Goal: Task Accomplishment & Management: Use online tool/utility

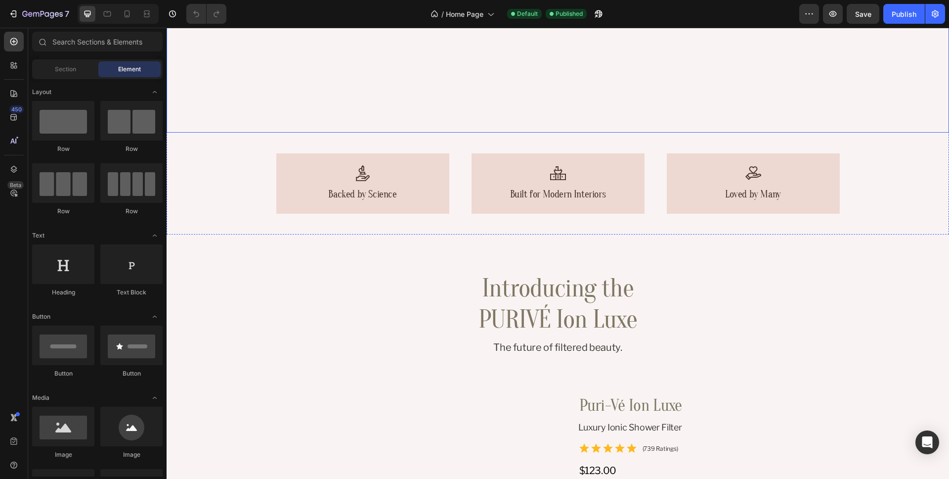
scroll to position [358, 0]
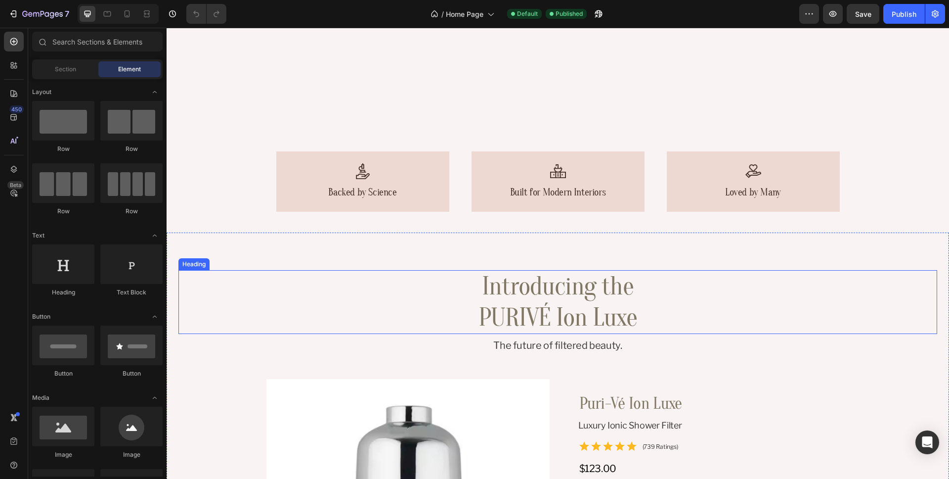
click at [744, 307] on div "Introducing the PURIVÉ Ion Luxe" at bounding box center [558, 302] width 759 height 64
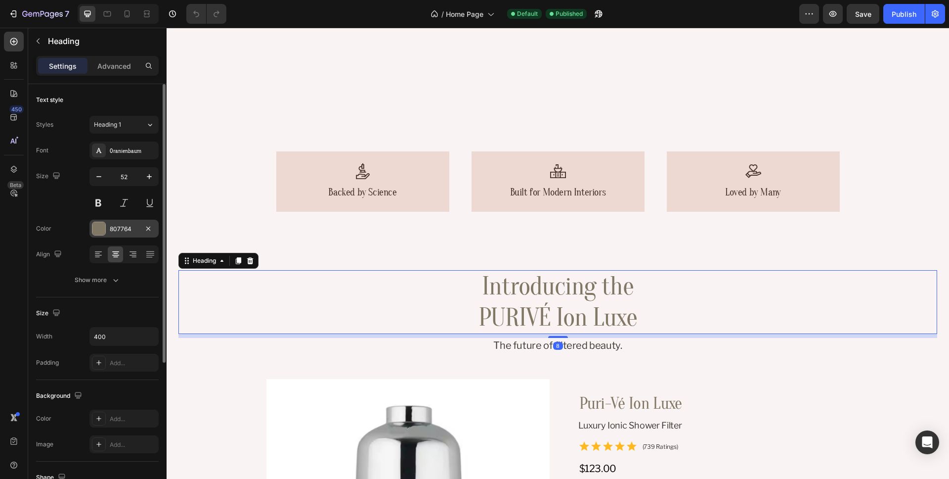
click at [121, 232] on div "807764" at bounding box center [124, 229] width 29 height 9
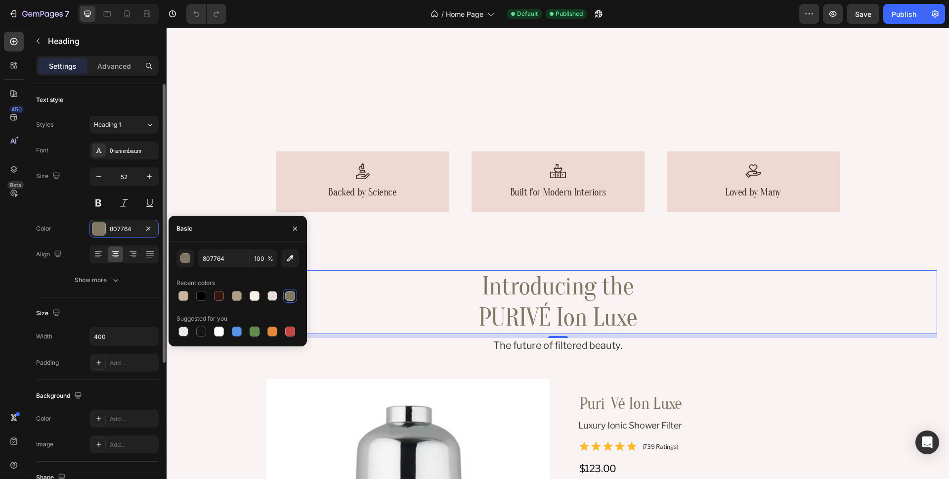
click at [66, 209] on div "Size 52" at bounding box center [97, 189] width 123 height 45
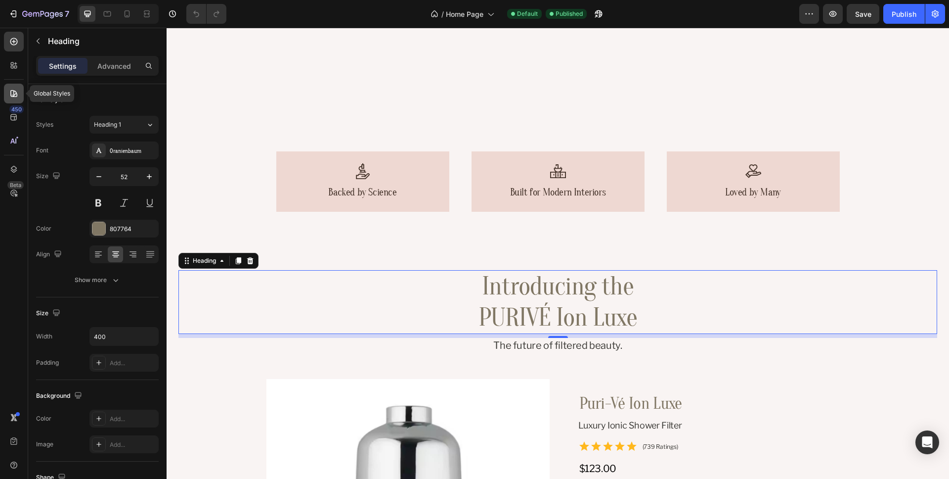
click at [9, 91] on icon at bounding box center [14, 94] width 10 height 10
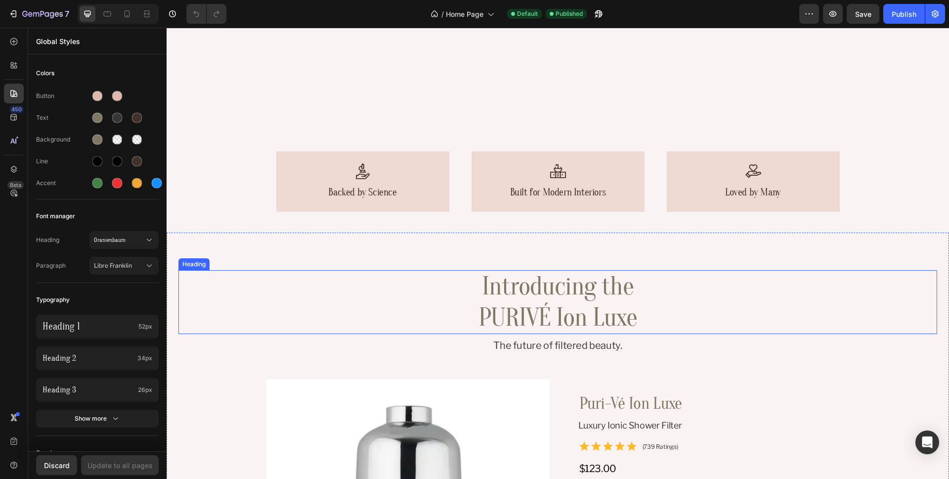
click at [725, 315] on div "Introducing the PURIVÉ Ion Luxe" at bounding box center [558, 302] width 759 height 64
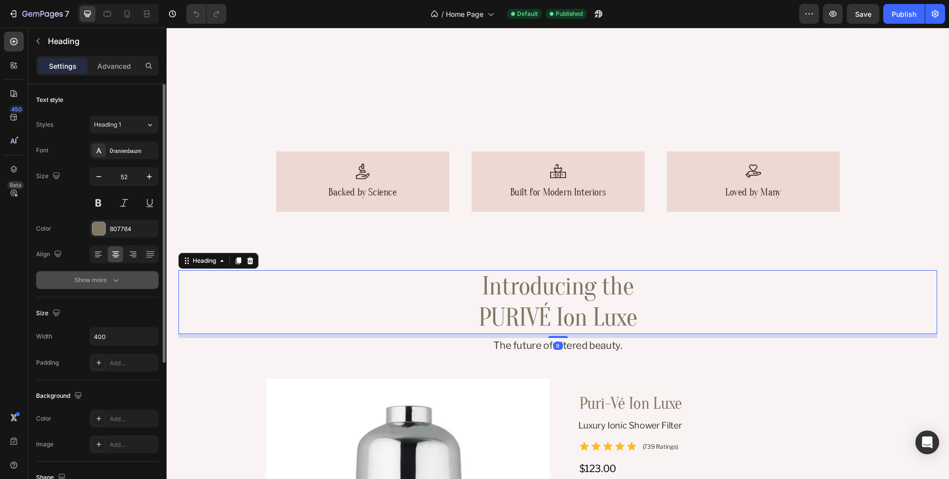
click at [111, 284] on icon "button" at bounding box center [116, 280] width 10 height 10
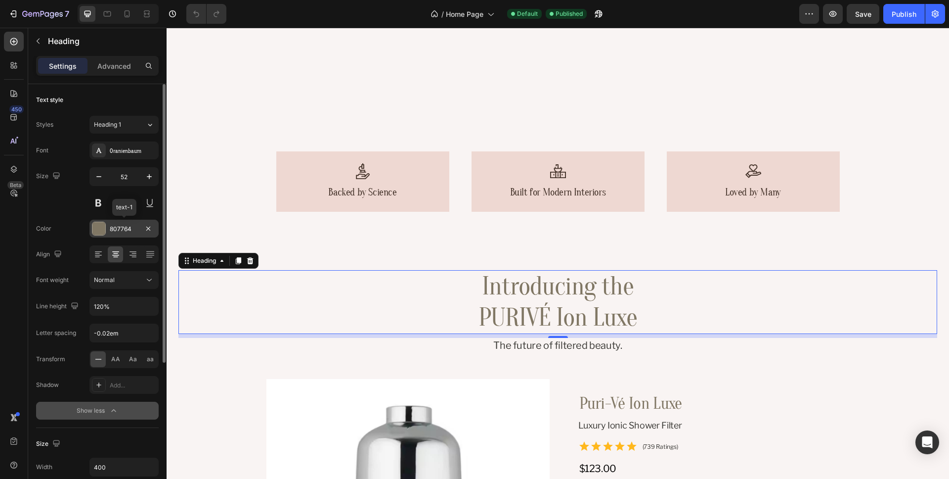
click at [120, 230] on div "807764" at bounding box center [124, 229] width 29 height 9
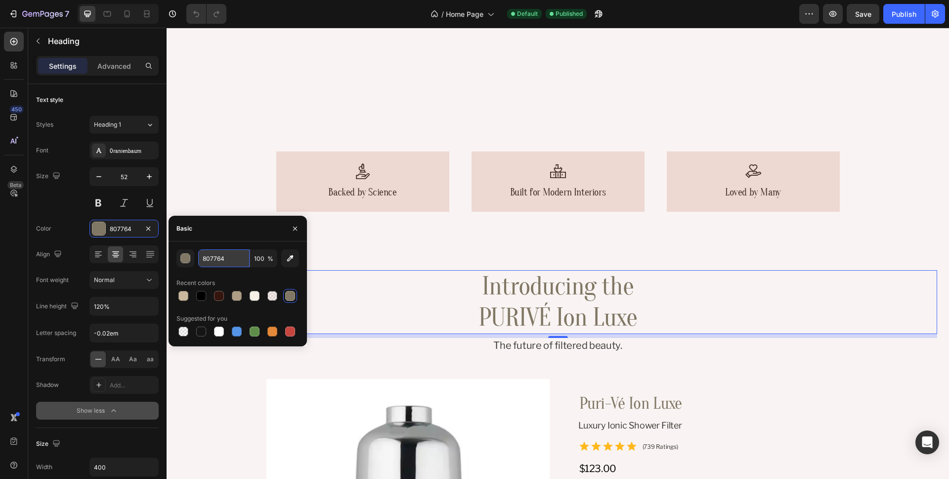
click at [218, 260] on input "807764" at bounding box center [223, 258] width 51 height 18
paste input "#383733"
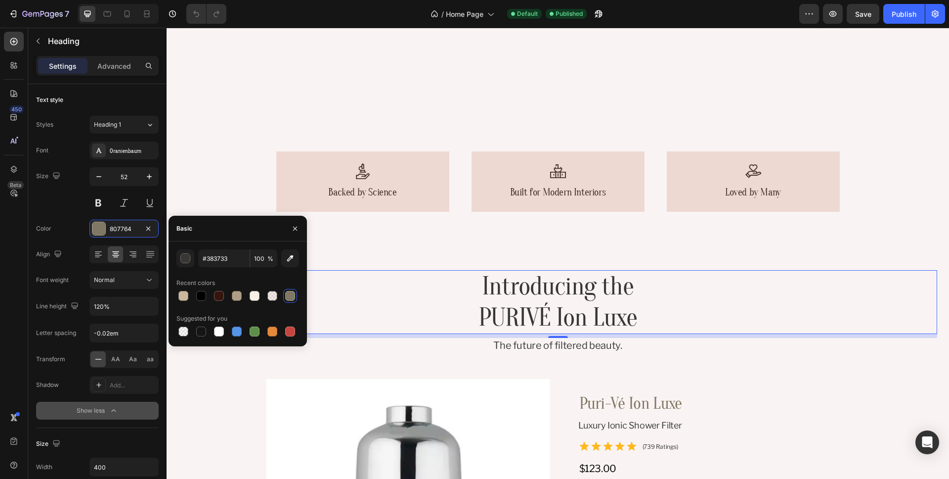
click at [245, 233] on div "Basic" at bounding box center [238, 229] width 138 height 26
type input "383733"
click at [298, 231] on icon "button" at bounding box center [295, 229] width 8 height 8
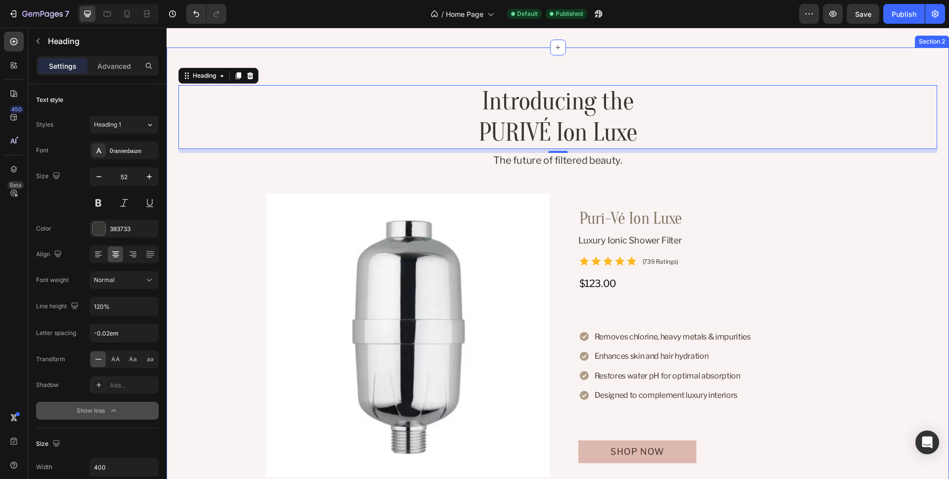
scroll to position [585, 0]
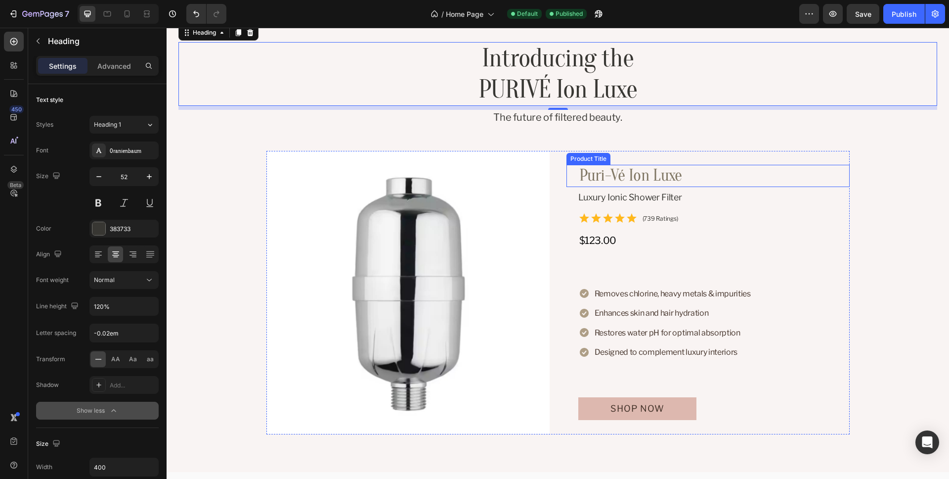
click at [814, 176] on h3 "Puri-Vé Ion Luxe" at bounding box center [714, 176] width 271 height 22
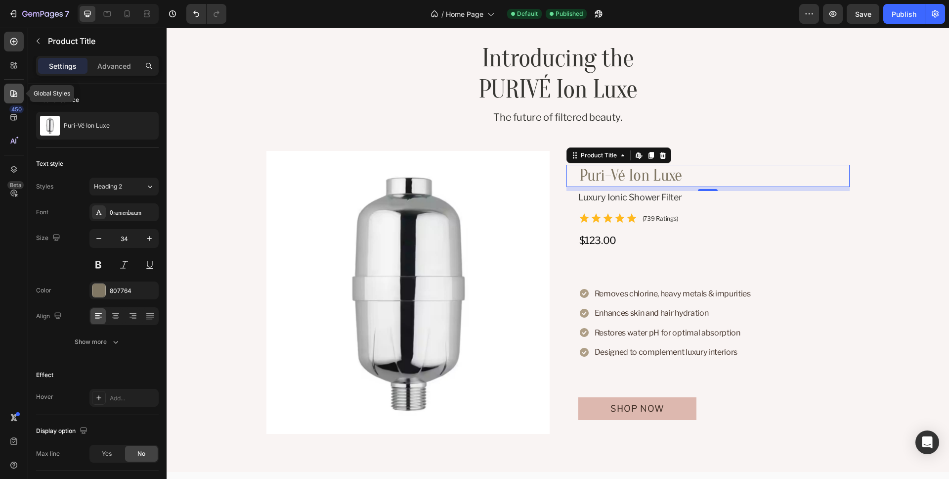
click at [14, 91] on icon at bounding box center [14, 94] width 10 height 10
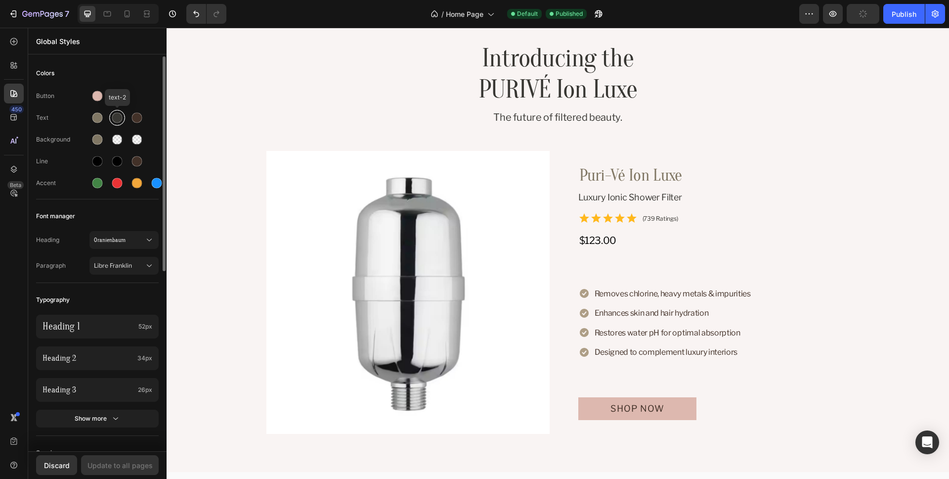
click at [118, 118] on div at bounding box center [117, 118] width 10 height 10
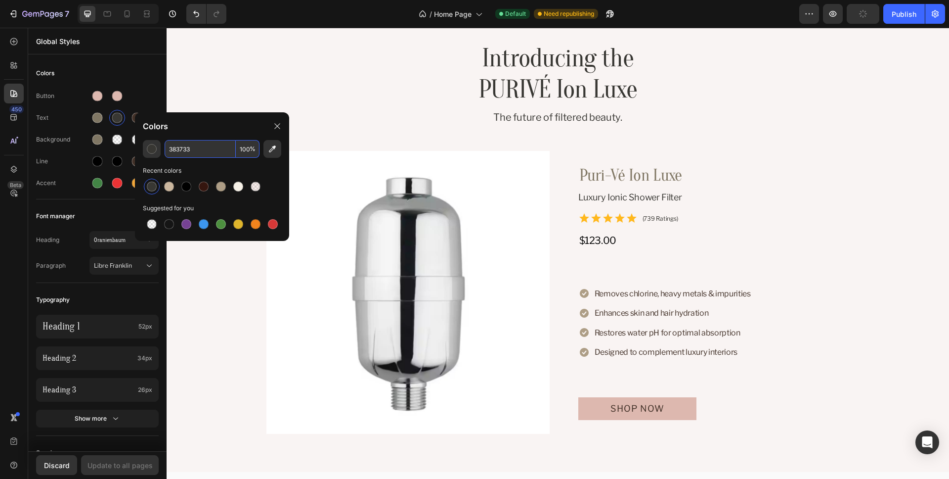
click at [215, 152] on input "383733" at bounding box center [200, 149] width 71 height 18
paste input "#"
type input "383733"
click at [223, 132] on div "Colors" at bounding box center [212, 126] width 154 height 28
drag, startPoint x: 283, startPoint y: 130, endPoint x: 16, endPoint y: 303, distance: 317.8
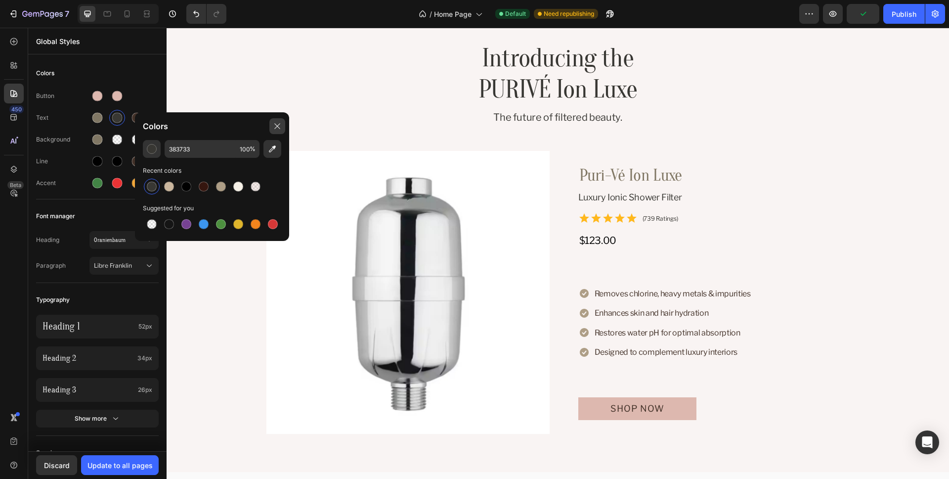
click at [283, 130] on div at bounding box center [278, 126] width 16 height 16
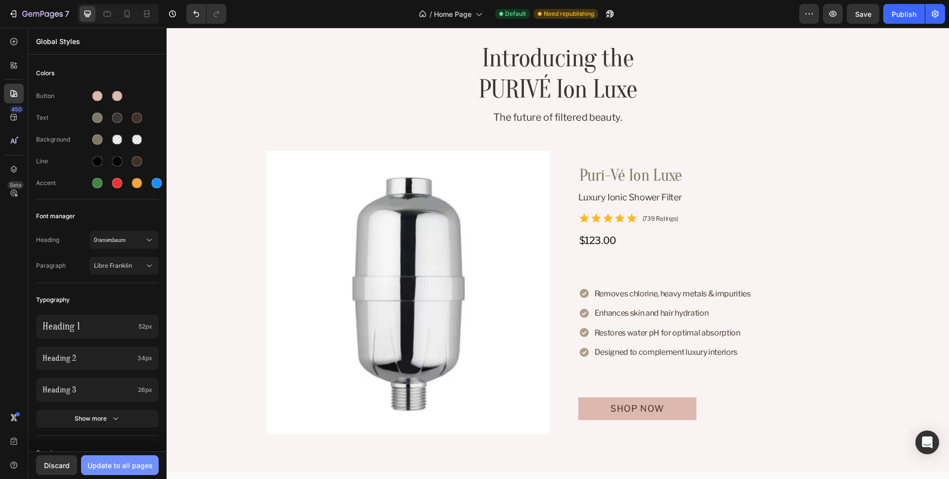
click at [134, 468] on div "Update to all pages" at bounding box center [120, 465] width 65 height 10
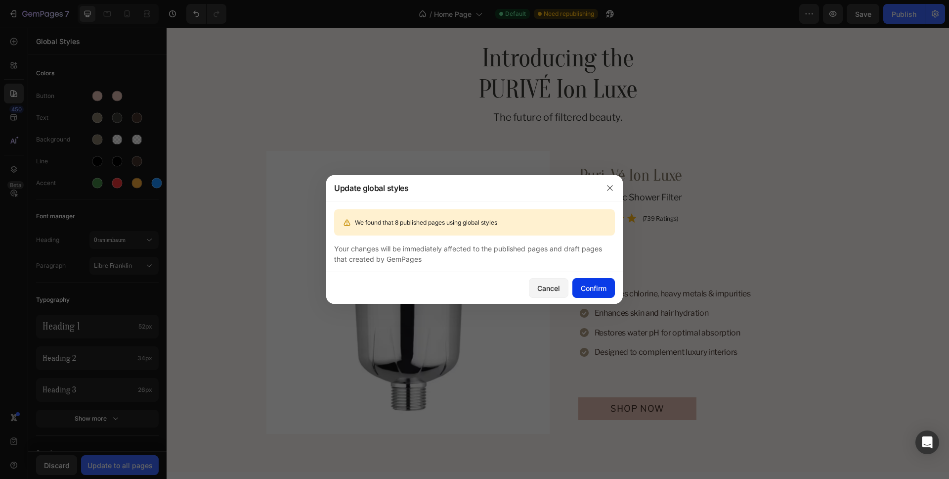
click at [593, 286] on div "Confirm" at bounding box center [594, 288] width 26 height 10
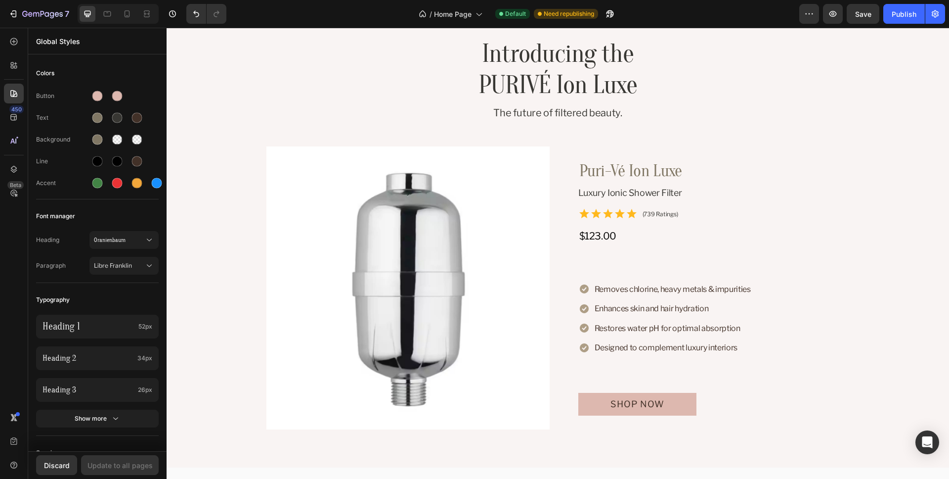
scroll to position [569, 0]
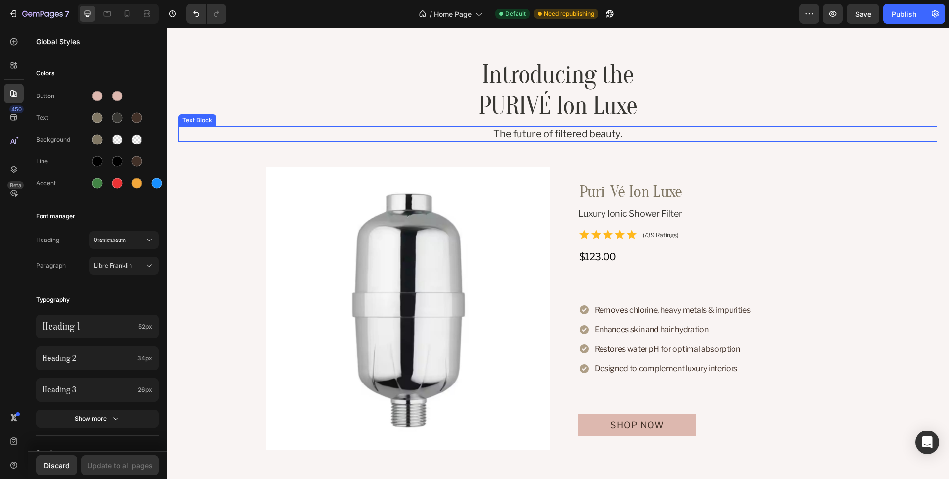
click at [664, 132] on p "The future of filtered beauty." at bounding box center [558, 133] width 757 height 13
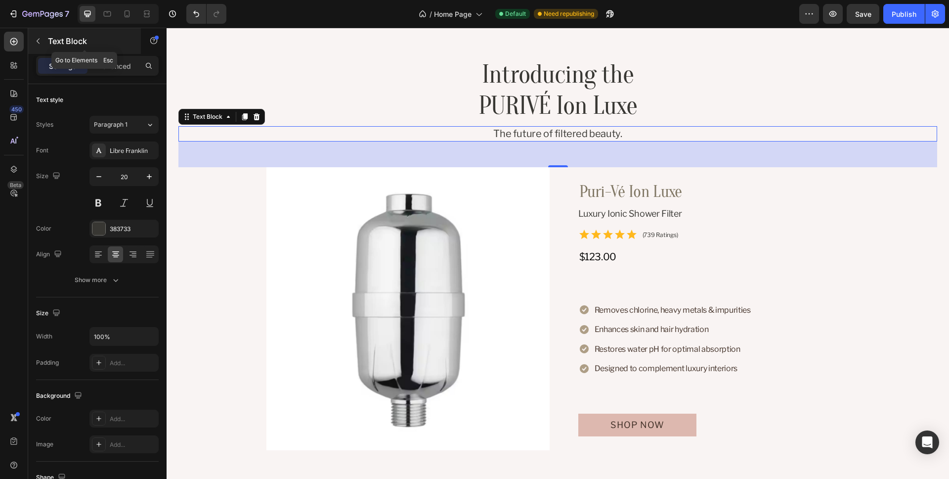
click at [39, 41] on icon "button" at bounding box center [38, 41] width 8 height 8
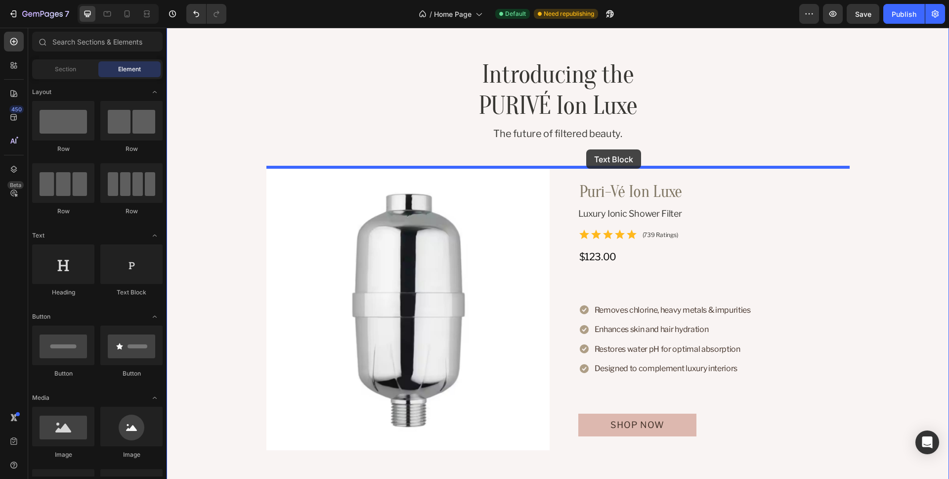
drag, startPoint x: 293, startPoint y: 300, endPoint x: 586, endPoint y: 149, distance: 330.0
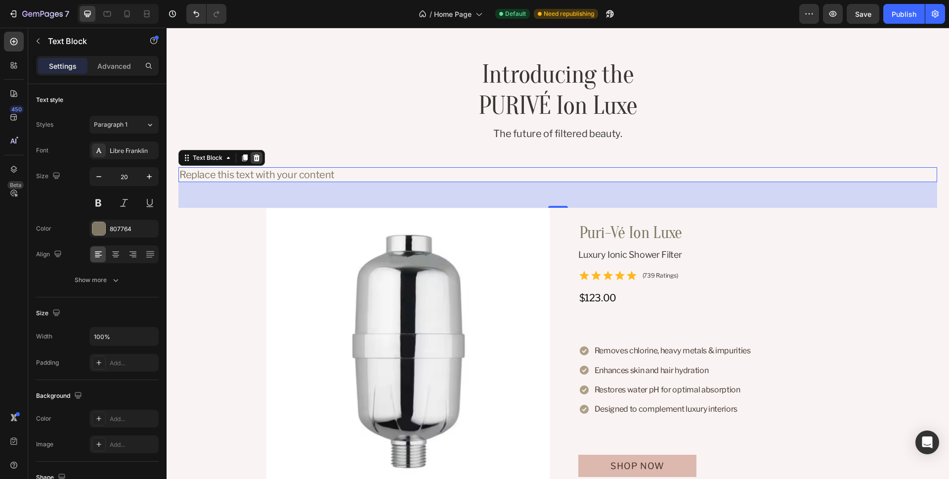
click at [261, 157] on div at bounding box center [257, 158] width 12 height 12
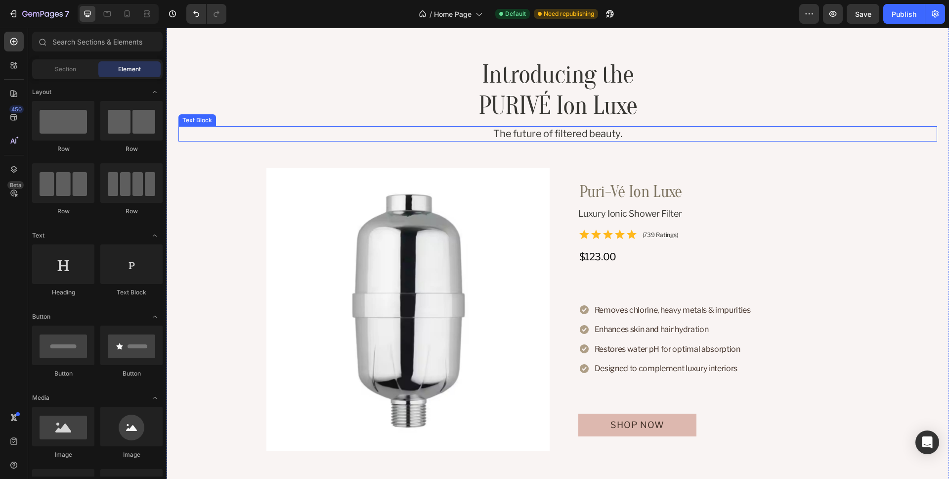
click at [670, 135] on p "The future of filtered beauty." at bounding box center [558, 133] width 757 height 13
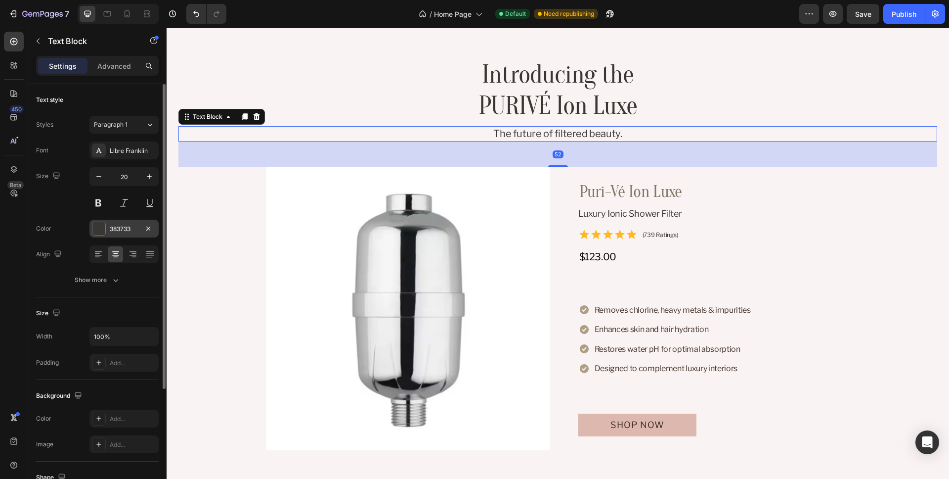
click at [123, 228] on div "383733" at bounding box center [124, 229] width 29 height 9
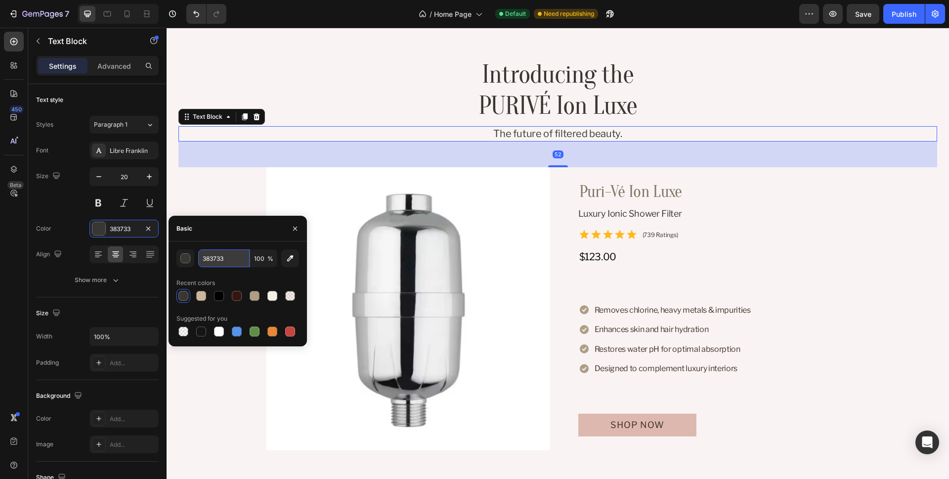
click at [218, 259] on input "383733" at bounding box center [223, 258] width 51 height 18
click at [254, 297] on div at bounding box center [255, 296] width 10 height 10
click at [233, 259] on input "AE9E86" at bounding box center [223, 258] width 51 height 18
paste input "#807764"
click at [257, 276] on div "Recent colors" at bounding box center [238, 283] width 123 height 16
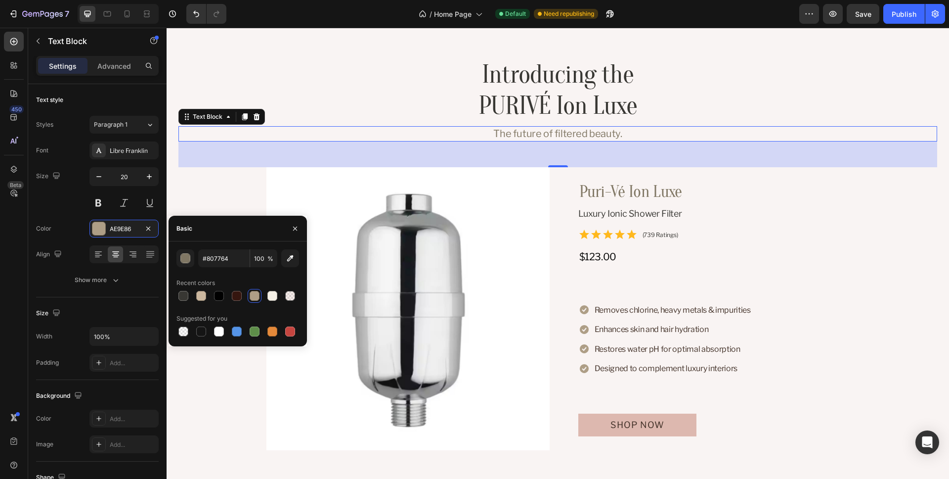
type input "807764"
click at [296, 227] on icon "button" at bounding box center [295, 229] width 8 height 8
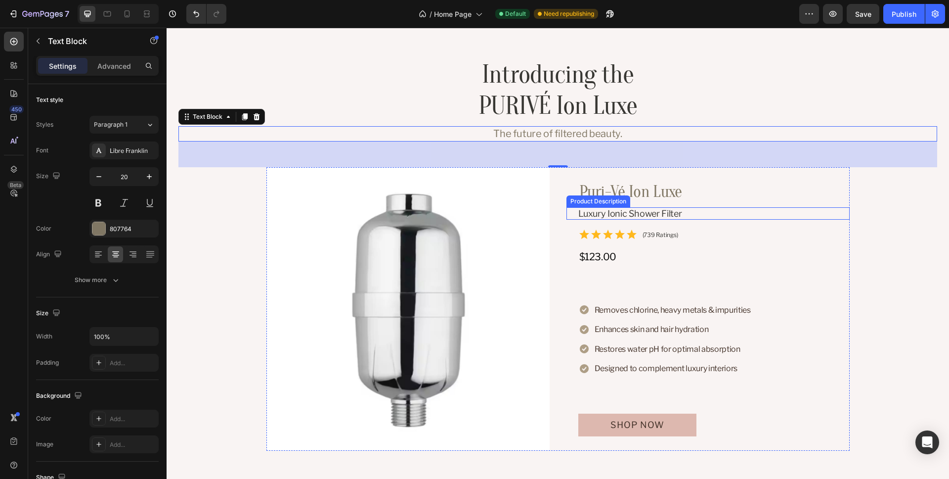
click at [755, 215] on div "Luxury Ionic Shower Filter" at bounding box center [714, 213] width 271 height 12
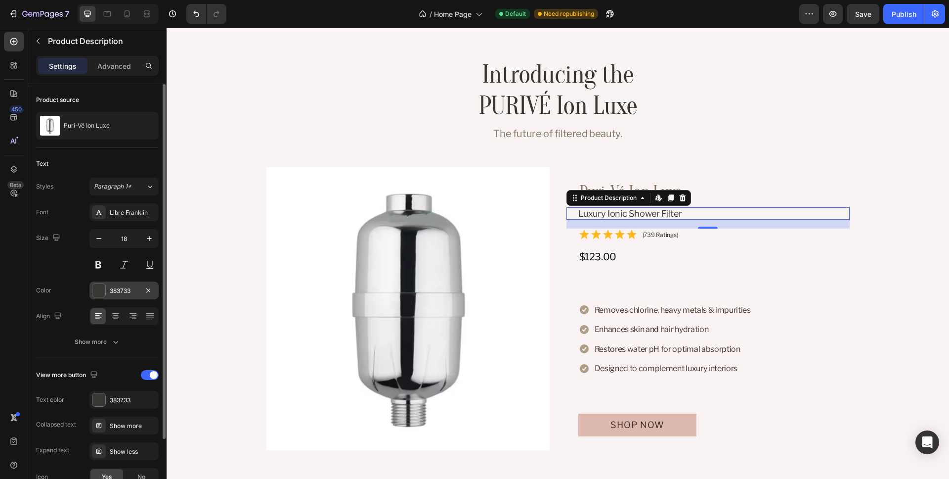
click at [121, 289] on div "383733" at bounding box center [124, 290] width 29 height 9
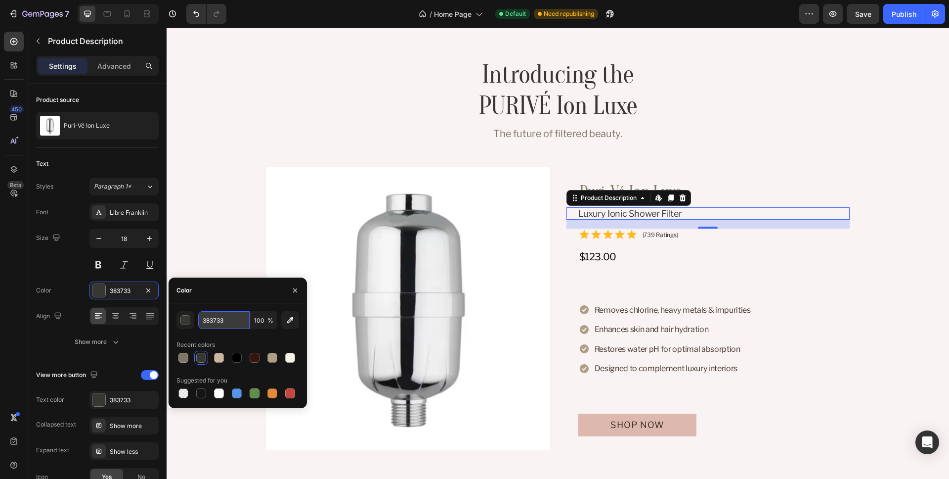
click at [226, 322] on input "383733" at bounding box center [223, 320] width 51 height 18
paste input "#807764"
click at [245, 298] on div "Color" at bounding box center [238, 290] width 138 height 26
type input "807764"
click at [294, 293] on icon "button" at bounding box center [295, 290] width 8 height 8
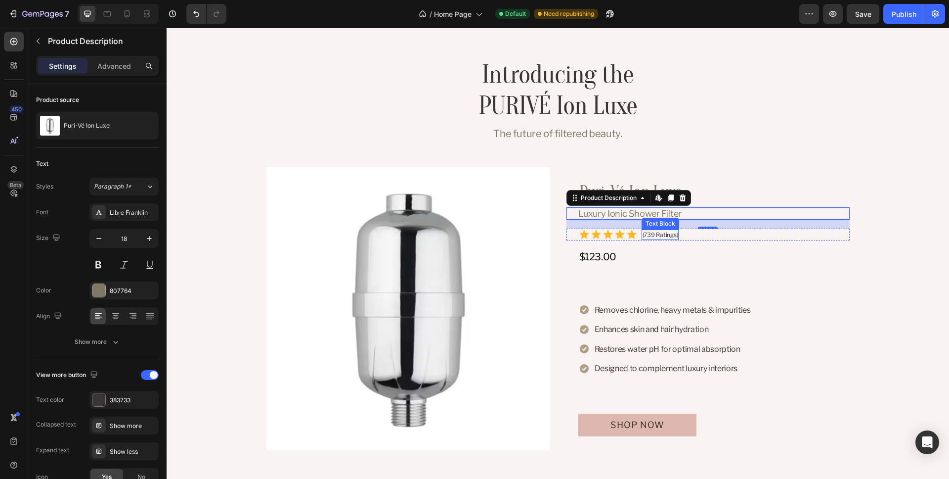
click at [659, 234] on p "(739 Ratings)" at bounding box center [661, 234] width 36 height 8
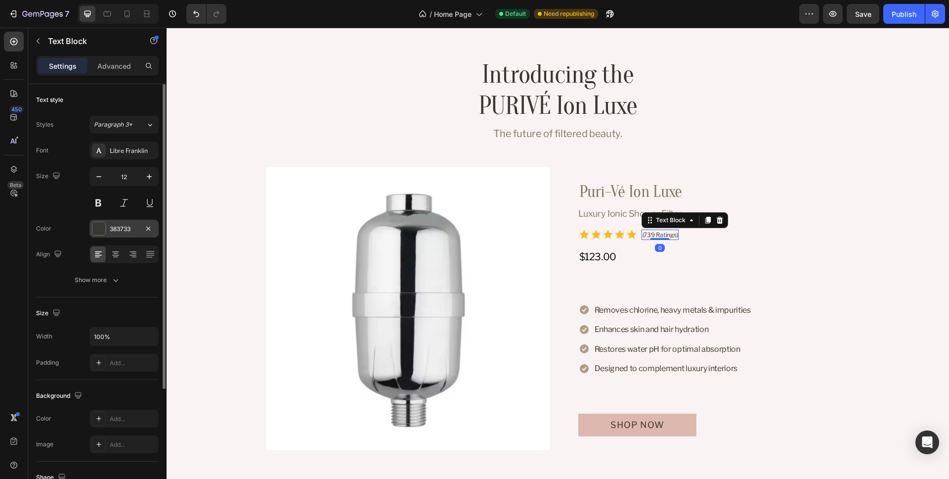
click at [126, 229] on div "383733" at bounding box center [124, 229] width 29 height 9
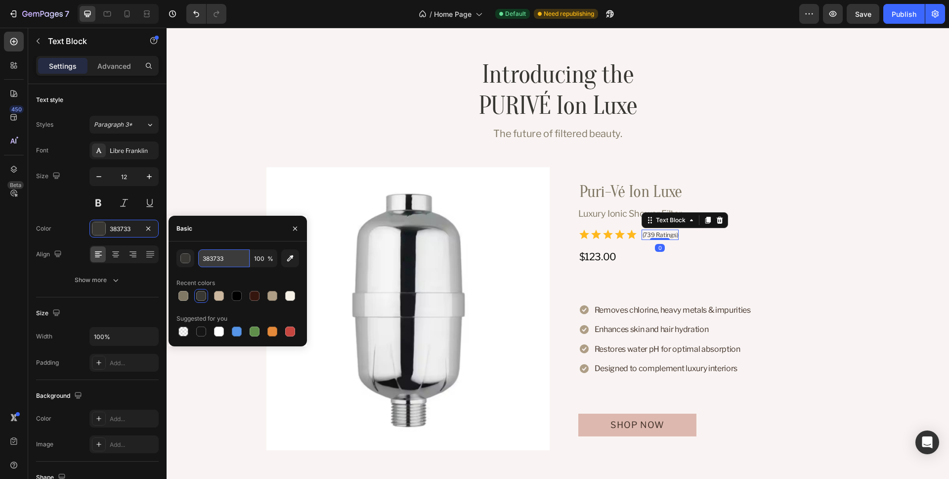
click at [231, 258] on input "383733" at bounding box center [223, 258] width 51 height 18
paste input "#807764"
click at [240, 237] on div "Basic" at bounding box center [238, 229] width 138 height 26
type input "807764"
click at [290, 231] on button "button" at bounding box center [295, 229] width 16 height 16
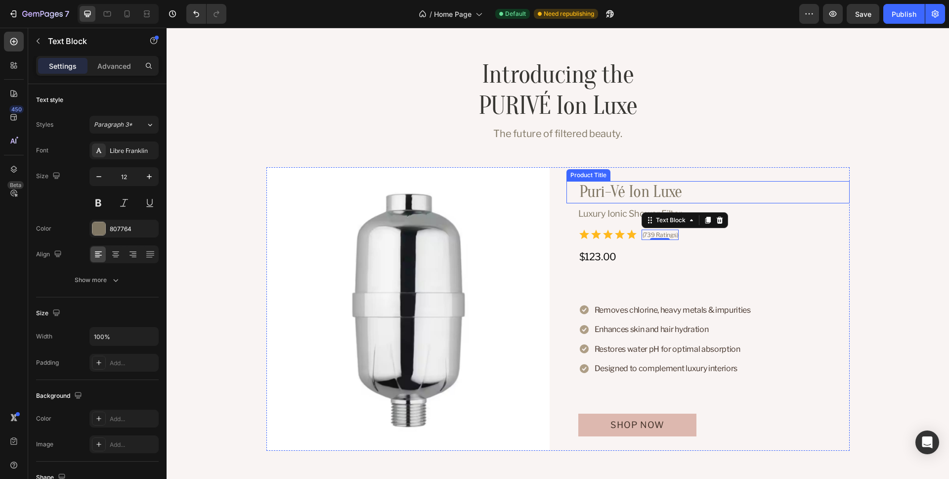
click at [726, 195] on h3 "Puri-Vé Ion Luxe" at bounding box center [714, 192] width 271 height 22
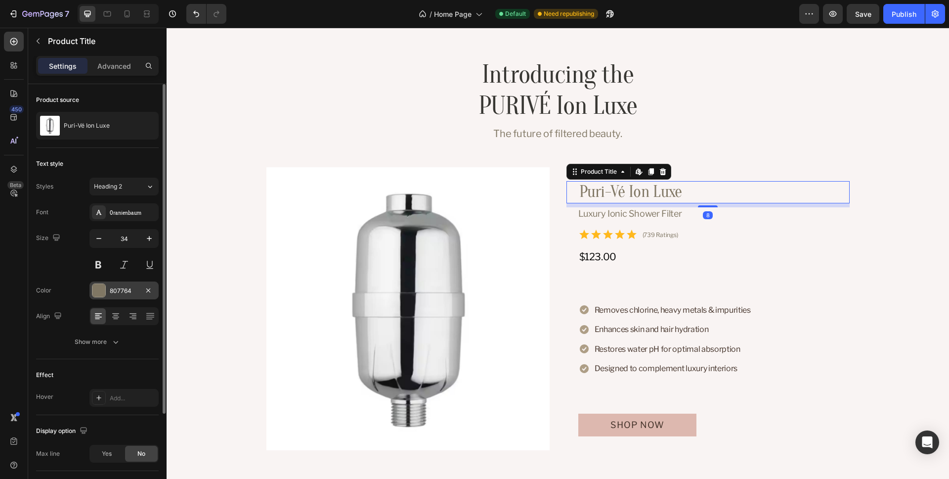
click at [118, 294] on div "807764" at bounding box center [124, 290] width 29 height 9
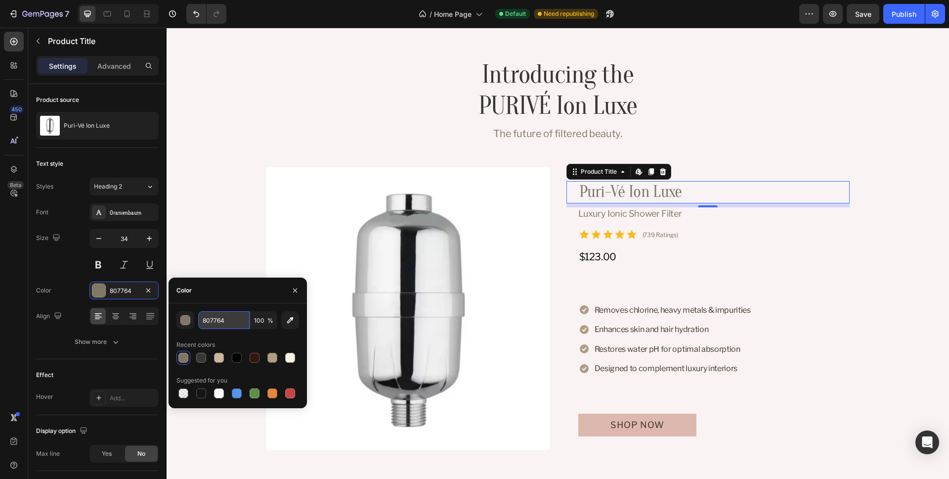
click at [232, 316] on input "807764" at bounding box center [223, 320] width 51 height 18
paste input "#383733"
click at [249, 294] on div "Color" at bounding box center [238, 290] width 138 height 26
type input "383733"
drag, startPoint x: 297, startPoint y: 290, endPoint x: 106, endPoint y: 262, distance: 193.4
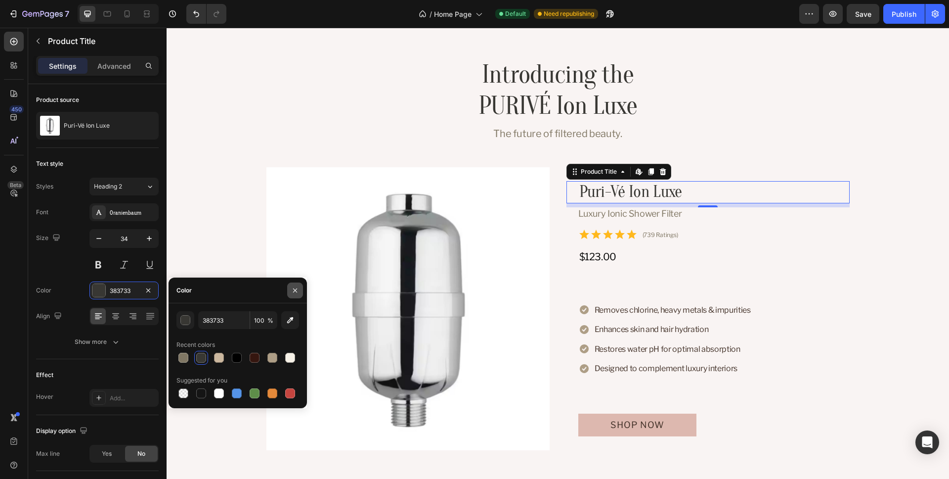
click at [297, 290] on icon "button" at bounding box center [295, 290] width 8 height 8
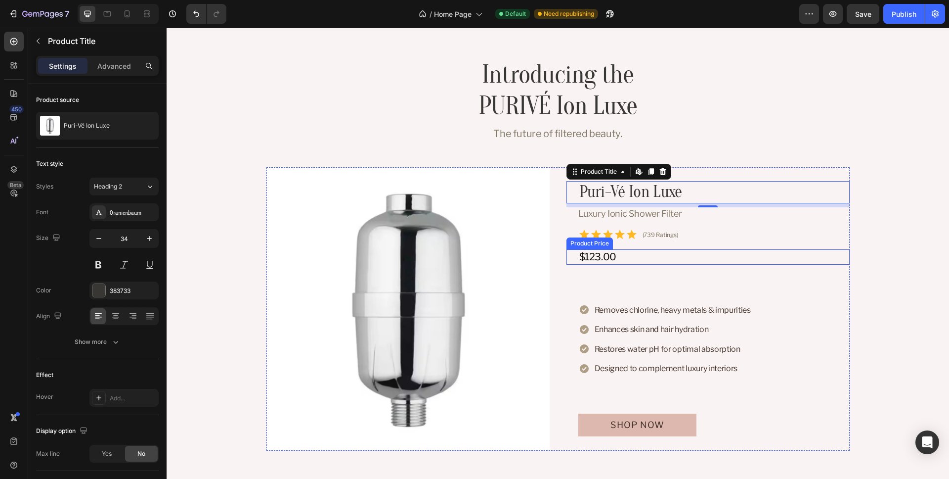
click at [632, 252] on div "$123.00" at bounding box center [714, 256] width 271 height 15
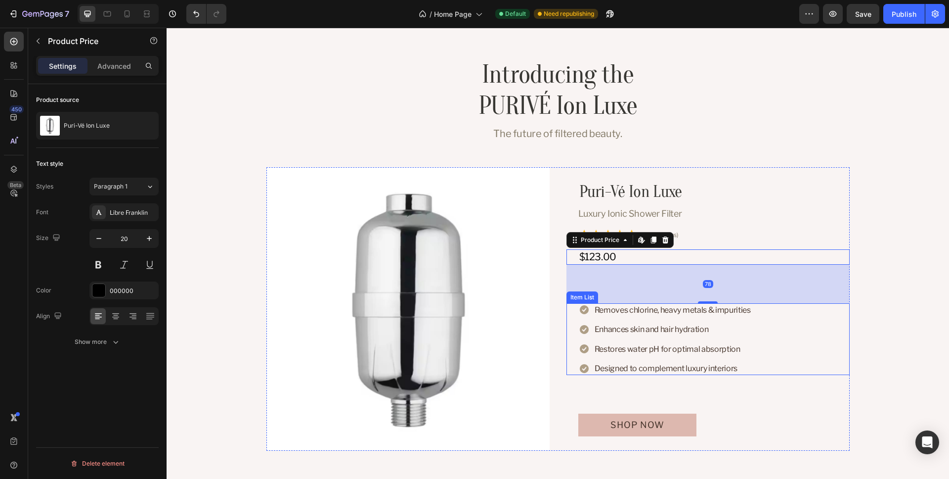
click at [674, 308] on p "Removes chlorine, heavy metals & impurities" at bounding box center [673, 310] width 156 height 10
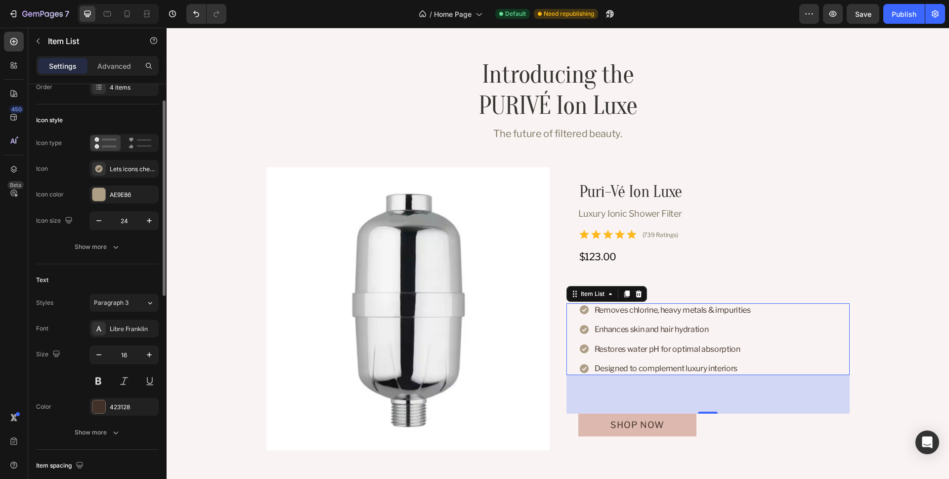
scroll to position [114, 0]
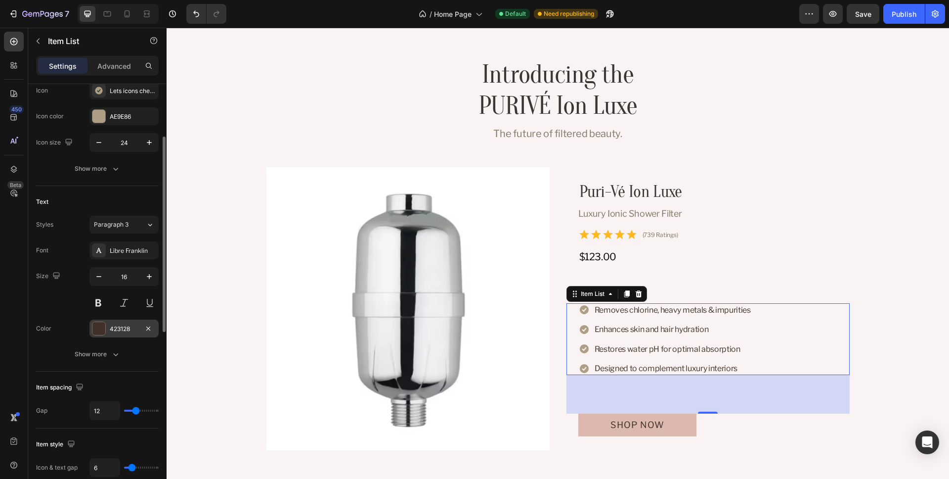
click at [123, 326] on div "423128" at bounding box center [124, 328] width 29 height 9
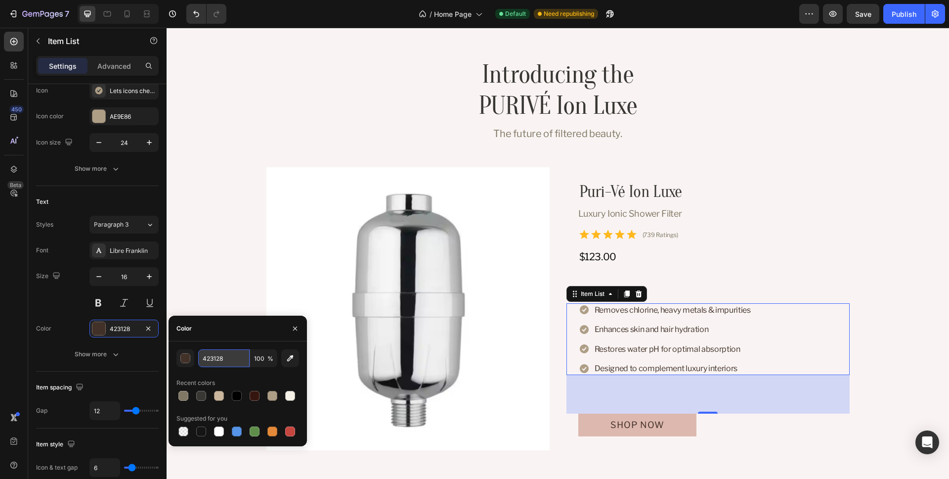
click at [225, 356] on input "423128" at bounding box center [223, 358] width 51 height 18
paste input "#"
click at [243, 330] on div "Color" at bounding box center [238, 328] width 138 height 26
type input "423128"
click at [290, 327] on button "button" at bounding box center [295, 328] width 16 height 16
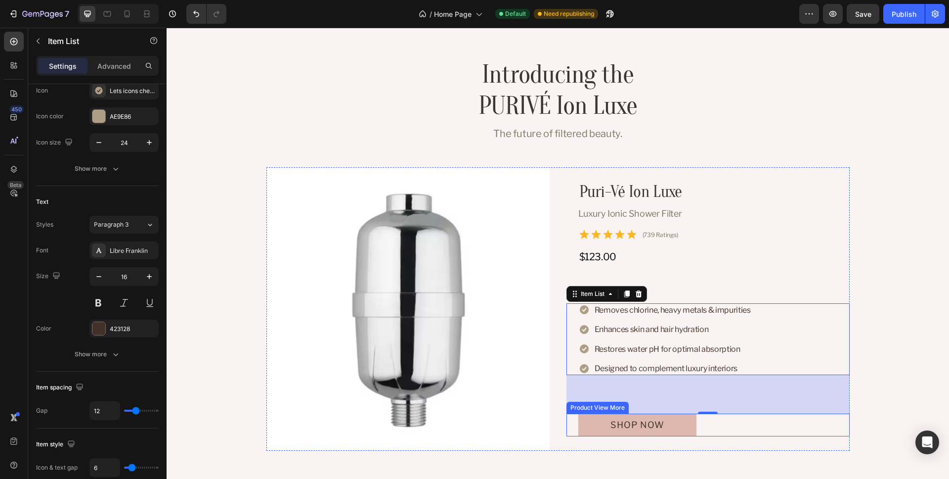
click at [741, 424] on div "Shop Now" at bounding box center [714, 424] width 271 height 23
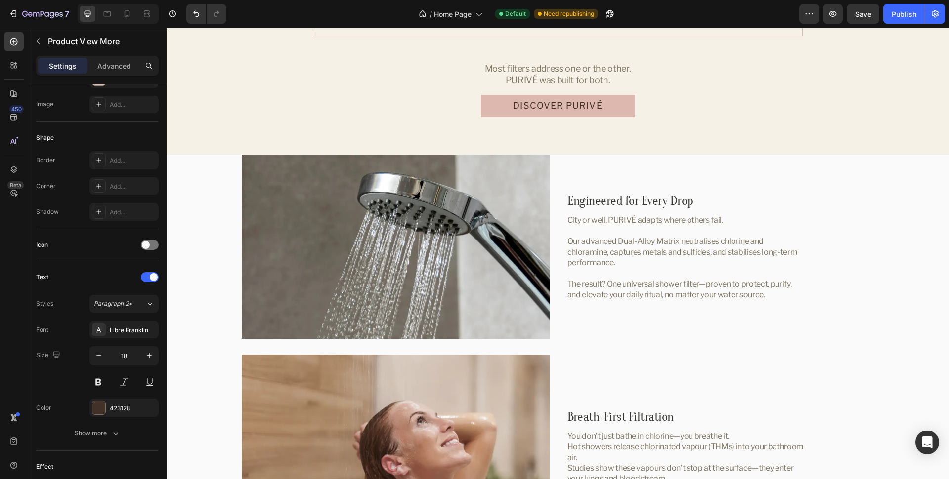
scroll to position [1836, 0]
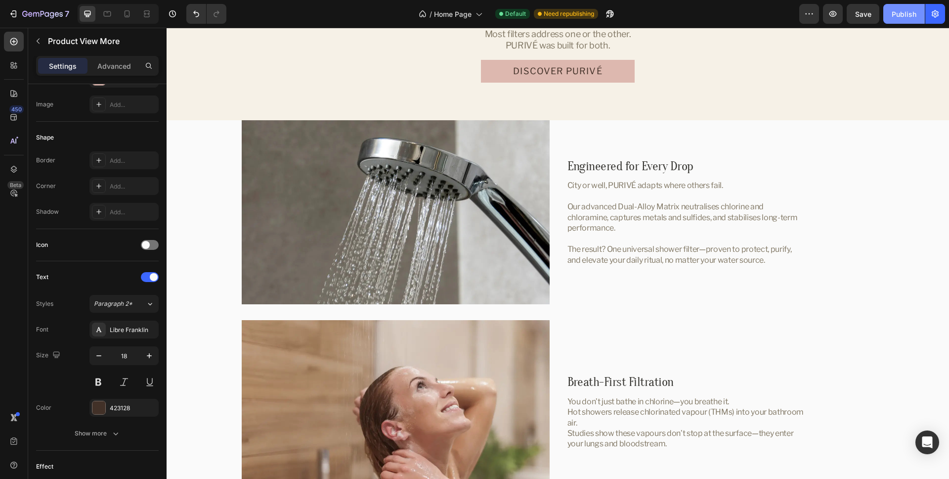
drag, startPoint x: 907, startPoint y: 21, endPoint x: 767, endPoint y: 130, distance: 177.3
click at [907, 21] on button "Publish" at bounding box center [905, 14] width 42 height 20
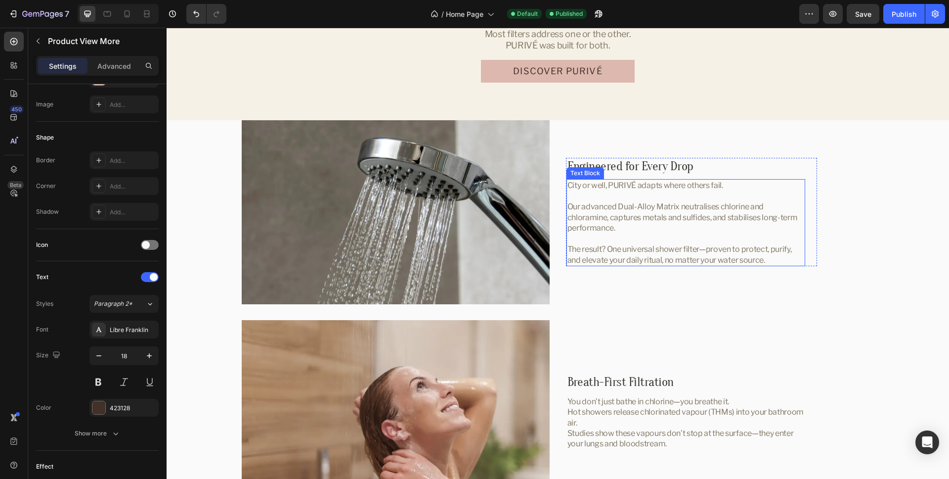
click at [714, 209] on p "Our advanced Dual-Alloy Matrix neutralises chlorine and chloramine, captures me…" at bounding box center [686, 217] width 237 height 32
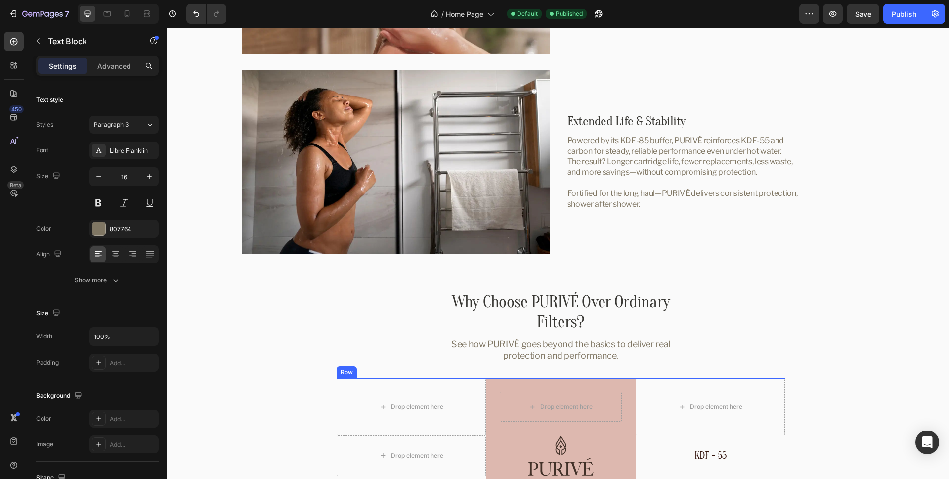
scroll to position [2217, 0]
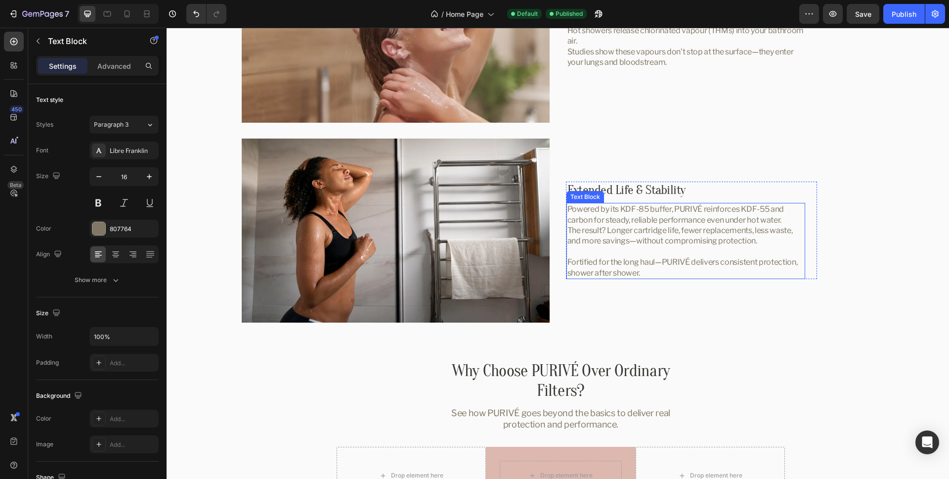
click at [643, 208] on p "Powered by its KDF-85 buffer, PURIVÉ reinforces KDF-55 and carbon for steady, r…" at bounding box center [686, 214] width 237 height 21
click at [627, 208] on p "Powered by its KDF-85 buffer, PURIVÉ reinforces KDF-55 and carbon for steady, r…" at bounding box center [686, 214] width 237 height 21
drag, startPoint x: 627, startPoint y: 208, endPoint x: 640, endPoint y: 208, distance: 13.4
click at [639, 208] on p "Powered by its KDF-85 buffer, PURIVÉ reinforces KDF-55 and carbon for steady, r…" at bounding box center [686, 214] width 237 height 21
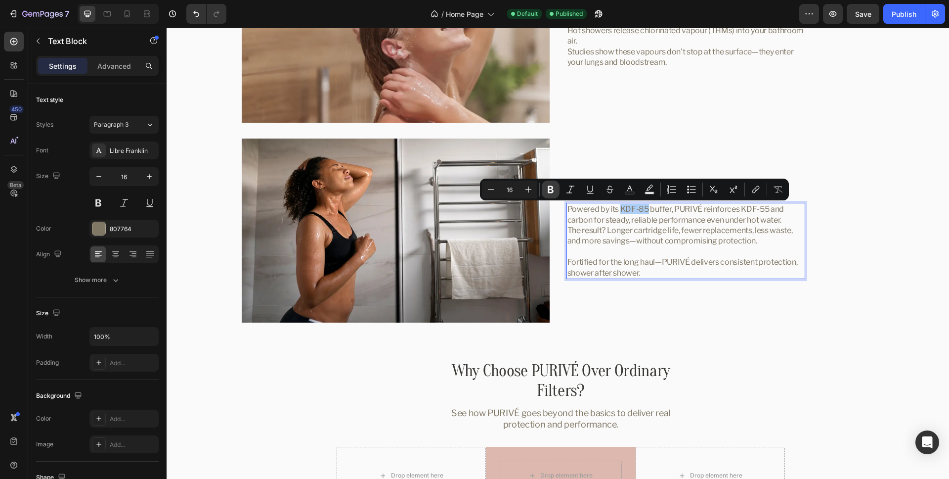
click at [545, 187] on button "Bold" at bounding box center [551, 189] width 18 height 18
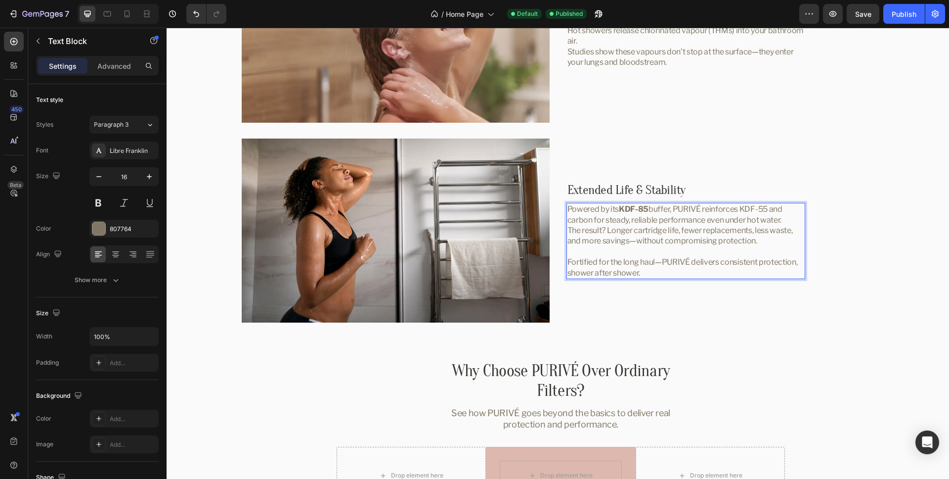
drag, startPoint x: 759, startPoint y: 211, endPoint x: 750, endPoint y: 211, distance: 8.4
click at [758, 211] on p "Powered by its KDF-85 buffer, PURIVÉ reinforces KDF-55 and carbon for steady, r…" at bounding box center [686, 214] width 237 height 21
click at [750, 211] on p "Powered by its KDF-85 buffer, PURIVÉ reinforces KDF-55 and carbon for steady, r…" at bounding box center [686, 214] width 237 height 21
drag, startPoint x: 750, startPoint y: 211, endPoint x: 765, endPoint y: 211, distance: 14.8
click at [765, 211] on p "Powered by its KDF-85 buffer, PURIVÉ reinforces KDF-55 and carbon for steady, r…" at bounding box center [686, 214] width 237 height 21
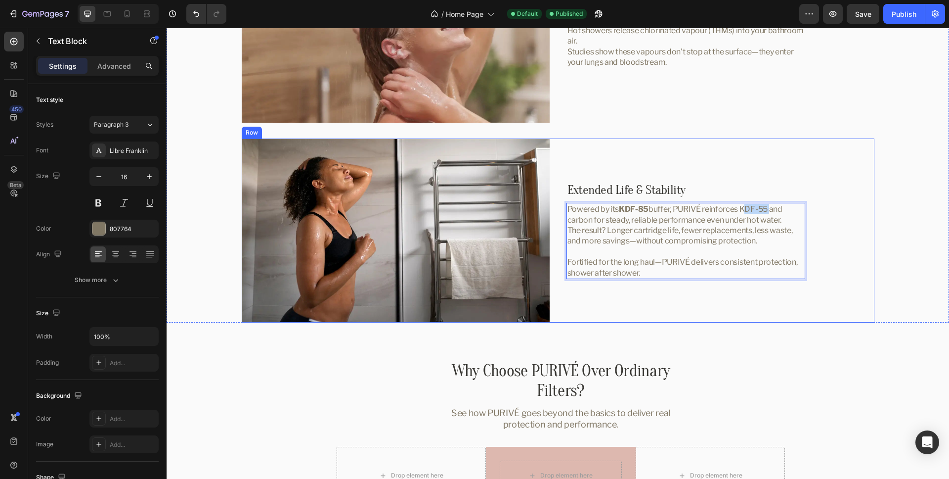
click at [833, 215] on div "Extended Life & Stability Heading Powered by its KDF-85 buffer, PURIVÉ reinforc…" at bounding box center [721, 230] width 308 height 184
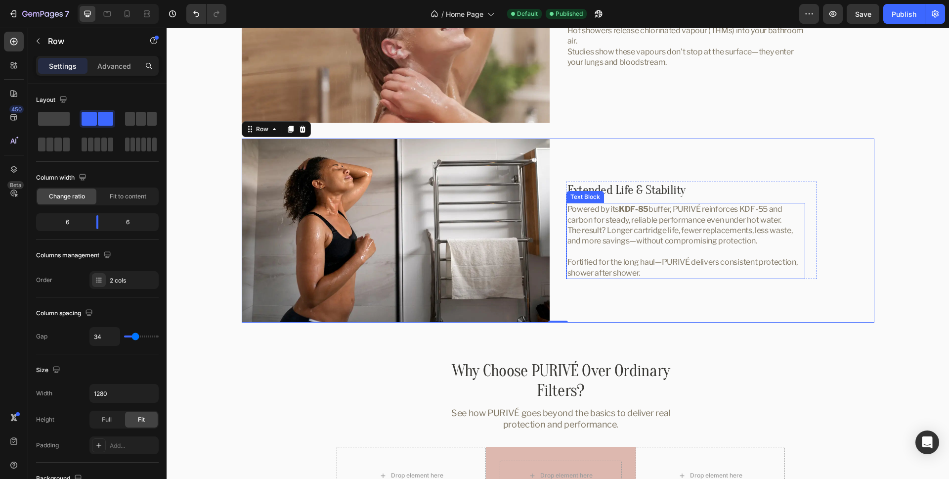
click at [784, 213] on p "Powered by its KDF-85 buffer, PURIVÉ reinforces KDF-55 and carbon for steady, r…" at bounding box center [686, 214] width 237 height 21
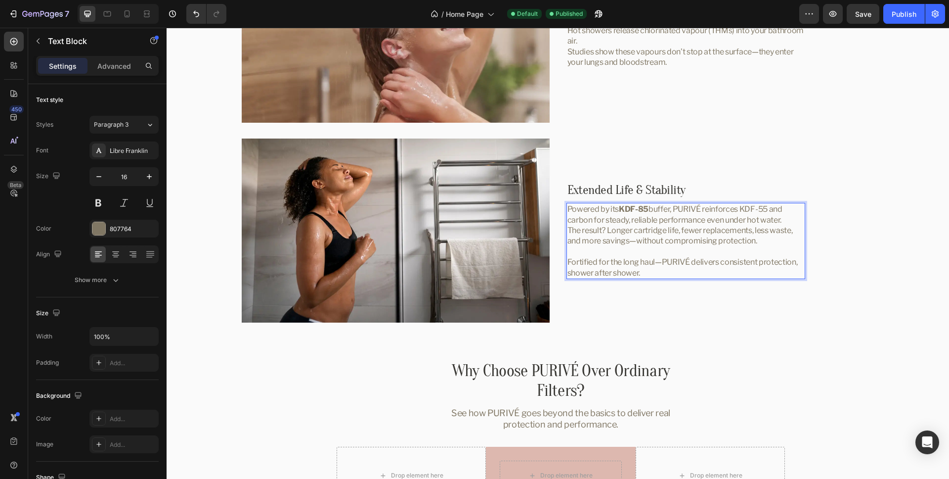
click at [753, 210] on p "Powered by its KDF-85 buffer, PURIVÉ reinforces KDF-55 and carbon for steady, r…" at bounding box center [686, 214] width 237 height 21
drag, startPoint x: 753, startPoint y: 210, endPoint x: 762, endPoint y: 210, distance: 8.4
click at [761, 210] on p "Powered by its KDF-85 buffer, PURIVÉ reinforces KDF-55 and carbon for steady, r…" at bounding box center [686, 214] width 237 height 21
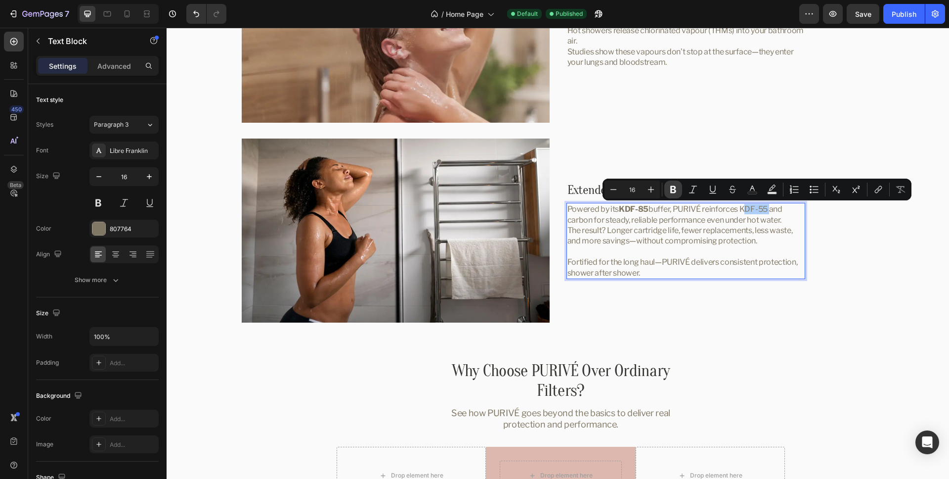
click at [673, 190] on icon "Editor contextual toolbar" at bounding box center [674, 189] width 10 height 10
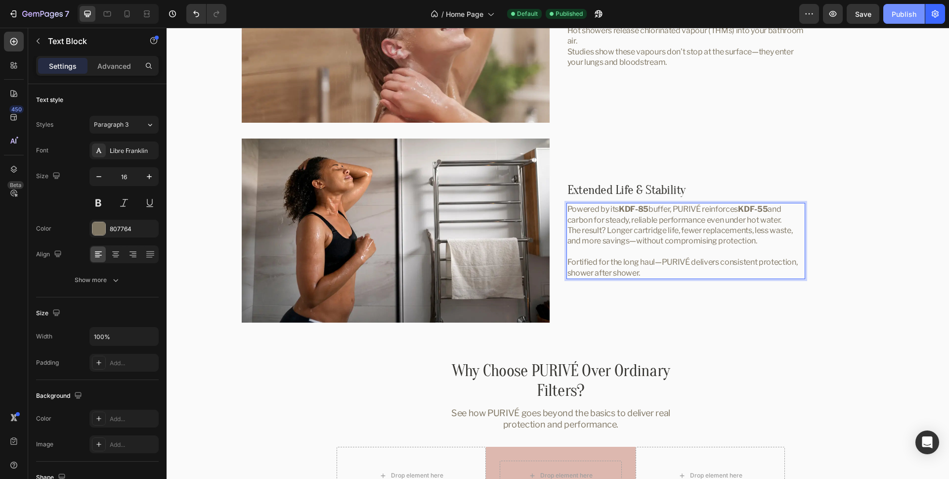
drag, startPoint x: 910, startPoint y: 11, endPoint x: 774, endPoint y: 96, distance: 160.2
click at [910, 11] on div "Publish" at bounding box center [904, 14] width 25 height 10
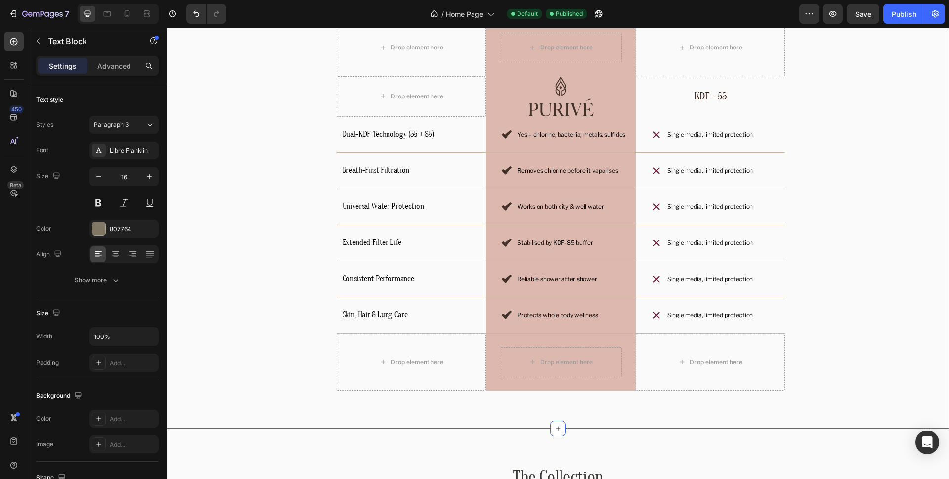
scroll to position [2646, 0]
click at [727, 172] on p "Single media, limited protection" at bounding box center [711, 170] width 86 height 8
click at [741, 172] on p "Single media, limited protection" at bounding box center [711, 170] width 86 height 8
click at [712, 207] on p "Single media, limited protection" at bounding box center [711, 206] width 86 height 8
click at [728, 207] on p "Single media, limited protection" at bounding box center [711, 206] width 86 height 8
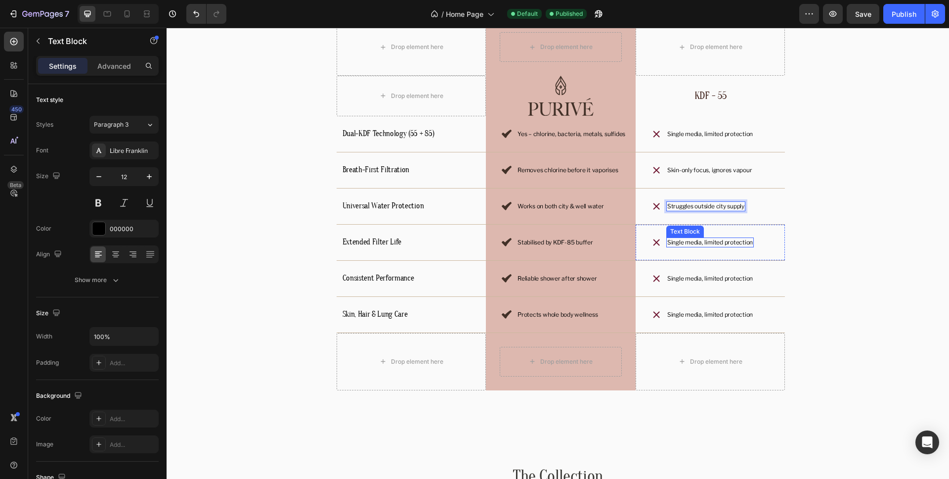
click at [728, 244] on p "Single media, limited protection" at bounding box center [711, 242] width 86 height 8
click at [736, 244] on p "Single media, limited protection" at bounding box center [711, 242] width 86 height 8
click at [707, 283] on div "Single media, limited protection" at bounding box center [711, 278] width 88 height 10
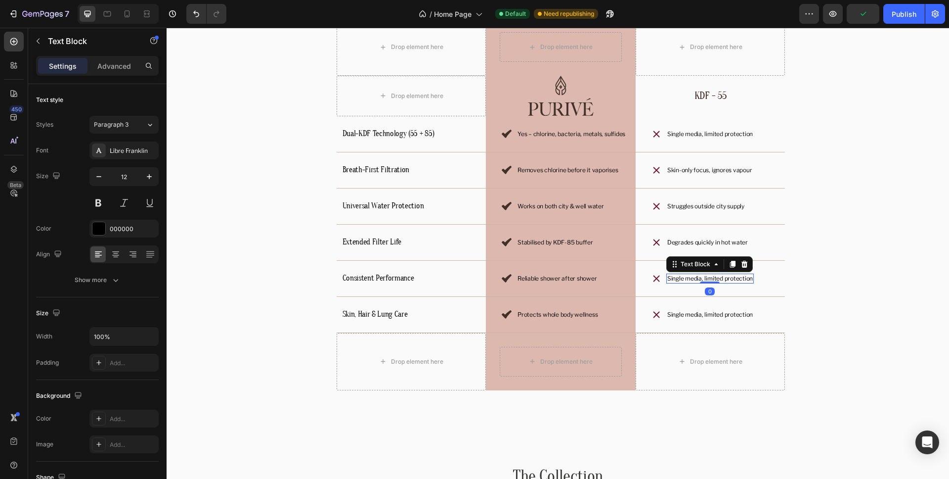
click at [722, 280] on p "Single media, limited protection" at bounding box center [711, 278] width 86 height 8
click at [726, 316] on p "Single media, limited protection" at bounding box center [711, 315] width 86 height 8
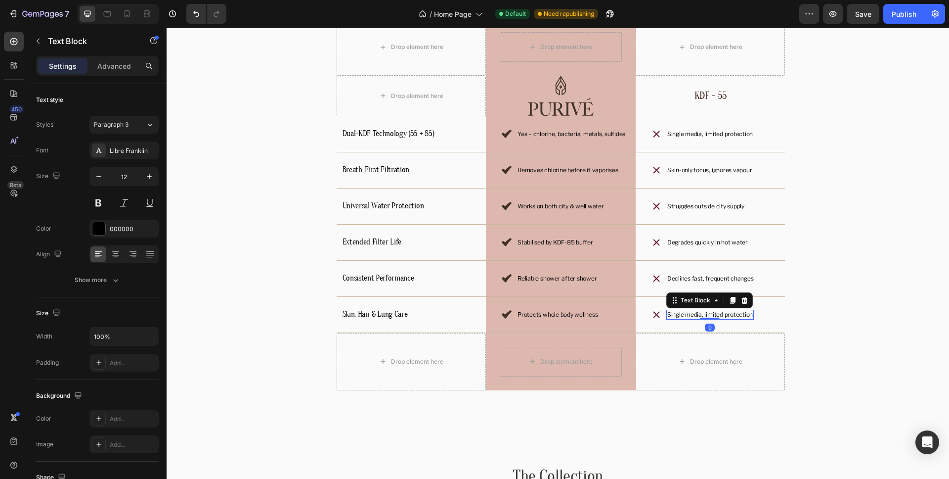
click at [732, 315] on p "Single media, limited protection" at bounding box center [711, 315] width 86 height 8
drag, startPoint x: 907, startPoint y: 15, endPoint x: 761, endPoint y: 45, distance: 149.4
click at [907, 15] on div "Publish" at bounding box center [904, 14] width 25 height 10
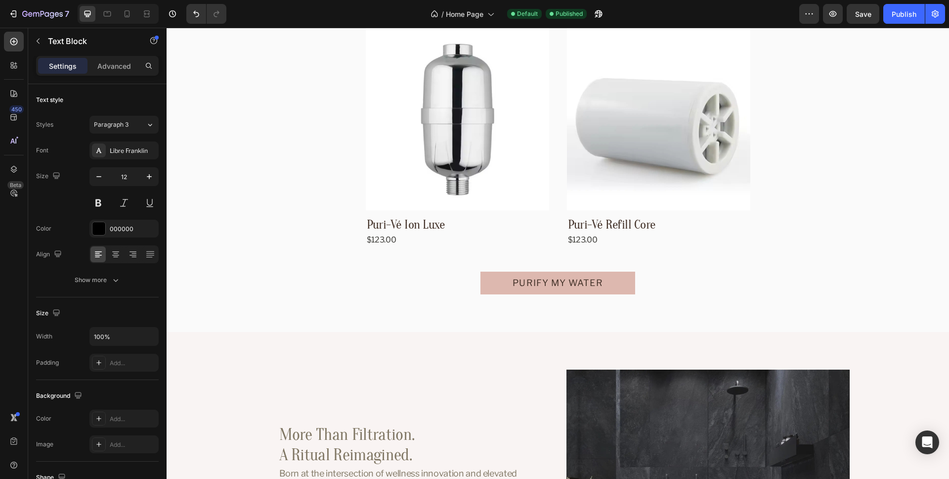
scroll to position [3188, 0]
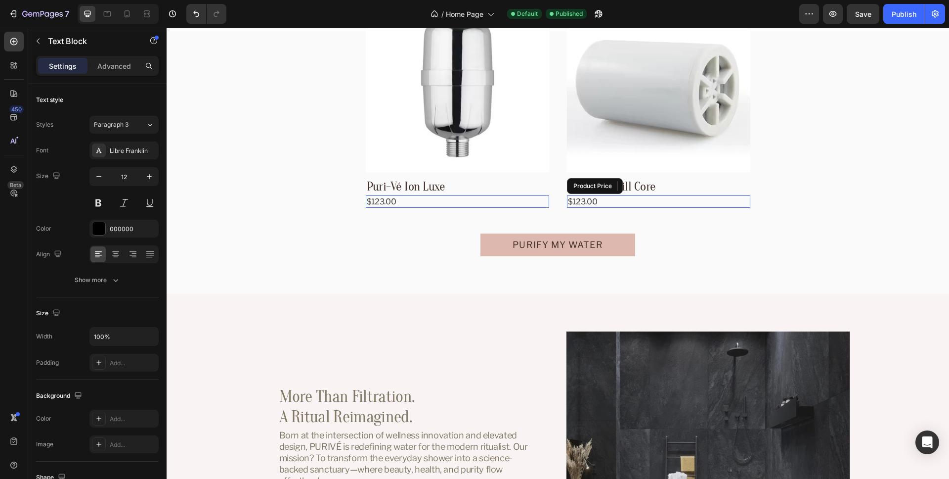
click at [549, 198] on div "$123.00" at bounding box center [457, 201] width 183 height 12
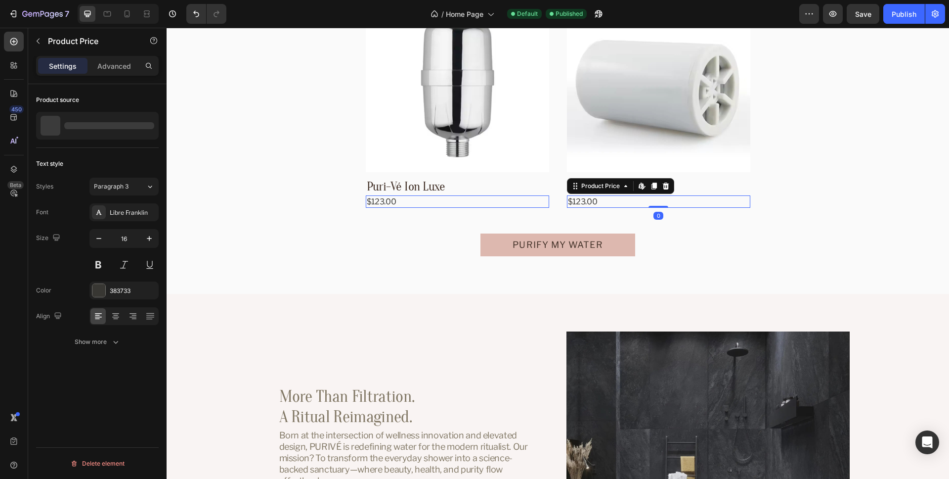
scroll to position [3190, 0]
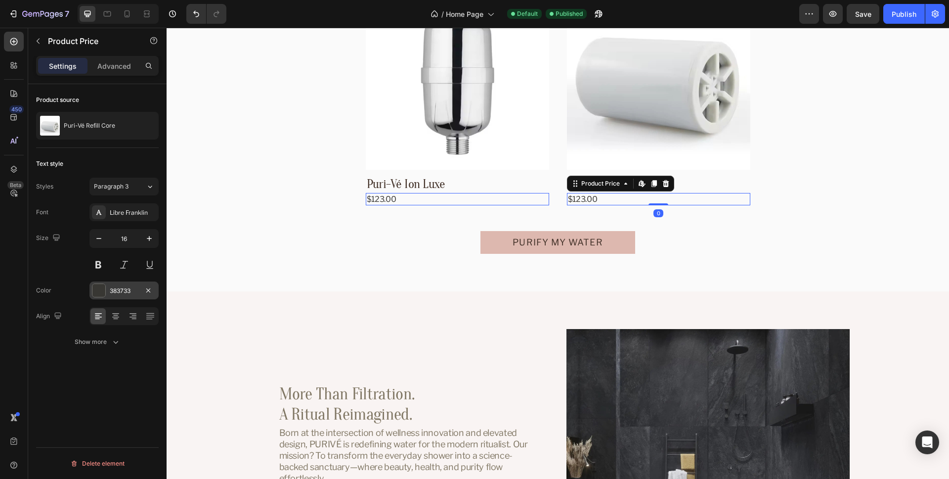
click at [114, 292] on div "383733" at bounding box center [124, 290] width 29 height 9
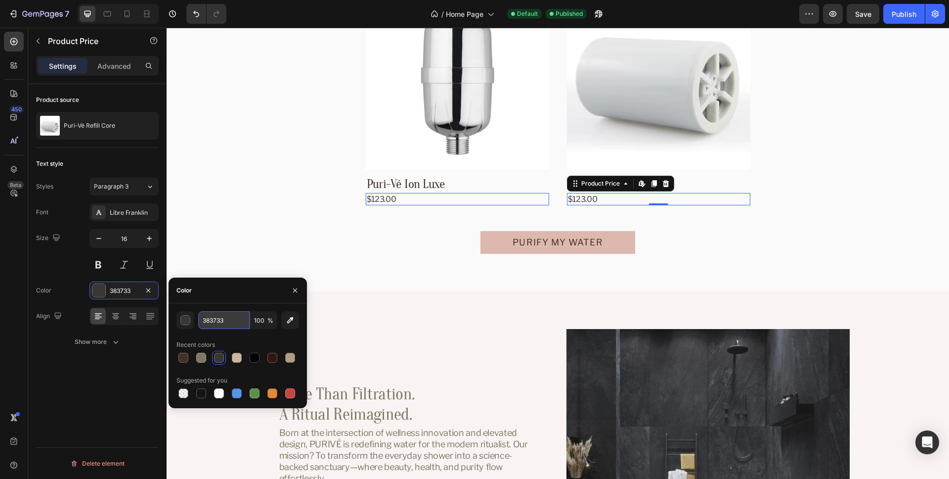
click at [231, 324] on input "383733" at bounding box center [223, 320] width 51 height 18
paste input "#807764"
click at [240, 299] on div "Color" at bounding box center [238, 290] width 138 height 26
type input "807764"
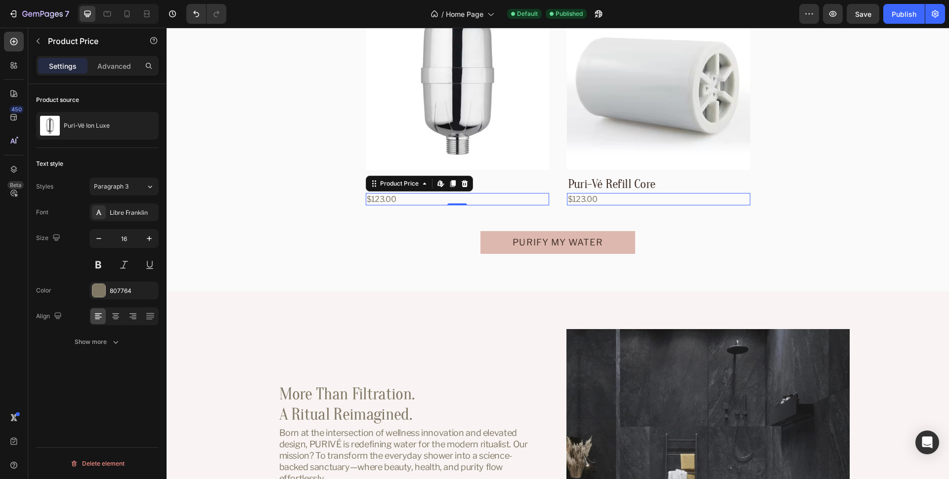
click at [390, 199] on div "$123.00" at bounding box center [457, 199] width 183 height 12
click at [870, 12] on span "Save" at bounding box center [863, 14] width 16 height 8
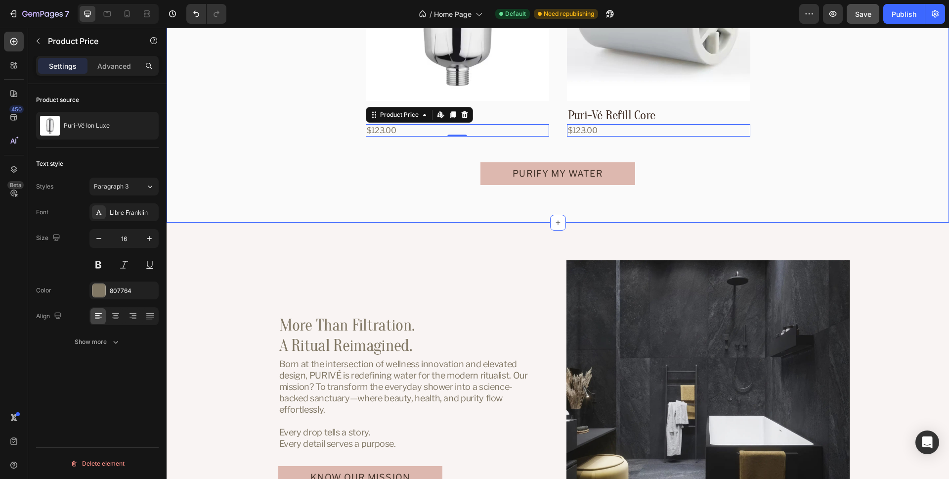
scroll to position [3319, 0]
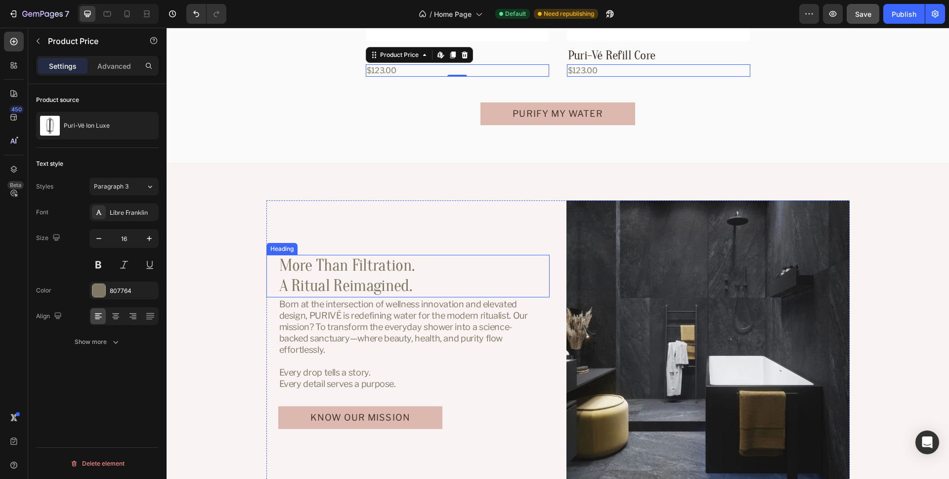
click at [485, 269] on div "More Than Filtration. A Ritual Reimagined." at bounding box center [408, 276] width 260 height 43
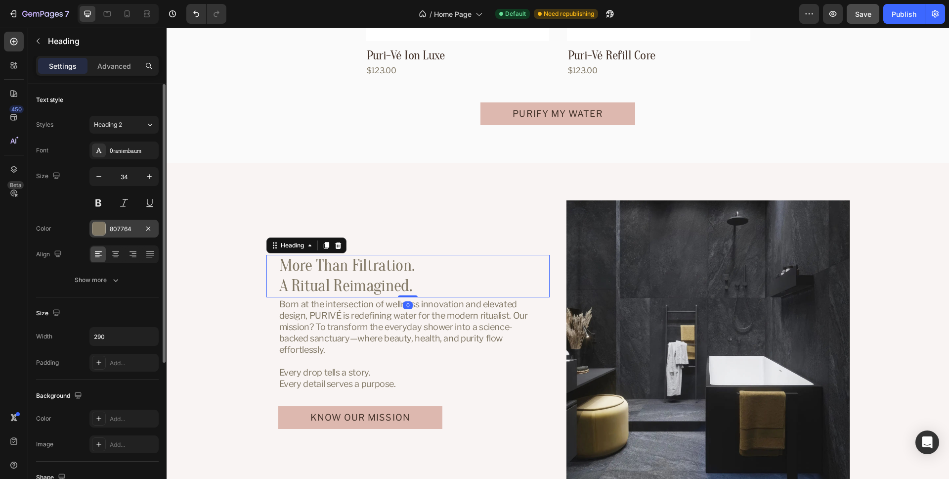
click at [114, 225] on div "807764" at bounding box center [124, 229] width 29 height 9
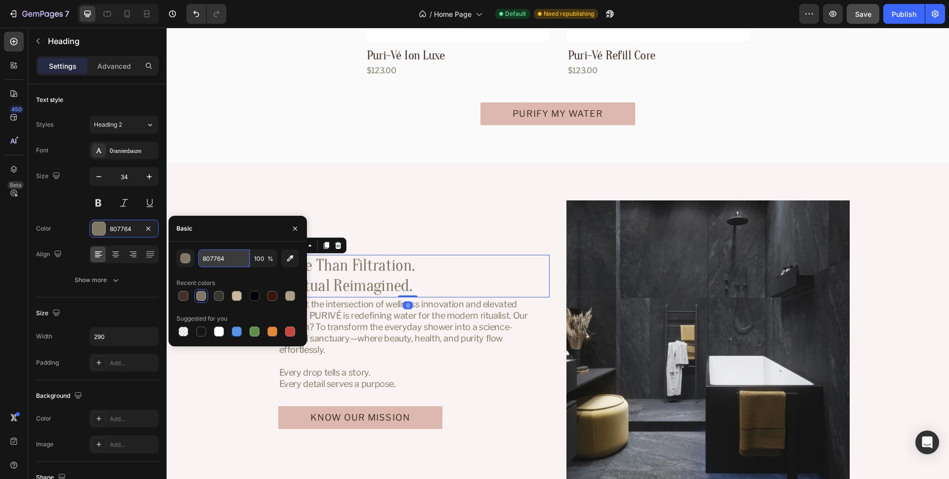
click at [234, 258] on input "807764" at bounding box center [223, 258] width 51 height 18
paste input "#383733"
click at [239, 239] on div "Basic" at bounding box center [238, 229] width 138 height 26
type input "383733"
click at [295, 230] on icon "button" at bounding box center [295, 229] width 8 height 8
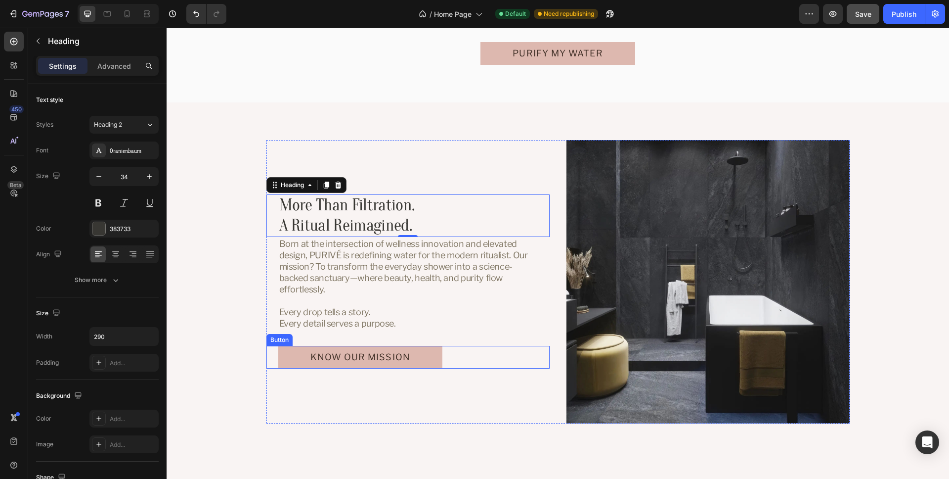
scroll to position [3473, 0]
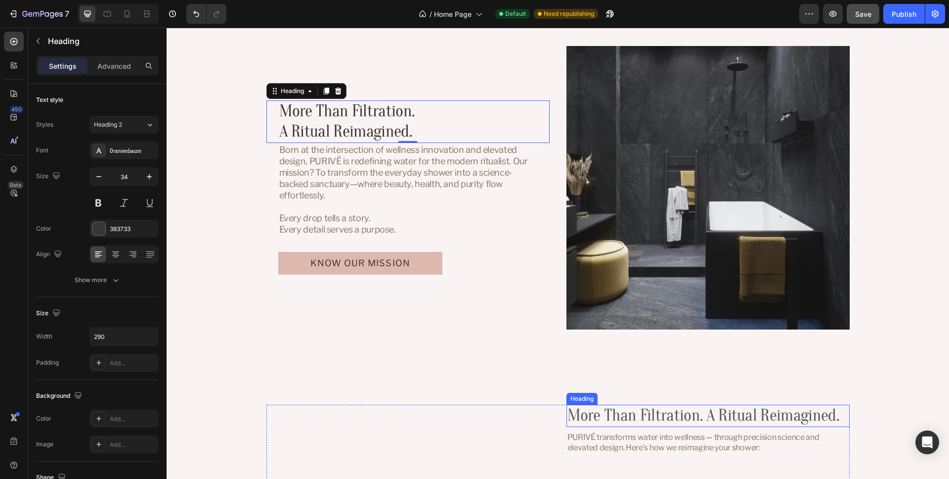
click at [690, 415] on h2 "More Than Filtration. A Ritual Reimagined." at bounding box center [708, 416] width 283 height 22
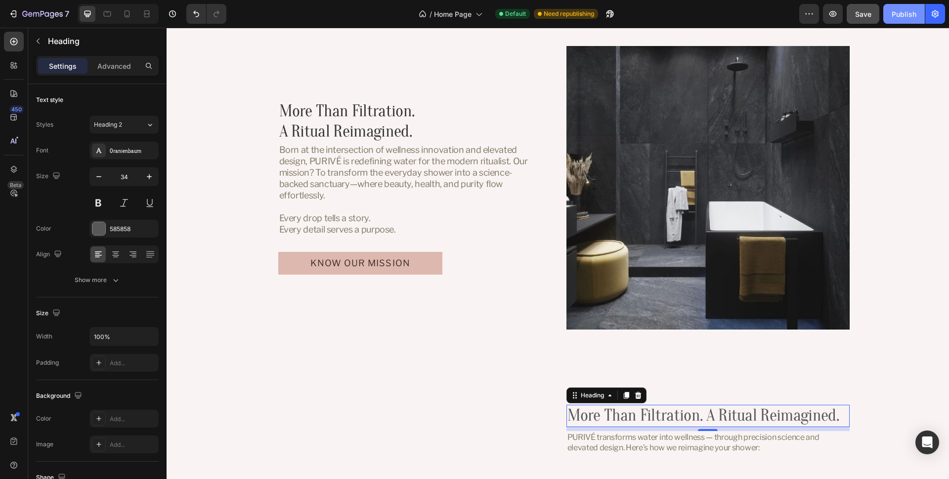
click at [903, 18] on div "Publish" at bounding box center [904, 14] width 25 height 10
click at [451, 115] on div "More Than Filtration. A Ritual Reimagined." at bounding box center [408, 121] width 260 height 43
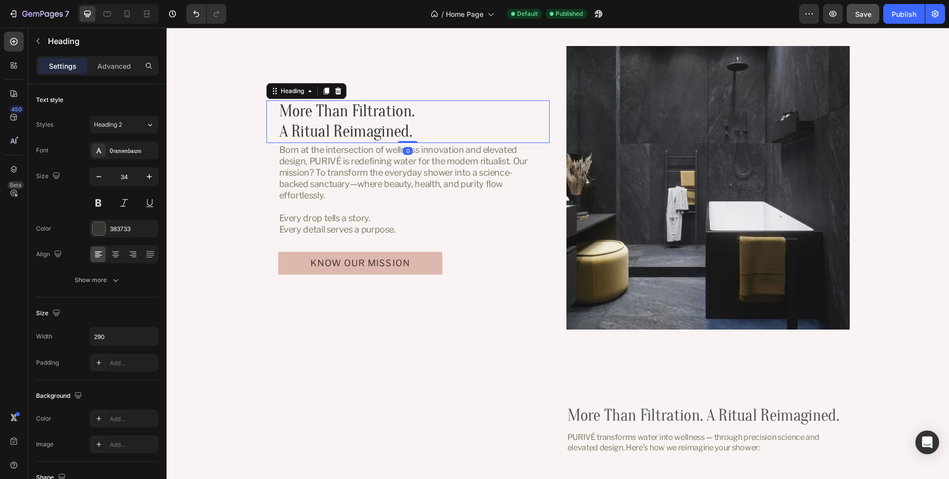
scroll to position [3476, 0]
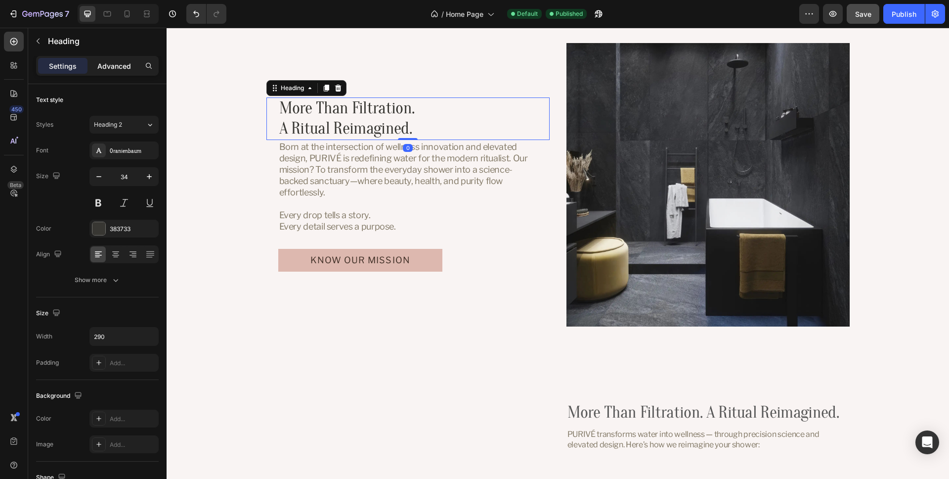
click at [109, 66] on p "Advanced" at bounding box center [114, 66] width 34 height 10
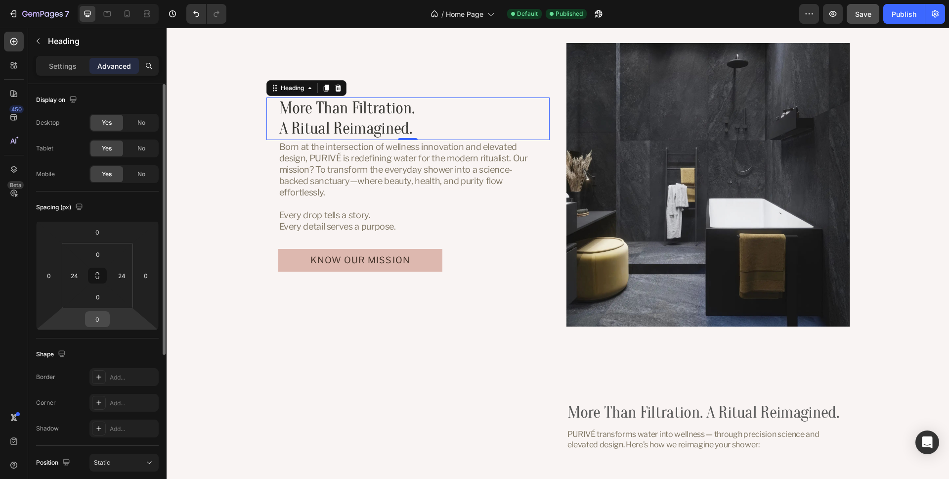
click at [104, 318] on input "0" at bounding box center [98, 319] width 20 height 15
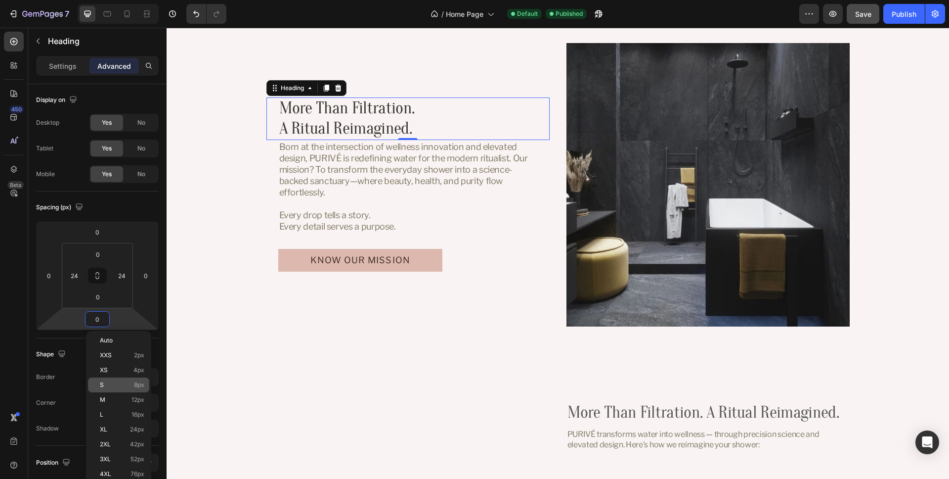
click at [125, 388] on p "S 8px" at bounding box center [122, 384] width 45 height 7
type input "8"
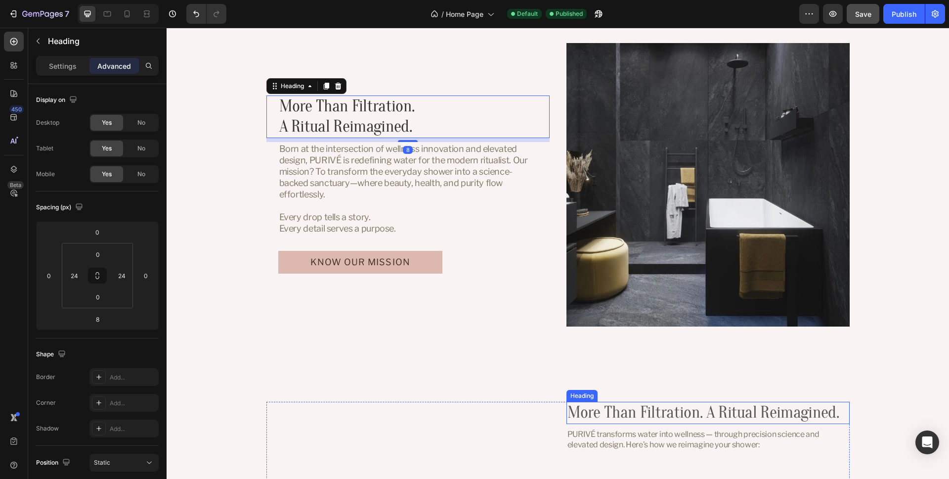
click at [788, 416] on h2 "More Than Filtration. A Ritual Reimagined." at bounding box center [708, 413] width 283 height 22
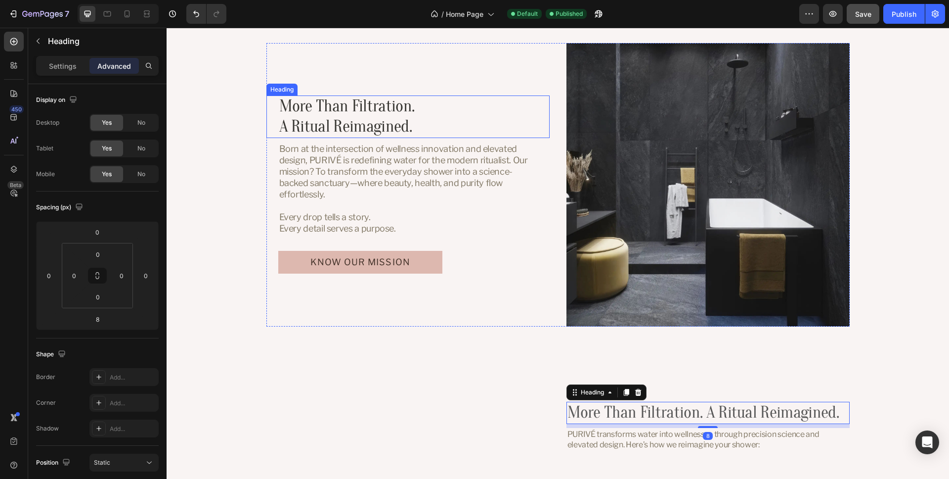
click at [483, 118] on div "More Than Filtration. A Ritual Reimagined." at bounding box center [408, 116] width 260 height 43
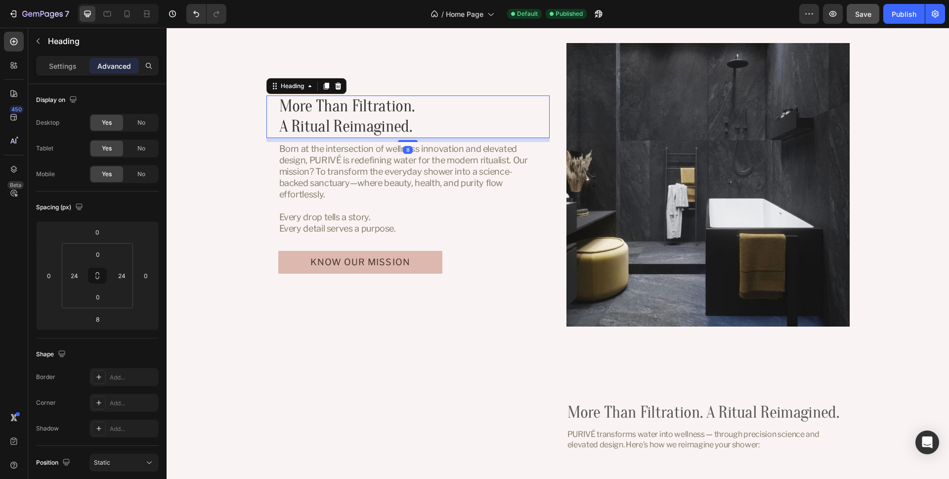
scroll to position [3476, 0]
click at [110, 16] on icon at bounding box center [107, 13] width 7 height 5
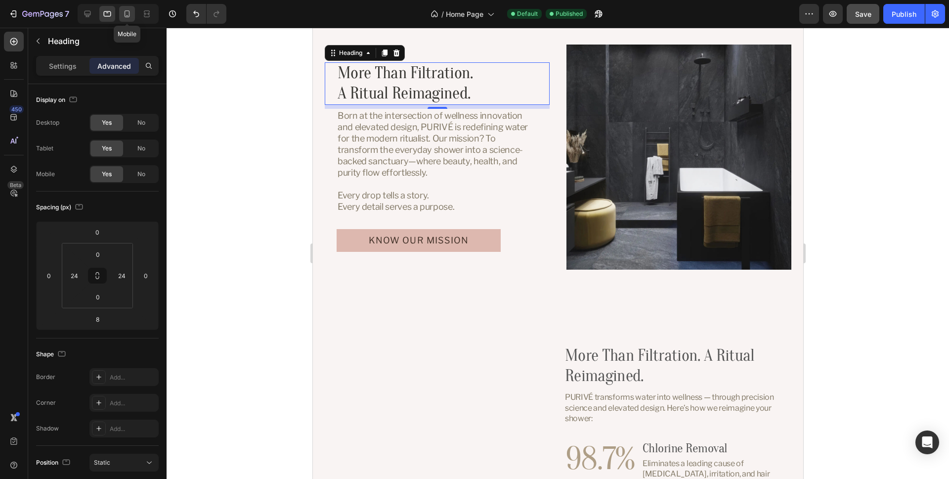
click at [125, 16] on icon at bounding box center [127, 13] width 5 height 7
type input "0"
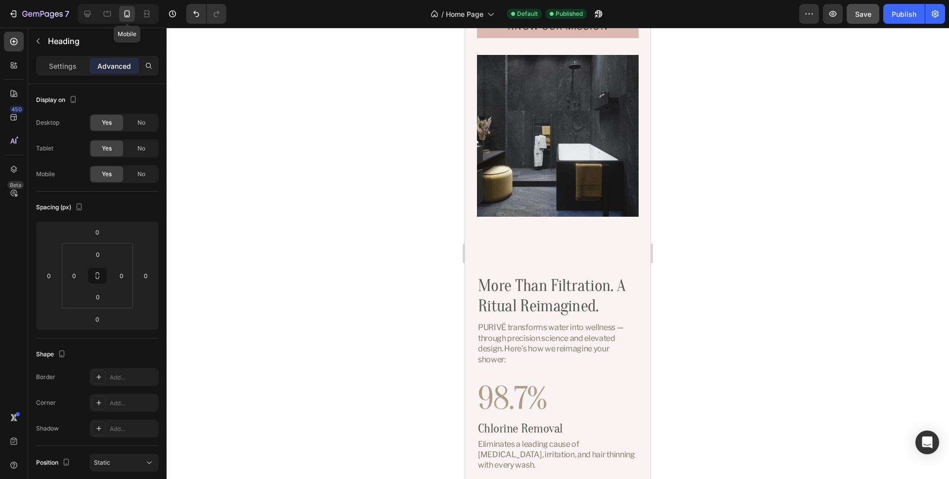
scroll to position [3292, 0]
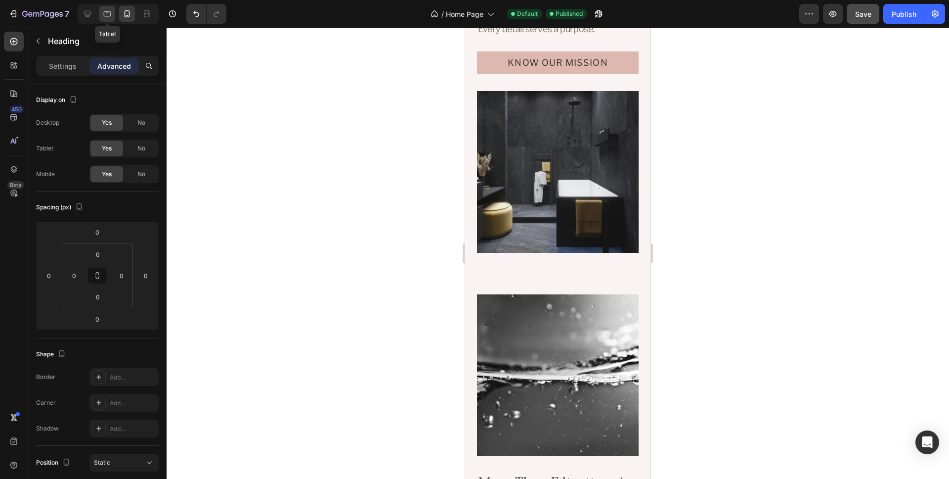
click at [104, 15] on icon at bounding box center [107, 14] width 10 height 10
type input "8"
type input "24"
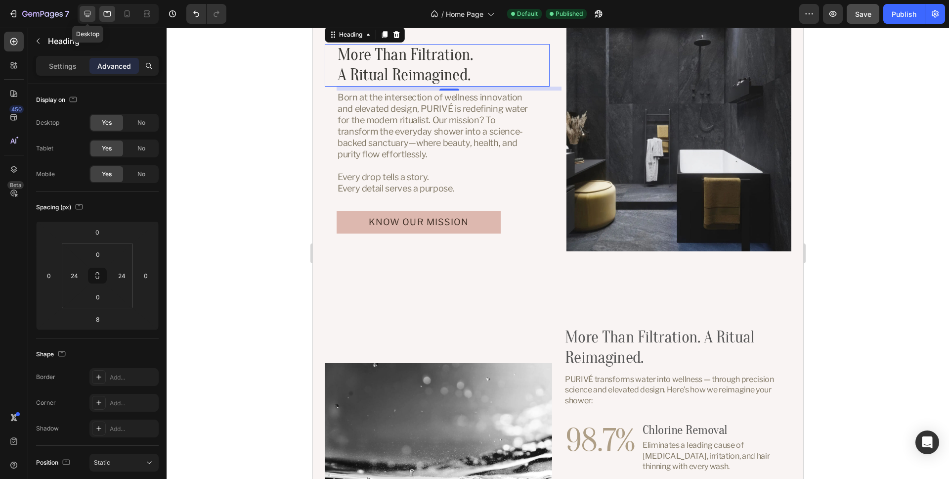
click at [90, 14] on icon at bounding box center [88, 14] width 10 height 10
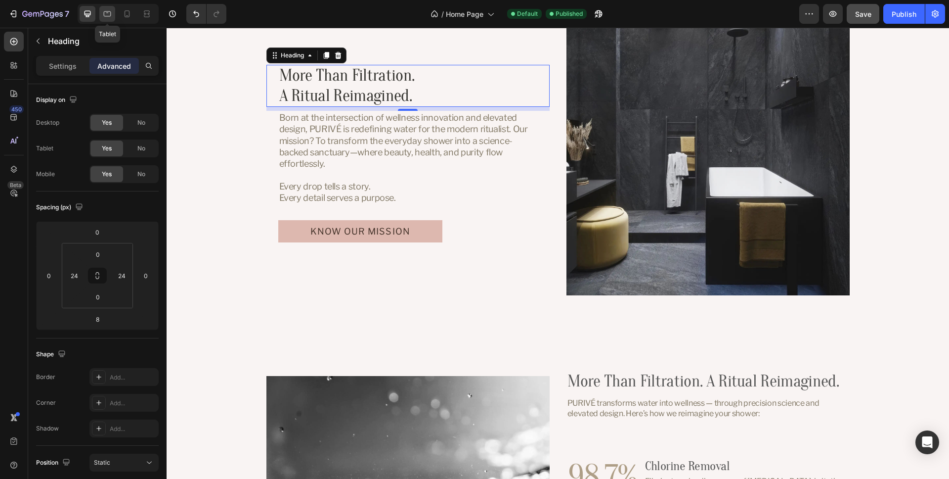
click at [111, 15] on icon at bounding box center [107, 13] width 7 height 5
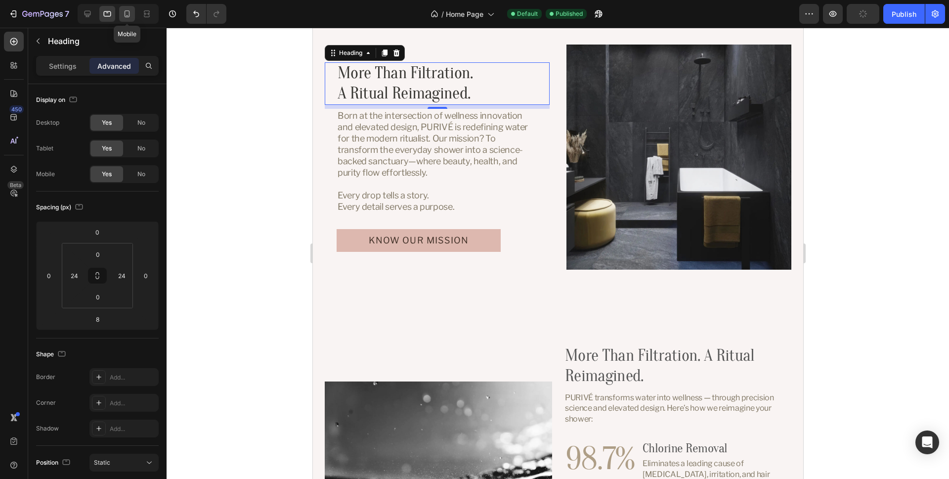
click at [129, 14] on icon at bounding box center [127, 14] width 10 height 10
type input "0"
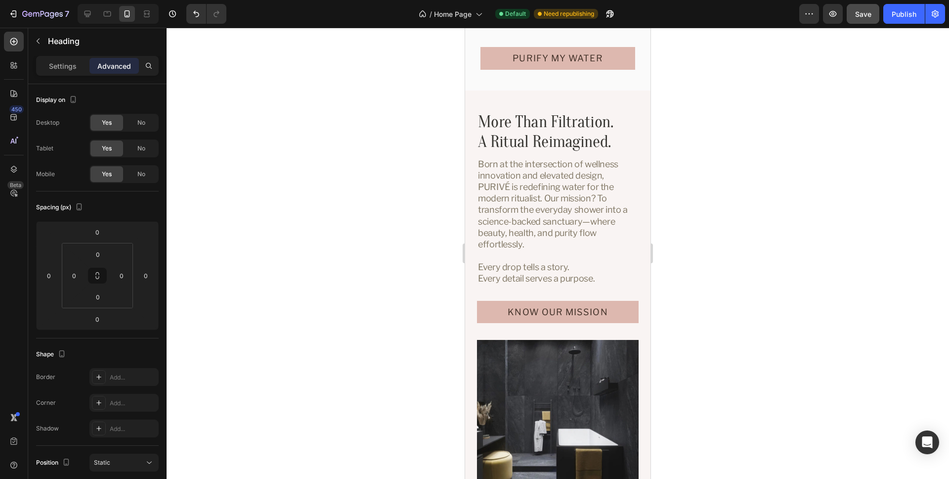
scroll to position [3472, 0]
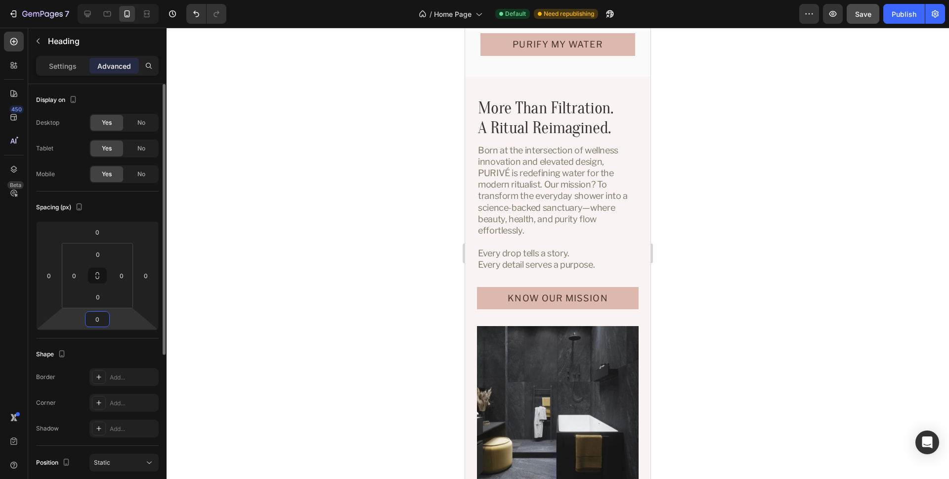
click at [99, 318] on input "0" at bounding box center [98, 319] width 20 height 15
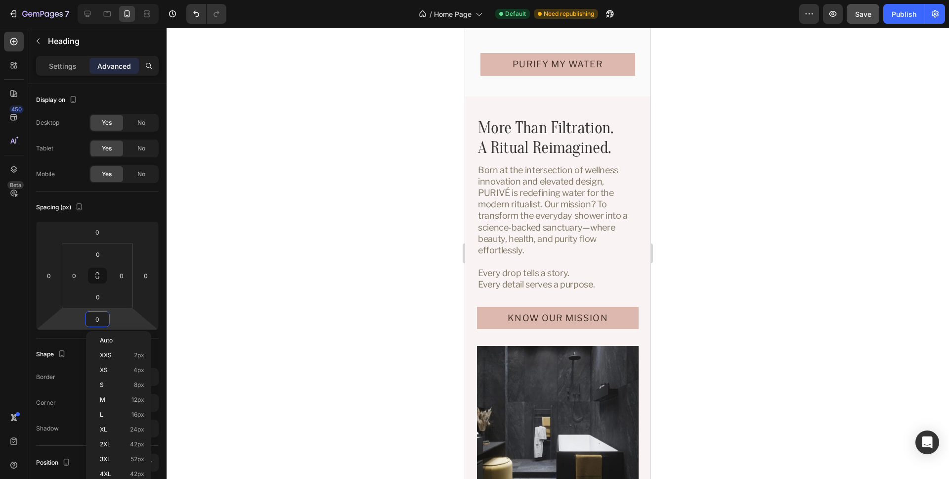
scroll to position [3428, 0]
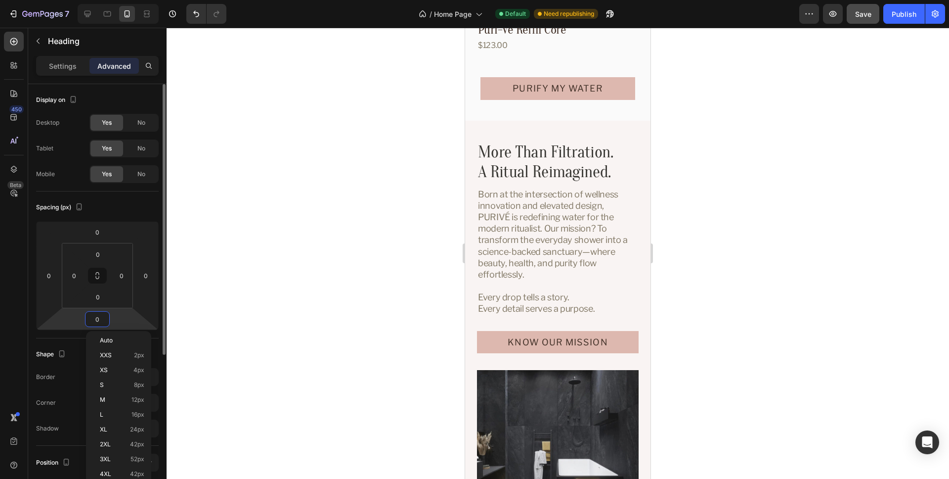
click at [122, 204] on div "Spacing (px)" at bounding box center [97, 207] width 123 height 16
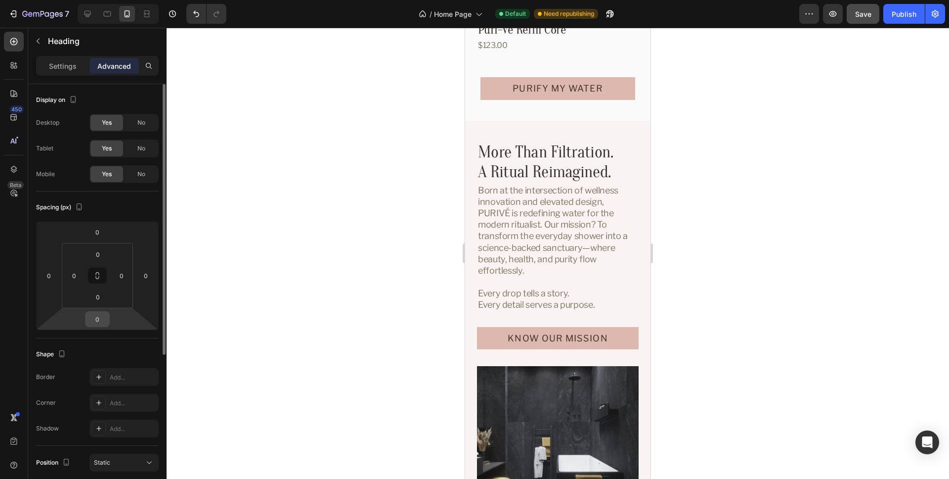
click at [94, 320] on input "0" at bounding box center [98, 319] width 20 height 15
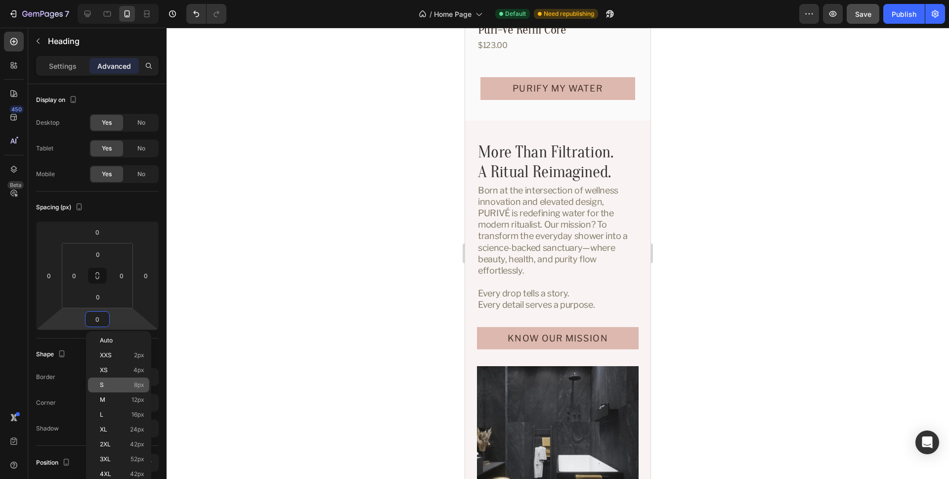
click at [120, 386] on p "S 8px" at bounding box center [122, 384] width 45 height 7
type input "8"
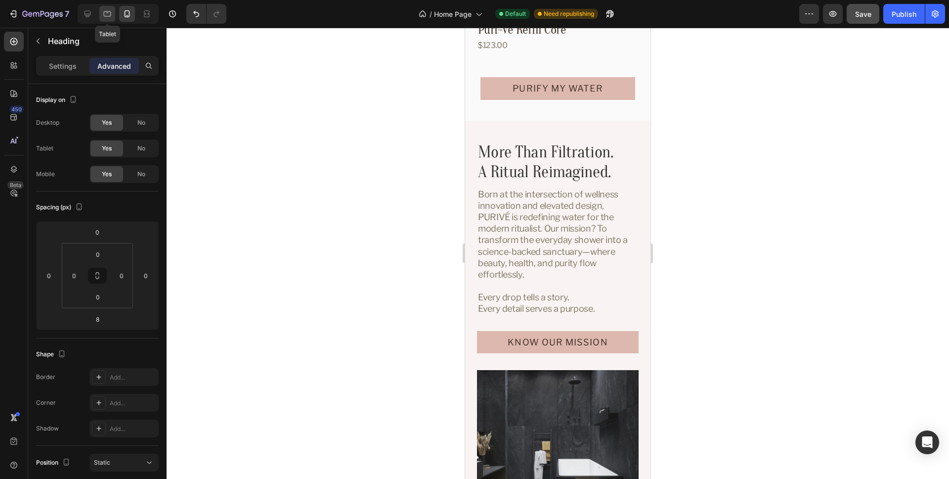
click at [103, 12] on icon at bounding box center [107, 14] width 10 height 10
type input "24"
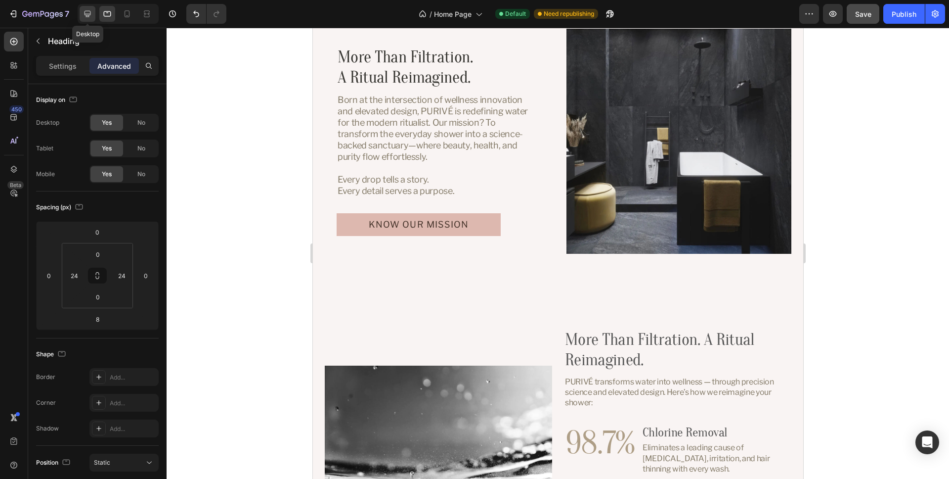
click at [88, 13] on icon at bounding box center [88, 14] width 10 height 10
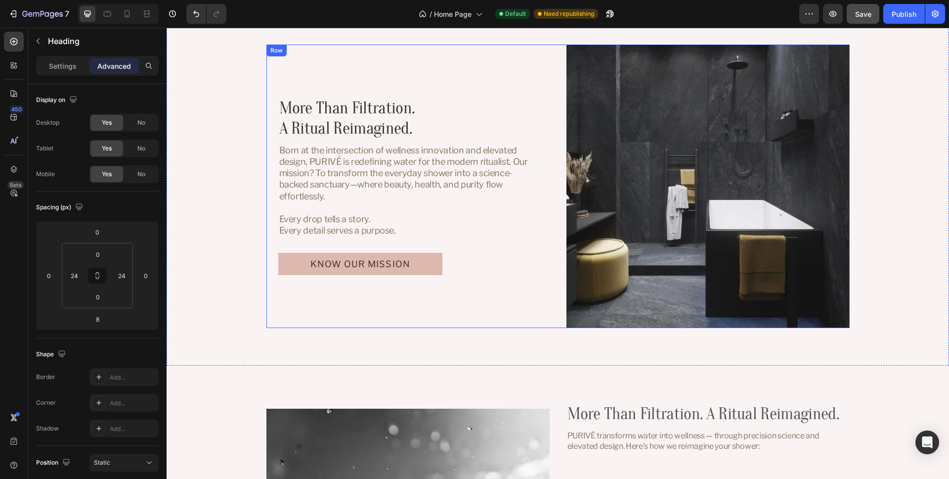
scroll to position [3519, 0]
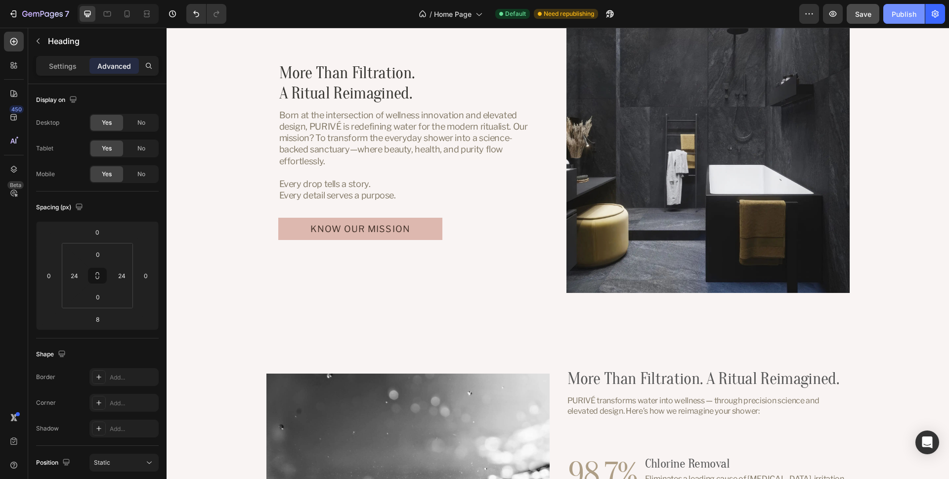
click at [905, 16] on div "Publish" at bounding box center [904, 14] width 25 height 10
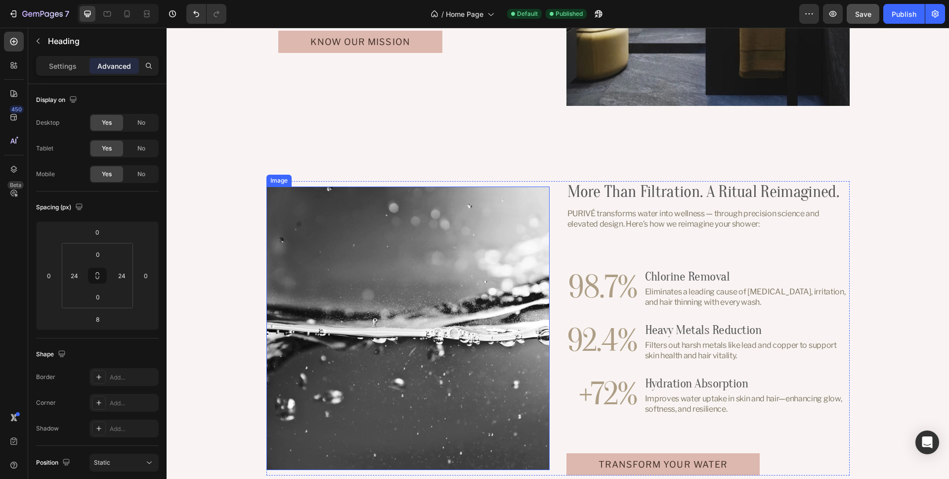
scroll to position [3751, 0]
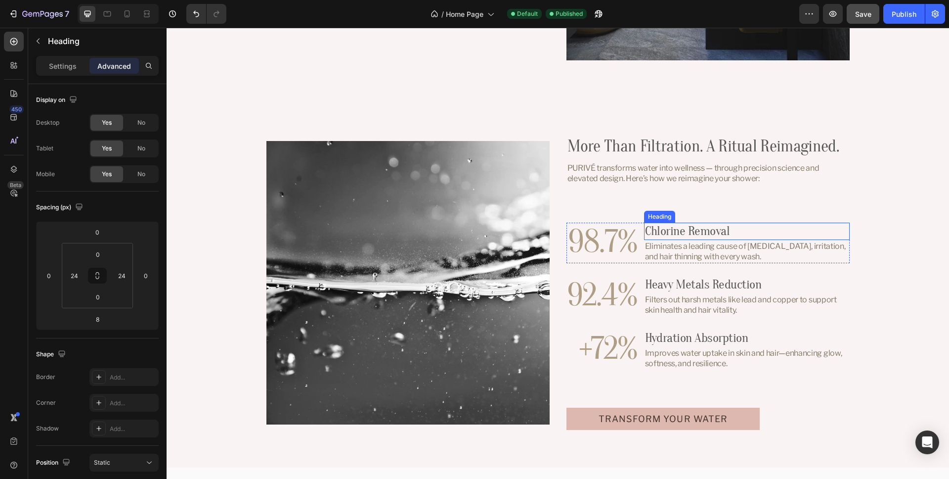
click at [773, 230] on h3 "Chlorine Removal" at bounding box center [747, 231] width 206 height 17
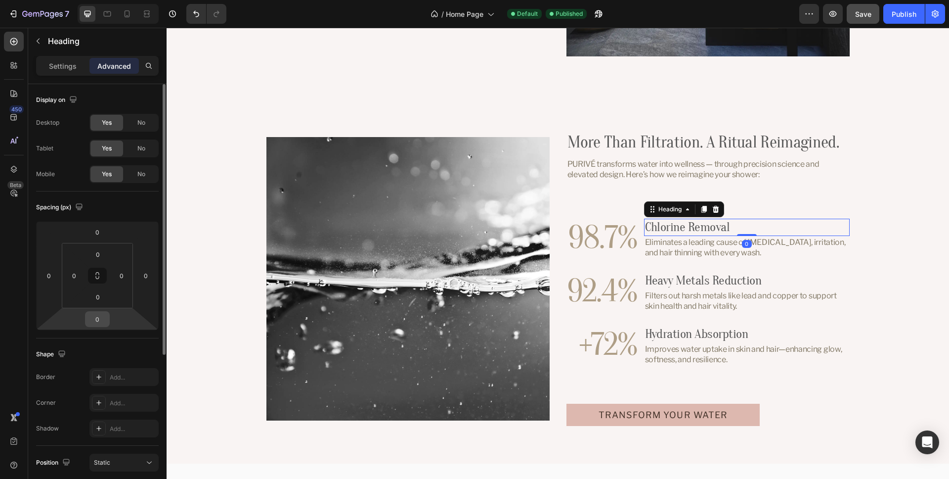
click at [99, 320] on input "0" at bounding box center [98, 319] width 20 height 15
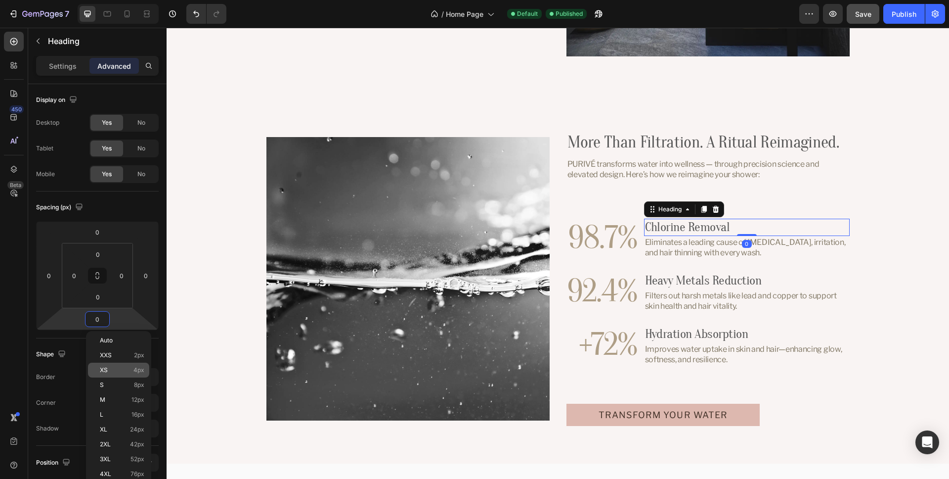
click at [118, 371] on p "XS 4px" at bounding box center [122, 369] width 45 height 7
type input "4"
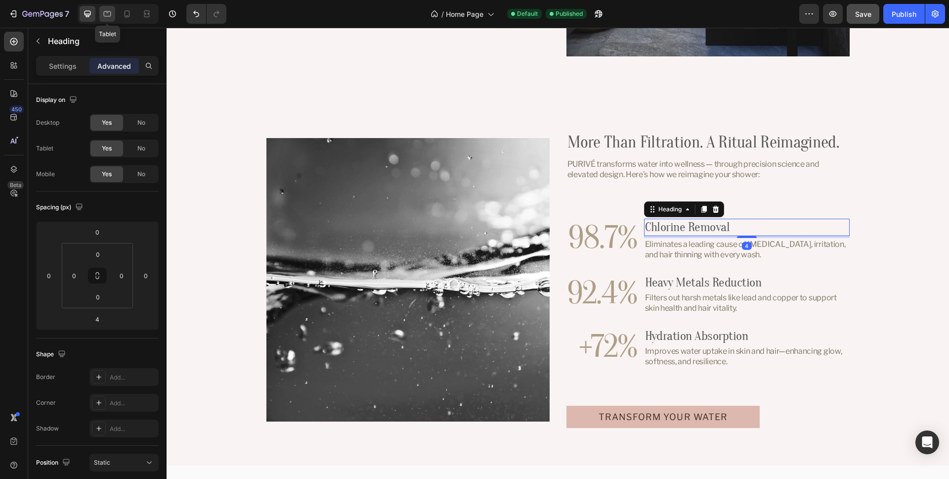
click at [104, 11] on icon at bounding box center [107, 14] width 10 height 10
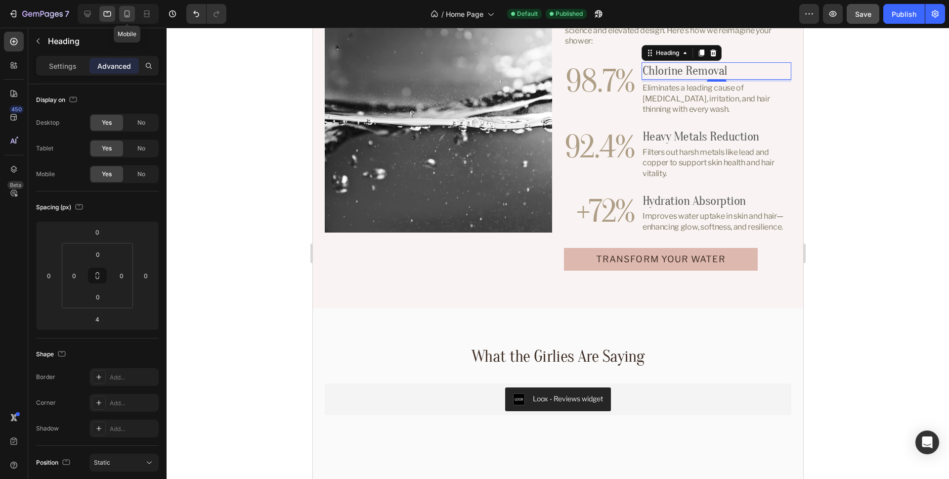
click at [127, 11] on icon at bounding box center [127, 14] width 10 height 10
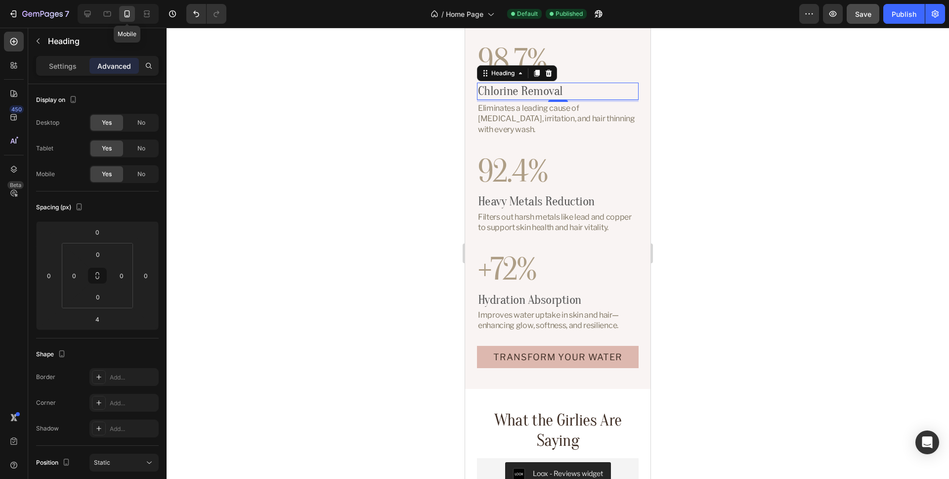
scroll to position [3892, 0]
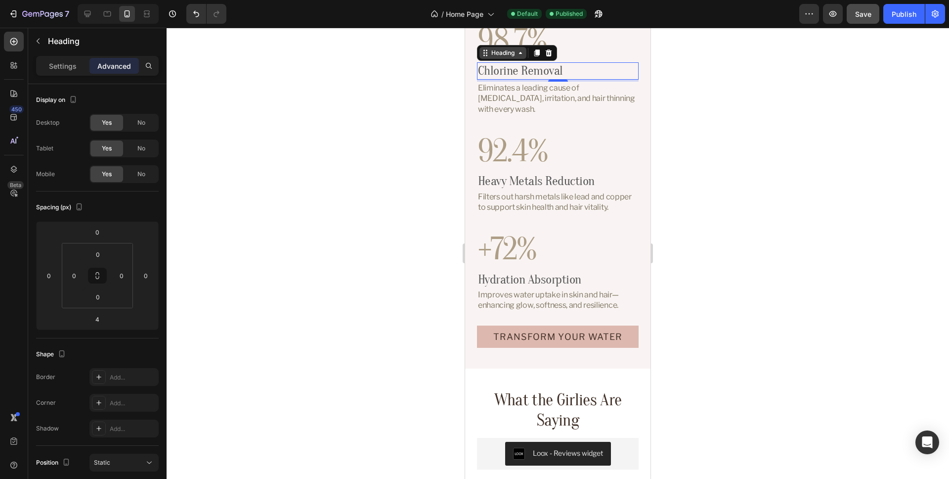
click at [506, 55] on div "Heading" at bounding box center [503, 52] width 27 height 9
click at [622, 173] on h3 "Heavy Metals Reduction" at bounding box center [558, 181] width 162 height 17
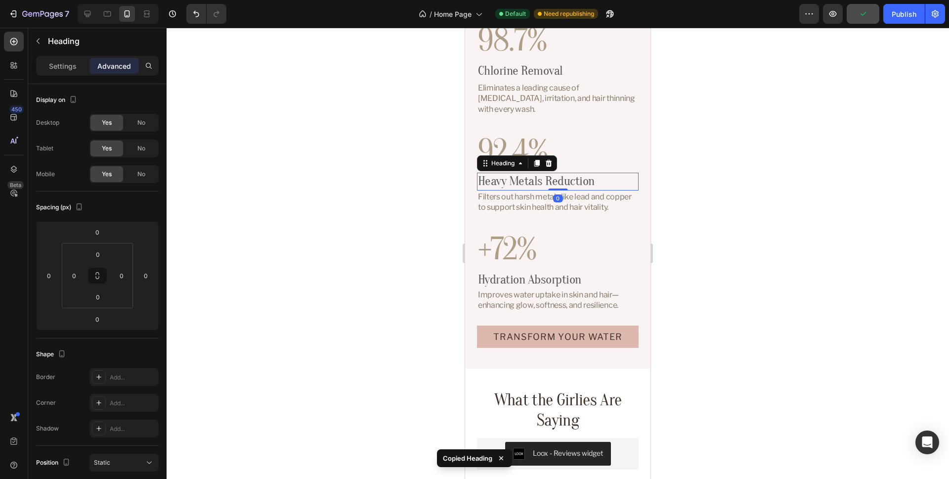
type input "4"
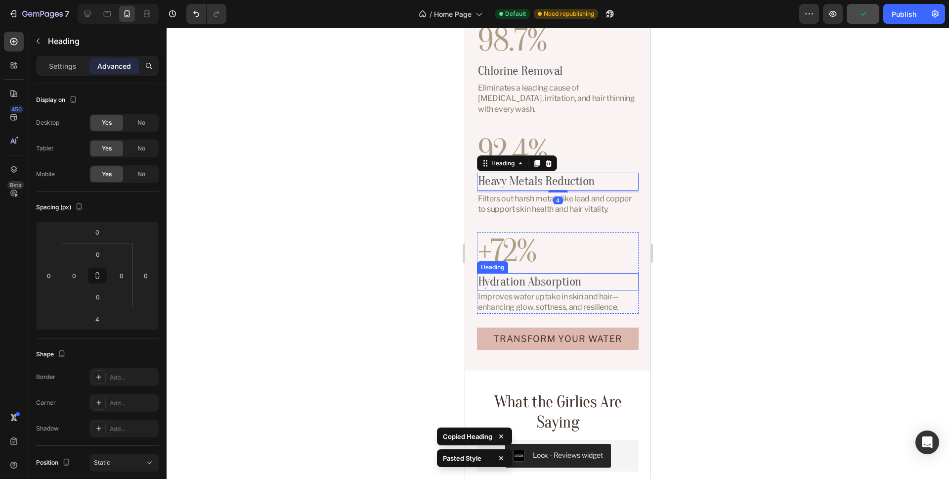
click at [610, 273] on h3 "Hydration Absorption" at bounding box center [558, 281] width 162 height 17
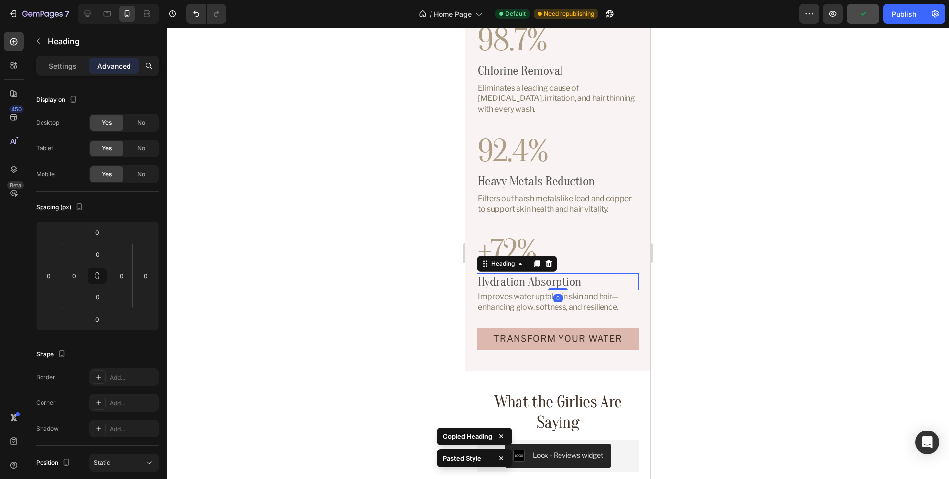
type input "4"
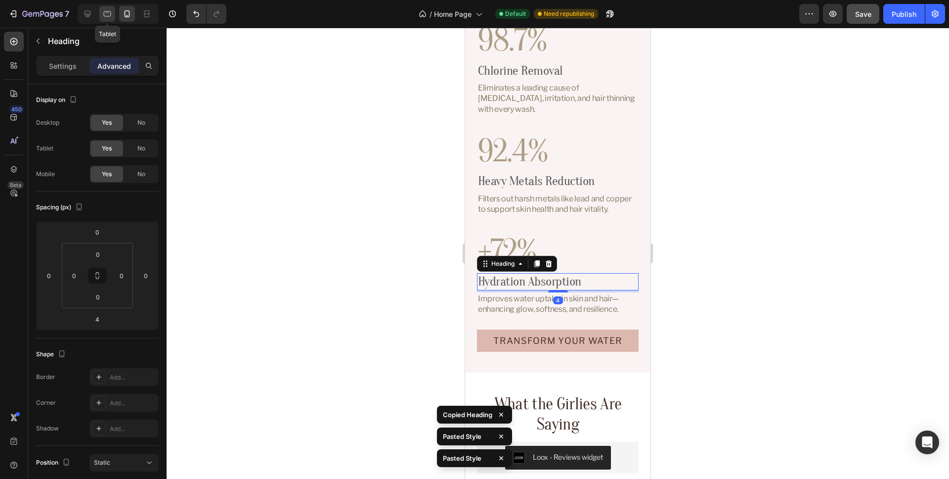
click at [108, 14] on icon at bounding box center [107, 14] width 10 height 10
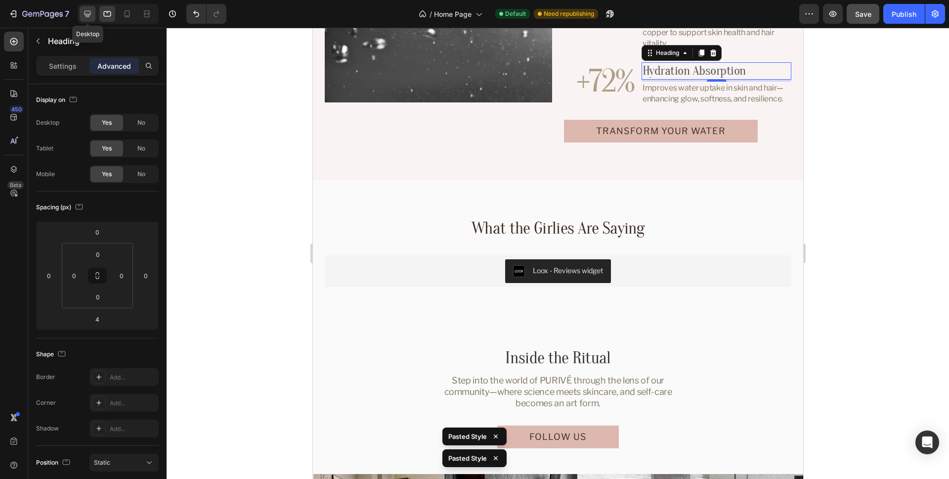
click at [88, 13] on icon at bounding box center [88, 14] width 10 height 10
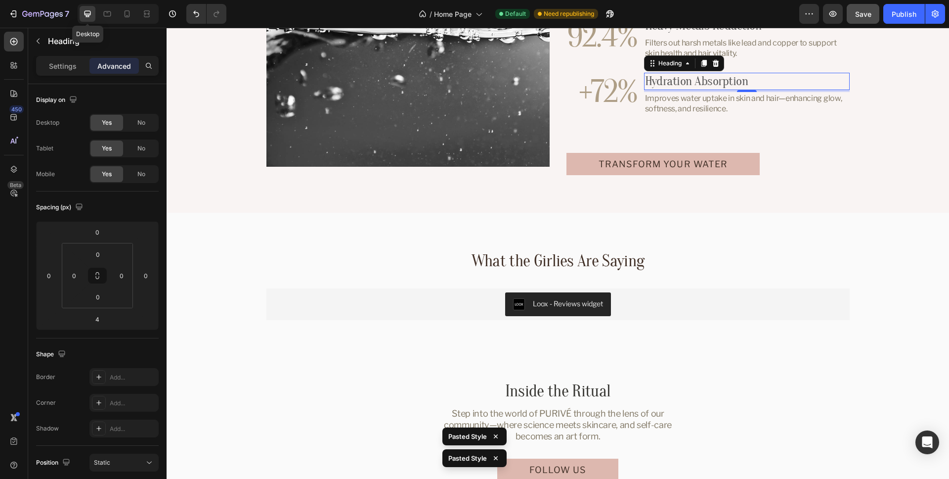
scroll to position [3964, 0]
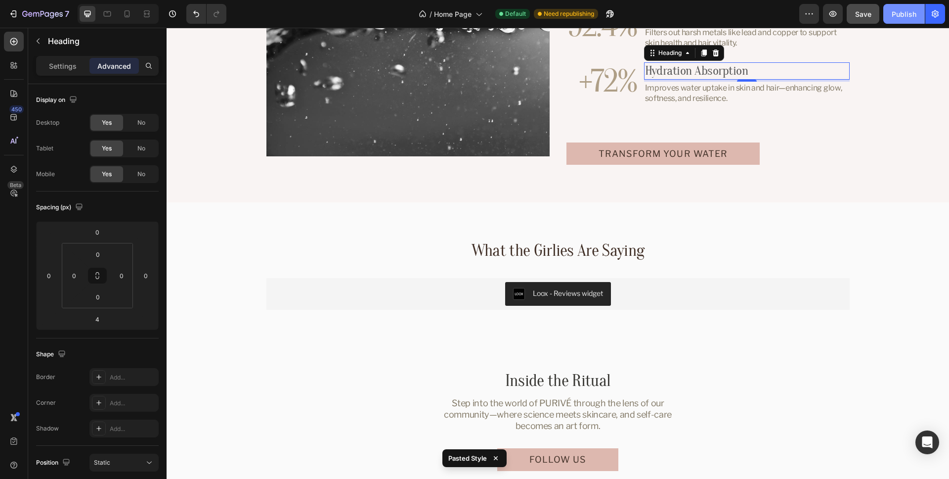
drag, startPoint x: 904, startPoint y: 16, endPoint x: 782, endPoint y: 38, distance: 123.5
click at [904, 16] on div "Publish" at bounding box center [904, 14] width 25 height 10
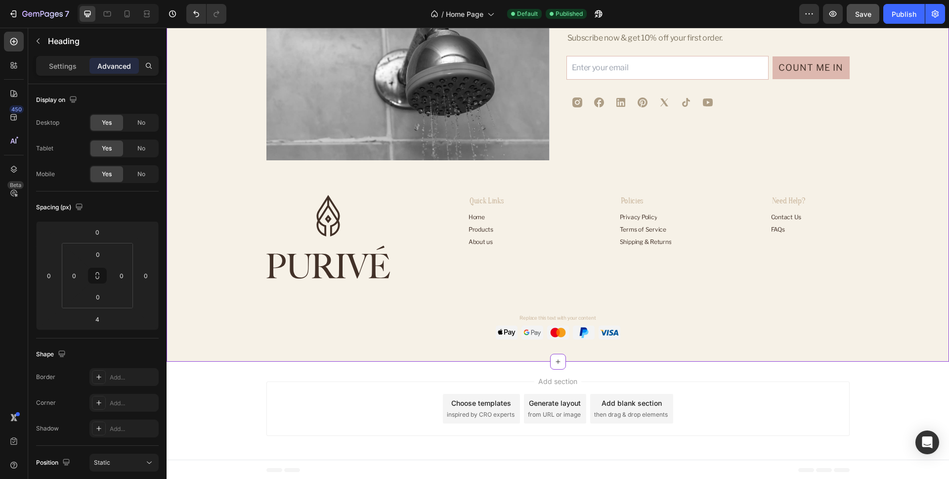
scroll to position [4906, 0]
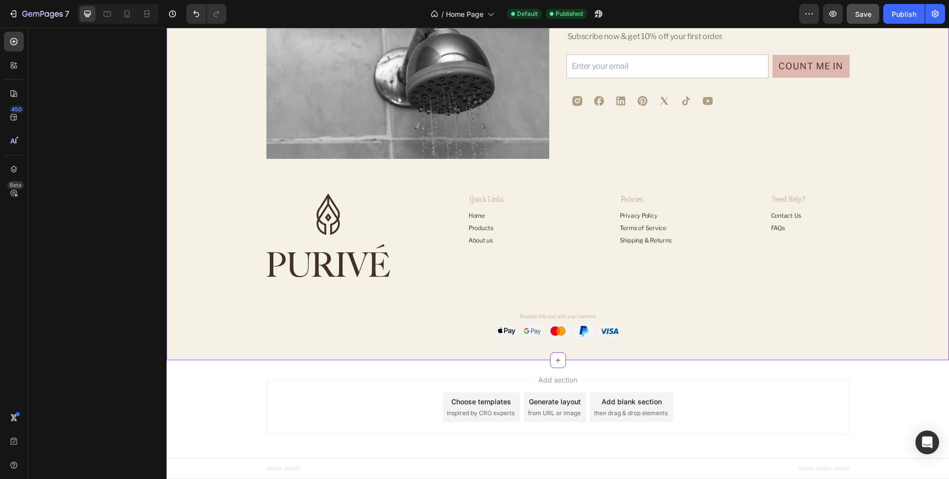
click at [777, 270] on div "Quick Links Heading Home Button Products Button About us Button My Cart Button …" at bounding box center [659, 235] width 381 height 84
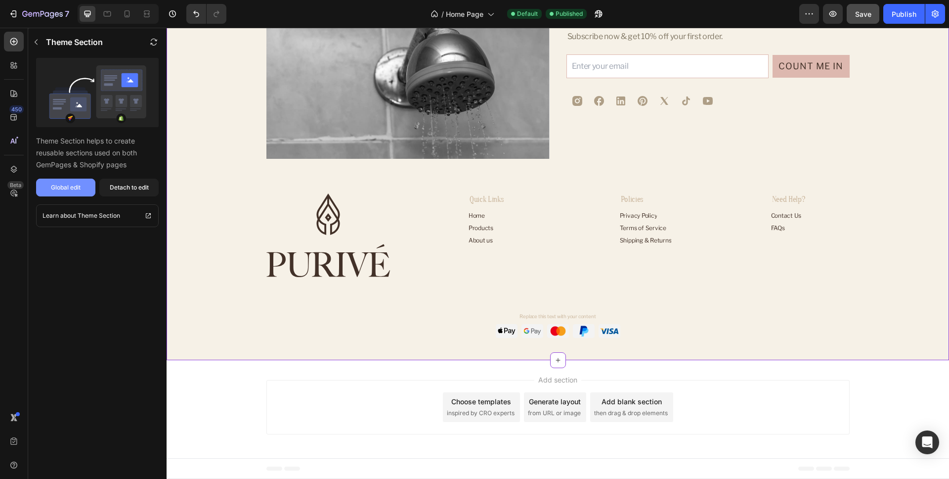
click at [80, 186] on div "Global edit" at bounding box center [66, 187] width 30 height 9
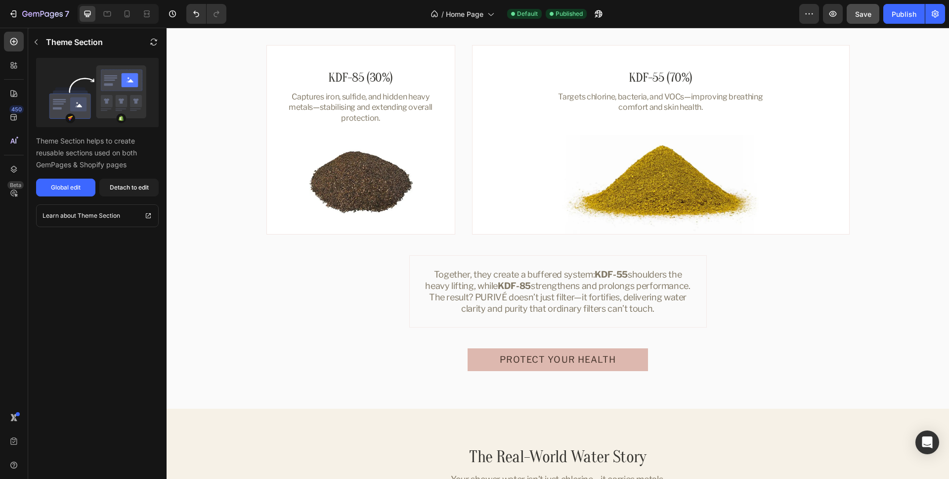
scroll to position [1138, 0]
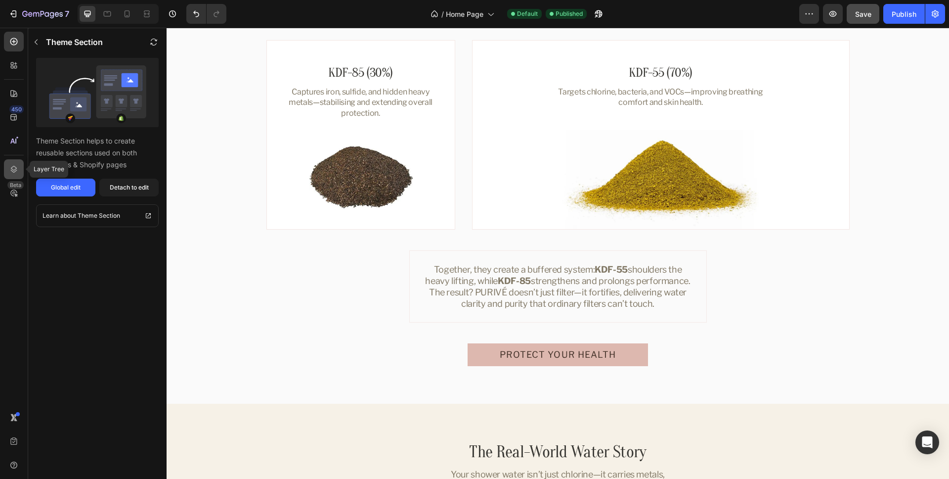
click at [14, 169] on icon at bounding box center [14, 169] width 10 height 10
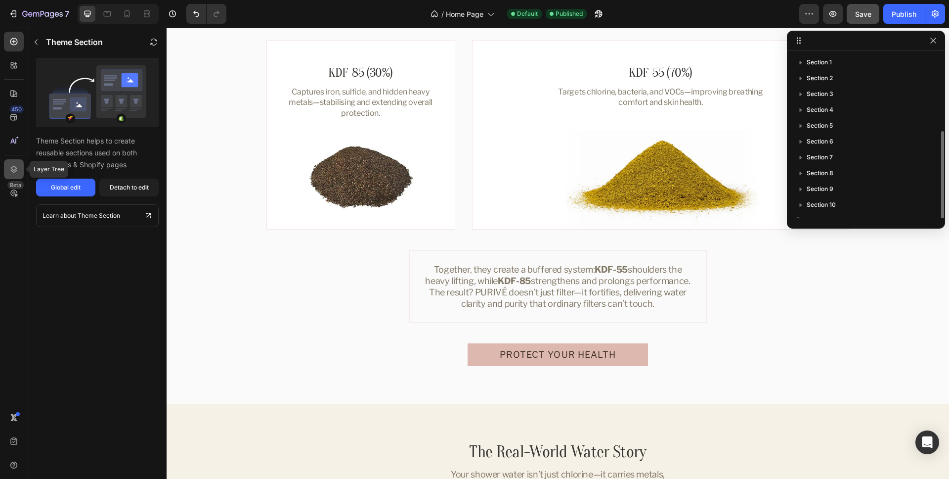
scroll to position [43, 0]
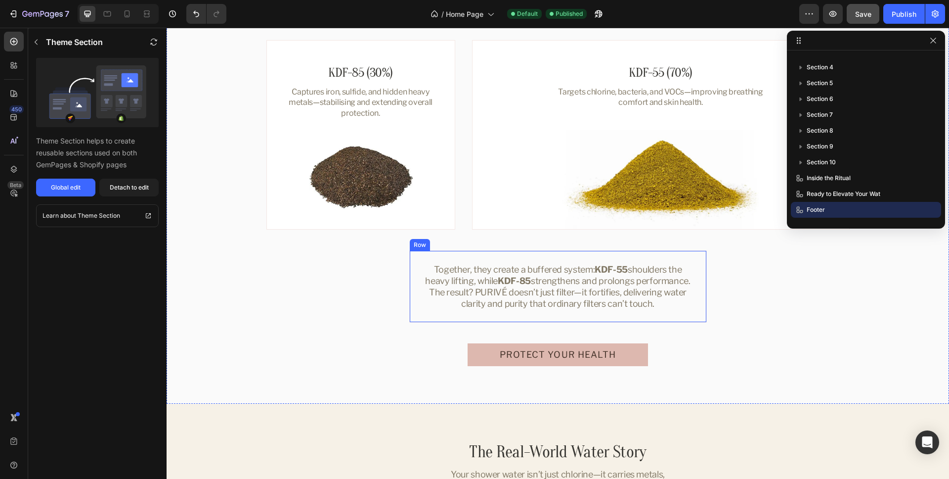
click at [703, 262] on div "Together, they create a buffered system: KDF-55 shoulders the heavy lifting, wh…" at bounding box center [558, 286] width 298 height 72
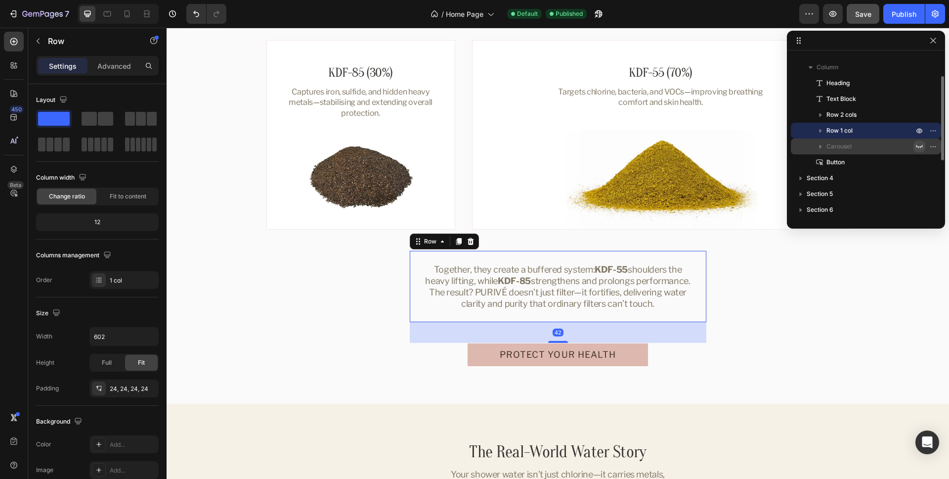
click at [922, 145] on icon "button" at bounding box center [920, 146] width 8 height 8
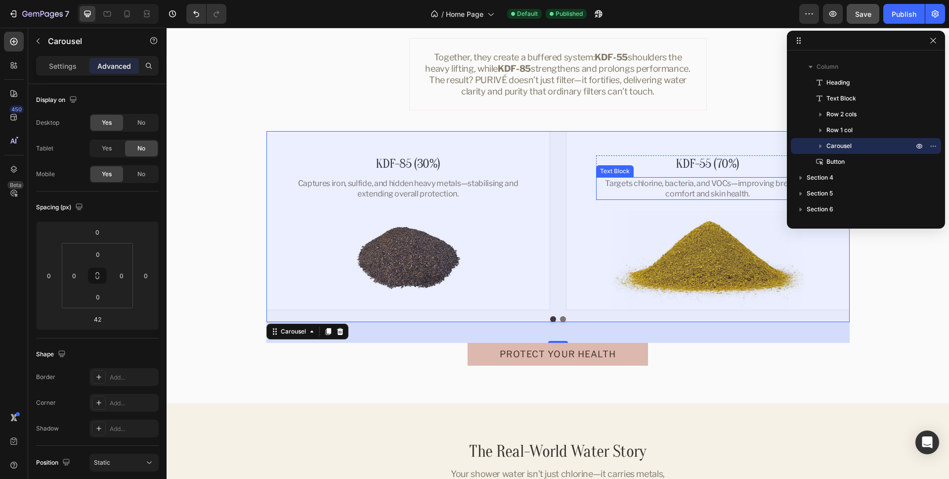
scroll to position [1279, 0]
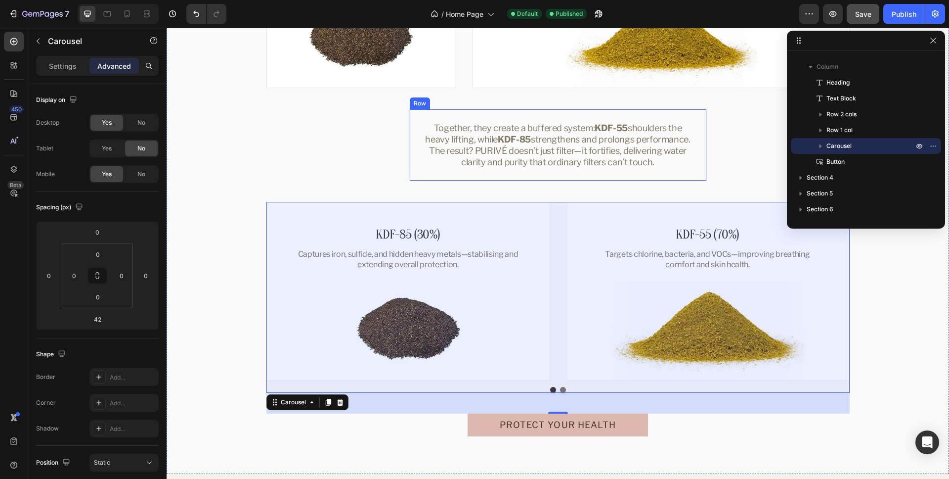
click at [703, 161] on div "Together, they create a buffered system: KDF-55 shoulders the heavy lifting, wh…" at bounding box center [558, 145] width 298 height 72
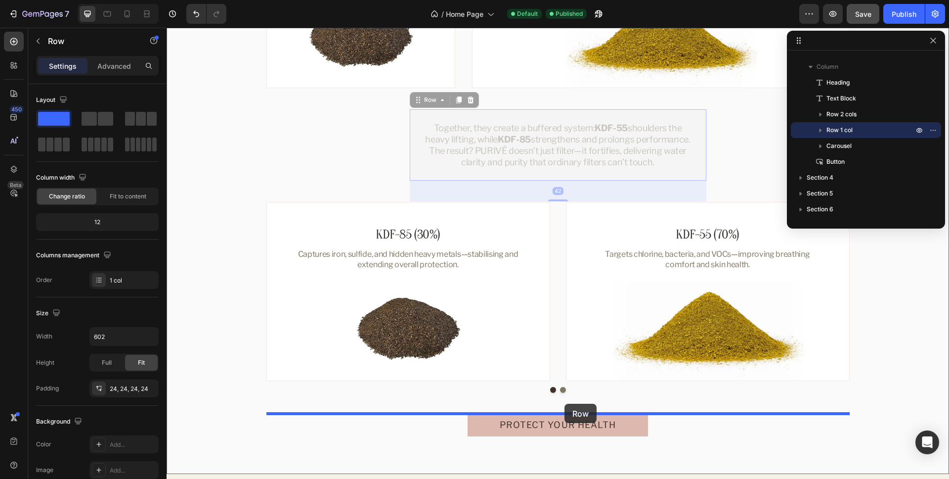
drag, startPoint x: 423, startPoint y: 101, endPoint x: 808, endPoint y: 355, distance: 460.8
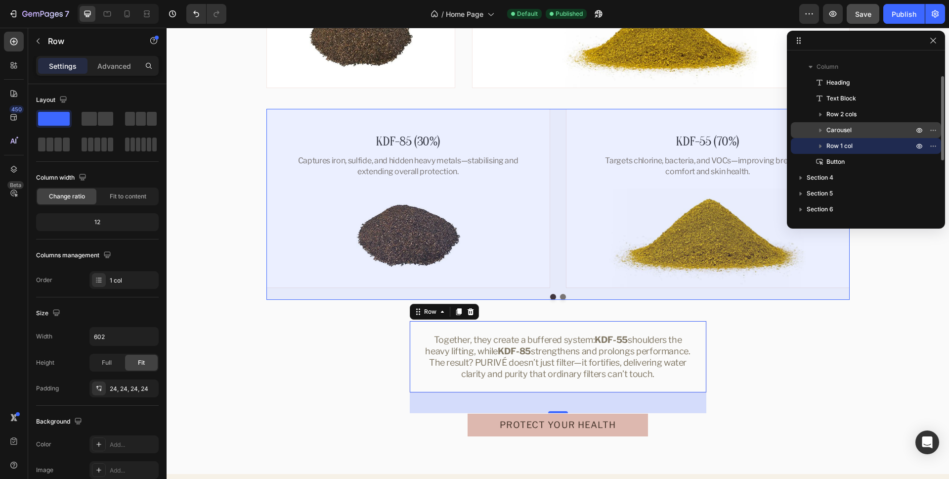
click at [856, 128] on p "Carousel" at bounding box center [871, 130] width 89 height 10
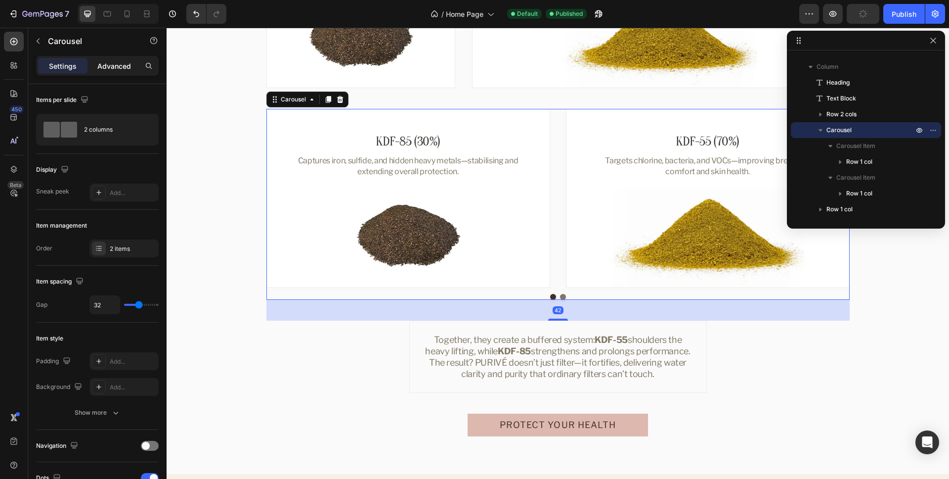
click at [122, 73] on div "Advanced" at bounding box center [114, 66] width 49 height 16
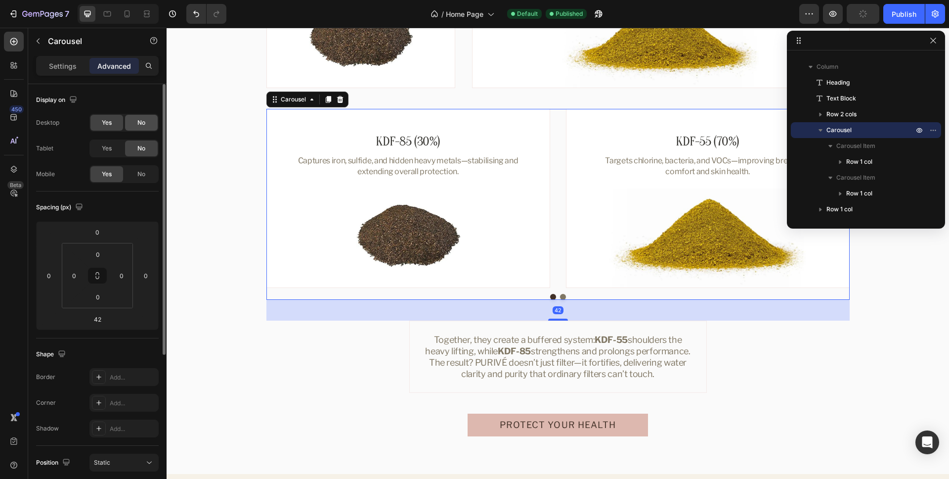
click at [142, 122] on span "No" at bounding box center [141, 122] width 8 height 9
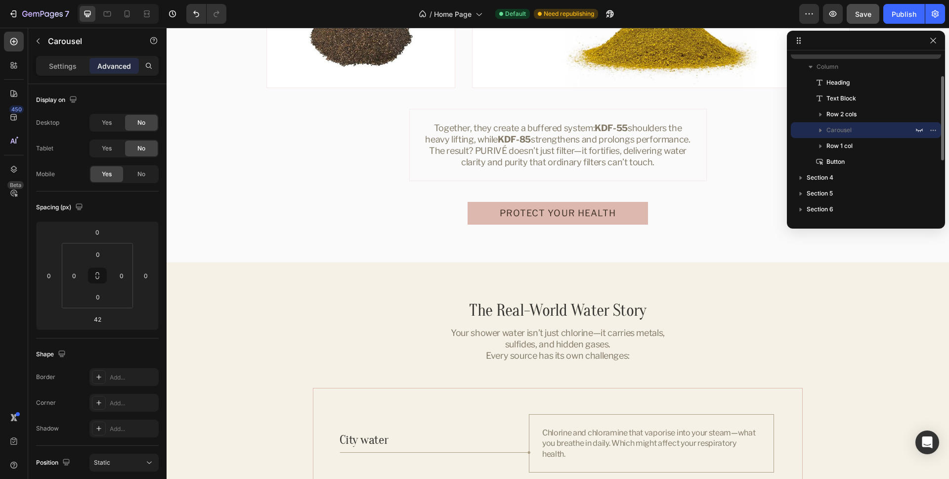
click at [904, 16] on div "Publish" at bounding box center [904, 14] width 25 height 10
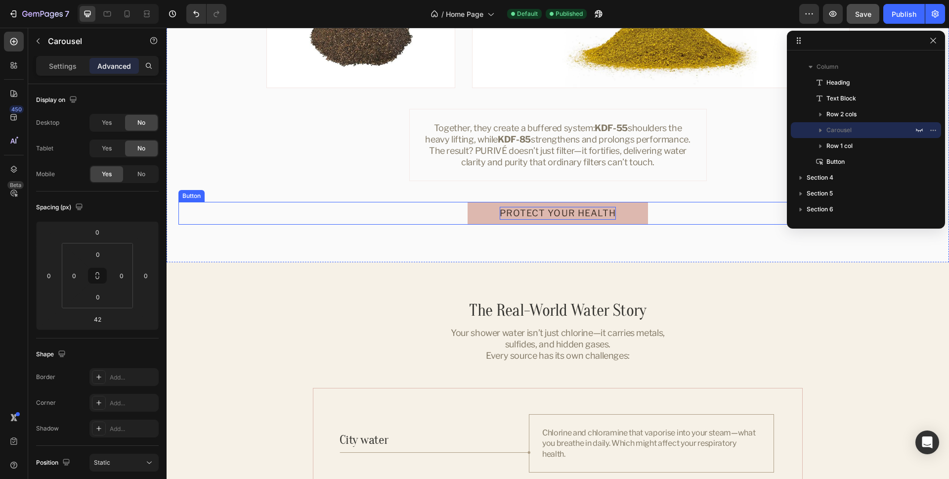
scroll to position [1301, 0]
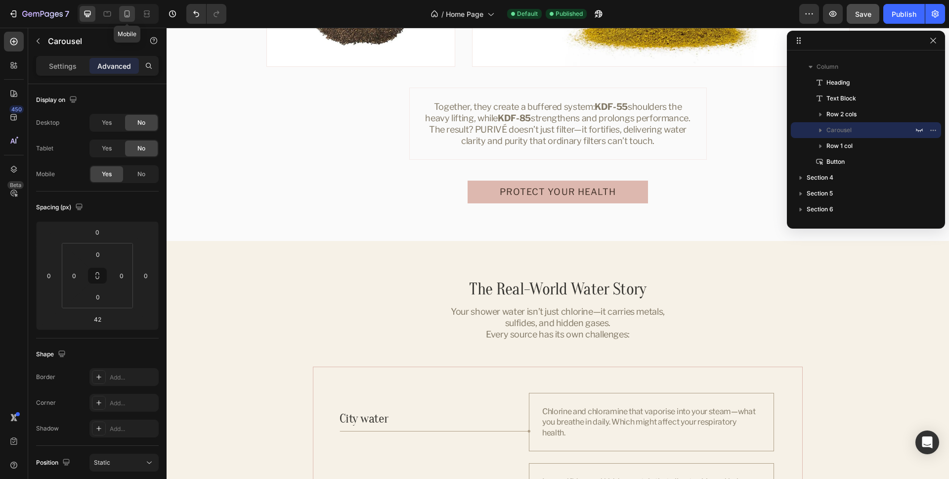
drag, startPoint x: 125, startPoint y: 18, endPoint x: 183, endPoint y: 84, distance: 88.0
click at [125, 18] on icon at bounding box center [127, 14] width 10 height 10
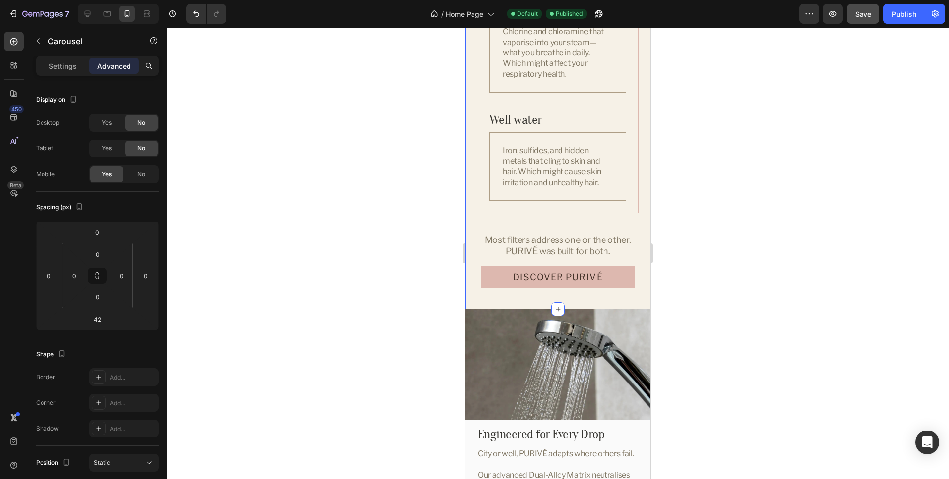
scroll to position [1697, 0]
click at [507, 208] on div "City water Heading Chlorine and chloramine that vaporise into your steam—what y…" at bounding box center [558, 96] width 162 height 232
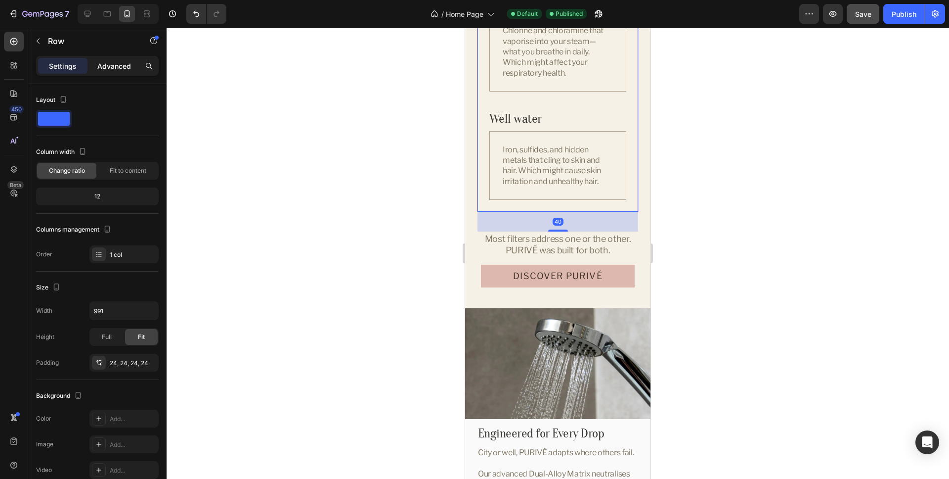
click at [119, 67] on p "Advanced" at bounding box center [114, 66] width 34 height 10
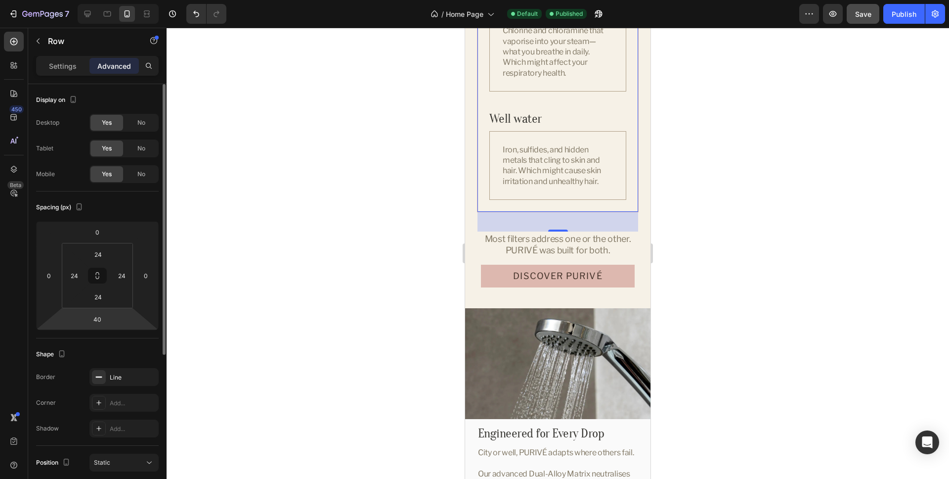
click at [131, 0] on html "7 Version history / Home Page Default Published Preview Save Publish 450 Beta S…" at bounding box center [474, 0] width 949 height 0
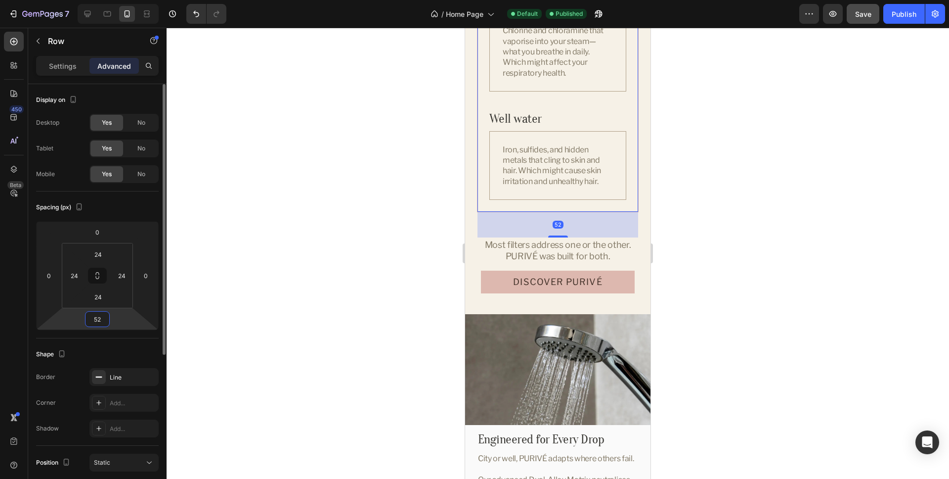
type input "52"
click at [141, 210] on div "Spacing (px)" at bounding box center [97, 207] width 123 height 16
click at [919, 8] on button "Publish" at bounding box center [905, 14] width 42 height 20
click at [92, 10] on icon at bounding box center [88, 14] width 10 height 10
type input "52"
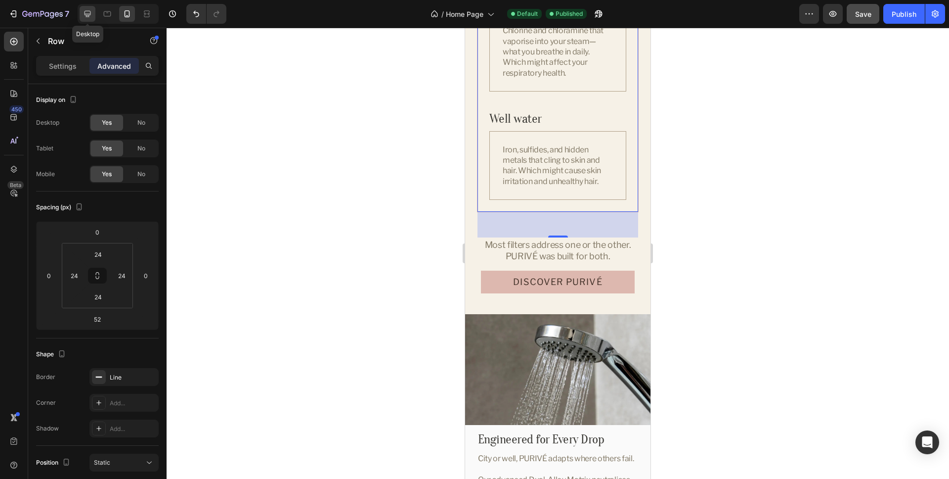
type input "52"
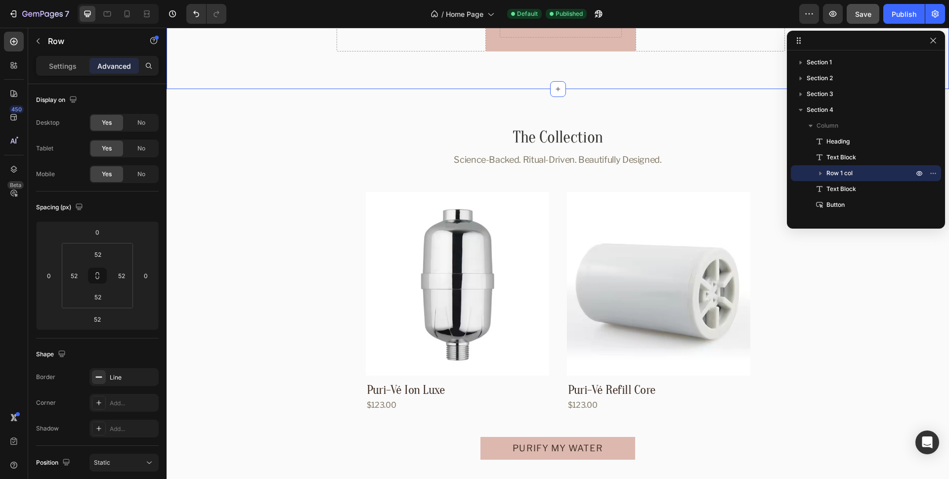
scroll to position [3109, 0]
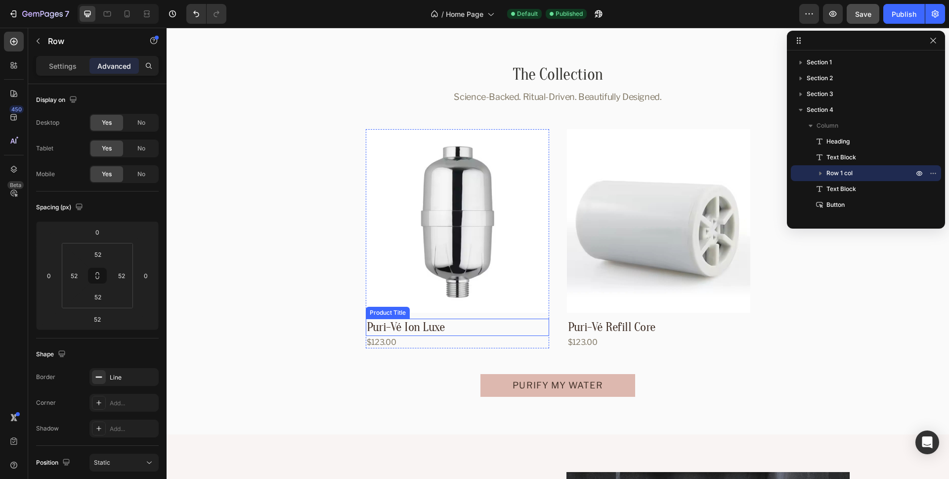
click at [456, 326] on h3 "Puri-Vé Ion Luxe" at bounding box center [457, 326] width 183 height 17
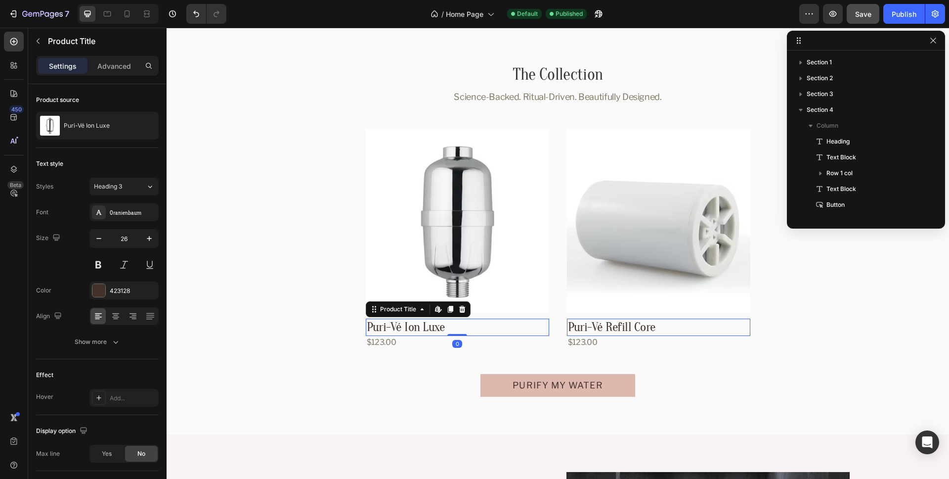
scroll to position [251, 0]
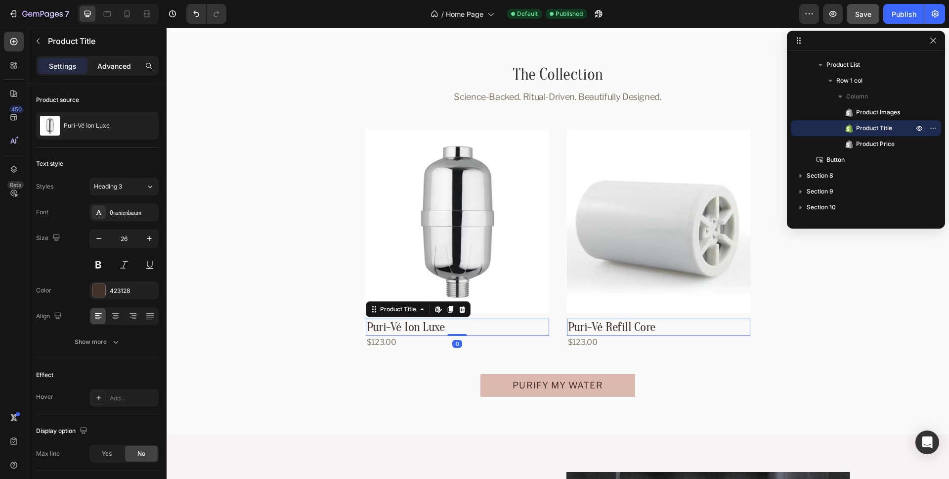
click at [107, 59] on div "Advanced" at bounding box center [114, 66] width 49 height 16
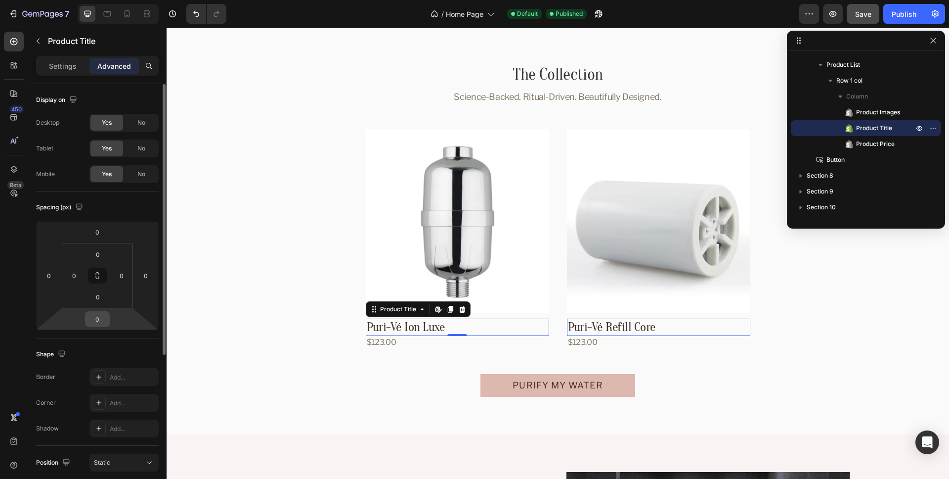
click at [97, 319] on input "0" at bounding box center [98, 319] width 20 height 15
drag, startPoint x: 116, startPoint y: 366, endPoint x: 131, endPoint y: 313, distance: 55.4
click at [116, 366] on p "XS 4px" at bounding box center [122, 369] width 45 height 7
type input "4"
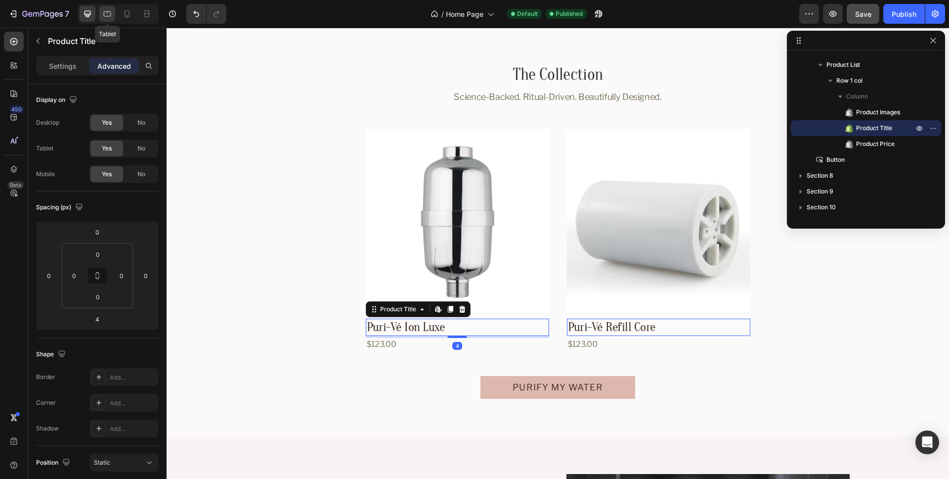
click at [110, 10] on icon at bounding box center [107, 14] width 10 height 10
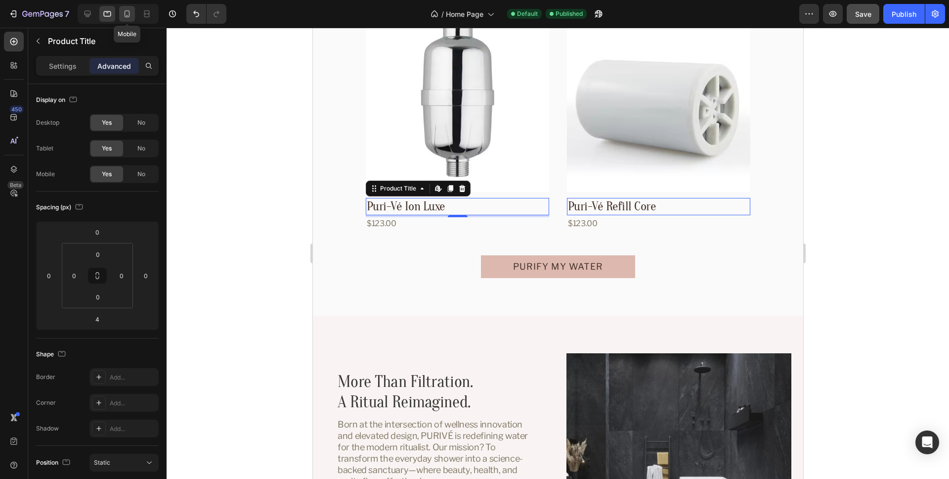
scroll to position [3366, 0]
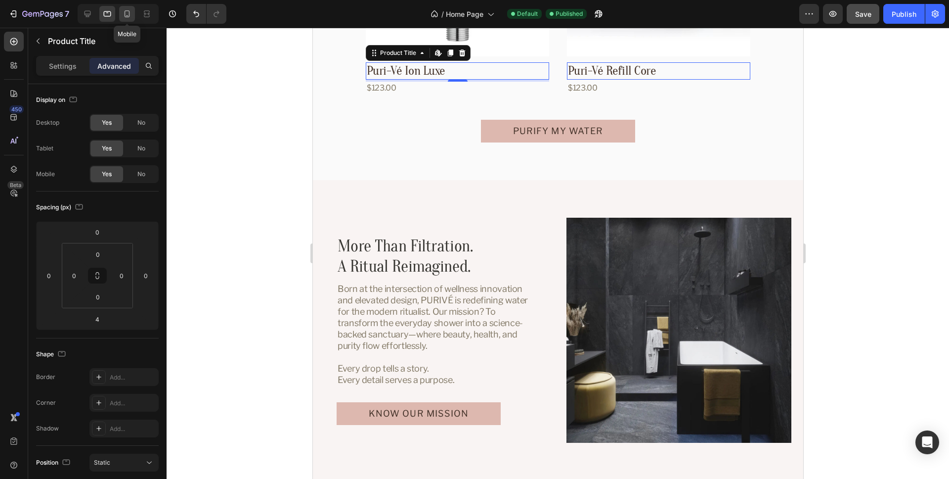
click at [126, 10] on icon at bounding box center [127, 13] width 5 height 7
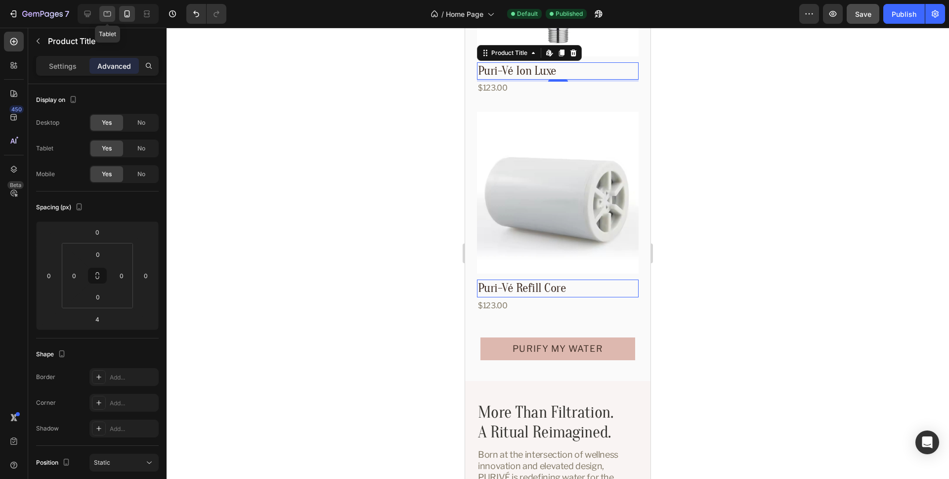
click at [103, 14] on icon at bounding box center [107, 14] width 10 height 10
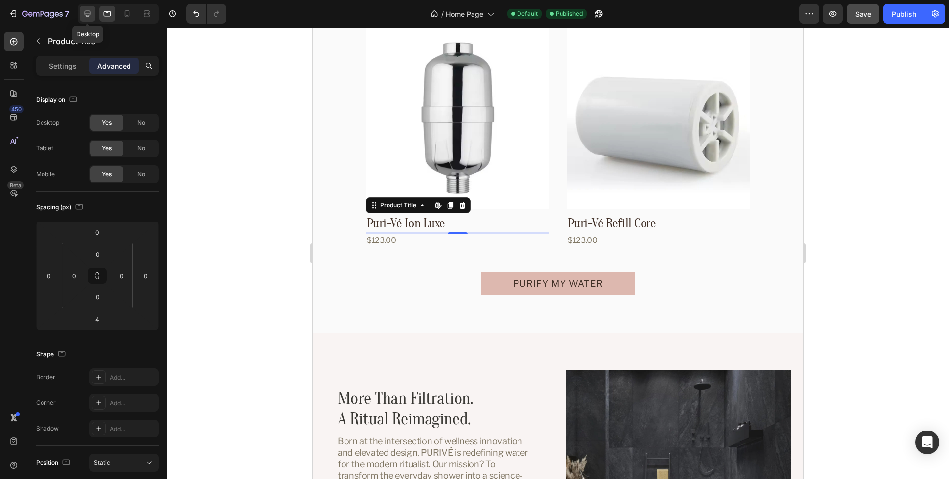
click at [90, 14] on icon at bounding box center [88, 14] width 6 height 6
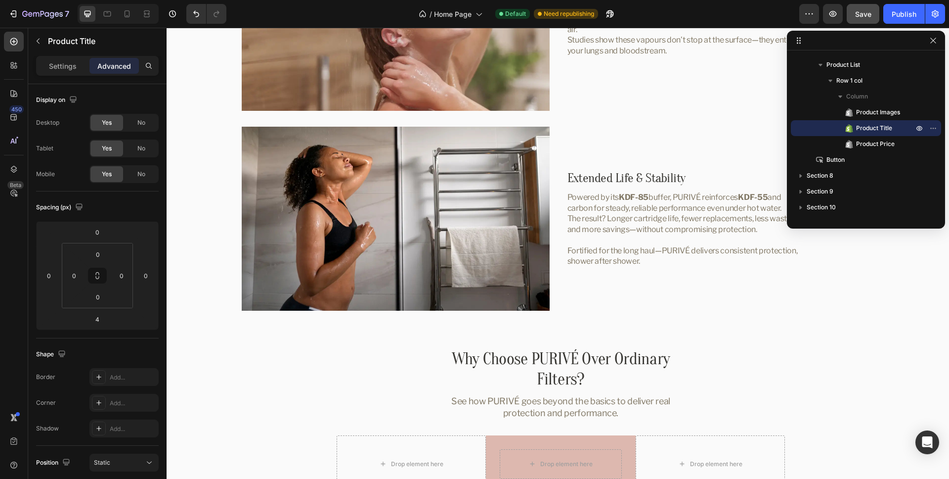
scroll to position [2246, 0]
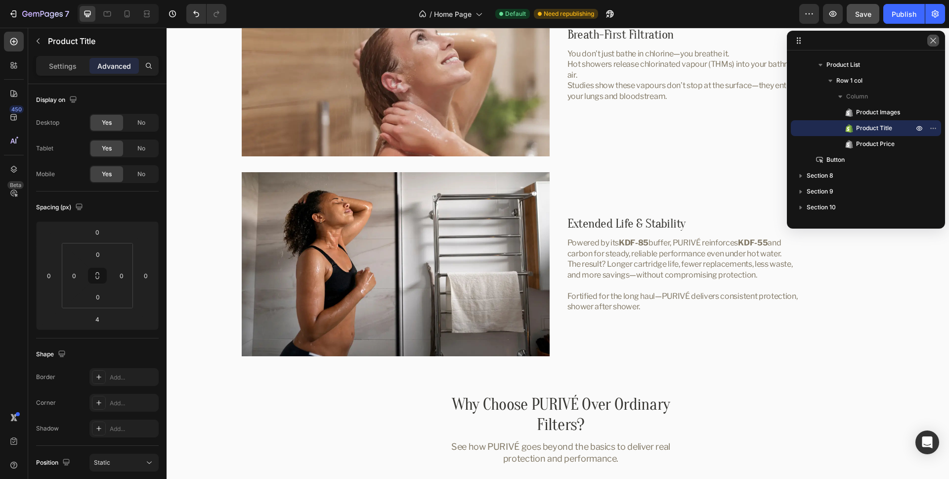
click at [937, 41] on icon "button" at bounding box center [934, 41] width 8 height 8
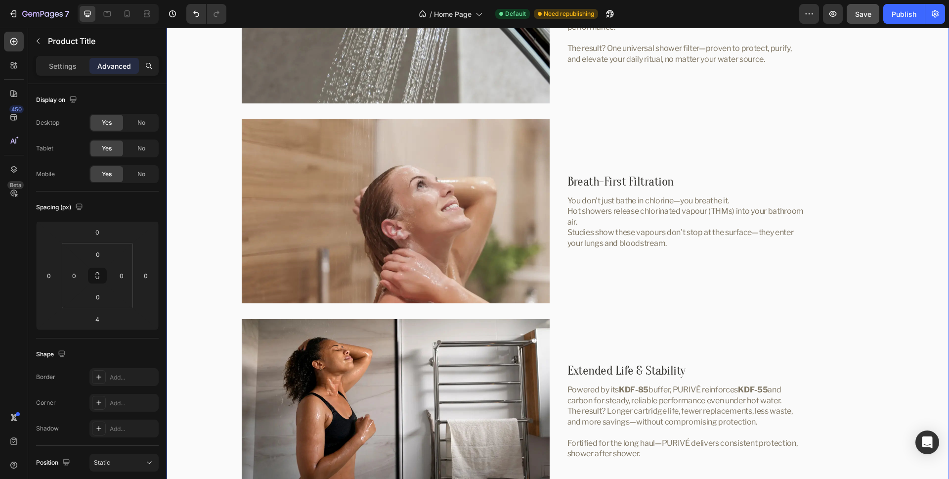
scroll to position [2557, 0]
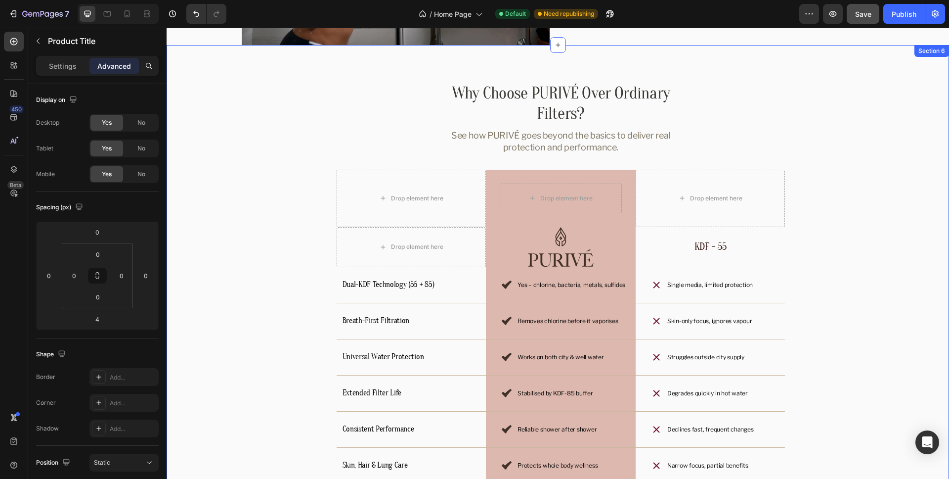
click at [925, 66] on div "Why Choose PURIVÉ Over Ordinary Filters? Heading See how PURIVÉ goes beyond the…" at bounding box center [558, 312] width 783 height 534
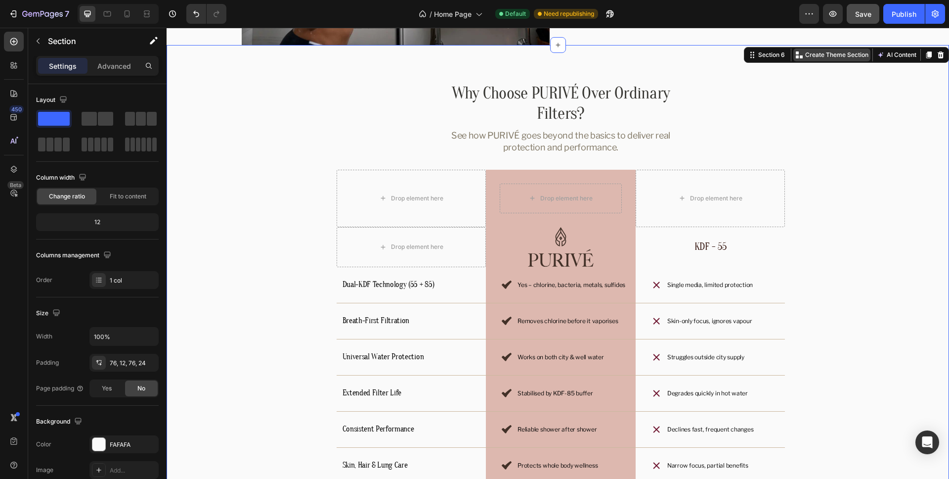
click at [848, 56] on p "Create Theme Section" at bounding box center [837, 54] width 63 height 9
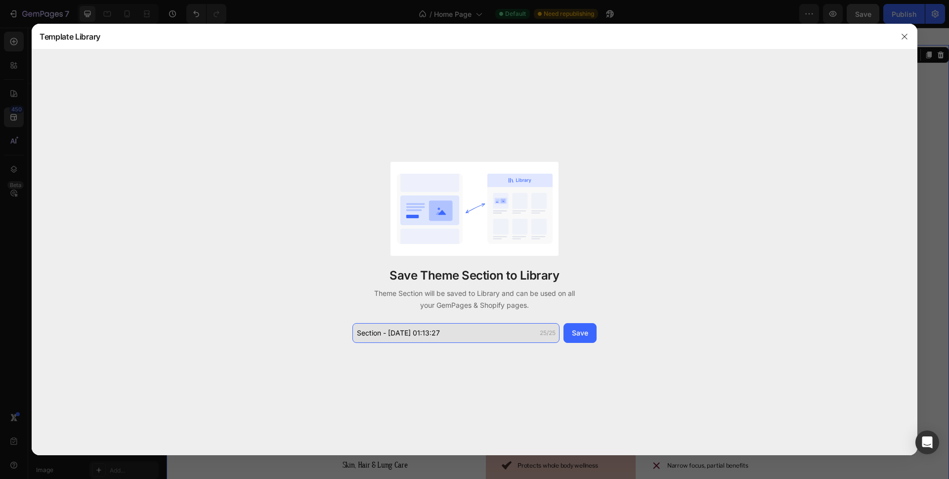
click at [482, 332] on input "Section - Aug 28 01:13:27" at bounding box center [456, 333] width 207 height 20
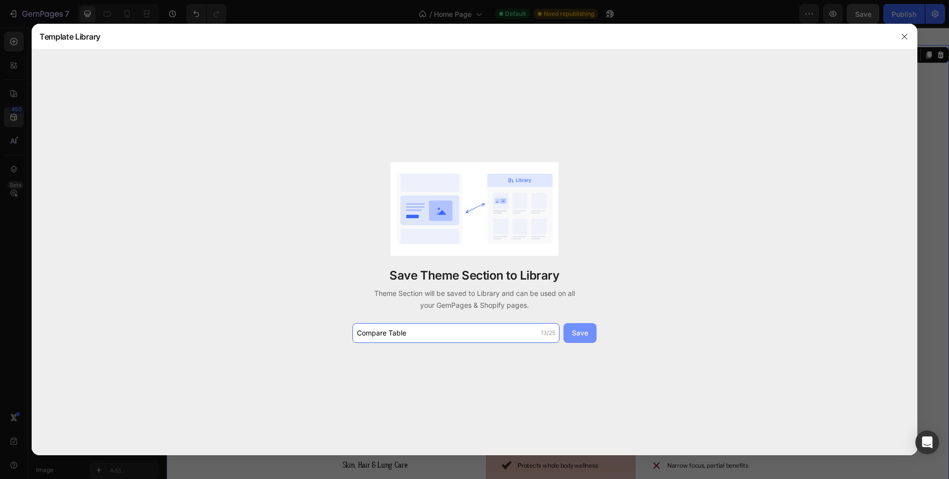
type input "Compare Table"
click at [581, 329] on div "Save" at bounding box center [580, 332] width 16 height 10
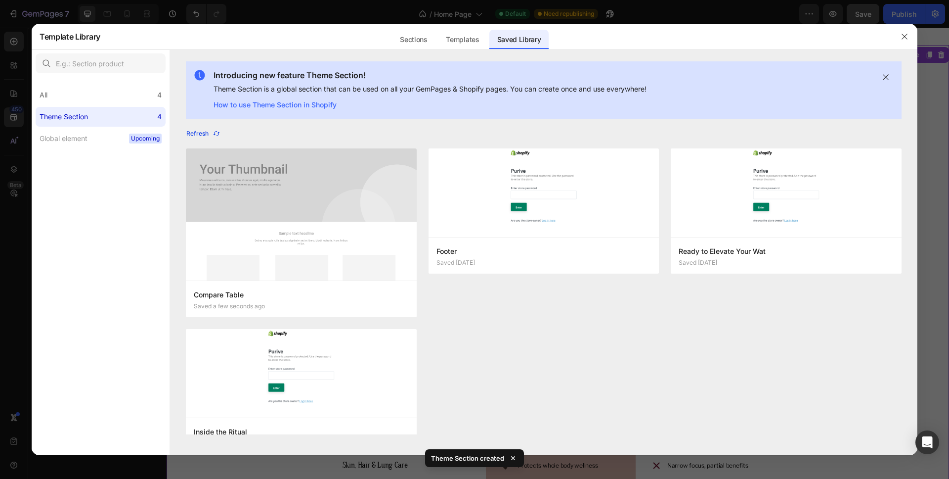
click at [206, 129] on button "Refresh" at bounding box center [203, 134] width 35 height 14
click at [903, 37] on icon "button" at bounding box center [905, 37] width 8 height 8
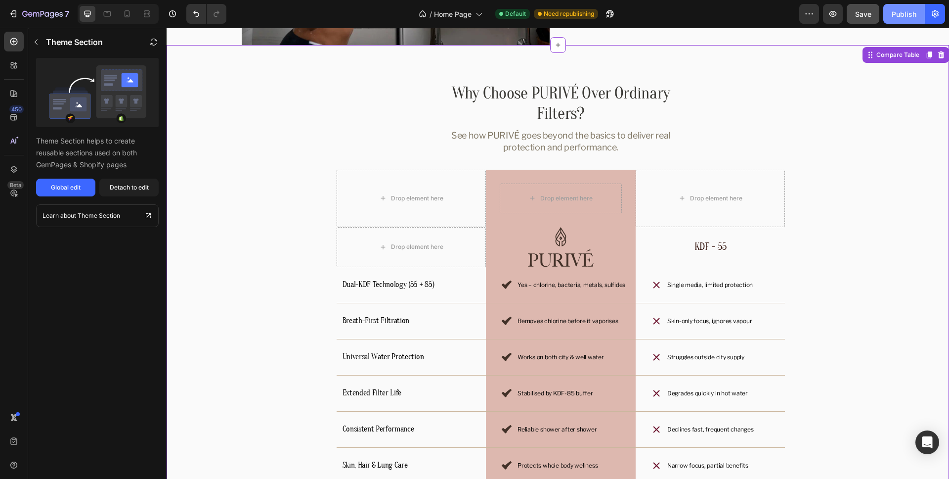
click at [900, 17] on div "Publish" at bounding box center [904, 14] width 25 height 10
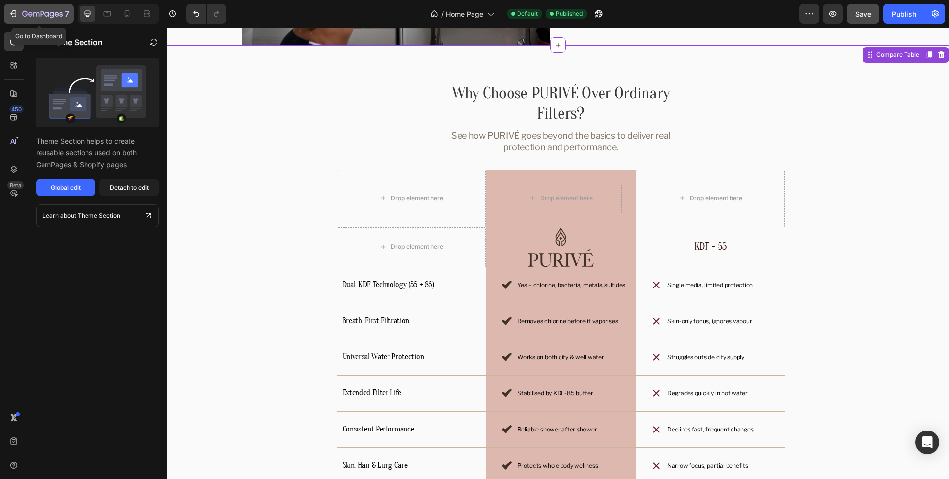
click at [31, 11] on icon "button" at bounding box center [42, 14] width 41 height 8
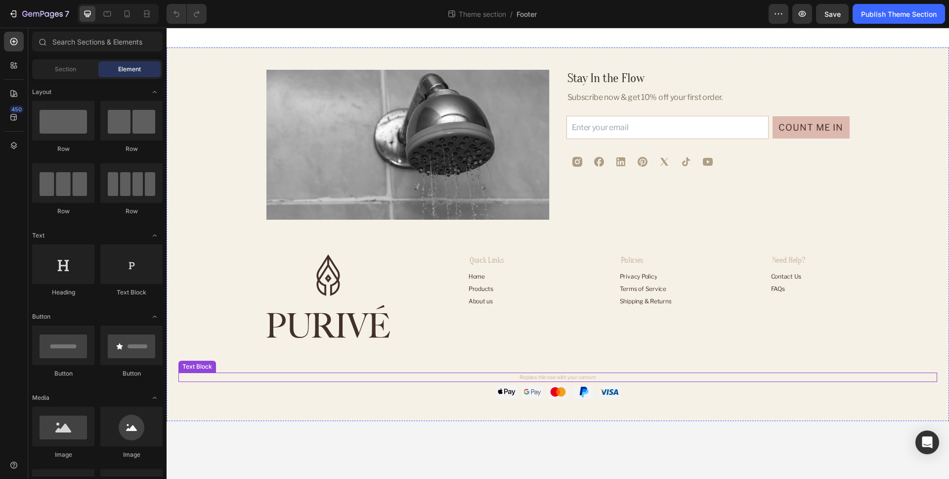
click at [561, 378] on div "Replace this text with your content" at bounding box center [558, 376] width 759 height 9
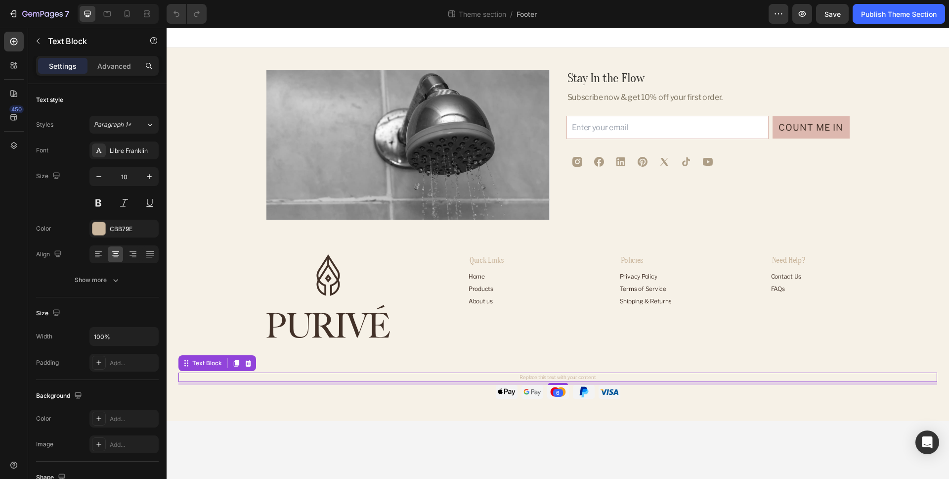
click at [576, 378] on div "Replace this text with your content" at bounding box center [558, 376] width 759 height 9
click at [692, 392] on div "Image Stay In the Flow Heading Subscribe now & get 10% off your first order. Te…" at bounding box center [558, 234] width 759 height 329
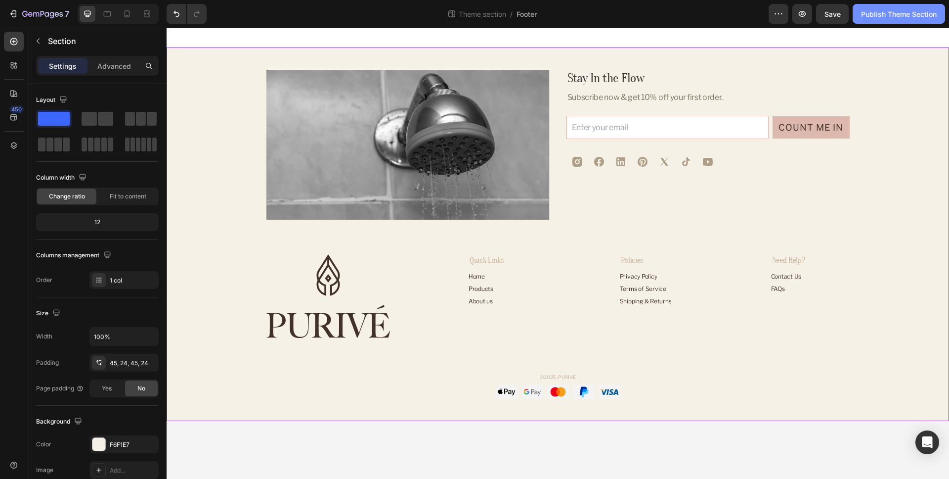
click at [895, 11] on div "Publish Theme Section" at bounding box center [899, 14] width 76 height 10
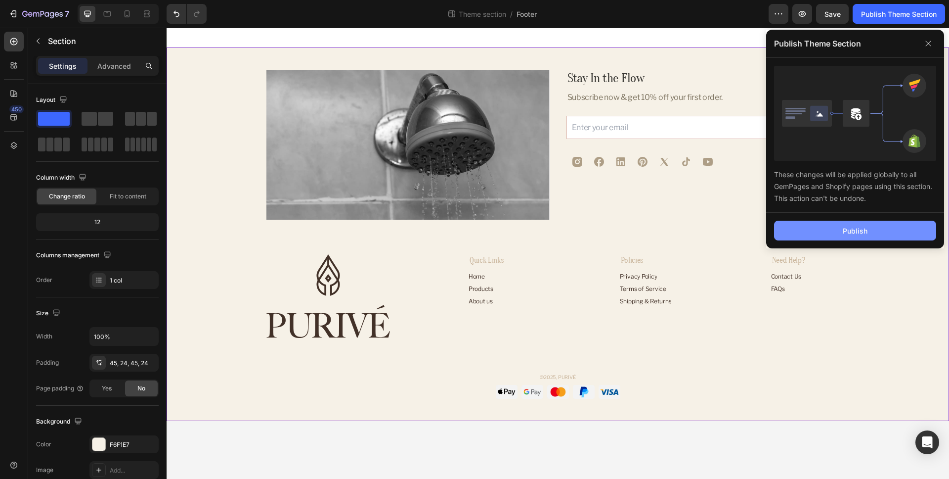
click at [881, 226] on button "Publish" at bounding box center [855, 231] width 162 height 20
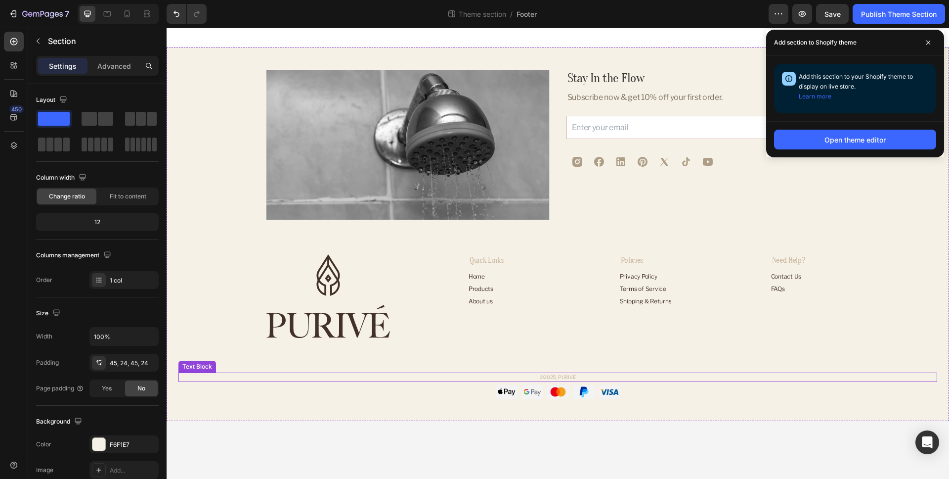
click at [611, 378] on p "©2025, PURIVÉ" at bounding box center [558, 376] width 757 height 7
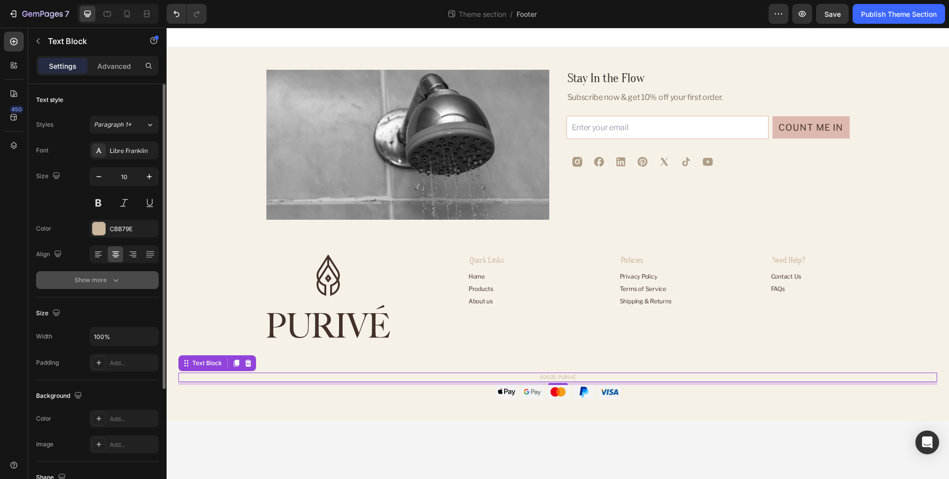
click at [135, 281] on button "Show more" at bounding box center [97, 280] width 123 height 18
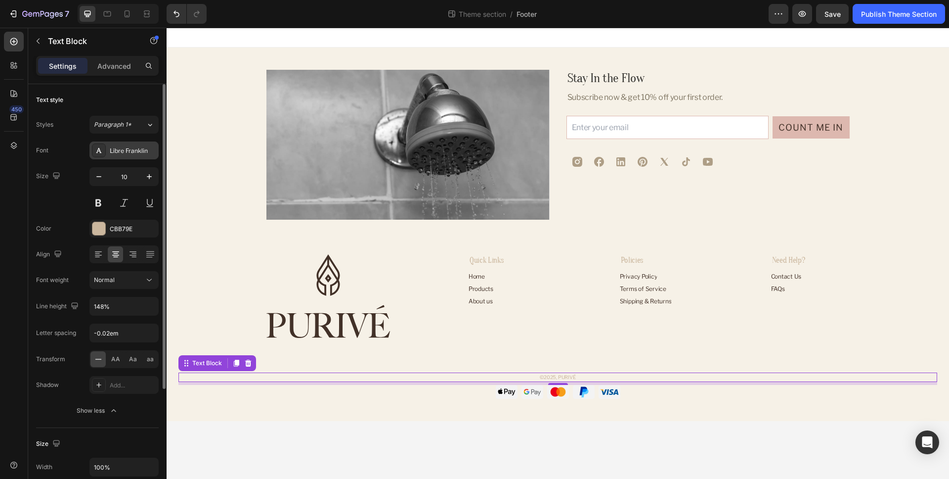
click at [125, 151] on div "Libre Franklin" at bounding box center [133, 150] width 46 height 9
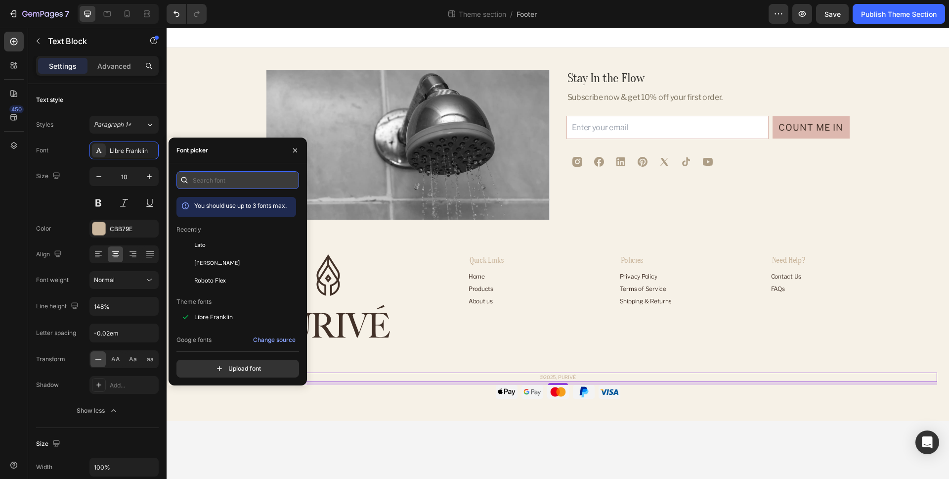
click at [215, 180] on input "text" at bounding box center [238, 180] width 123 height 18
paste input "poppins"
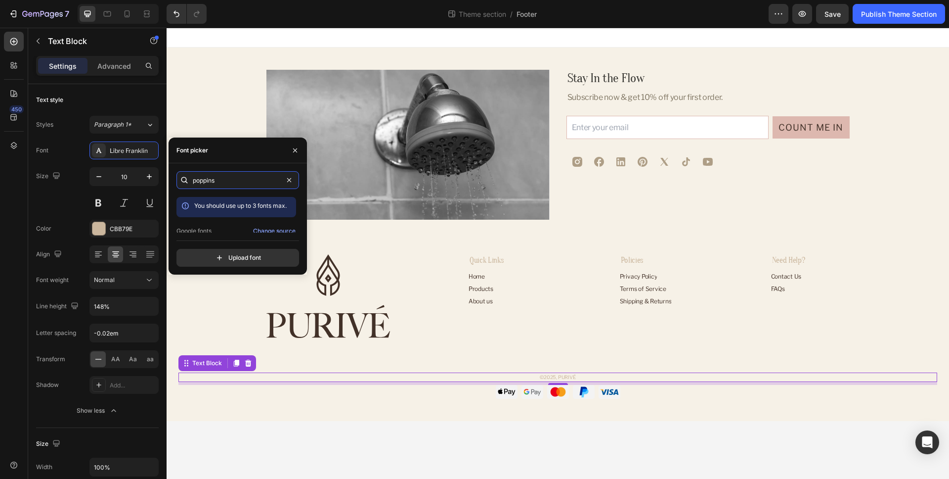
scroll to position [24, 0]
type input "poppins"
click at [214, 226] on span "Poppins" at bounding box center [206, 223] width 24 height 9
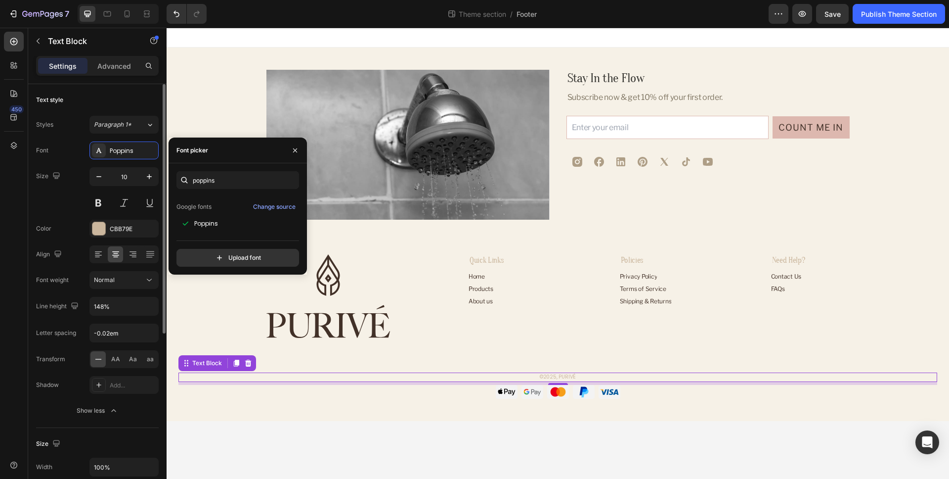
click at [52, 197] on div "Size 10" at bounding box center [97, 189] width 123 height 45
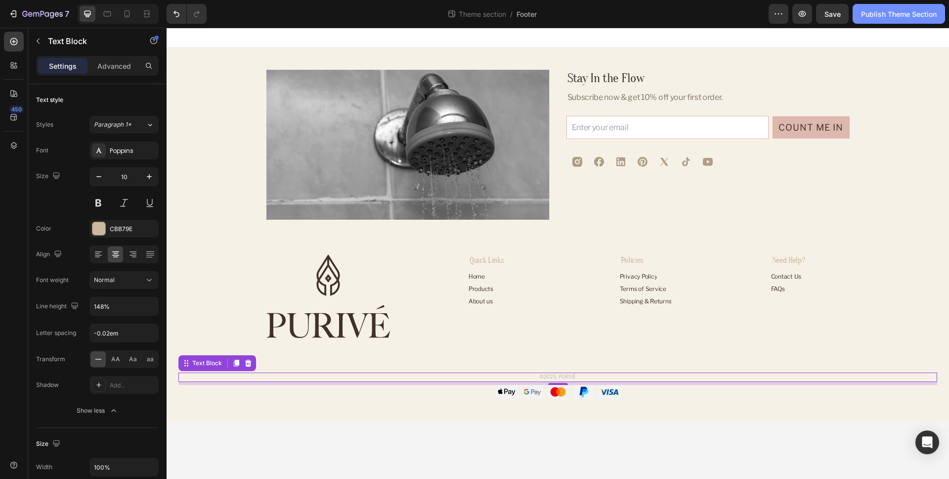
click at [900, 14] on div "Publish Theme Section" at bounding box center [899, 14] width 76 height 10
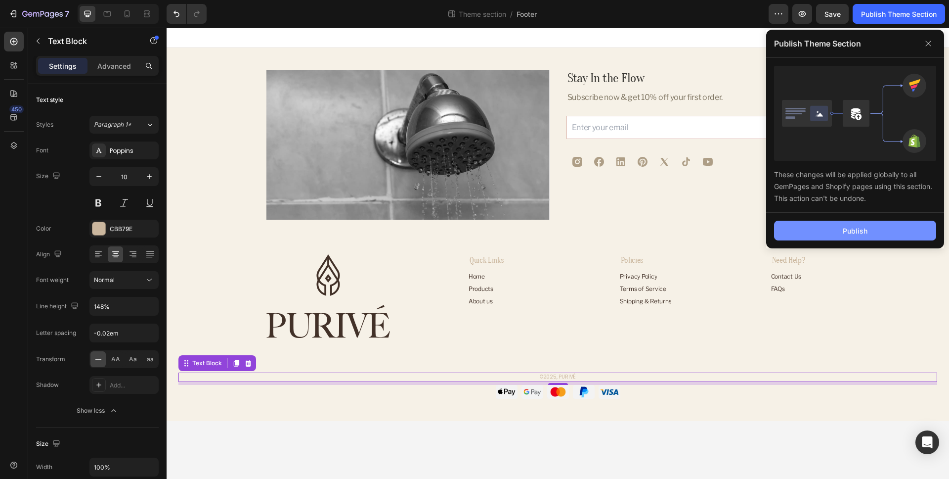
click at [853, 231] on div "Publish" at bounding box center [855, 230] width 25 height 10
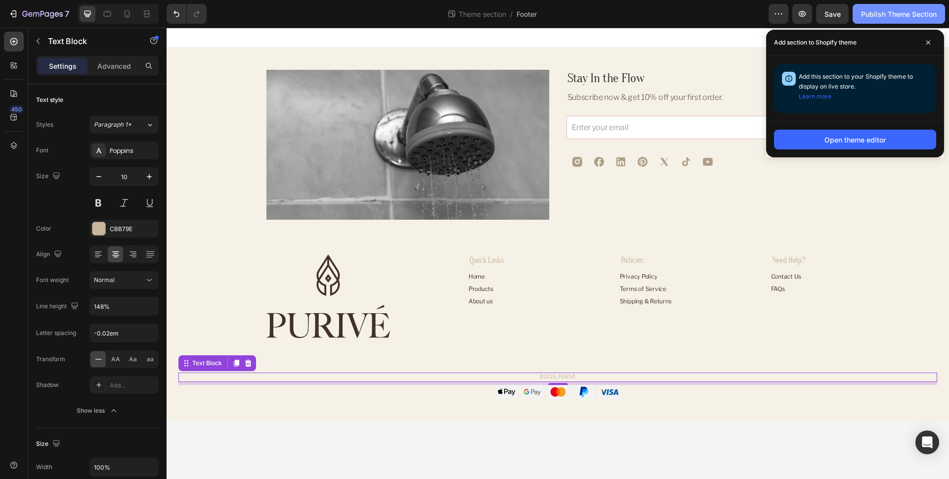
click at [916, 20] on button "Publish Theme Section" at bounding box center [899, 14] width 92 height 20
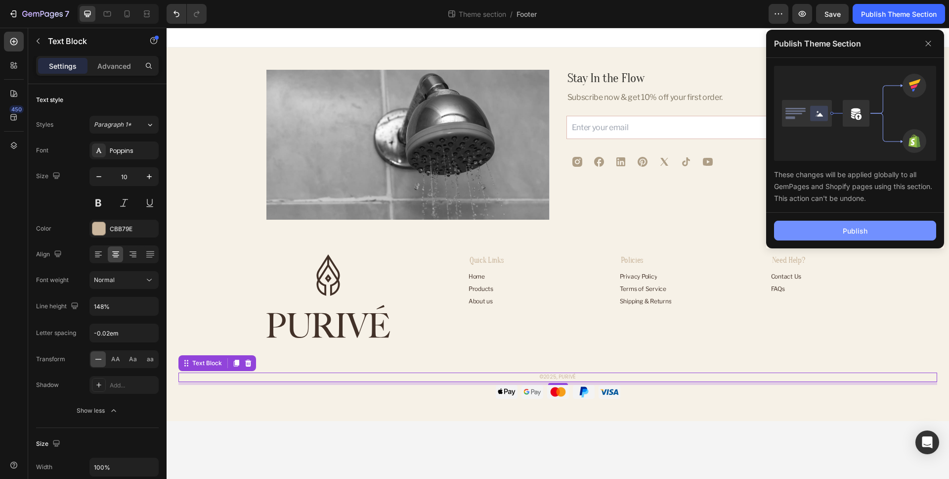
click at [878, 232] on button "Publish" at bounding box center [855, 231] width 162 height 20
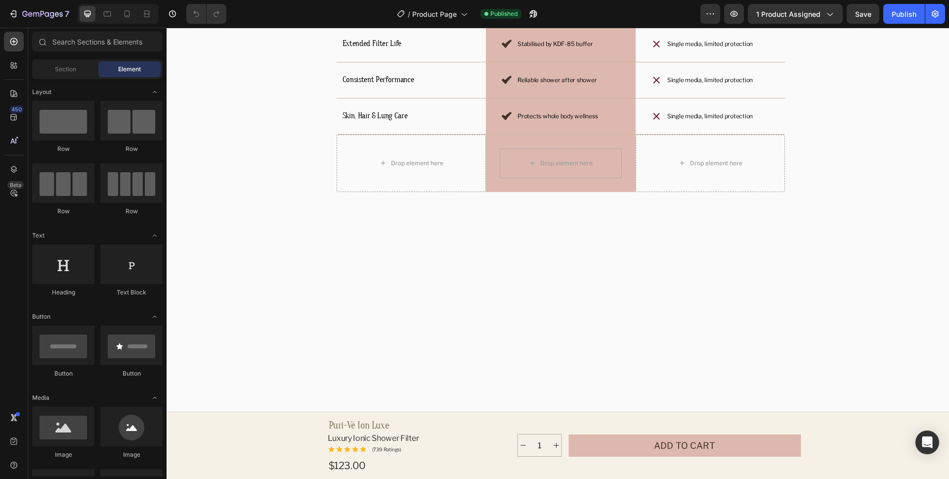
scroll to position [2398, 0]
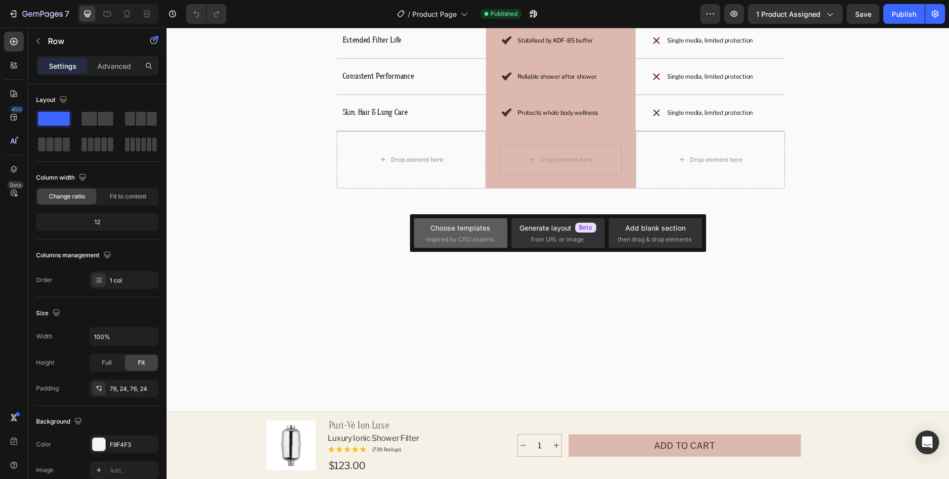
click at [468, 231] on div "Choose templates" at bounding box center [461, 228] width 60 height 10
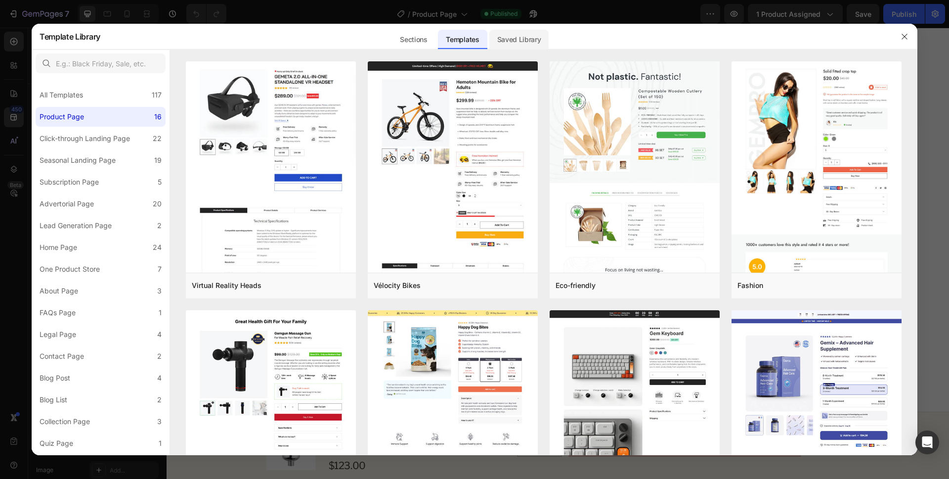
click at [528, 41] on div "Saved Library" at bounding box center [520, 40] width 60 height 20
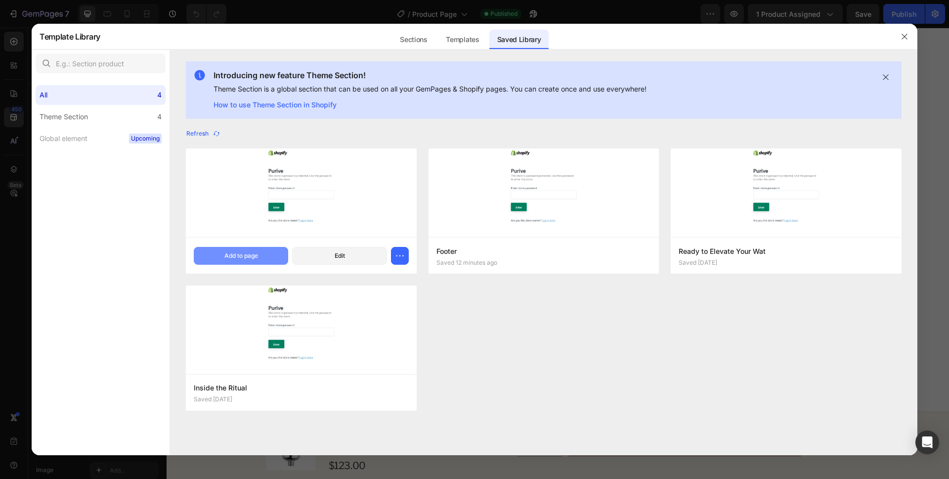
drag, startPoint x: 269, startPoint y: 258, endPoint x: 275, endPoint y: 258, distance: 5.9
click at [269, 258] on button "Add to page" at bounding box center [241, 256] width 94 height 18
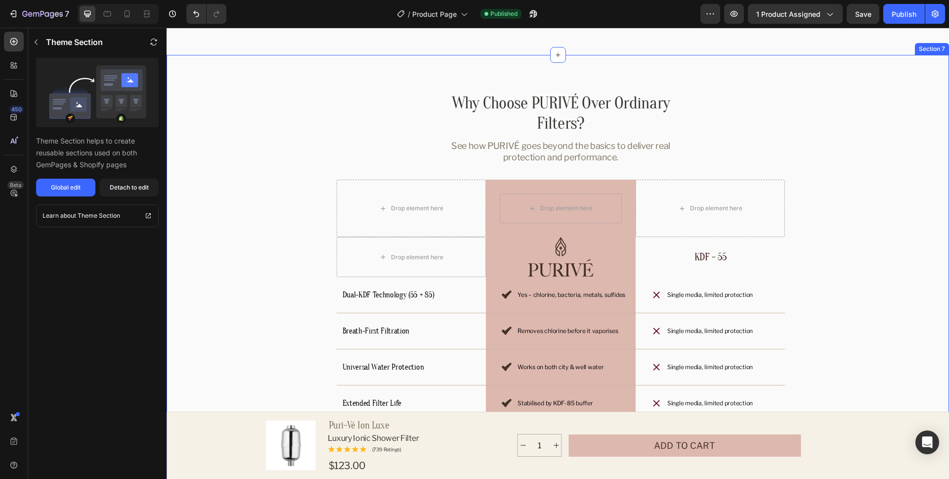
scroll to position [3152, 0]
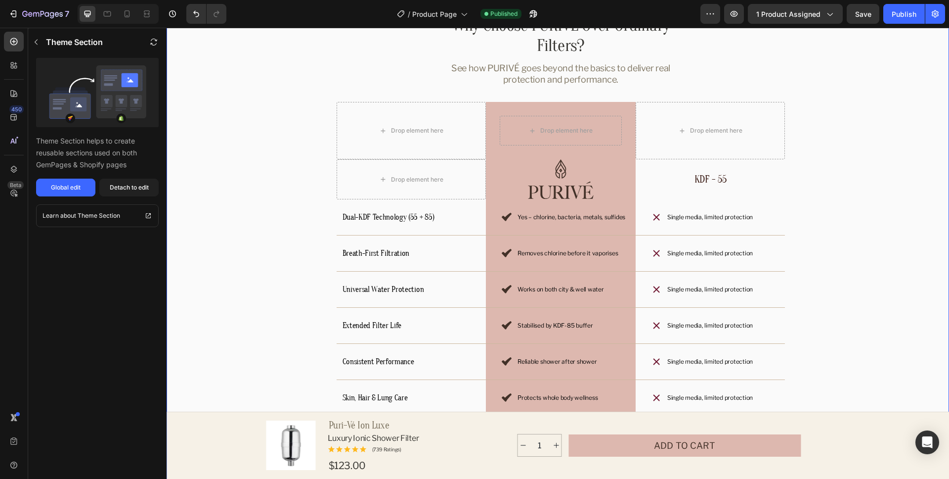
click at [921, 266] on div "Why Choose PURIVÉ Over Ordinary Filters? Heading See how PURIVÉ goes beyond the…" at bounding box center [561, 244] width 765 height 458
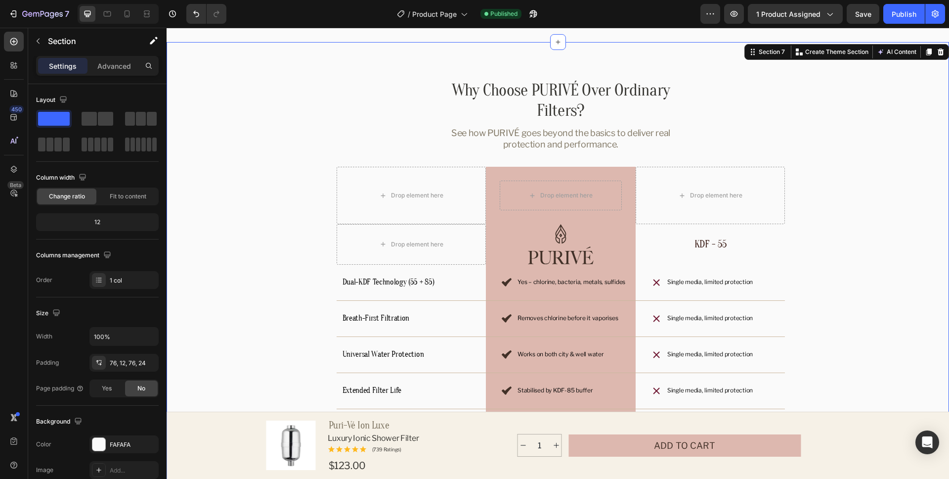
scroll to position [2980, 0]
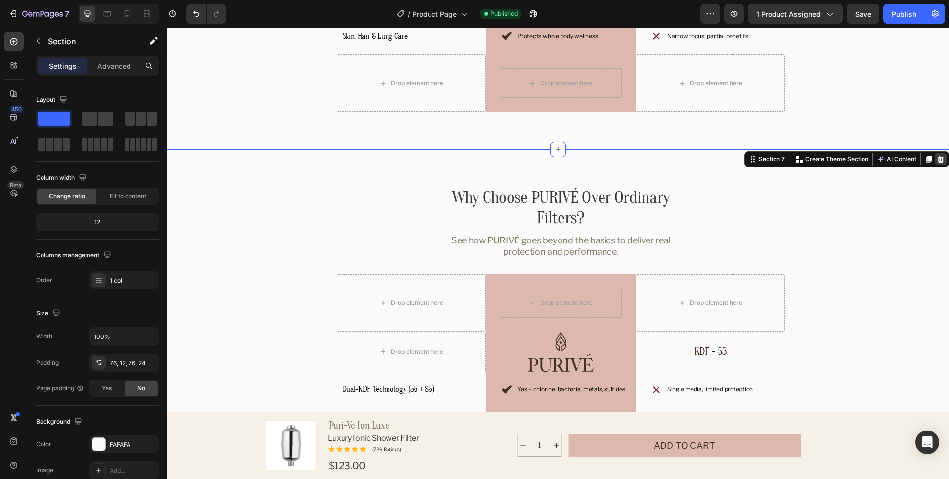
click at [941, 160] on icon at bounding box center [941, 159] width 6 height 7
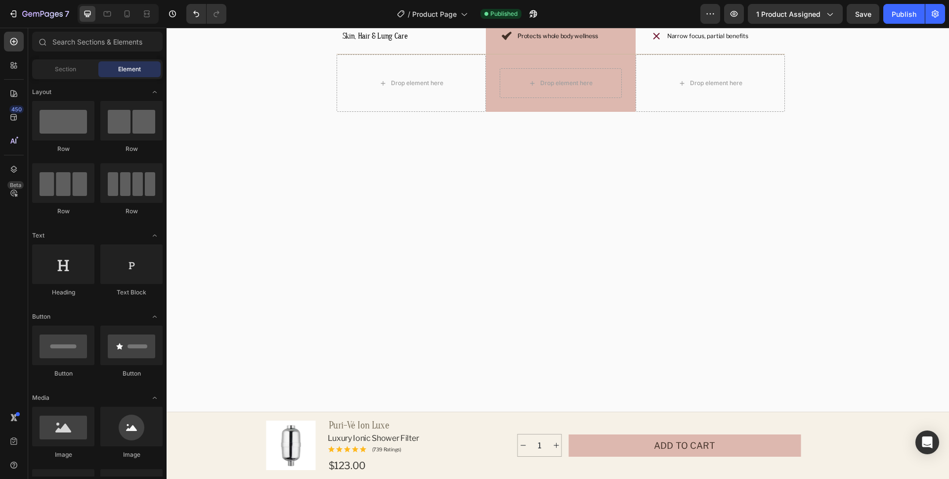
scroll to position [2981, 0]
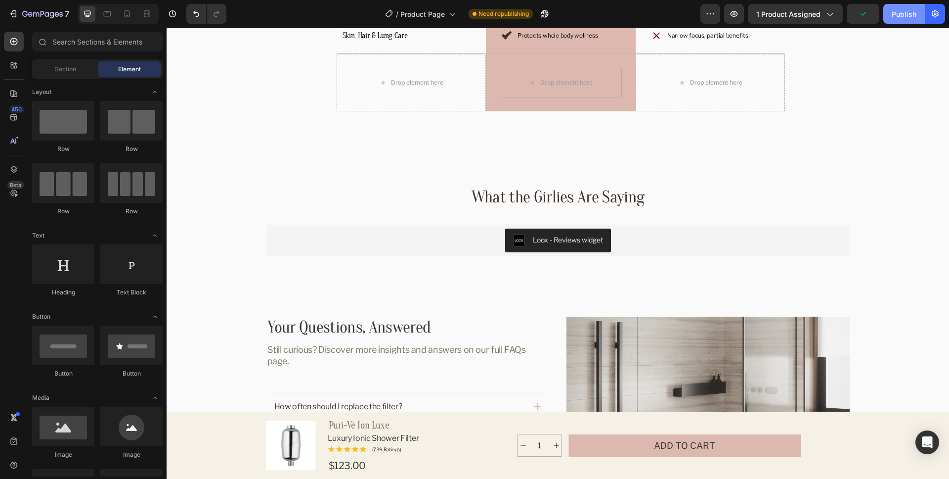
click at [905, 17] on div "Publish" at bounding box center [904, 14] width 25 height 10
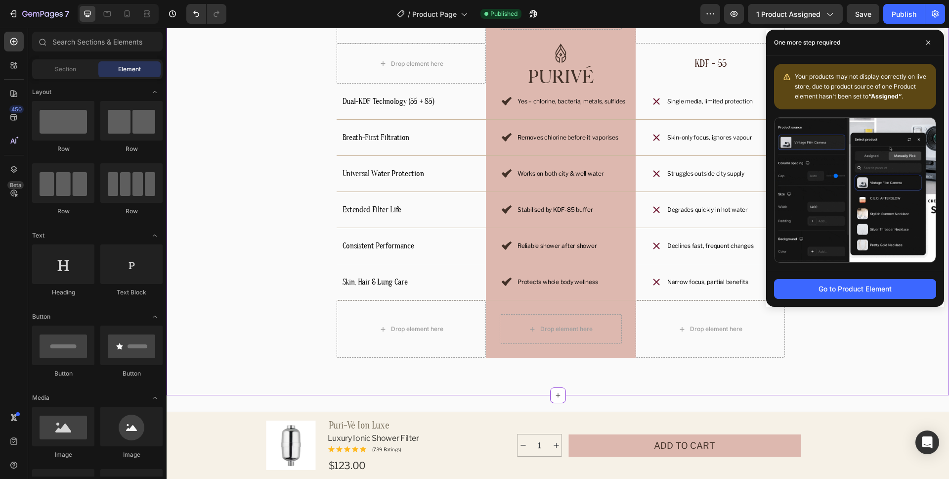
scroll to position [2707, 0]
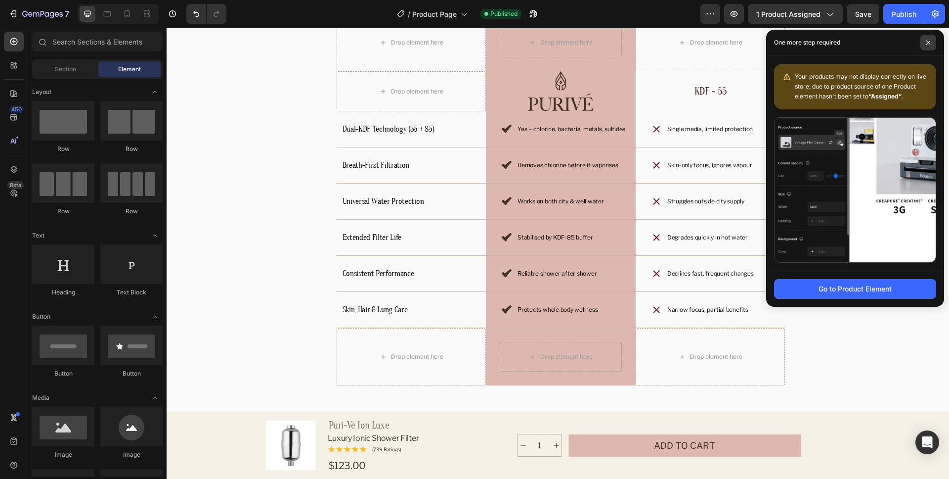
drag, startPoint x: 926, startPoint y: 44, endPoint x: 779, endPoint y: 147, distance: 180.0
click at [926, 44] on icon at bounding box center [928, 42] width 5 height 5
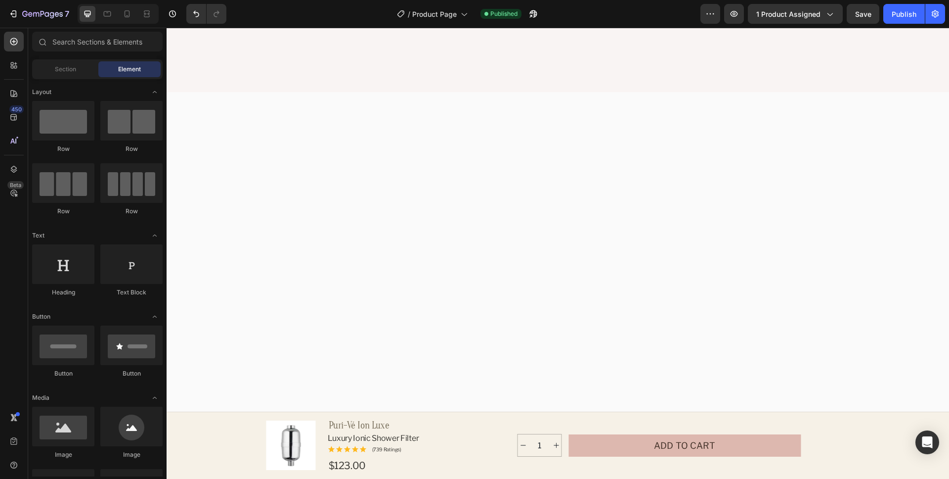
scroll to position [0, 0]
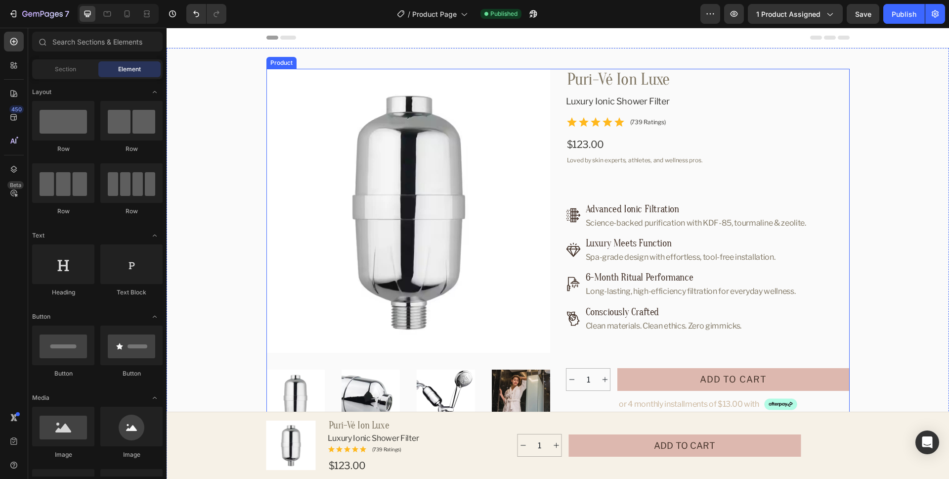
click at [560, 145] on div "Product Images Puri-Vé Ion Luxe Product Title Luxury Ionic Shower Filter Produc…" at bounding box center [559, 310] width 584 height 482
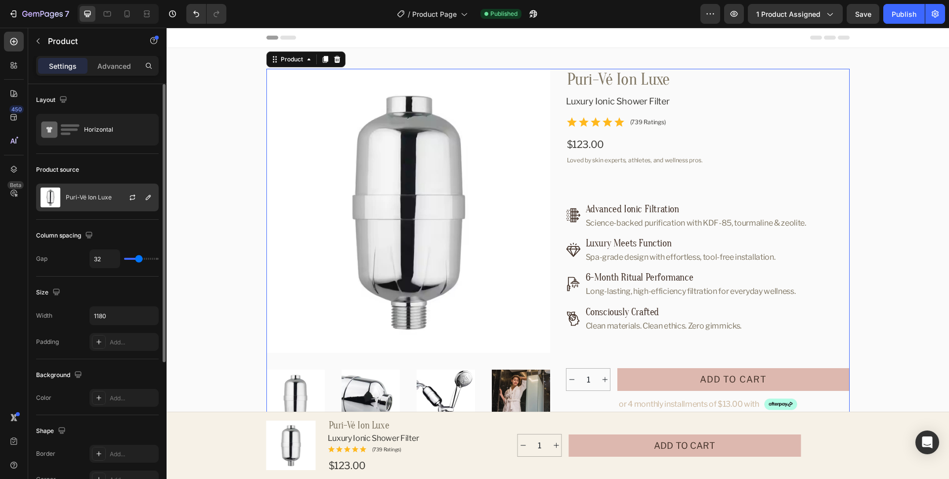
click at [92, 197] on p "Puri-Vé Ion Luxe" at bounding box center [89, 197] width 46 height 7
click at [112, 165] on div "Product source" at bounding box center [97, 170] width 123 height 16
click at [129, 198] on icon "button" at bounding box center [133, 197] width 8 height 8
click at [727, 81] on h1 "Puri-Vé Ion Luxe" at bounding box center [708, 80] width 284 height 22
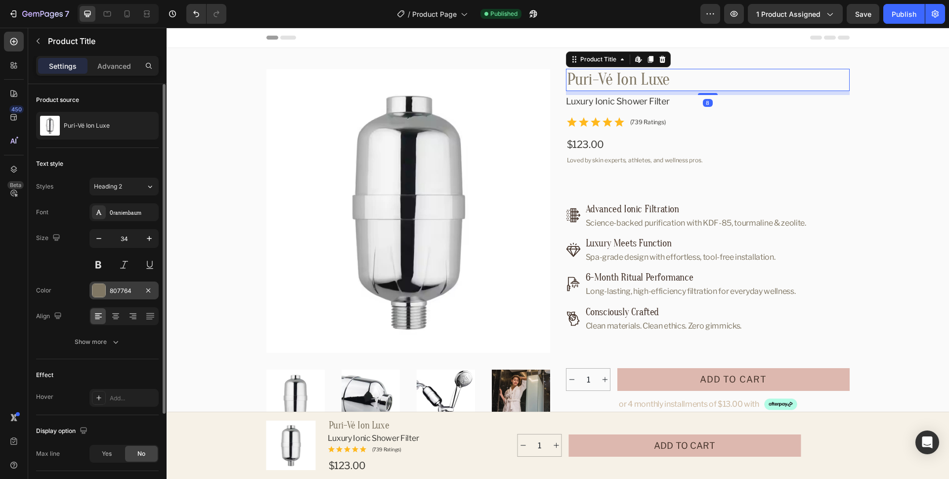
click at [119, 290] on div "807764" at bounding box center [124, 290] width 29 height 9
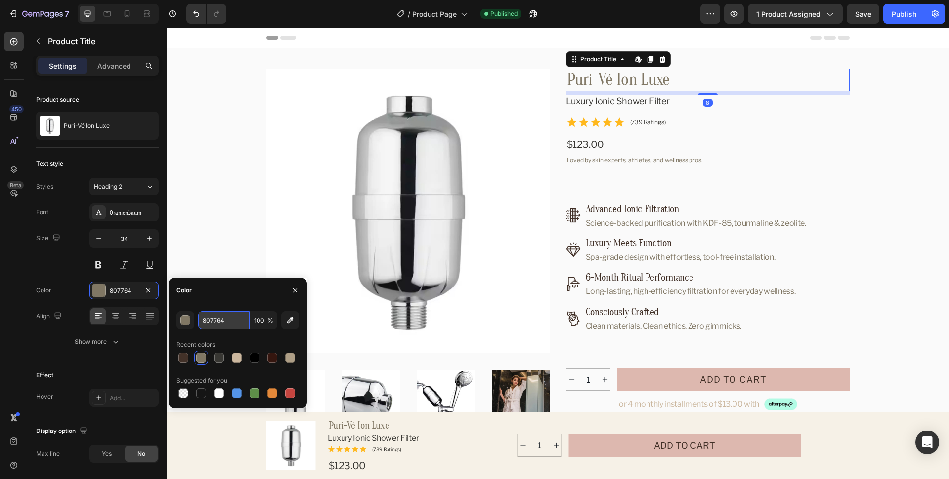
click at [229, 321] on input "807764" at bounding box center [223, 320] width 51 height 18
paste input "#383733"
click at [240, 295] on div "Color" at bounding box center [238, 290] width 138 height 26
type input "383733"
drag, startPoint x: 297, startPoint y: 291, endPoint x: 418, endPoint y: 150, distance: 186.2
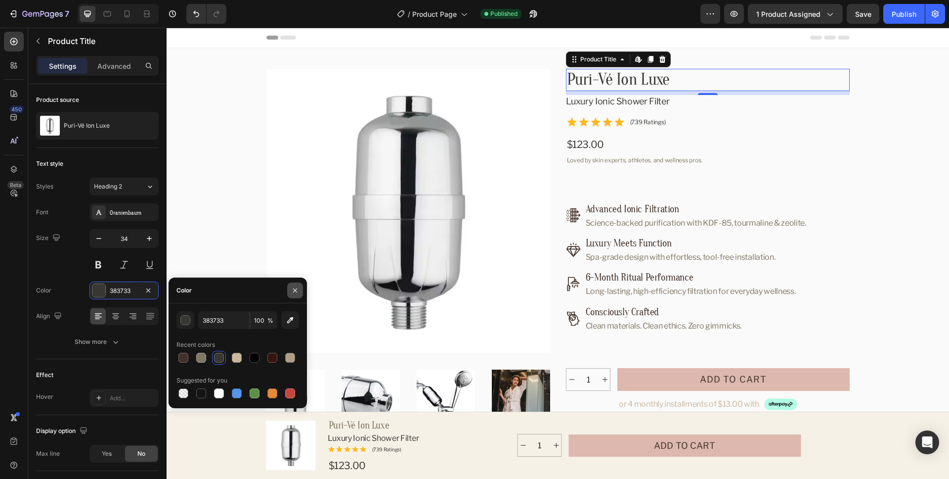
click at [297, 291] on icon "button" at bounding box center [295, 290] width 4 height 4
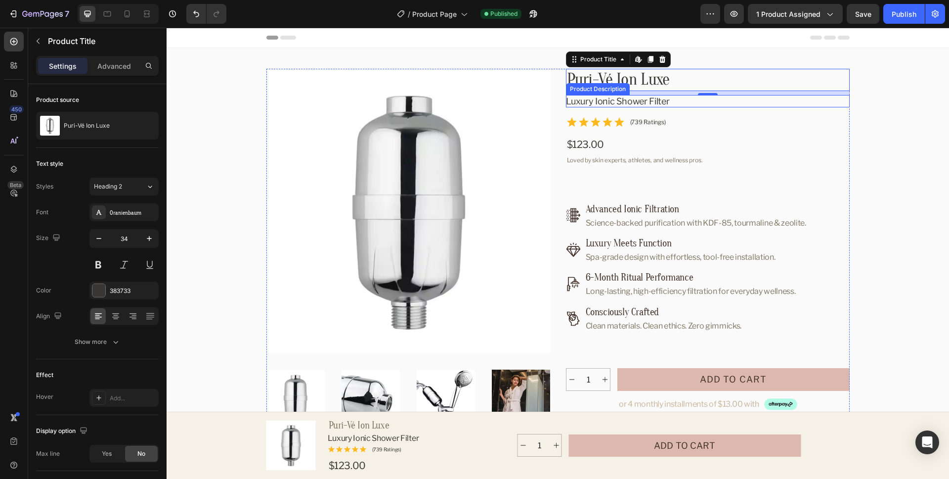
click at [680, 103] on div "Luxury Ionic Shower Filter" at bounding box center [708, 101] width 284 height 12
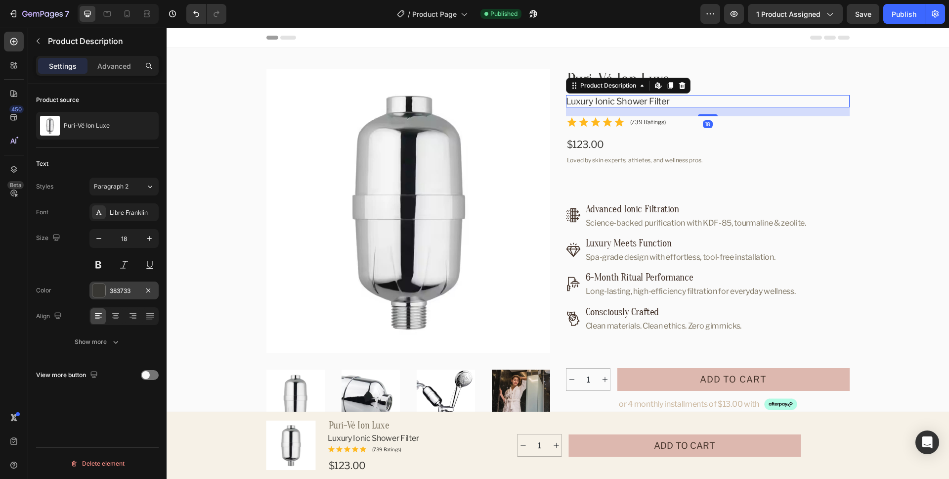
click at [105, 291] on div at bounding box center [98, 290] width 13 height 13
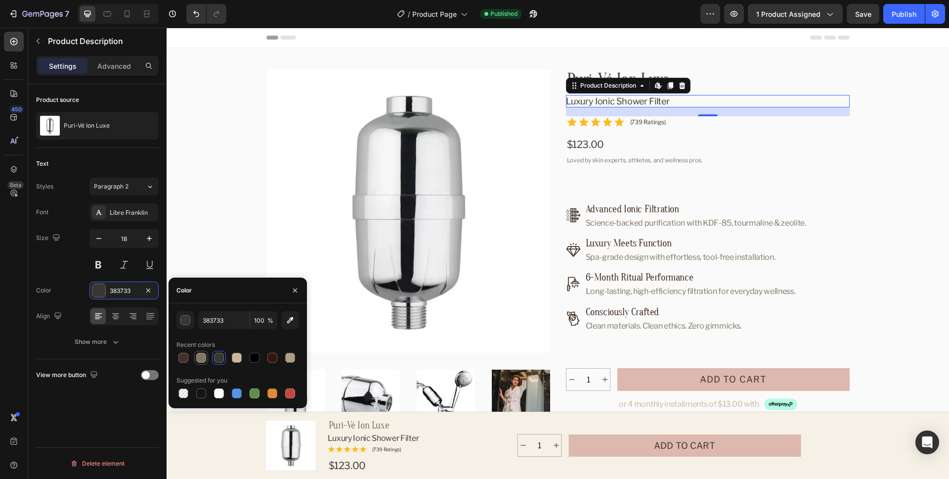
click at [203, 360] on div at bounding box center [201, 358] width 10 height 10
type input "807764"
click at [652, 122] on p "(739 Ratings)" at bounding box center [648, 122] width 36 height 8
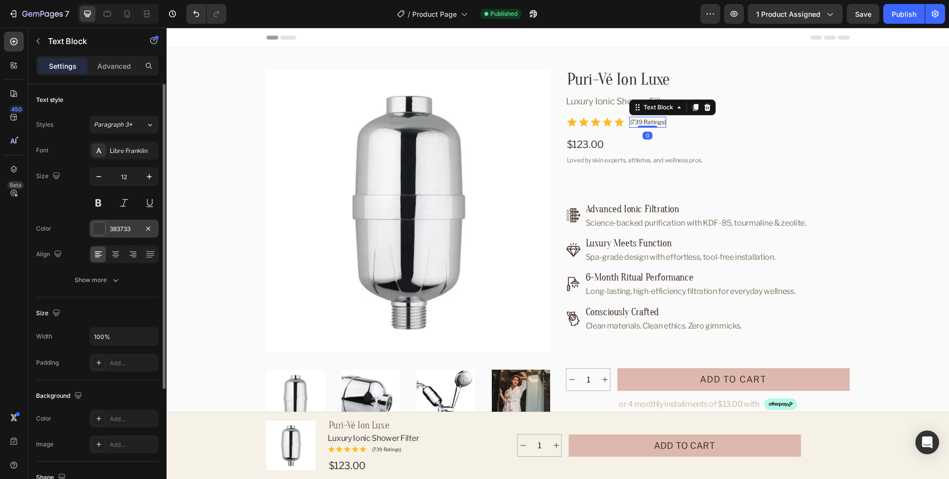
click at [126, 227] on div "383733" at bounding box center [124, 229] width 29 height 9
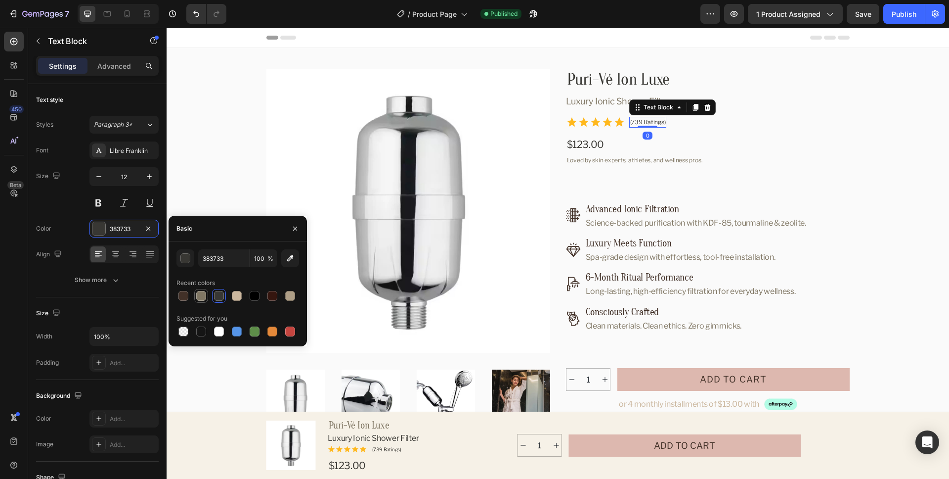
click at [204, 296] on div at bounding box center [201, 296] width 10 height 10
type input "807764"
click at [593, 145] on div "$123.00" at bounding box center [708, 144] width 284 height 15
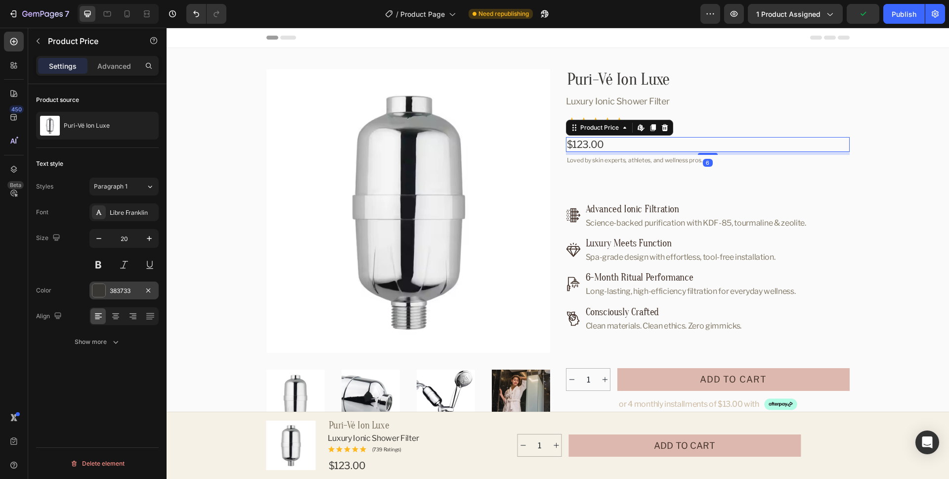
click at [123, 288] on div "383733" at bounding box center [124, 290] width 29 height 9
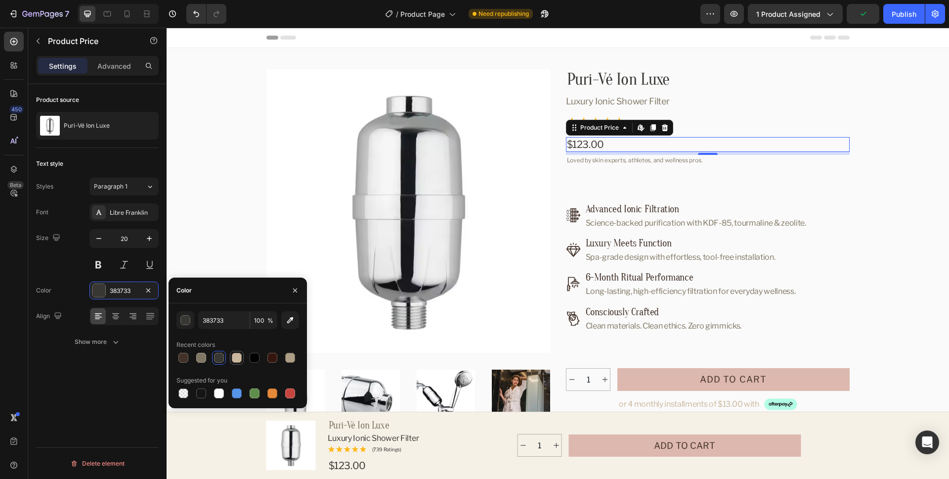
drag, startPoint x: 221, startPoint y: 357, endPoint x: 231, endPoint y: 353, distance: 11.4
click at [221, 357] on div at bounding box center [219, 358] width 10 height 10
click at [607, 160] on p "Loved by skin experts, athletes, and wellness pros." at bounding box center [708, 160] width 282 height 8
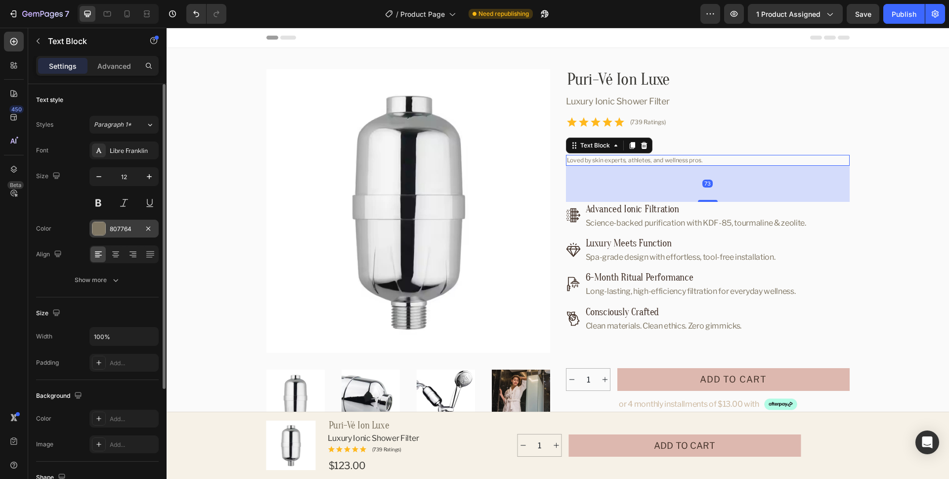
click at [131, 226] on div "807764" at bounding box center [124, 229] width 29 height 9
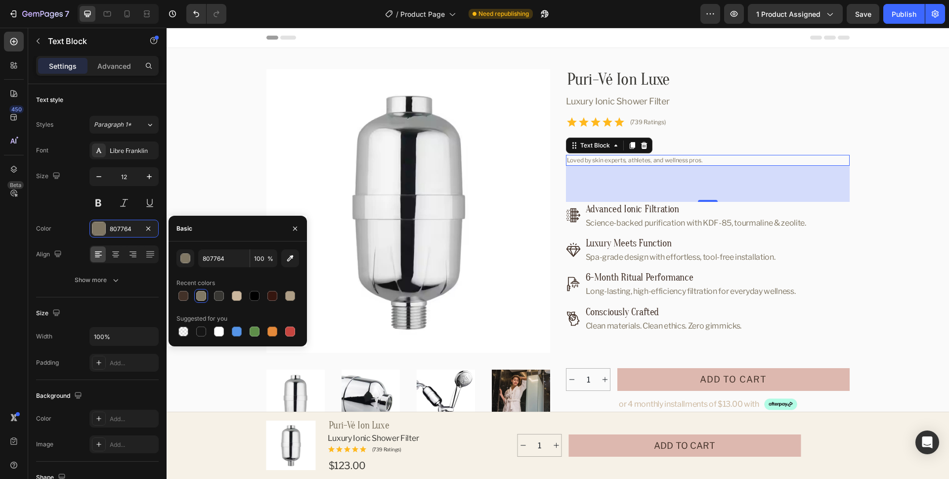
click at [200, 295] on div at bounding box center [201, 296] width 10 height 10
click at [688, 209] on h2 "Advanced Ionic Filtration" at bounding box center [696, 209] width 223 height 15
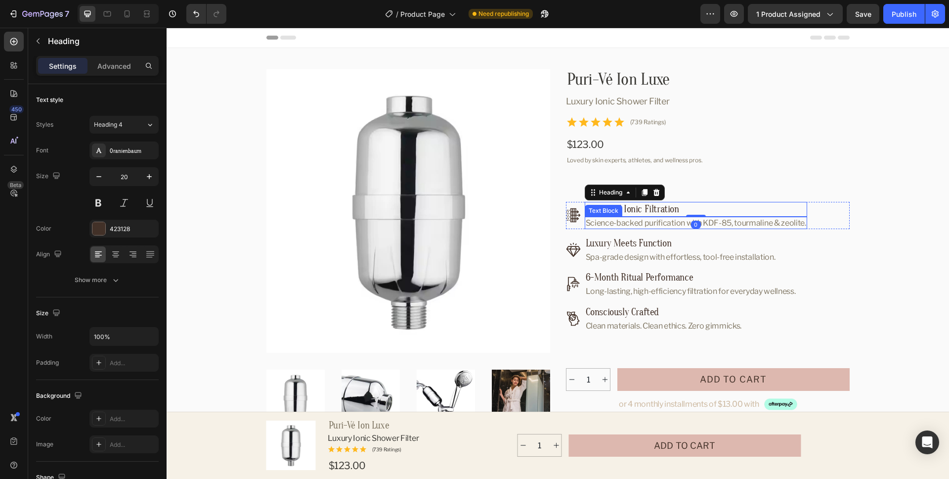
click at [743, 222] on p "Science-backed purification with KDF-85, tourmaline & zeolite." at bounding box center [696, 223] width 221 height 10
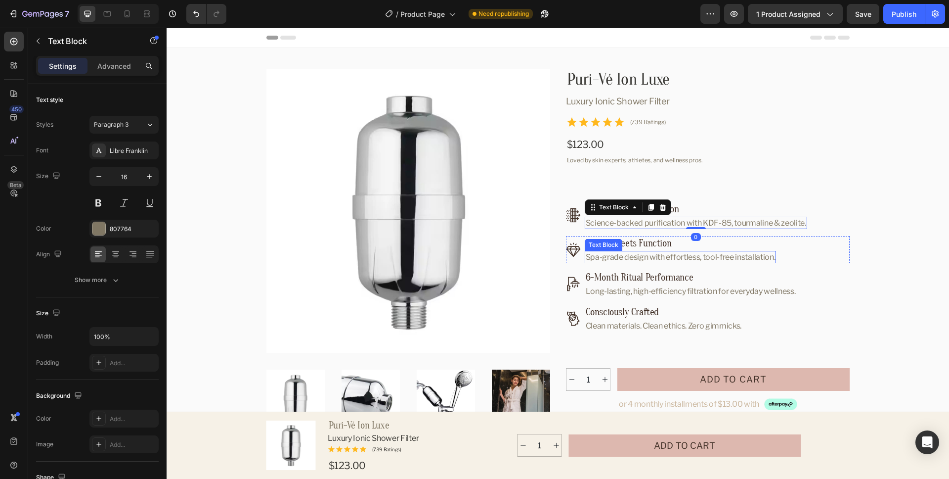
click at [727, 255] on p "Spa-grade design with effortless, tool-free installation." at bounding box center [681, 257] width 190 height 10
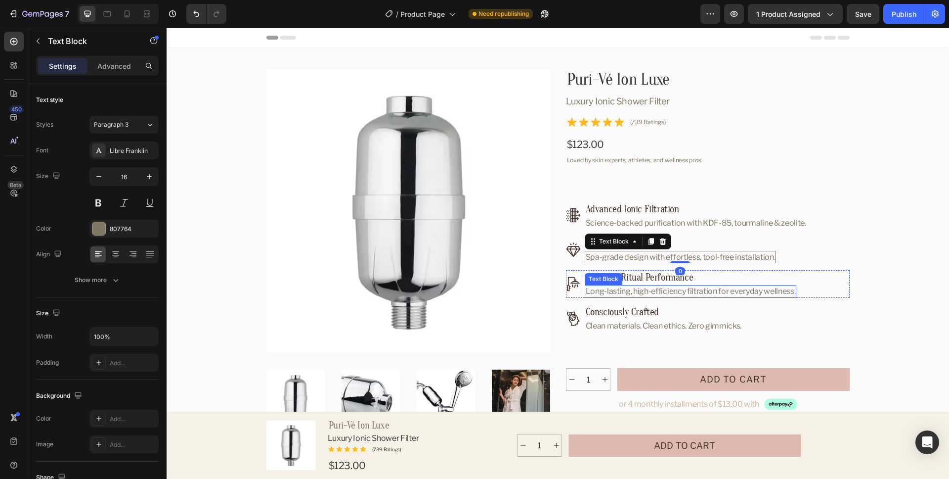
click at [733, 288] on p "Long-lasting, high-efficiency filtration for everyday wellness." at bounding box center [691, 291] width 210 height 10
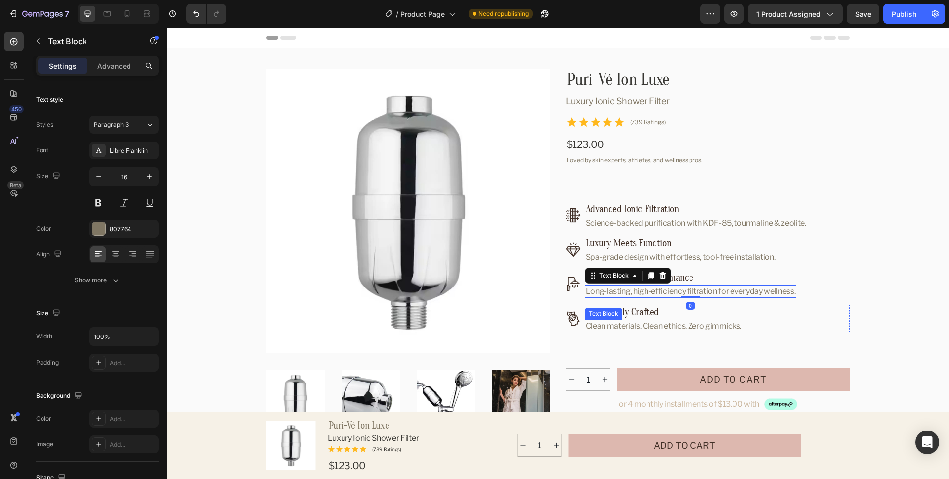
click at [718, 321] on p "Clean materials. Clean ethics. Zero gimmicks." at bounding box center [664, 325] width 156 height 10
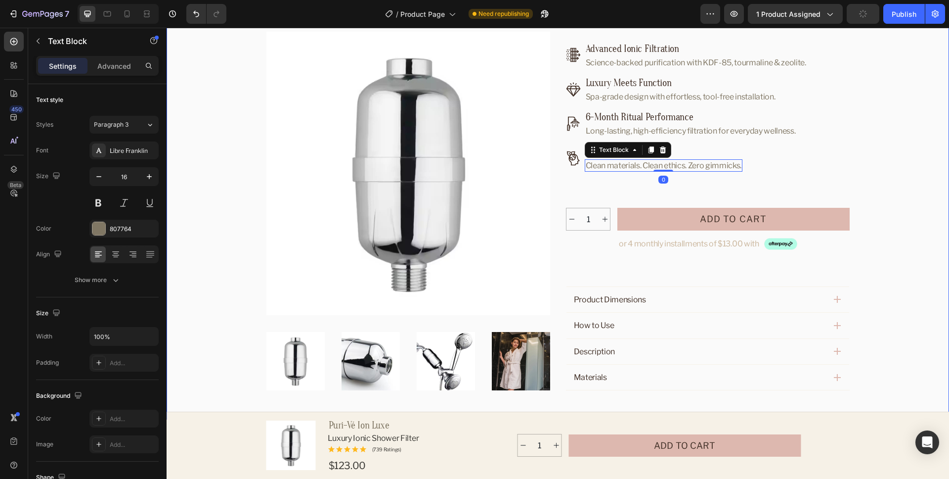
scroll to position [246, 0]
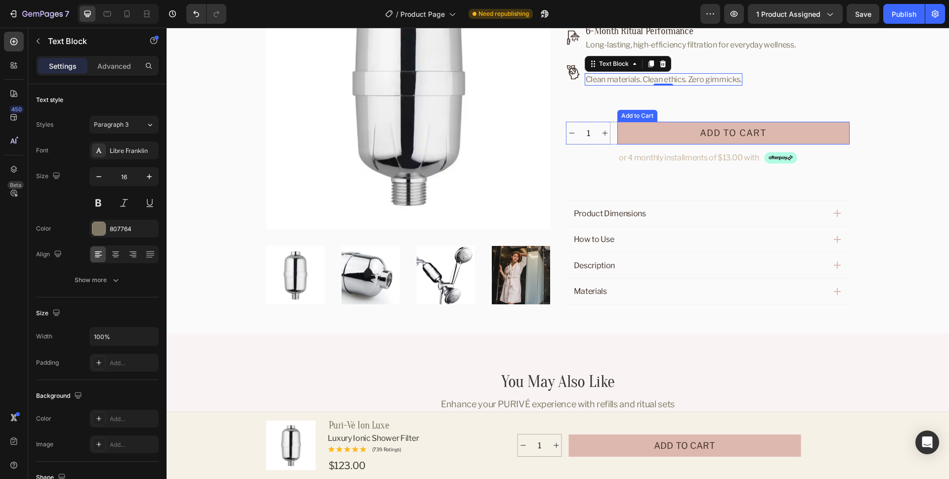
click at [822, 134] on button "Add to cart" at bounding box center [734, 133] width 232 height 23
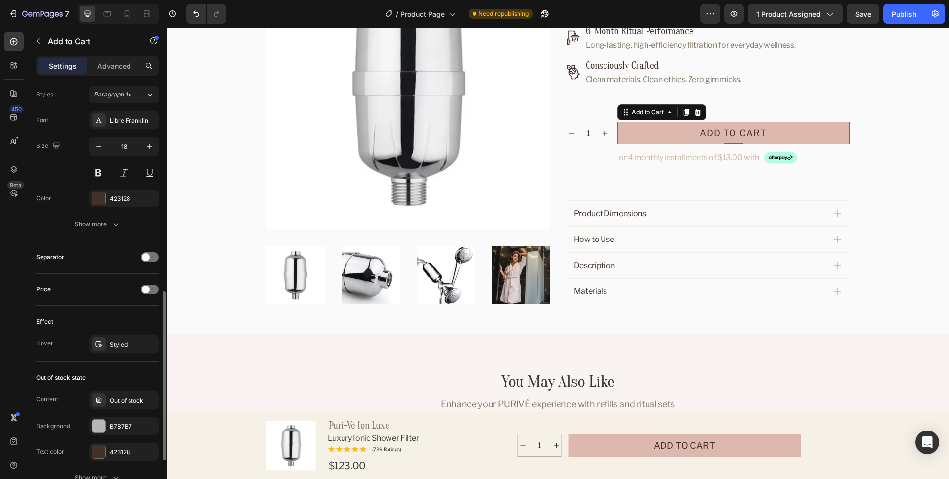
scroll to position [558, 0]
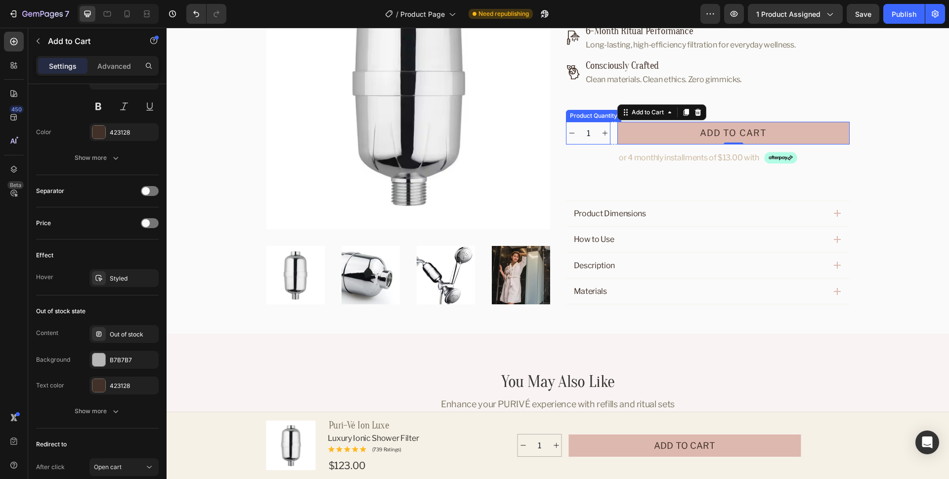
click at [591, 117] on div "Product Quantity" at bounding box center [593, 115] width 51 height 9
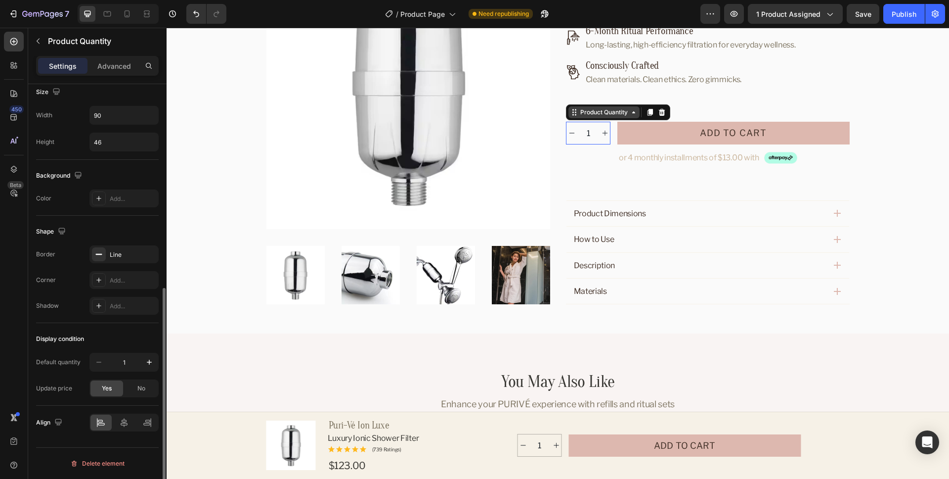
scroll to position [0, 0]
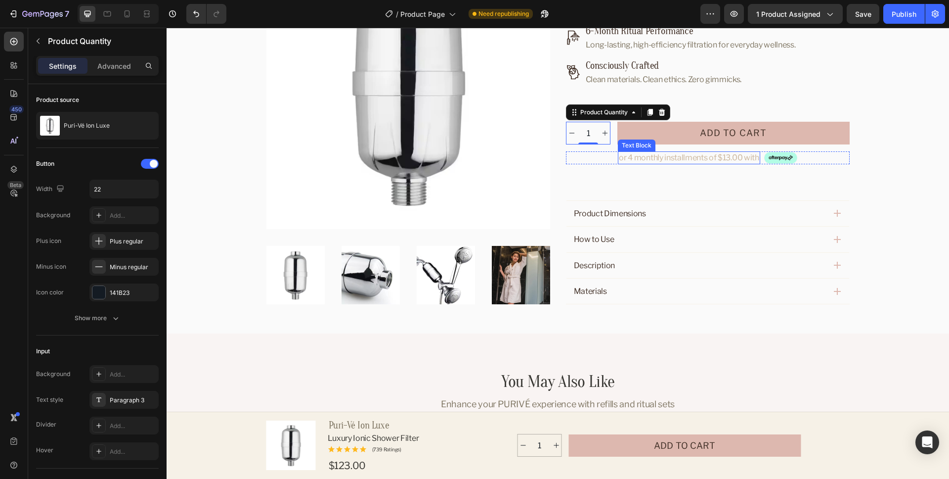
click at [726, 156] on p "or 4 monthly installments of $13.00 with" at bounding box center [689, 157] width 140 height 10
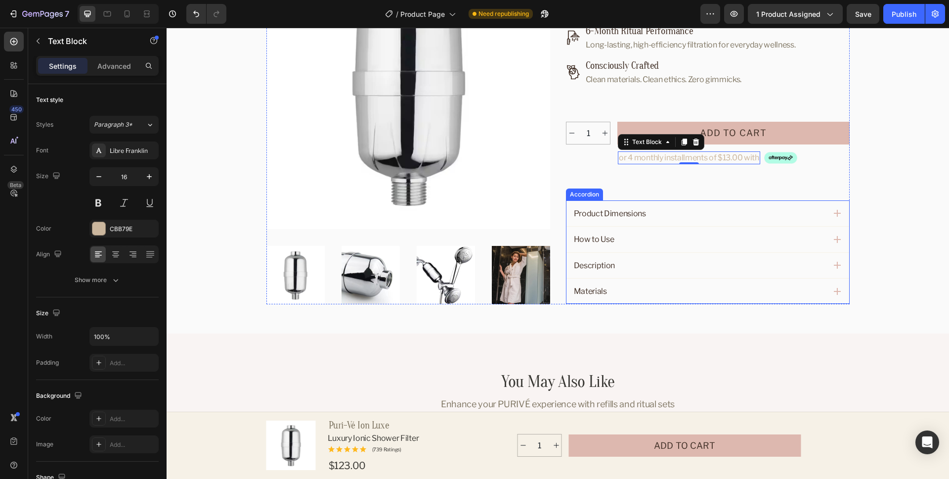
click at [582, 193] on div "Accordion" at bounding box center [584, 194] width 33 height 9
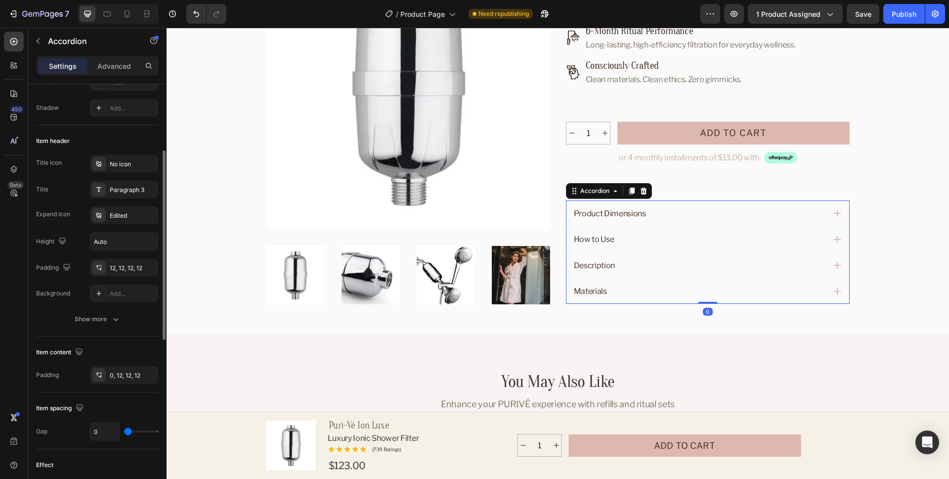
scroll to position [158, 0]
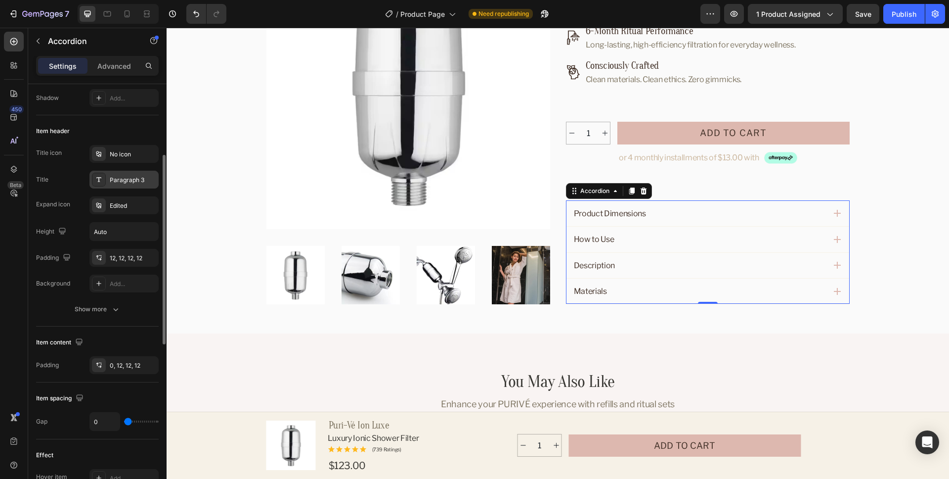
click at [123, 180] on div "Paragraph 3" at bounding box center [133, 180] width 46 height 9
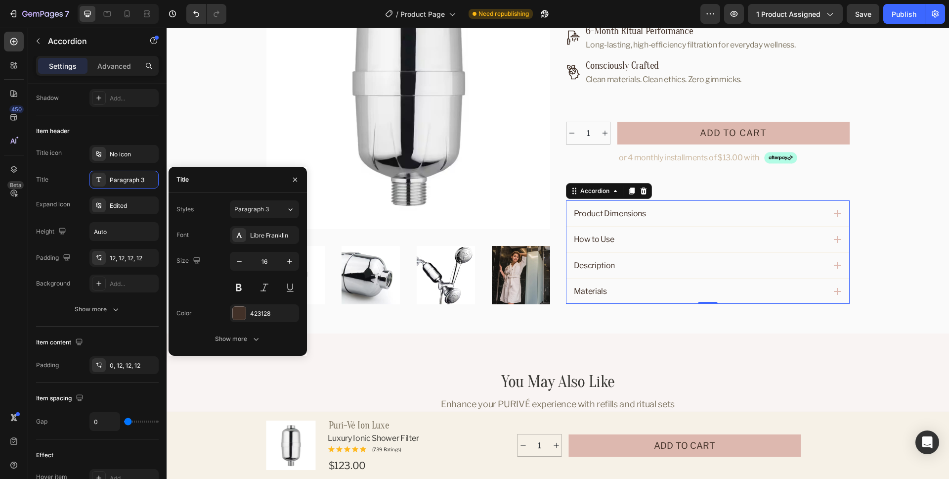
click at [19, 265] on div "450 Beta" at bounding box center [14, 220] width 20 height 376
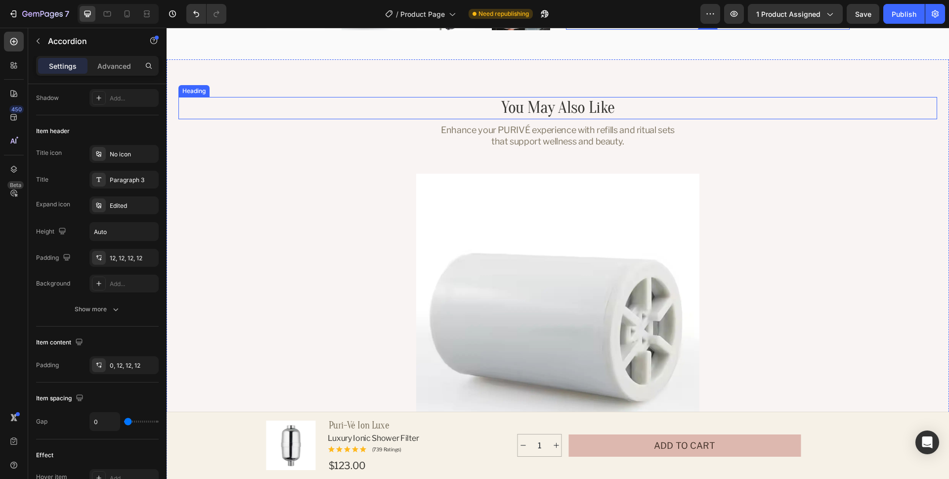
scroll to position [550, 0]
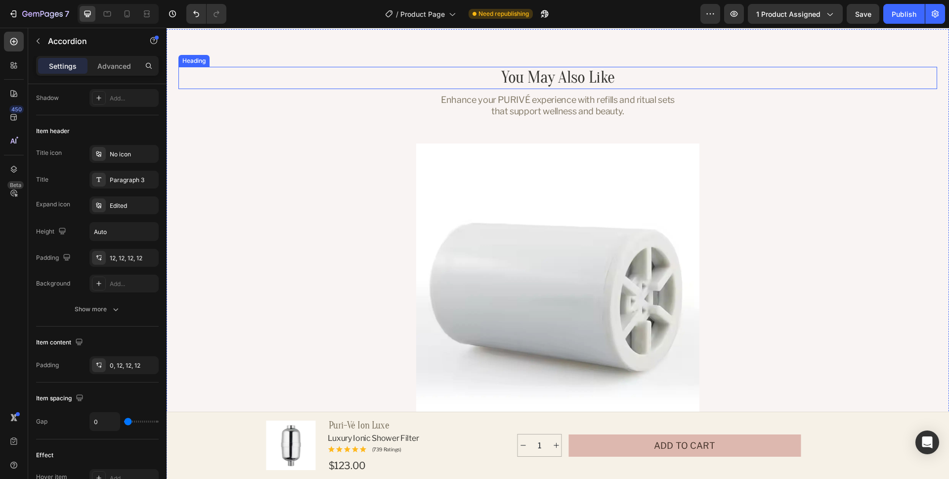
click at [654, 77] on h2 "You May Also Like" at bounding box center [558, 78] width 759 height 22
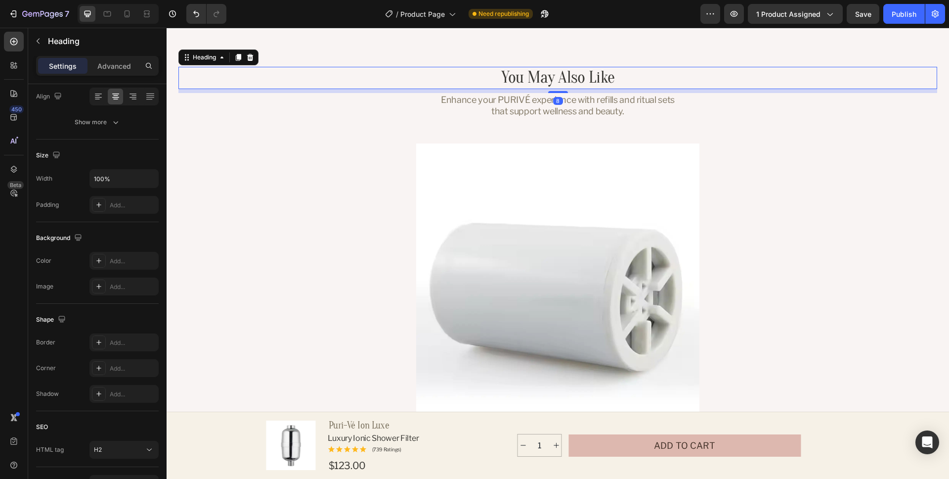
scroll to position [0, 0]
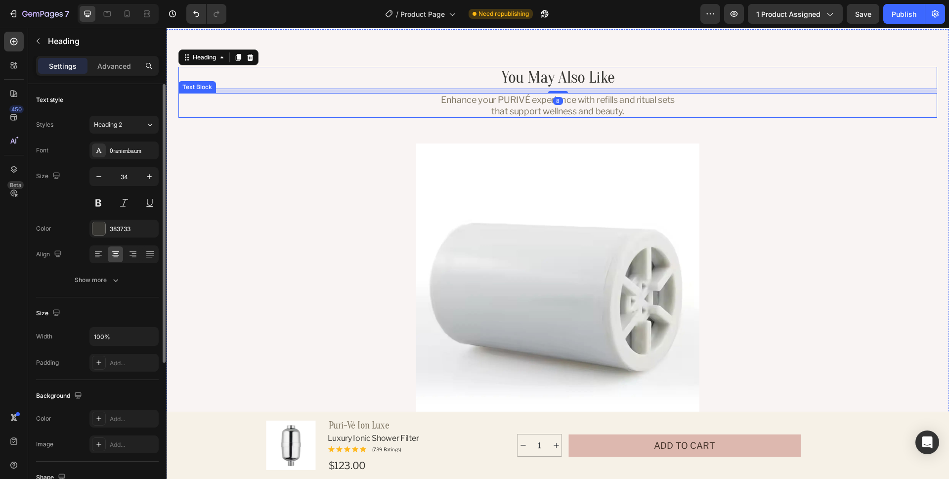
click at [697, 105] on div "Enhance your PURIVÉ experience with refills and ritual sets that support wellne…" at bounding box center [558, 105] width 759 height 25
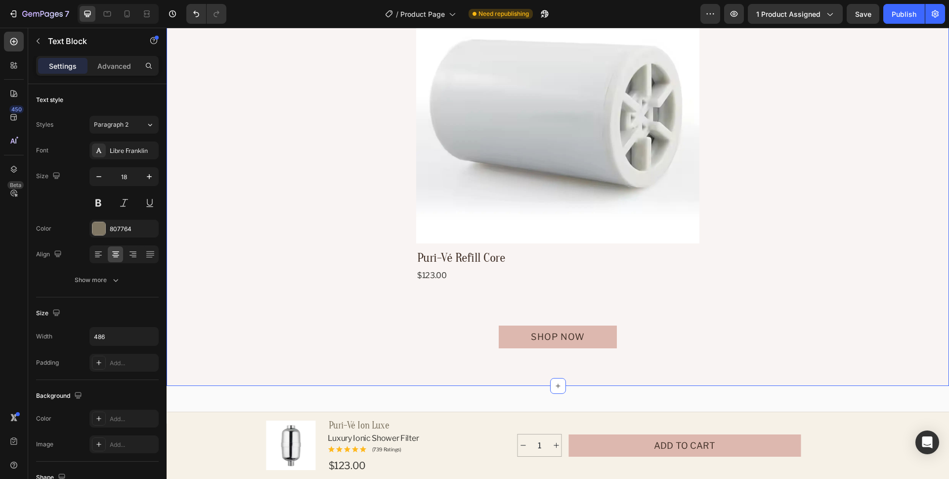
scroll to position [775, 0]
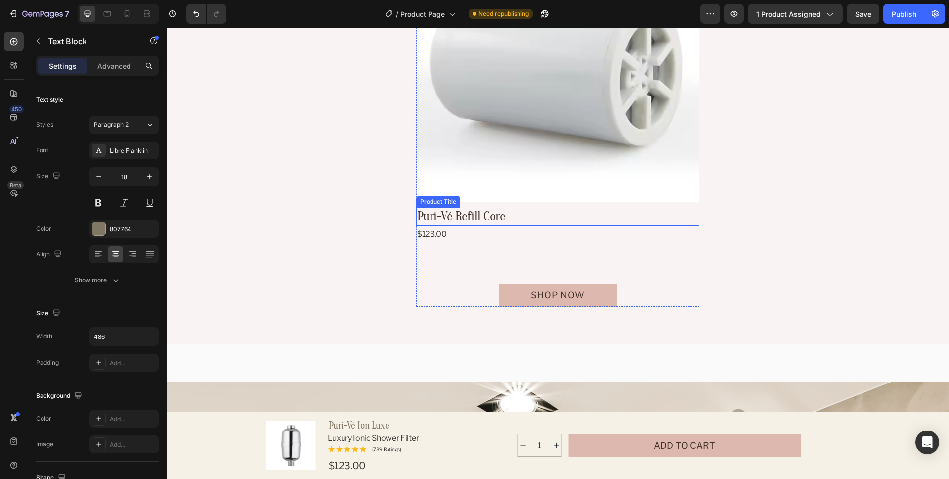
click at [619, 213] on h2 "Puri-Vé Refill Core" at bounding box center [557, 216] width 283 height 17
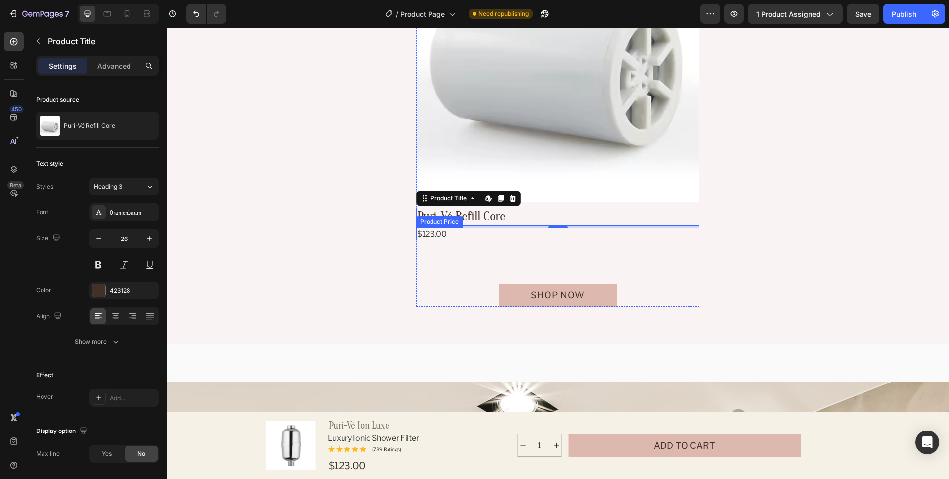
click at [515, 231] on div "$123.00" at bounding box center [557, 233] width 283 height 12
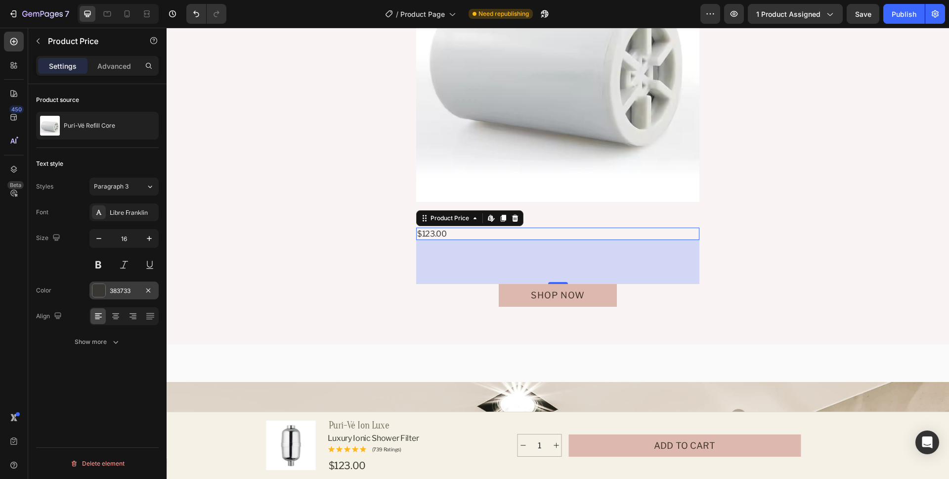
click at [120, 289] on div "383733" at bounding box center [124, 290] width 29 height 9
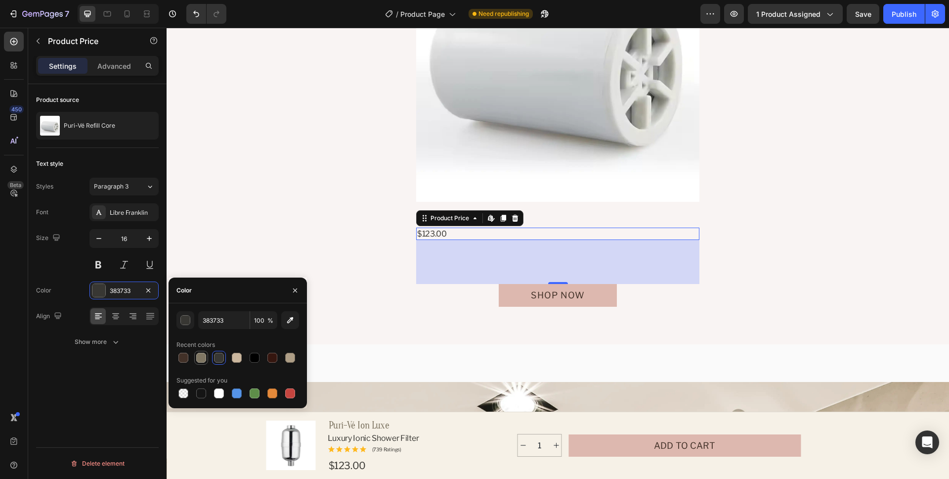
click at [204, 360] on div at bounding box center [201, 358] width 10 height 10
type input "807764"
click at [90, 377] on div "Product source Puri-Vé Refill Core Text style Styles Paragraph 3 Font Libre Fra…" at bounding box center [97, 295] width 138 height 423
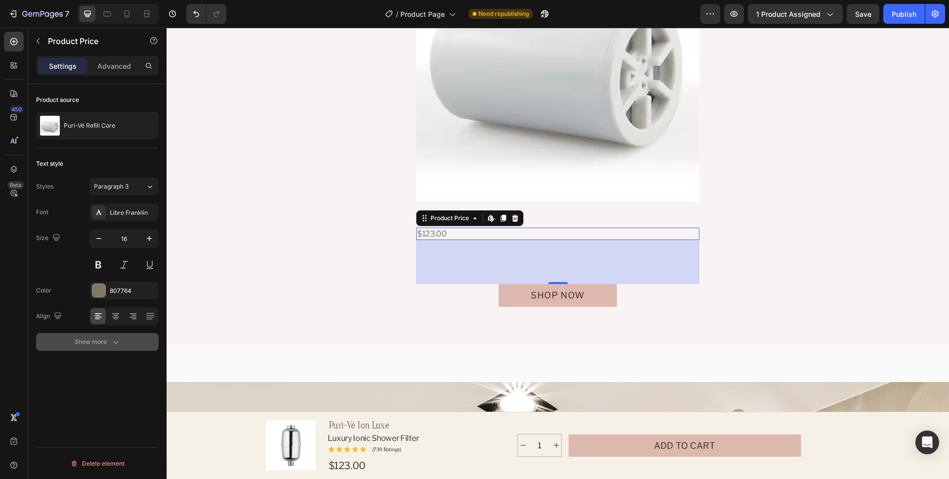
click at [100, 349] on button "Show more" at bounding box center [97, 342] width 123 height 18
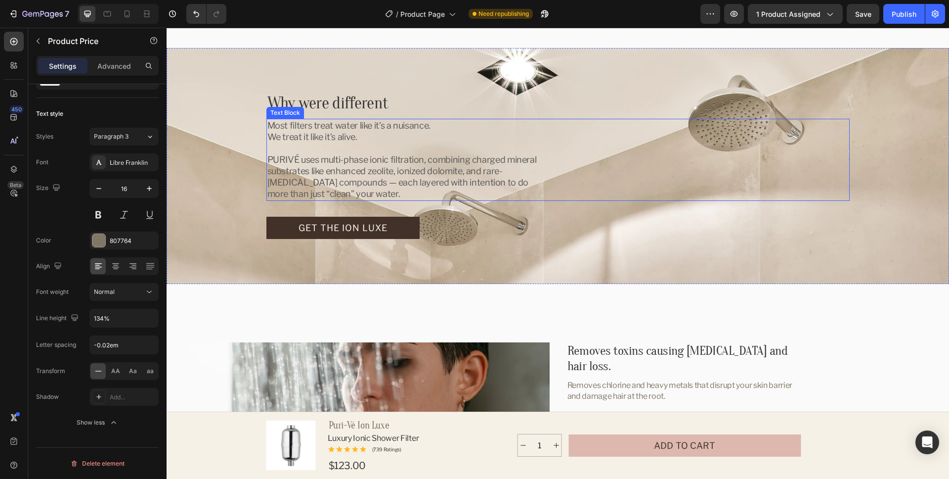
scroll to position [1119, 0]
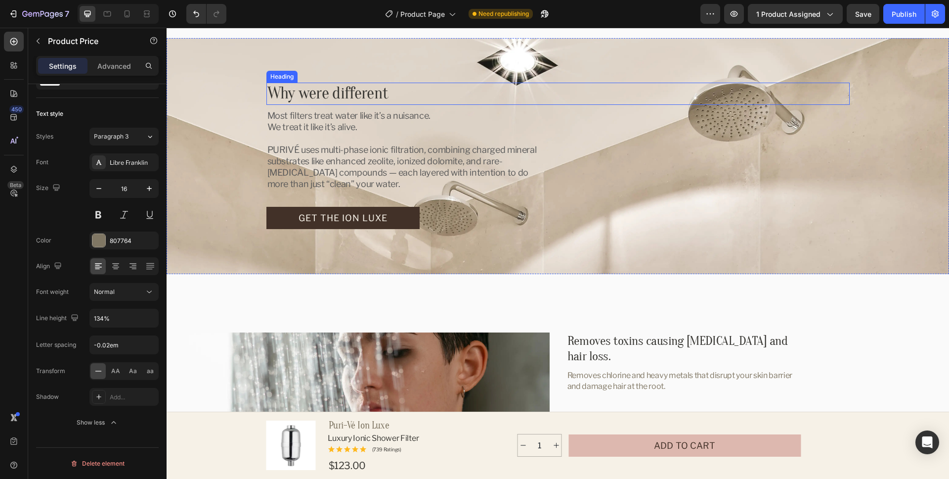
click at [425, 92] on h2 "Why were different" at bounding box center [559, 94] width 584 height 22
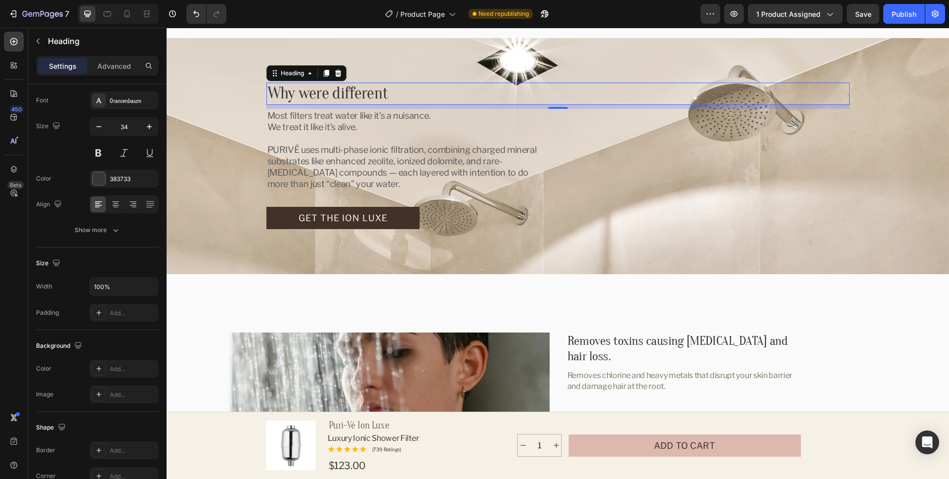
scroll to position [0, 0]
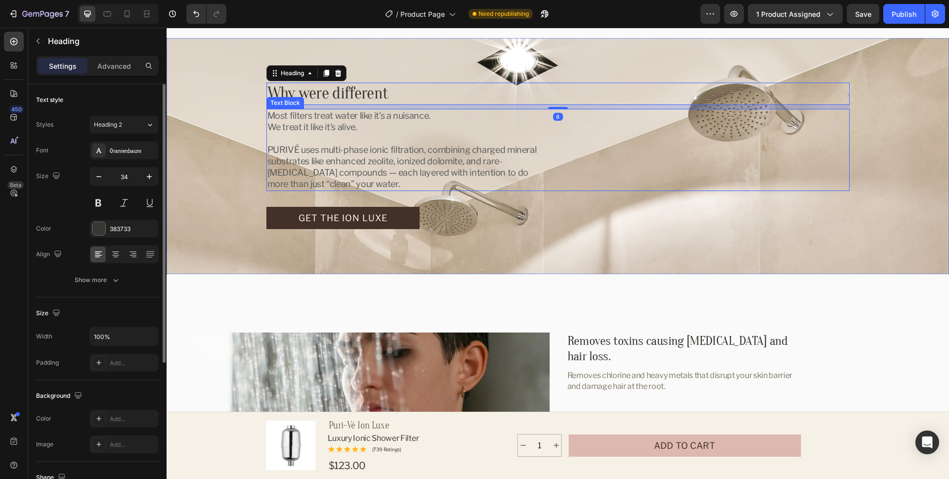
click at [479, 154] on p "PURIVÉ uses multi-phase ionic filtration, combining charged mineral substrates …" at bounding box center [408, 166] width 280 height 45
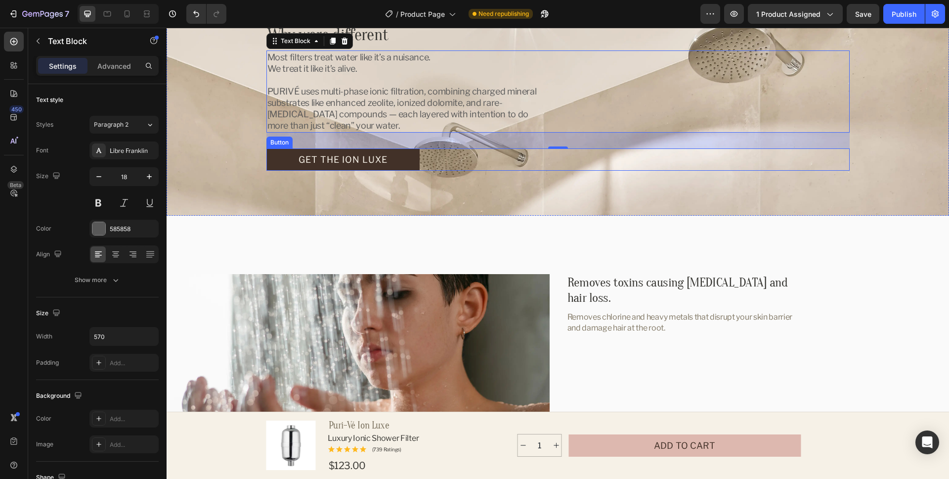
scroll to position [1354, 0]
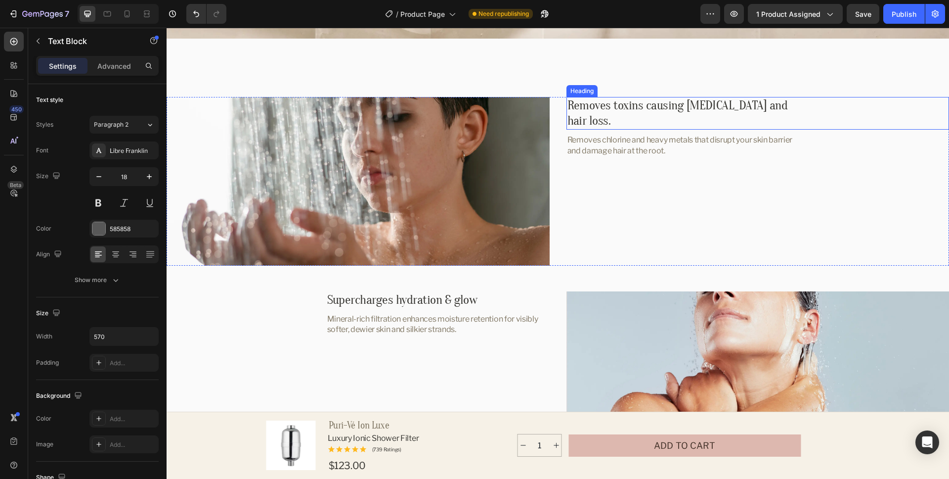
click at [687, 104] on h2 "Removes toxins causing dry skin and hair loss." at bounding box center [686, 113] width 239 height 33
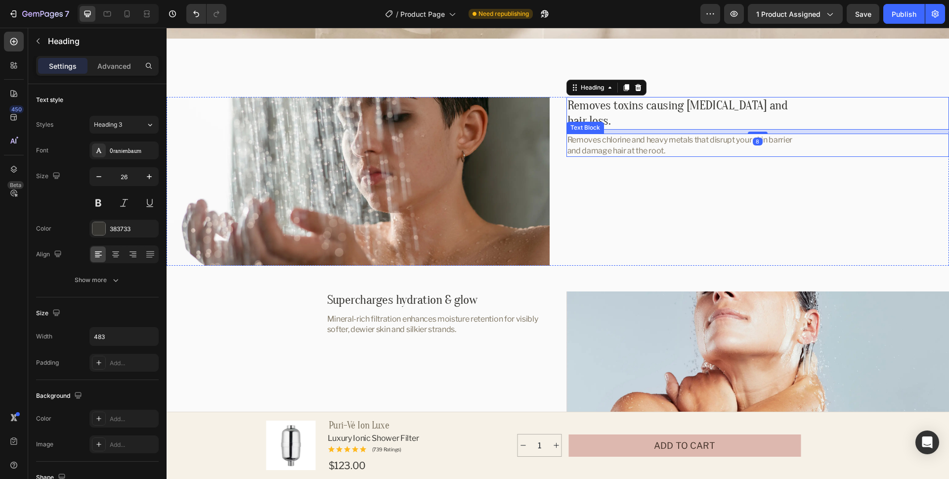
click at [659, 135] on p "Removes chlorine and heavy metals that disrupt your skin barrier and damage hai…" at bounding box center [686, 145] width 237 height 21
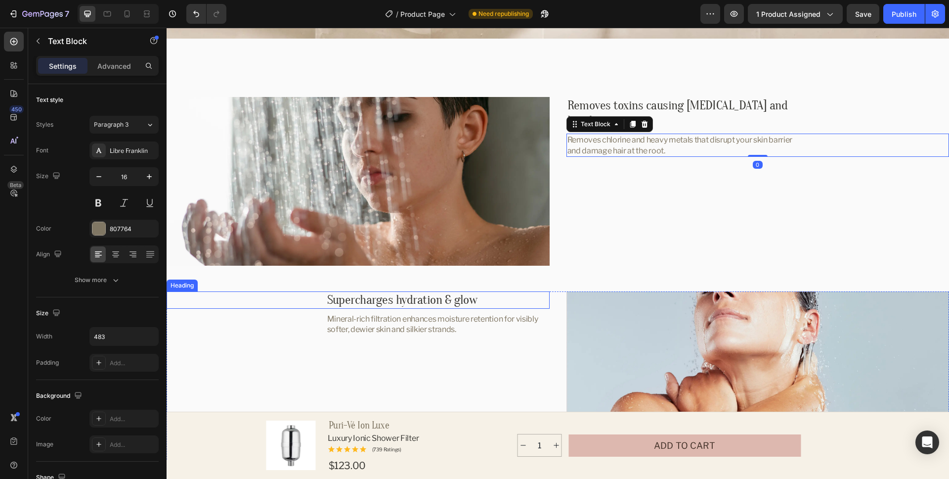
click at [496, 298] on h2 "Supercharges hydration & glow" at bounding box center [438, 299] width 224 height 17
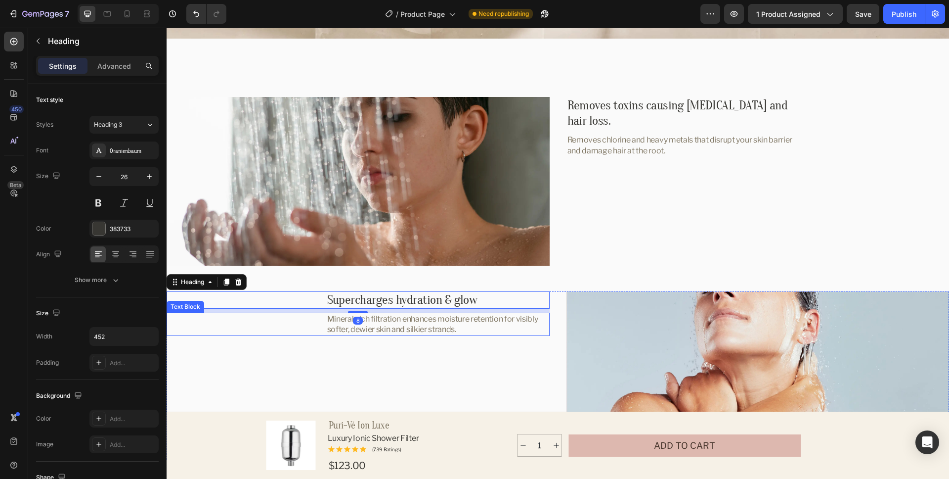
click at [478, 320] on p "Mineral-rich filtration enhances moisture retention for visibly softer, dewier …" at bounding box center [438, 324] width 222 height 21
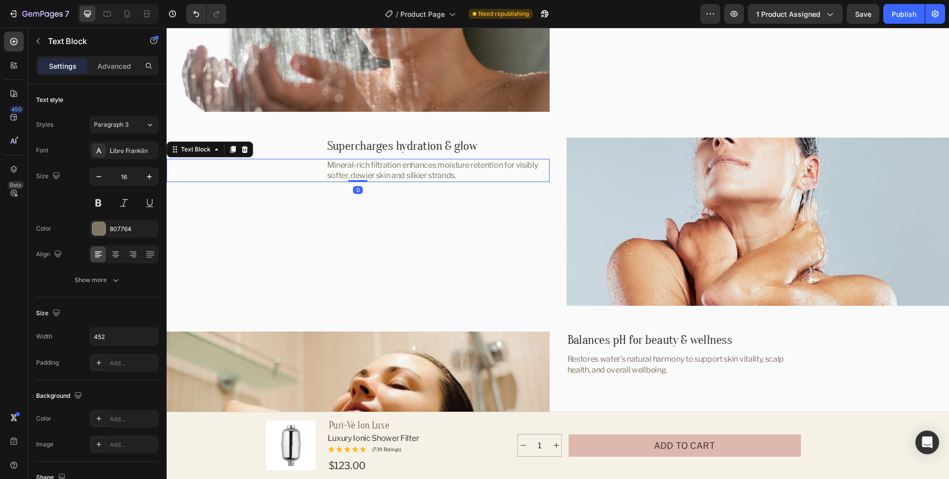
scroll to position [1598, 0]
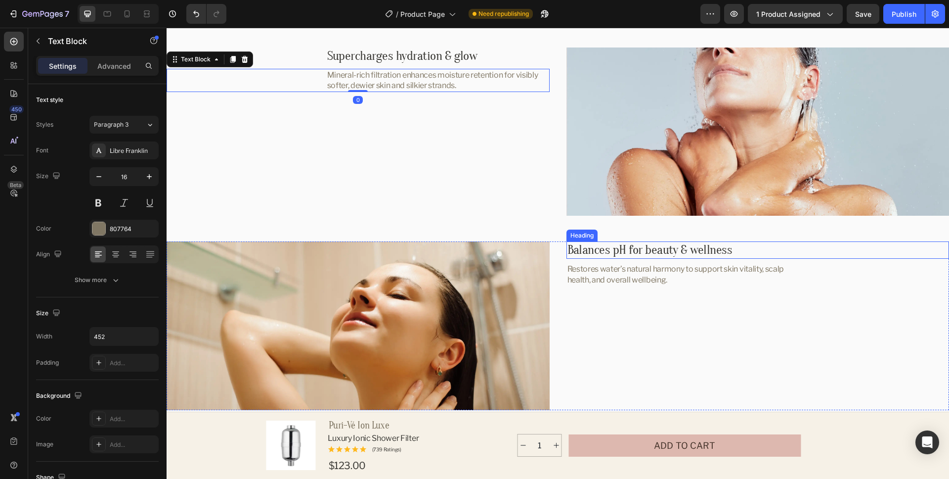
click at [633, 251] on h2 "Balances pH for beauty & wellness" at bounding box center [679, 249] width 224 height 17
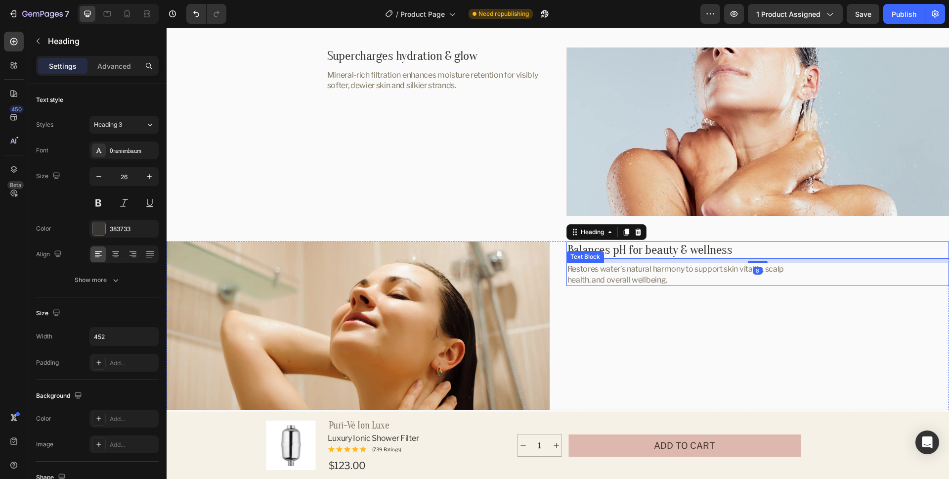
click at [633, 269] on p "Restores water’s natural harmony to support skin vitality, scalp health, and ov…" at bounding box center [679, 274] width 222 height 21
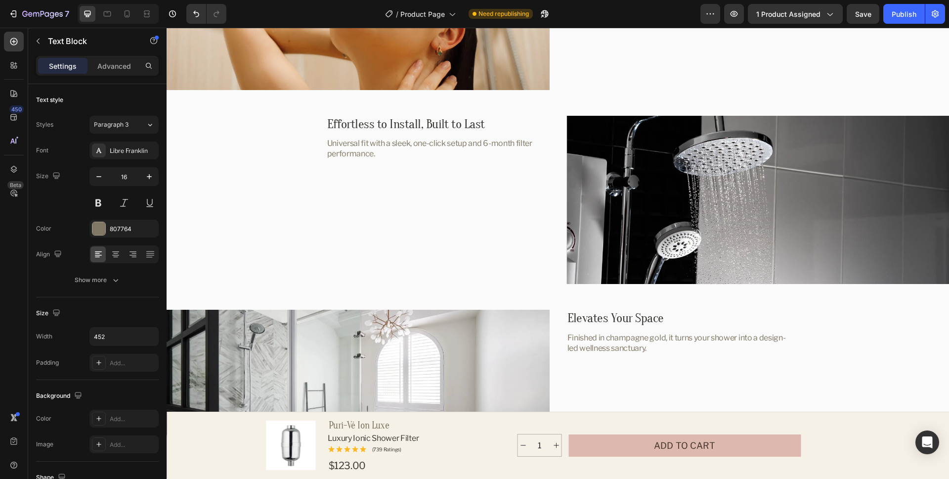
scroll to position [1924, 0]
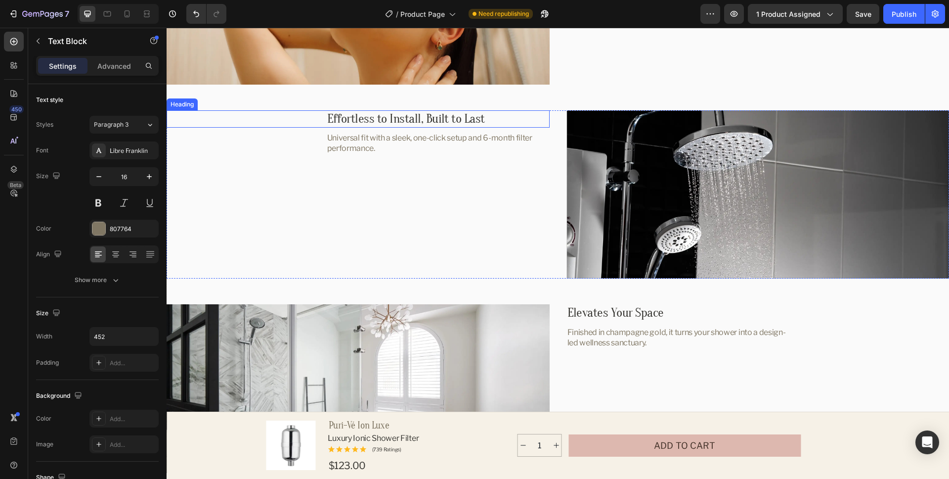
click at [444, 118] on h2 "Effortless to Install, Built to Last" at bounding box center [438, 118] width 224 height 17
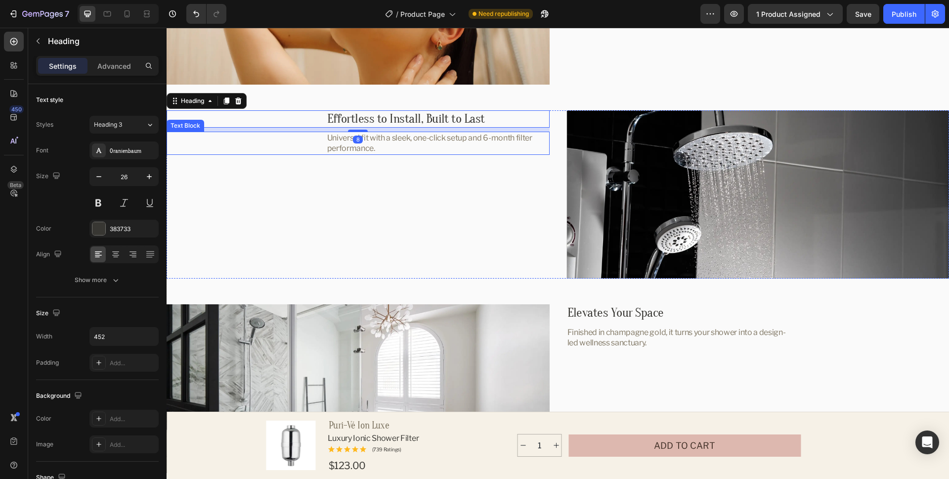
click at [434, 135] on p "Universal fit with a sleek, one-click setup and 6-month filter performance." at bounding box center [438, 143] width 222 height 21
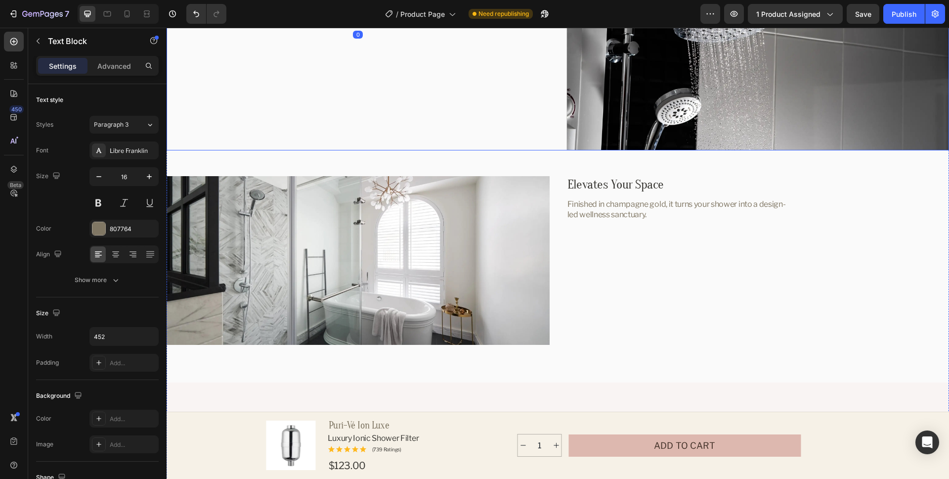
scroll to position [2098, 0]
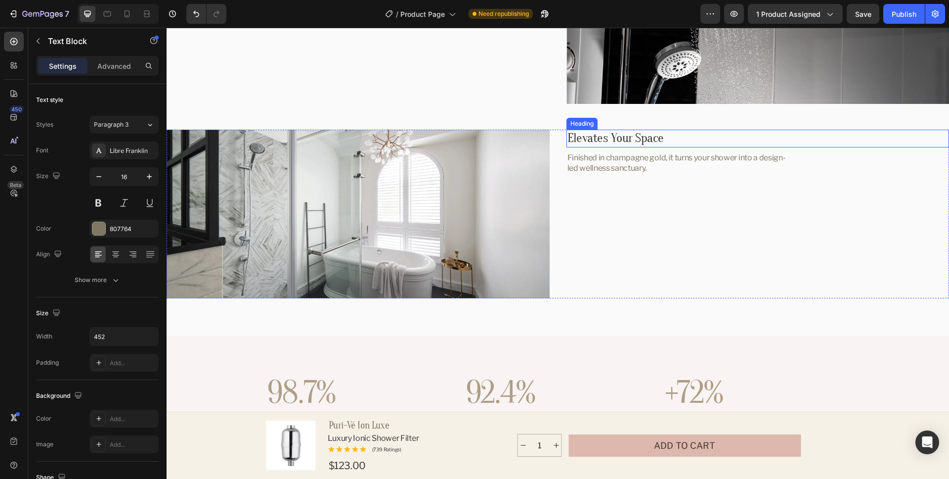
click at [632, 133] on h2 "Elevates Your Space" at bounding box center [679, 138] width 224 height 17
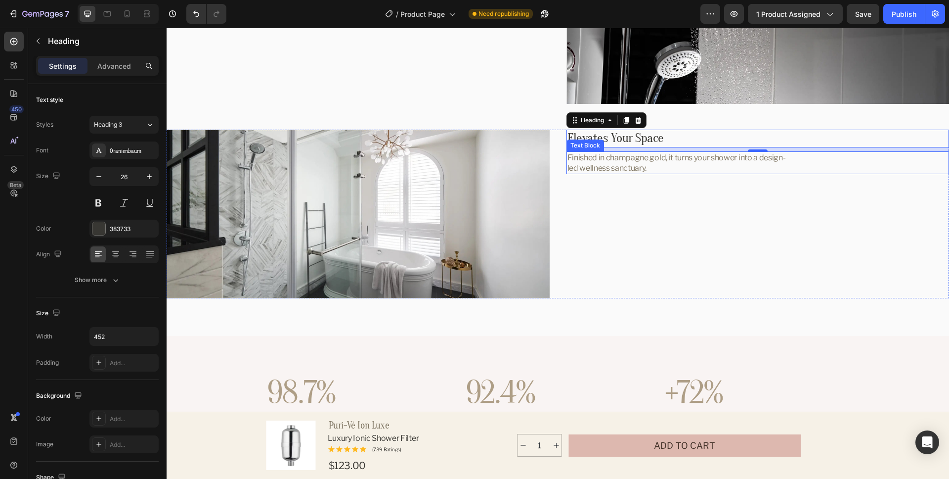
click at [656, 166] on p "Finished in champagne gold, it turns your shower into a design-led wellness san…" at bounding box center [679, 162] width 222 height 21
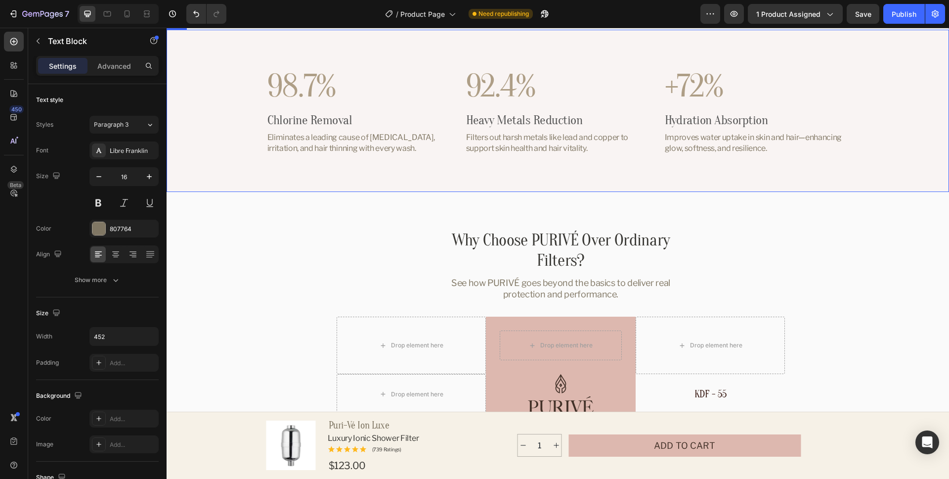
scroll to position [2333, 0]
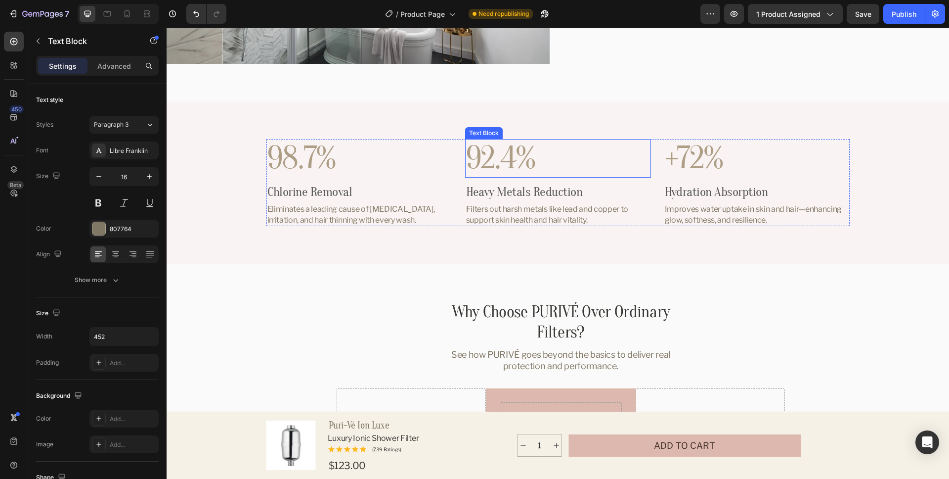
click at [593, 150] on p "92.4%" at bounding box center [558, 158] width 184 height 37
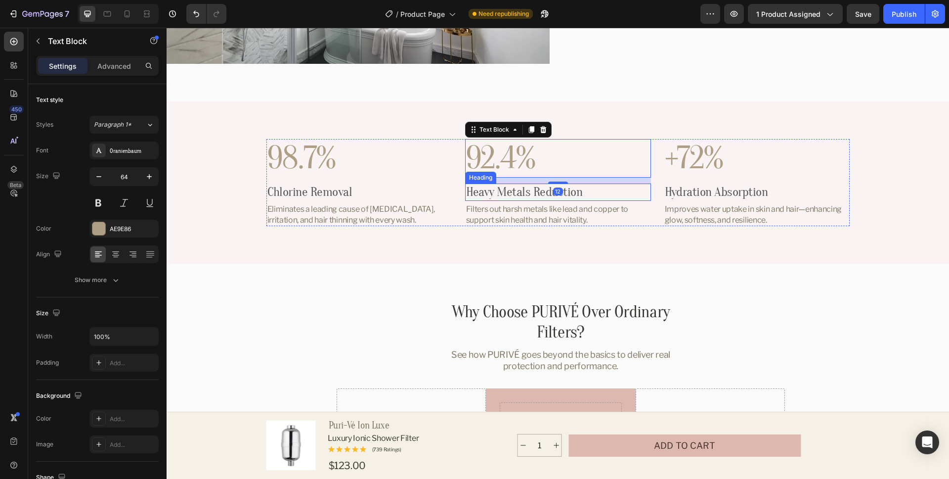
click at [573, 192] on h3 "Heavy Metals Reduction" at bounding box center [558, 191] width 186 height 17
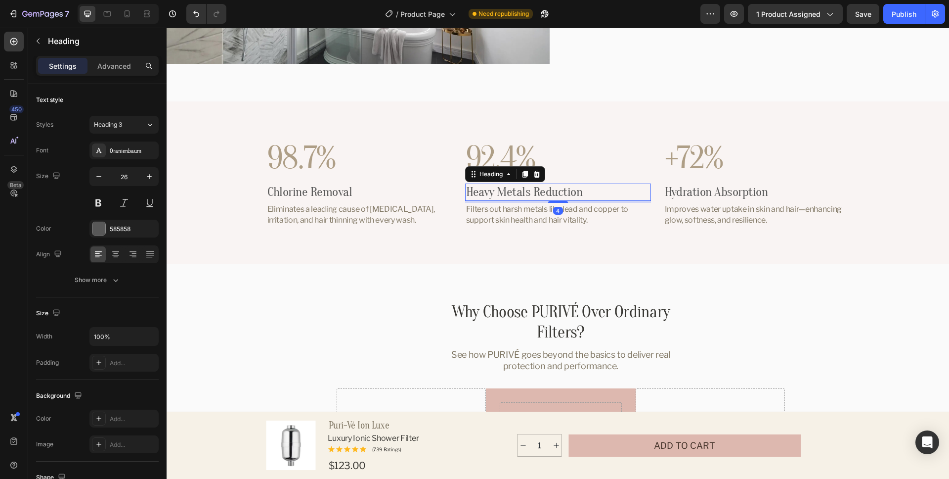
click at [581, 206] on p "Filters out harsh metals like lead and copper to support skin health and hair v…" at bounding box center [558, 214] width 184 height 21
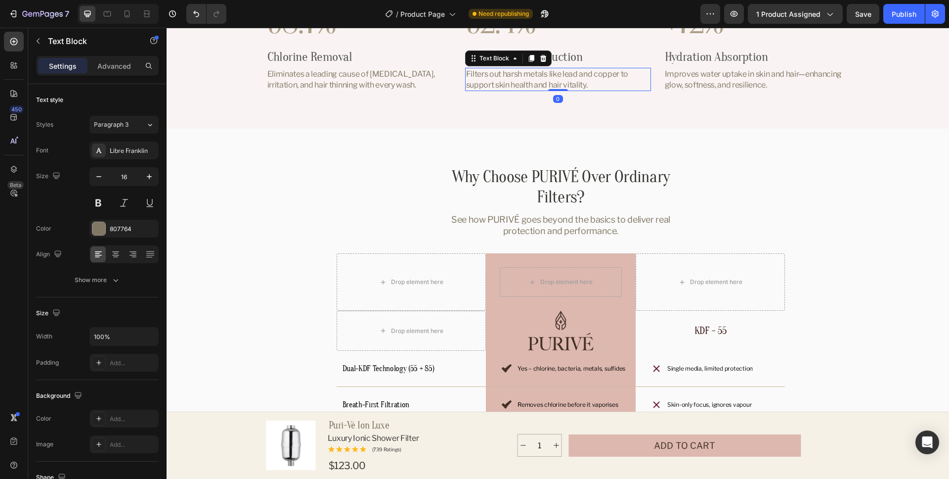
scroll to position [2568, 0]
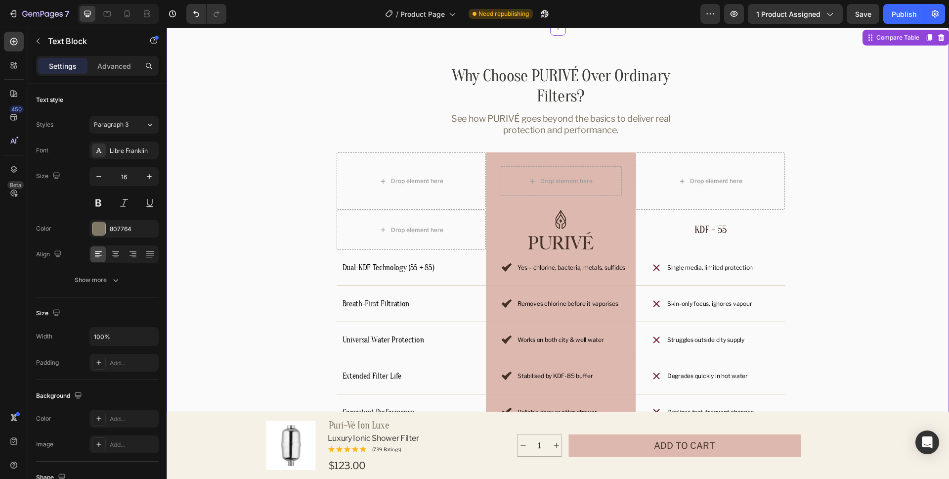
click at [646, 81] on h2 "Why Choose PURIVÉ Over Ordinary Filters?" at bounding box center [561, 86] width 240 height 43
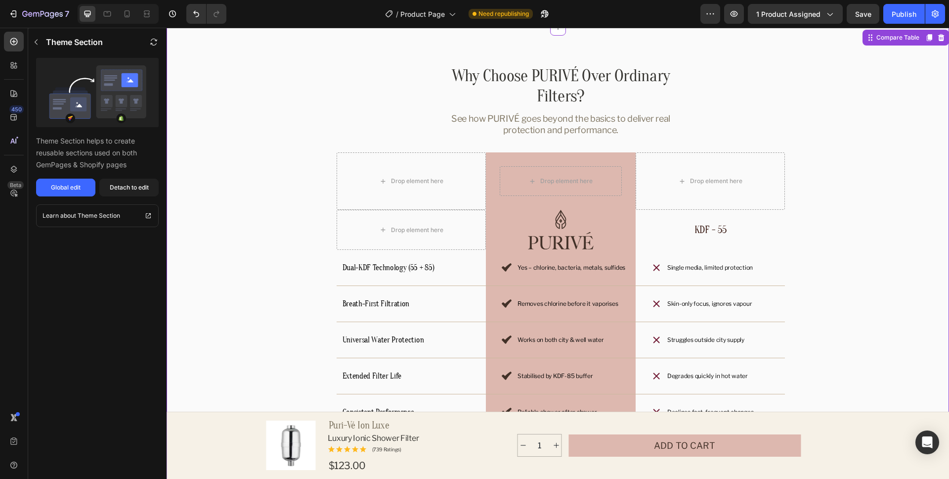
click at [572, 79] on h2 "Why Choose PURIVÉ Over Ordinary Filters?" at bounding box center [561, 86] width 240 height 43
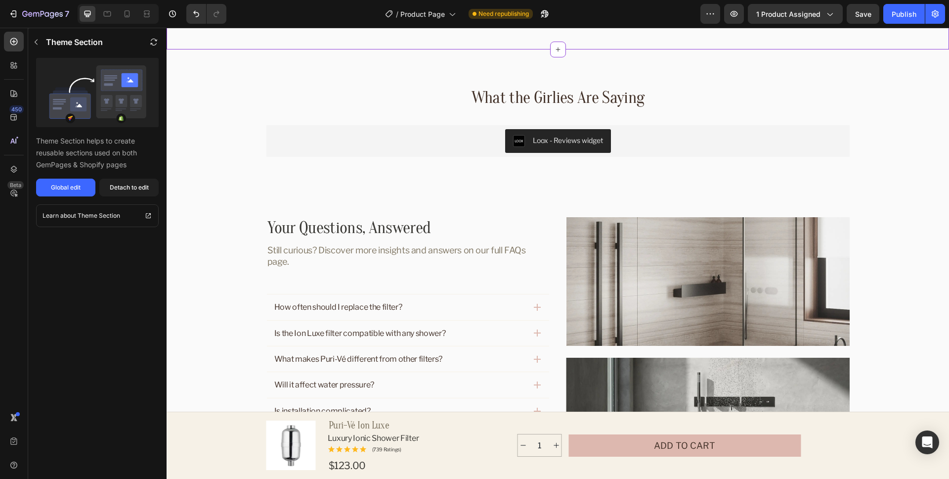
scroll to position [3099, 0]
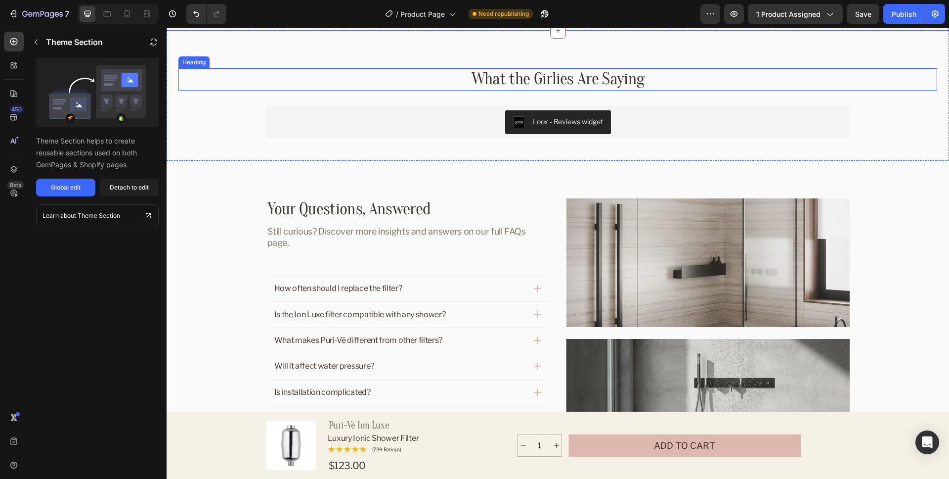
click at [716, 83] on h2 "What the Girlies Are Saying" at bounding box center [558, 79] width 759 height 22
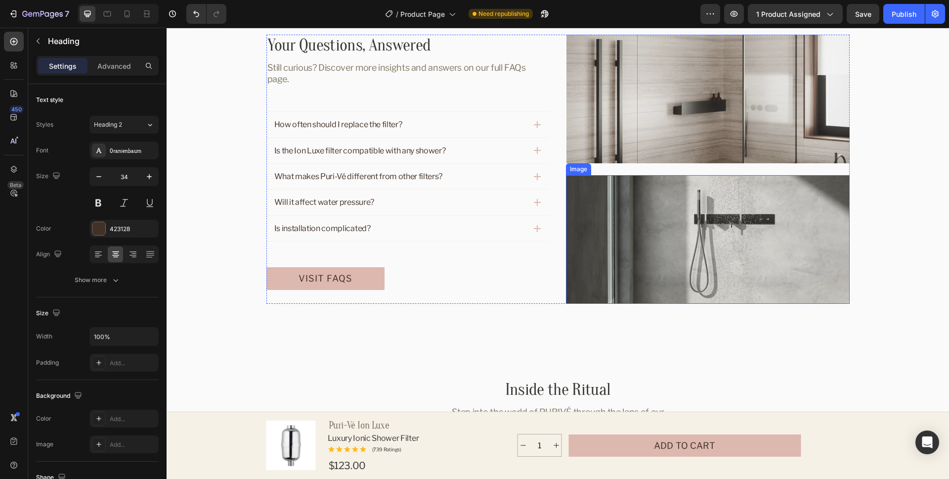
scroll to position [3187, 0]
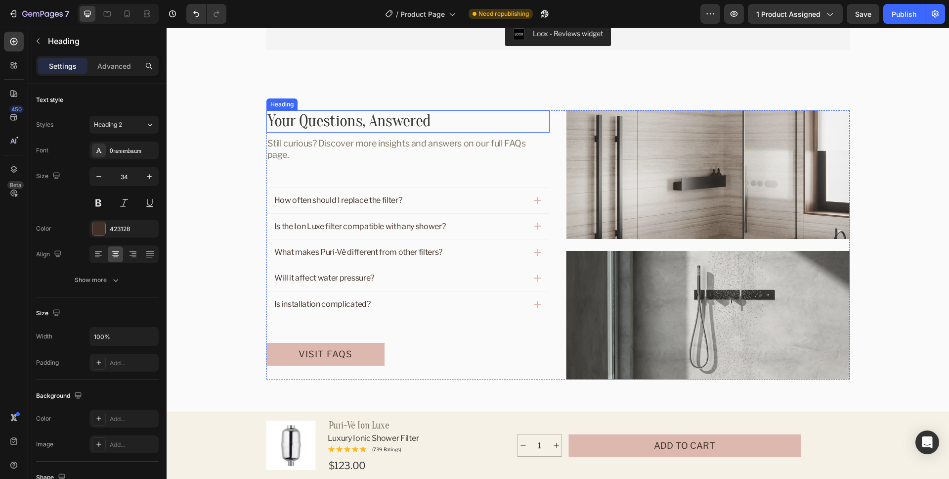
click at [430, 125] on h2 "Your Questions, Answered" at bounding box center [409, 121] width 284 height 22
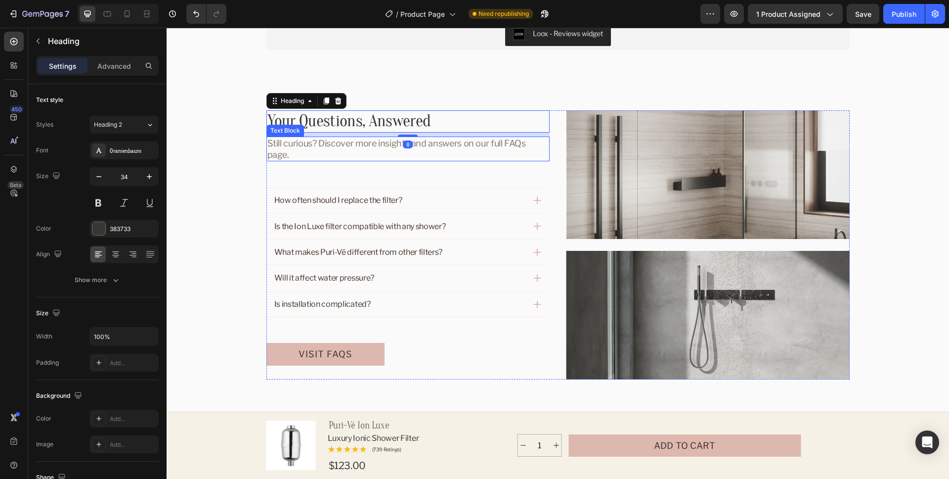
click at [468, 137] on p "Still curious? Discover more insights and answers on our full FAQs page." at bounding box center [409, 148] width 282 height 23
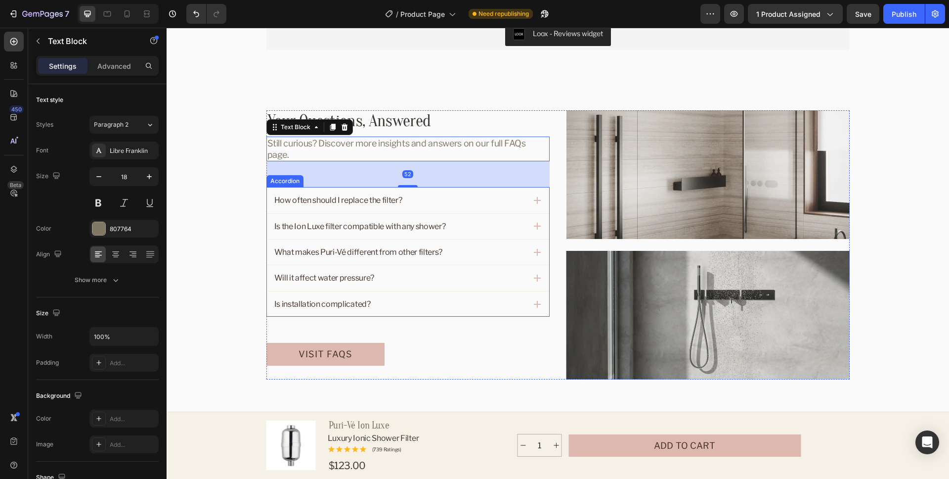
click at [288, 177] on div "Accordion" at bounding box center [285, 181] width 33 height 9
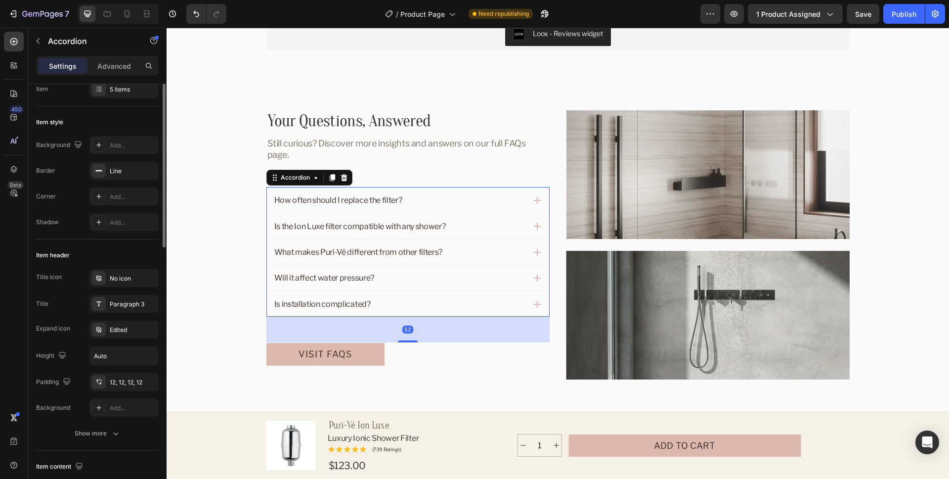
scroll to position [88, 0]
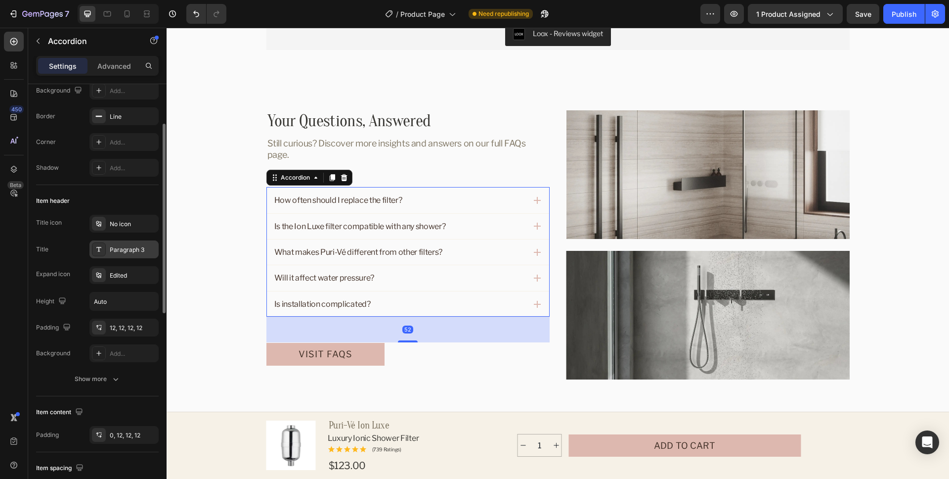
click at [126, 249] on div "Paragraph 3" at bounding box center [133, 249] width 46 height 9
click at [113, 197] on div "Item header" at bounding box center [97, 201] width 123 height 16
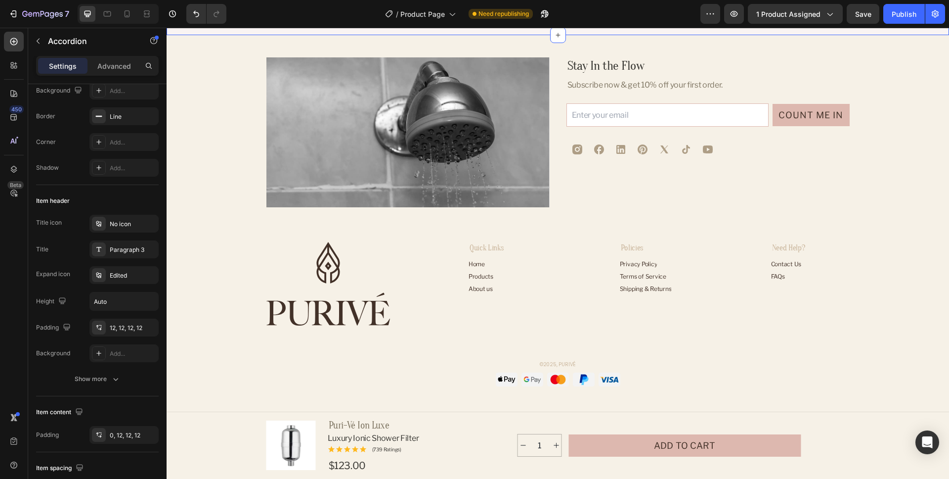
scroll to position [4109, 0]
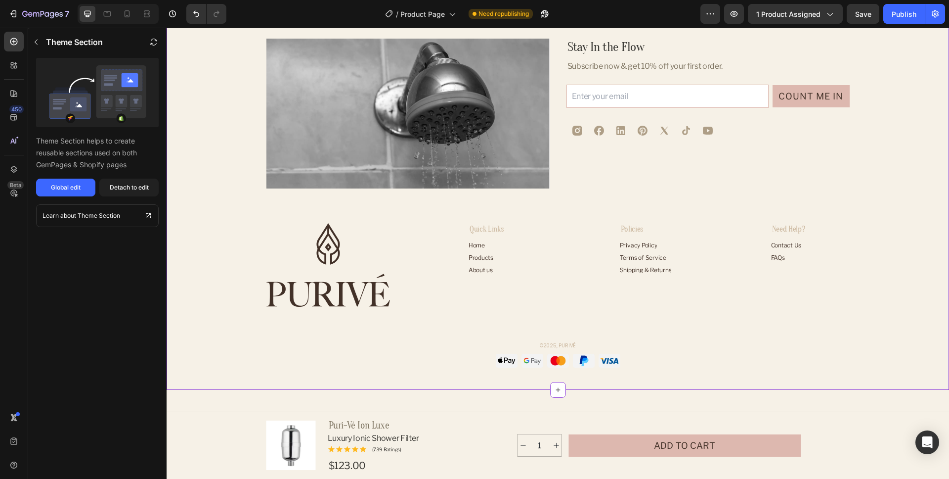
click at [216, 186] on div "Image Stay In the Flow Heading Subscribe now & get 10% off your first order. Te…" at bounding box center [558, 203] width 759 height 329
click at [899, 14] on div "Publish" at bounding box center [904, 14] width 25 height 10
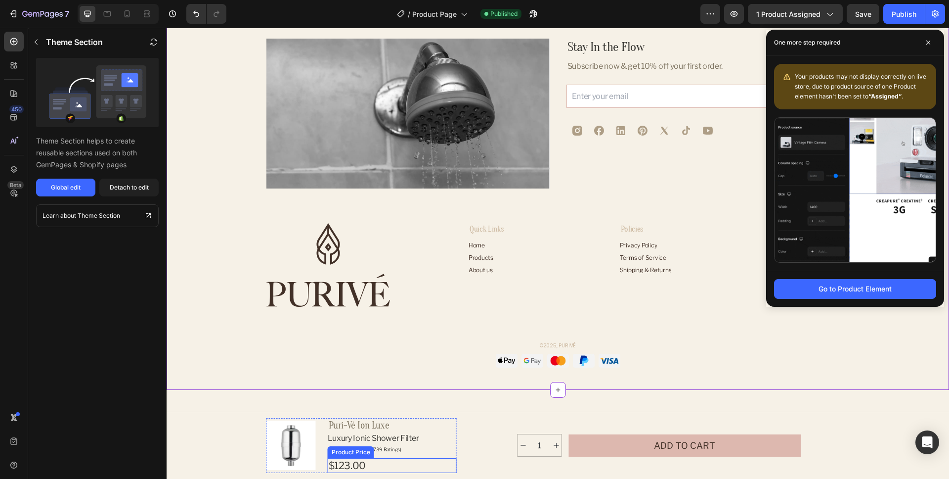
click at [352, 464] on div "$123.00" at bounding box center [392, 465] width 129 height 15
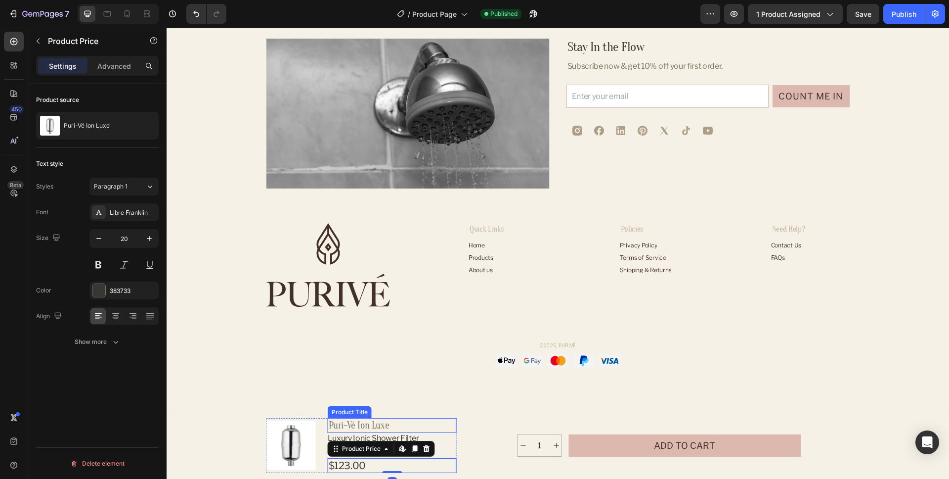
click at [413, 425] on h2 "Puri-Vé Ion Luxe" at bounding box center [392, 425] width 129 height 15
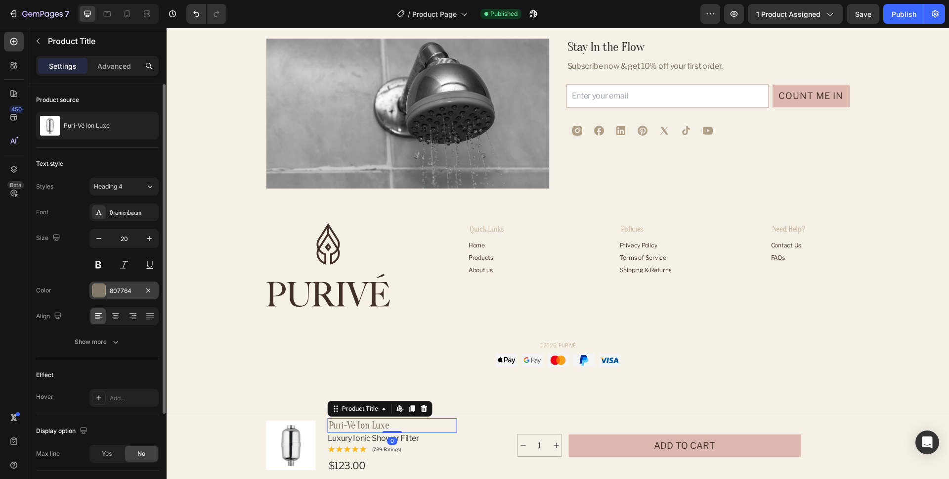
scroll to position [4187, 0]
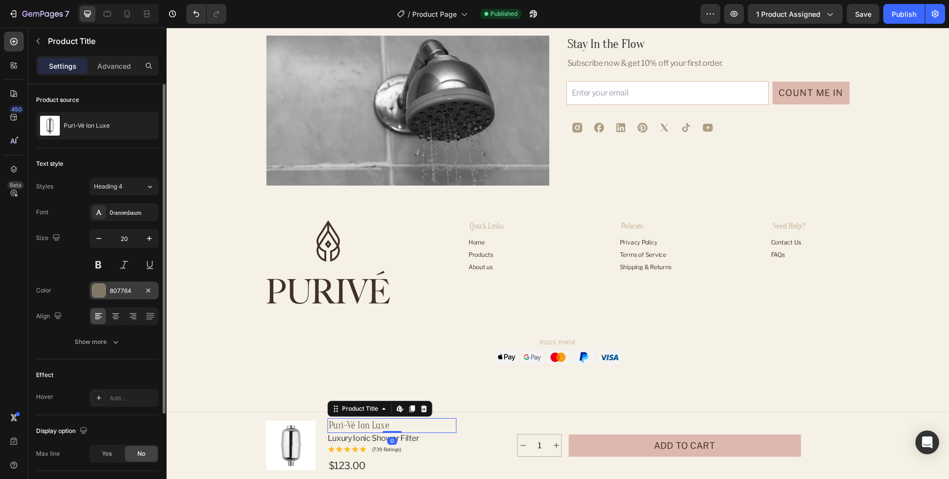
click at [123, 293] on div "807764" at bounding box center [124, 290] width 29 height 9
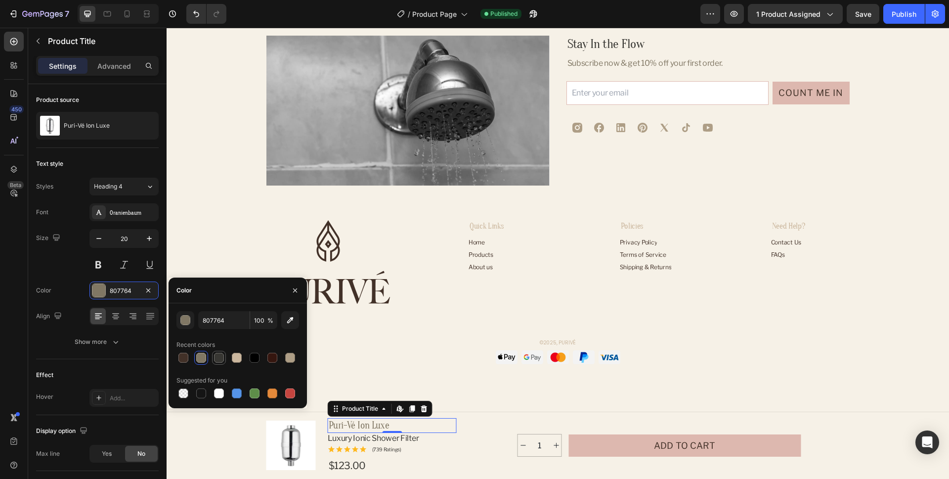
click at [214, 356] on div at bounding box center [219, 358] width 10 height 10
type input "383733"
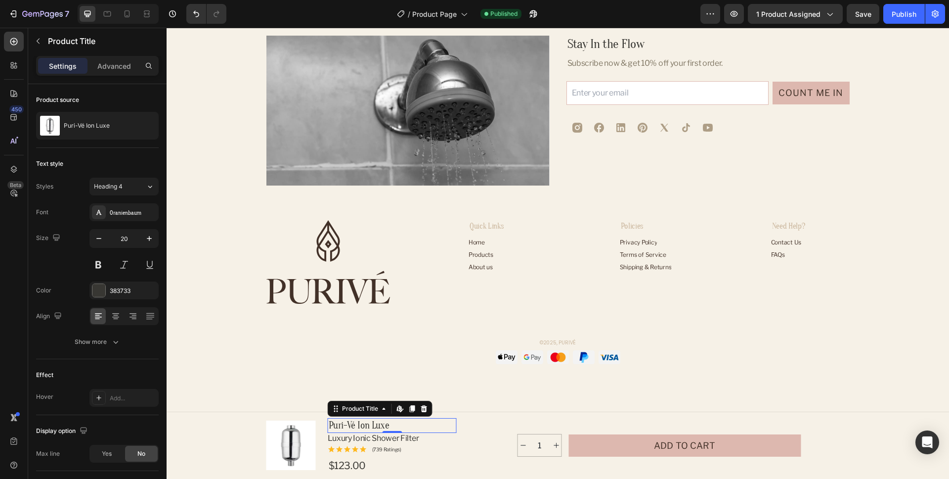
click at [394, 438] on div "0" at bounding box center [392, 441] width 10 height 8
click at [405, 439] on p "Luxury Ionic Shower Filter" at bounding box center [373, 437] width 91 height 9
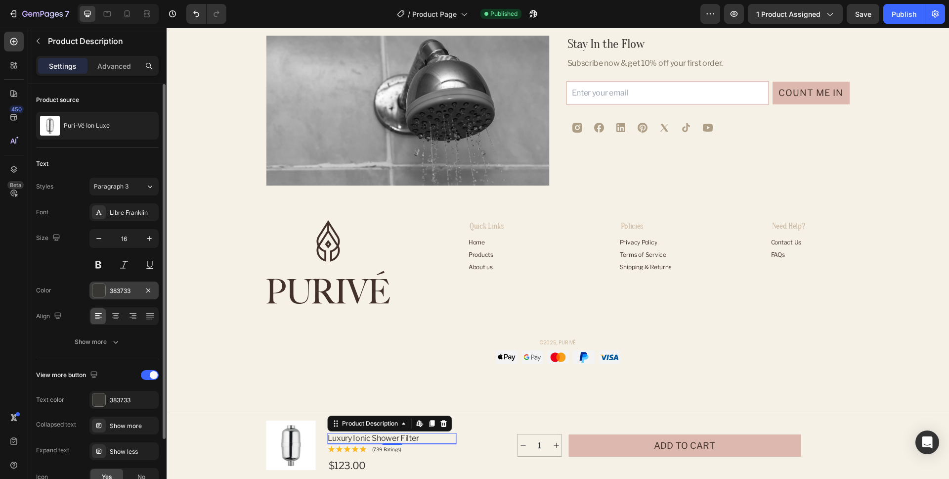
click at [124, 290] on div "383733" at bounding box center [124, 290] width 29 height 9
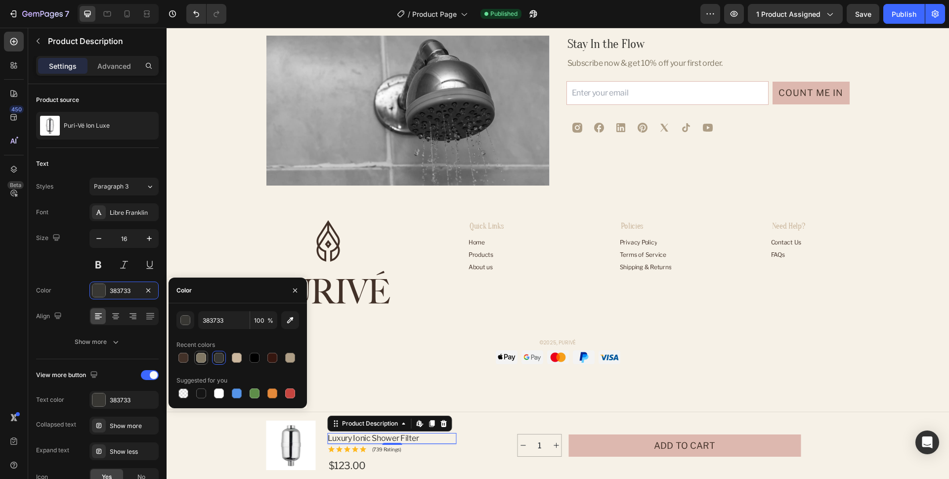
click at [203, 358] on div at bounding box center [201, 358] width 10 height 10
type input "807764"
click at [384, 449] on p "(739 Ratings)" at bounding box center [386, 449] width 29 height 7
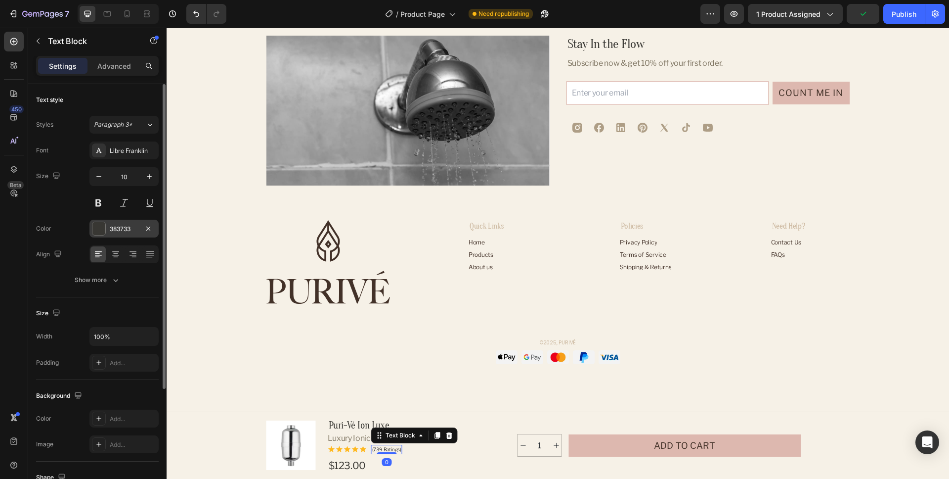
click at [102, 228] on div at bounding box center [98, 228] width 13 height 13
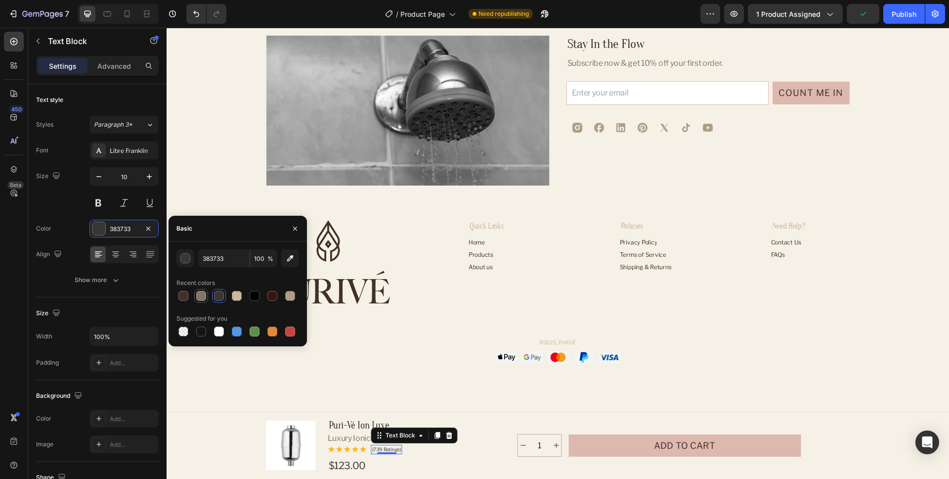
click at [198, 294] on div at bounding box center [201, 296] width 10 height 10
type input "807764"
click at [822, 441] on div "1 Product Quantity Add to cart Add to Cart Row" at bounding box center [659, 445] width 381 height 55
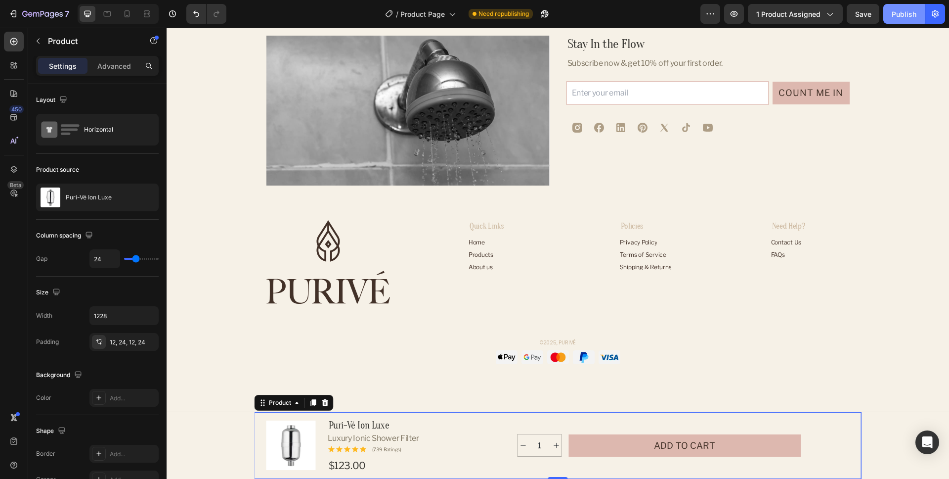
click at [909, 18] on div "Publish" at bounding box center [904, 14] width 25 height 10
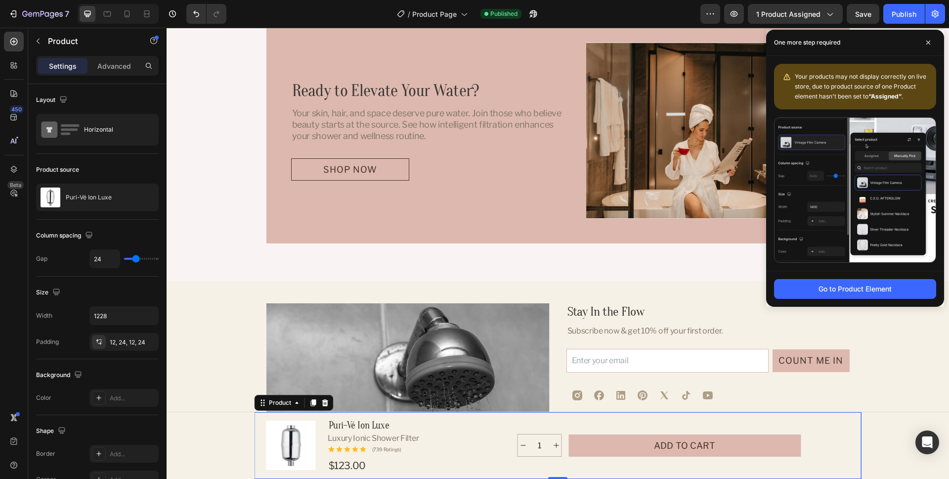
scroll to position [3812, 0]
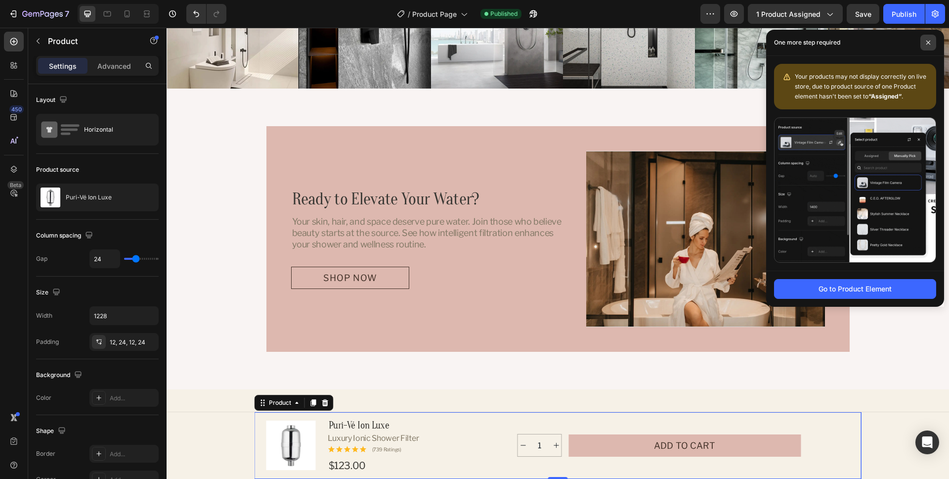
click at [930, 47] on span at bounding box center [929, 43] width 16 height 16
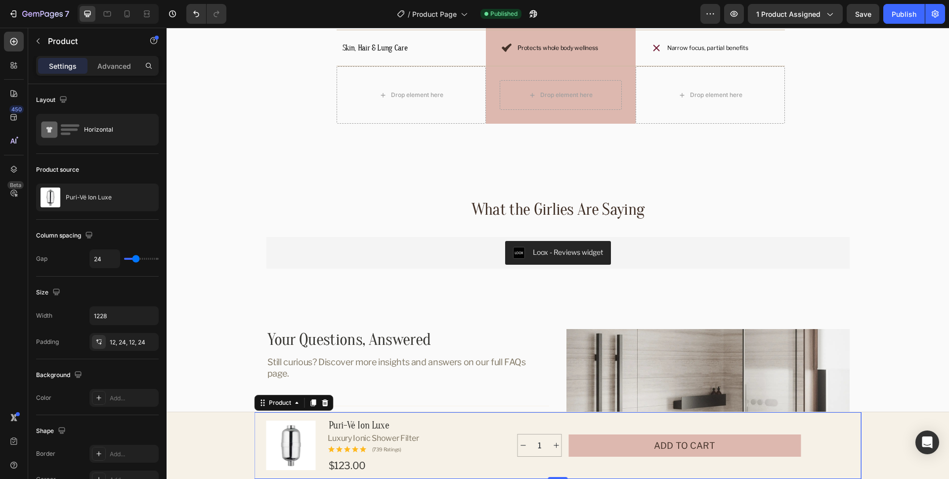
scroll to position [2629, 0]
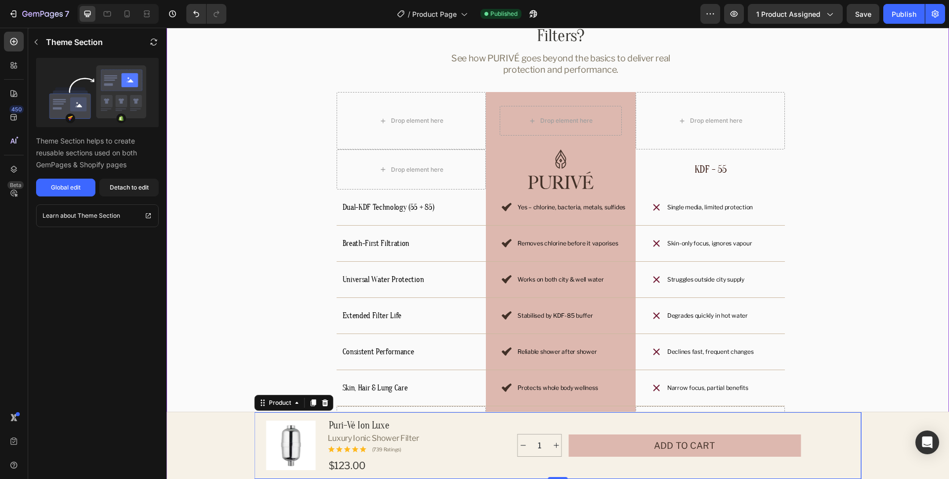
click at [906, 195] on div "Why Choose PURIVÉ Over Ordinary Filters? Heading See how PURIVÉ goes beyond the…" at bounding box center [561, 234] width 765 height 458
click at [133, 190] on div "Detach to edit" at bounding box center [129, 187] width 39 height 9
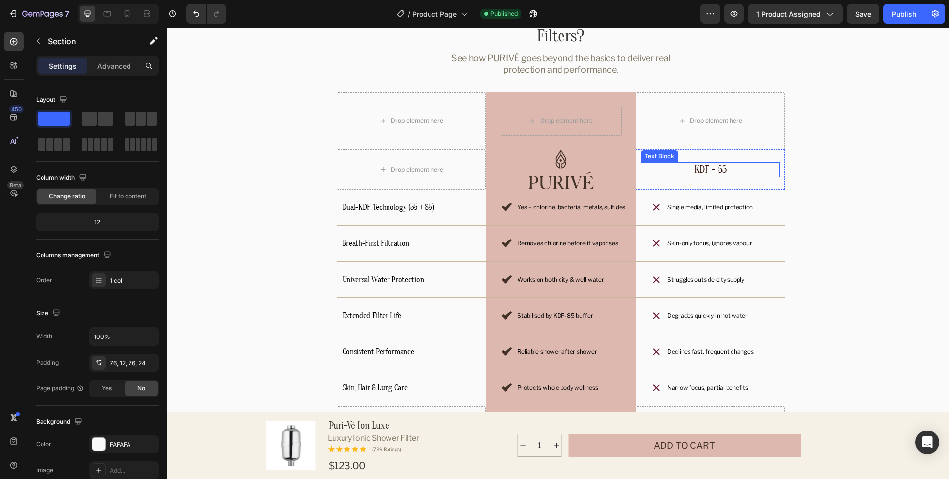
click at [721, 172] on p "KDF - 55" at bounding box center [711, 169] width 138 height 13
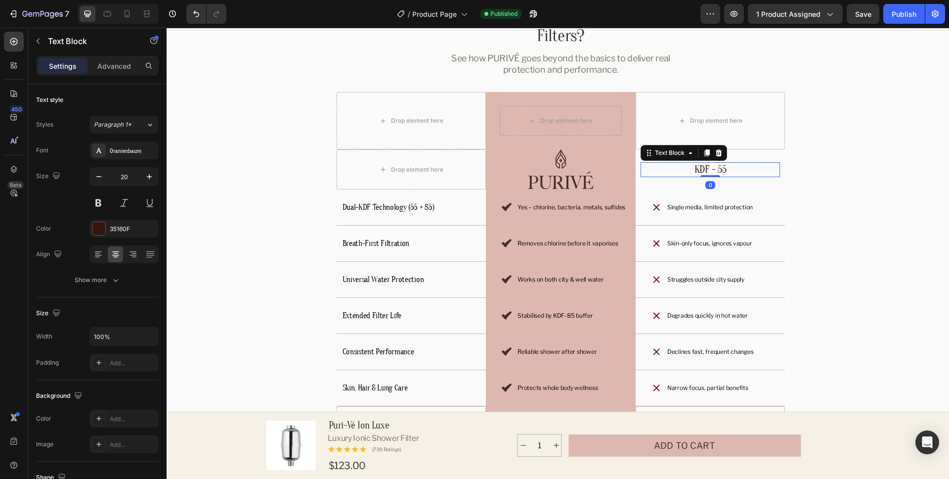
click at [712, 171] on p "KDF - 55" at bounding box center [711, 169] width 138 height 13
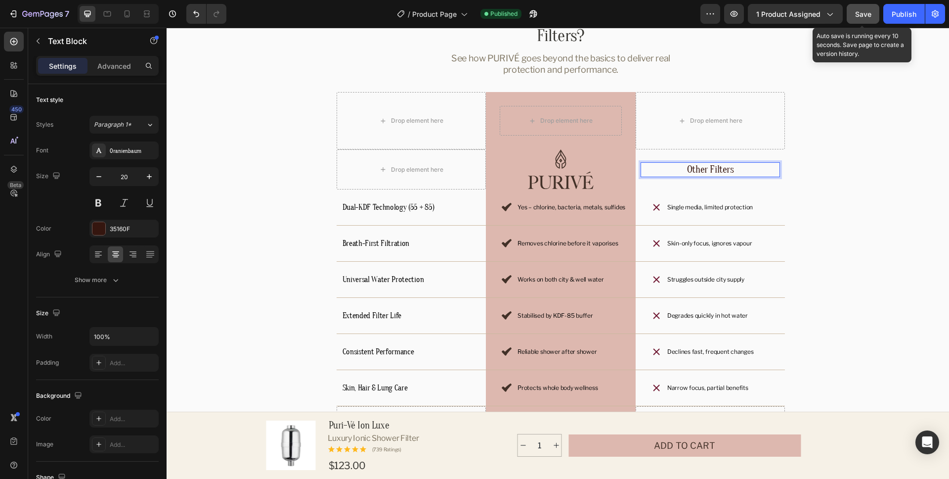
click at [861, 14] on span "Save" at bounding box center [863, 14] width 16 height 8
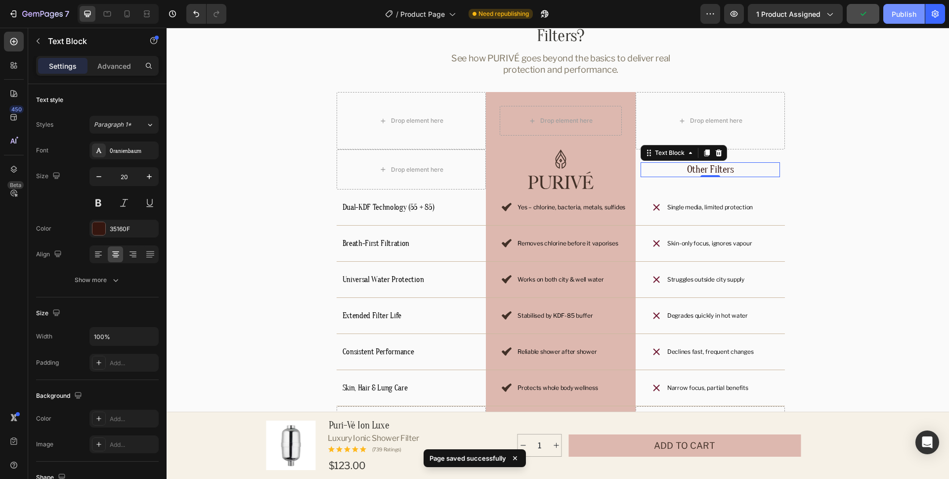
click at [908, 14] on div "Publish" at bounding box center [904, 14] width 25 height 10
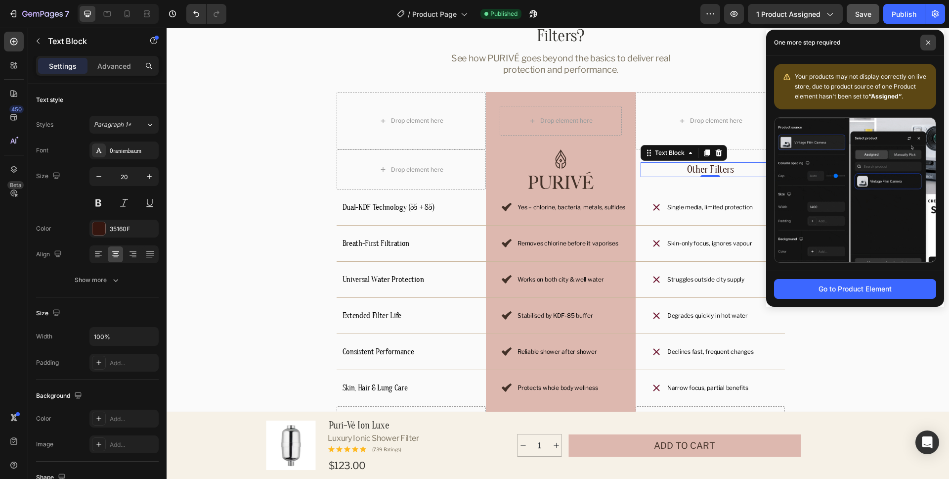
click at [929, 41] on icon at bounding box center [928, 42] width 5 height 5
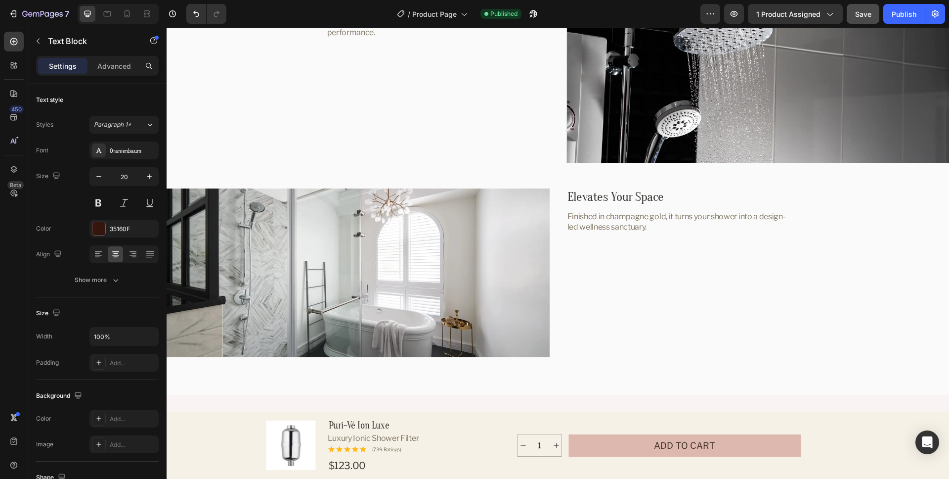
scroll to position [2436, 0]
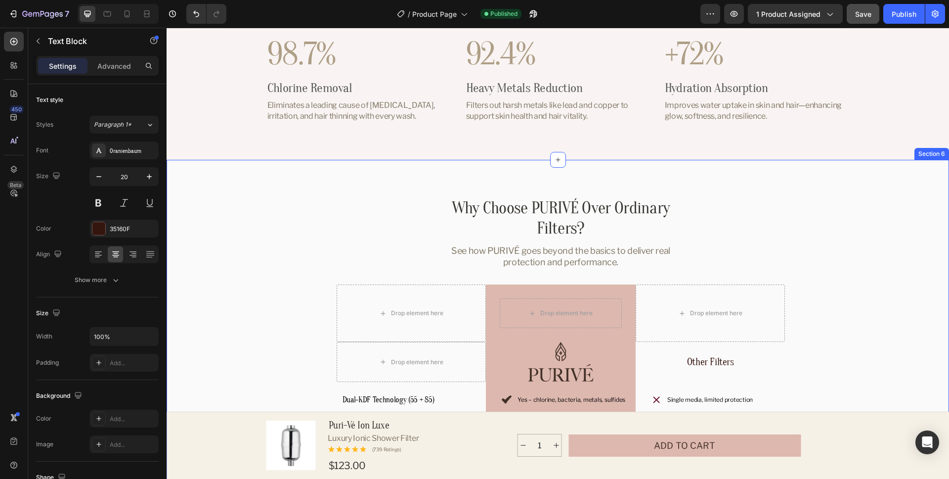
click at [906, 165] on div "Why Choose PURIVÉ Over Ordinary Filters? Heading See how PURIVÉ goes beyond the…" at bounding box center [558, 427] width 783 height 534
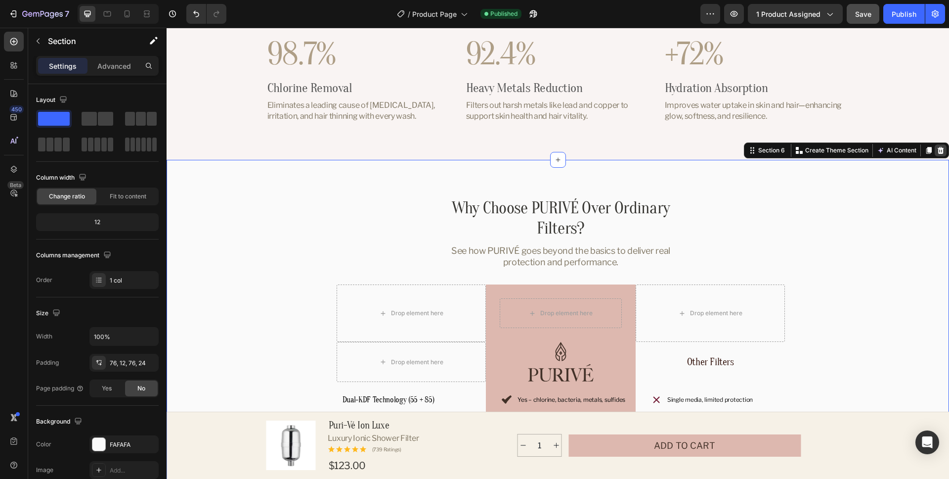
click at [941, 153] on icon at bounding box center [941, 150] width 6 height 7
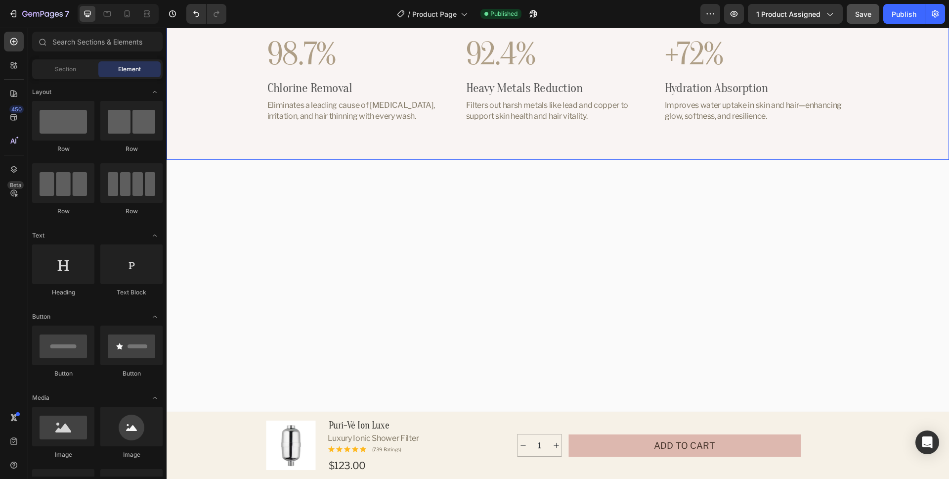
click at [563, 150] on div "98.7% Text Block Chlorine Removal Heading Eliminates a leading cause of dry ski…" at bounding box center [558, 79] width 783 height 162
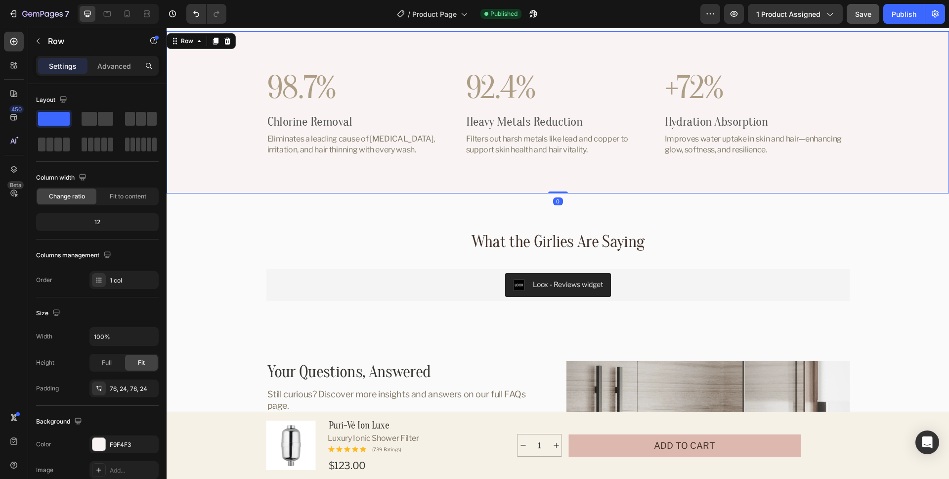
scroll to position [2417, 0]
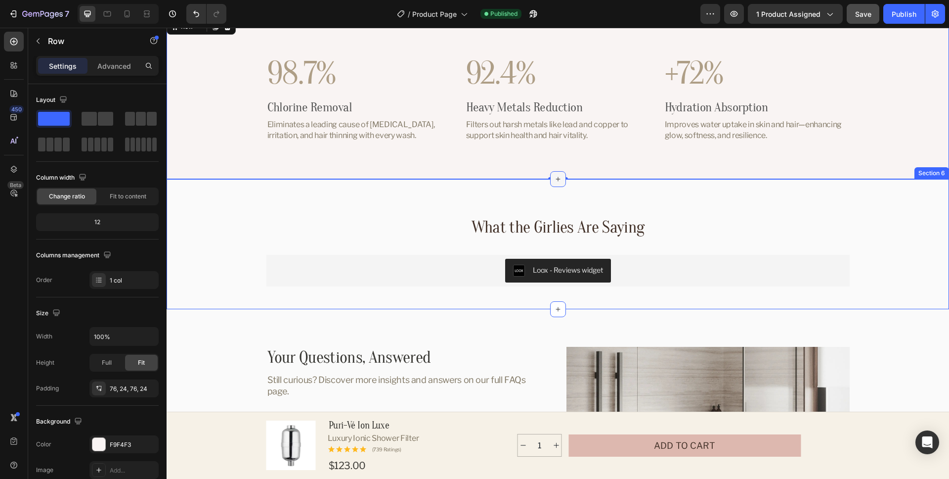
click at [558, 180] on icon at bounding box center [558, 179] width 4 height 4
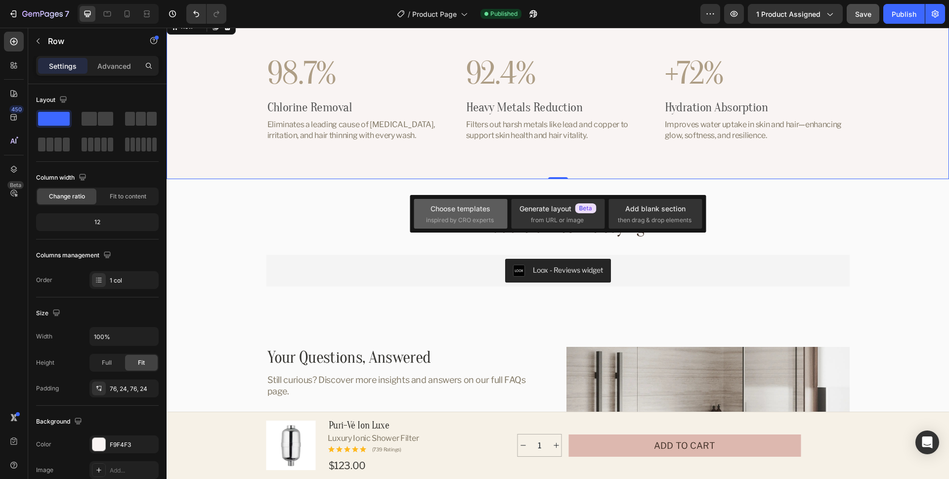
click at [483, 212] on div "Choose templates" at bounding box center [461, 208] width 60 height 10
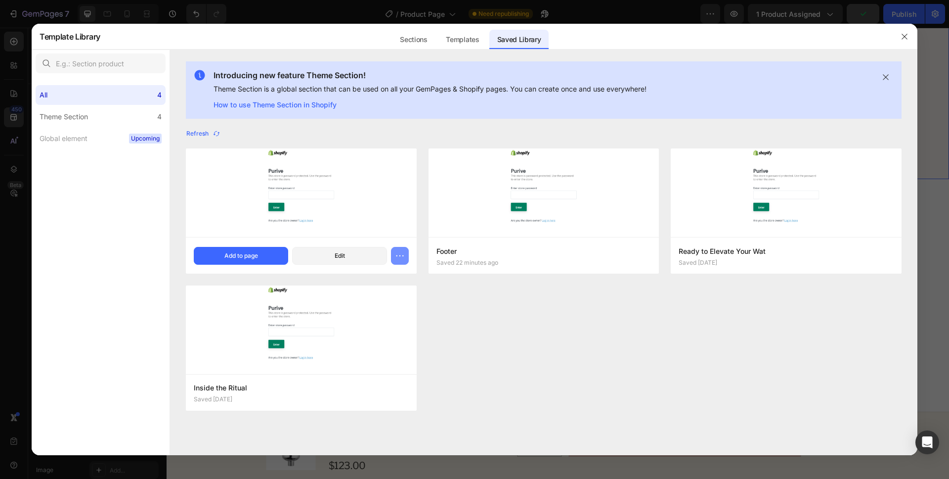
click at [405, 257] on button "button" at bounding box center [400, 256] width 18 height 18
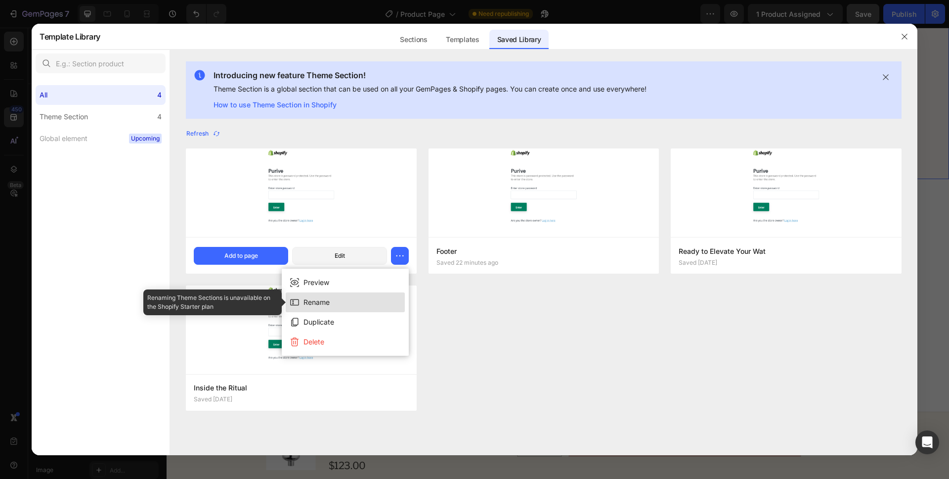
click at [356, 300] on button "Rename" at bounding box center [345, 302] width 119 height 20
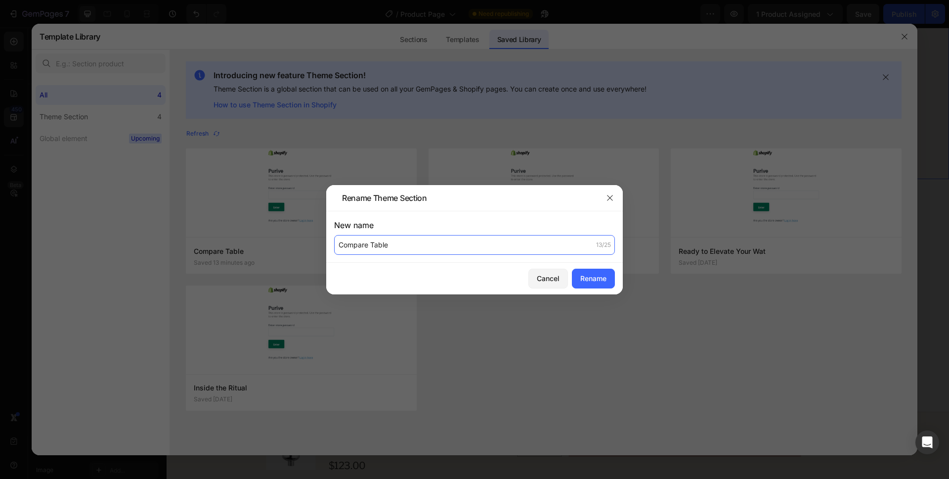
click at [367, 245] on input "Compare Table" at bounding box center [474, 245] width 281 height 20
paste input "ison chart"
type input "Comparison Chart"
click at [577, 275] on button "Rename" at bounding box center [593, 279] width 43 height 20
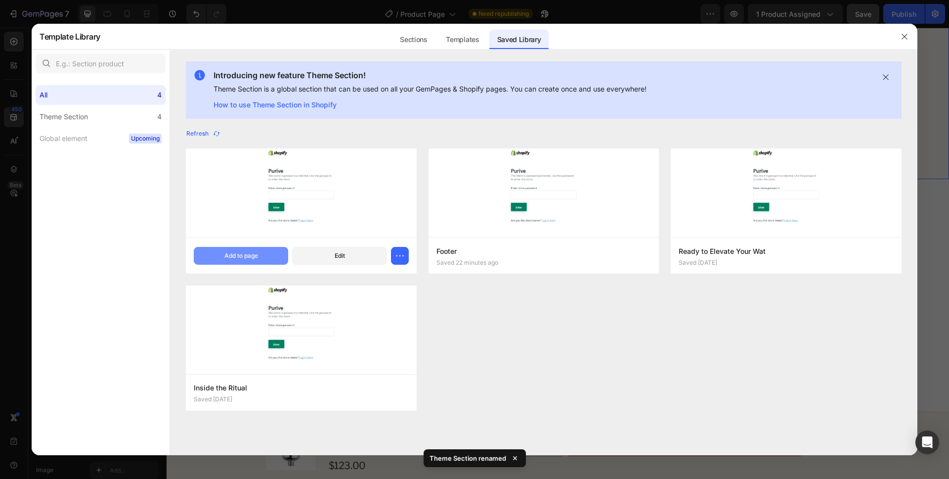
click at [248, 259] on div "Add to page" at bounding box center [242, 255] width 34 height 9
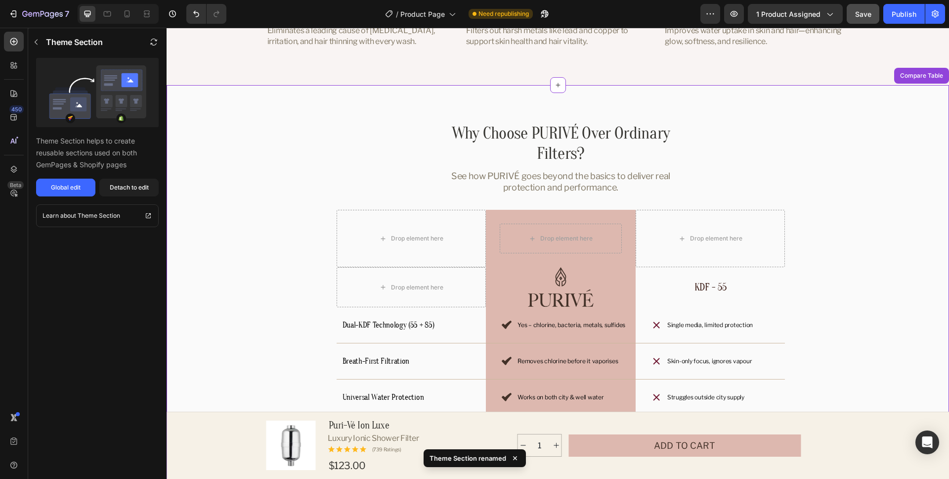
scroll to position [2568, 0]
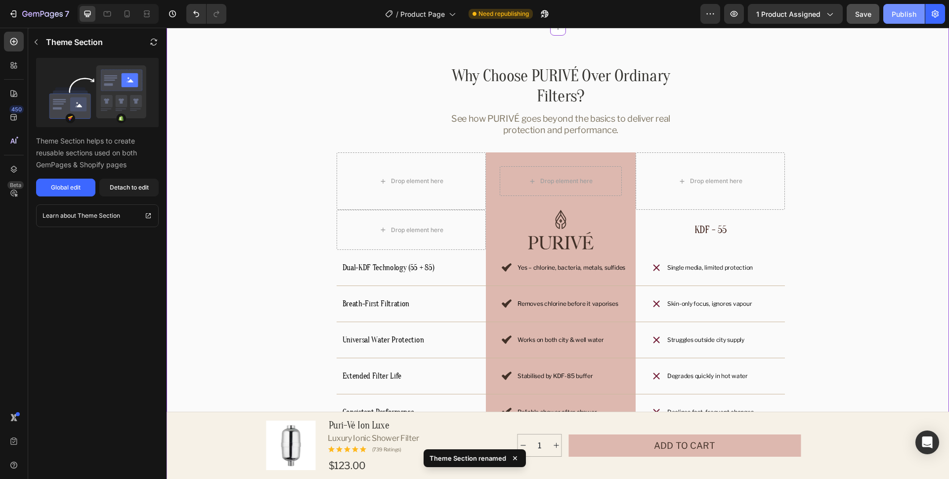
click at [906, 15] on div "Publish" at bounding box center [904, 14] width 25 height 10
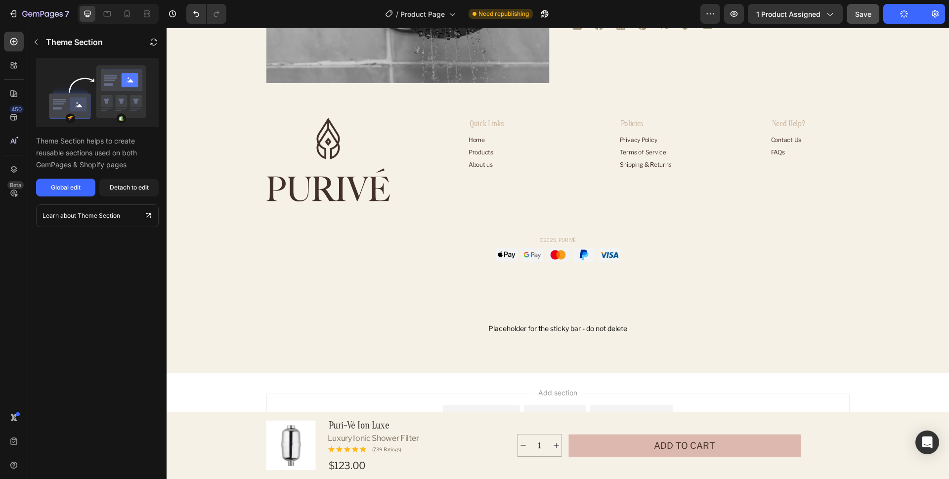
scroll to position [4327, 0]
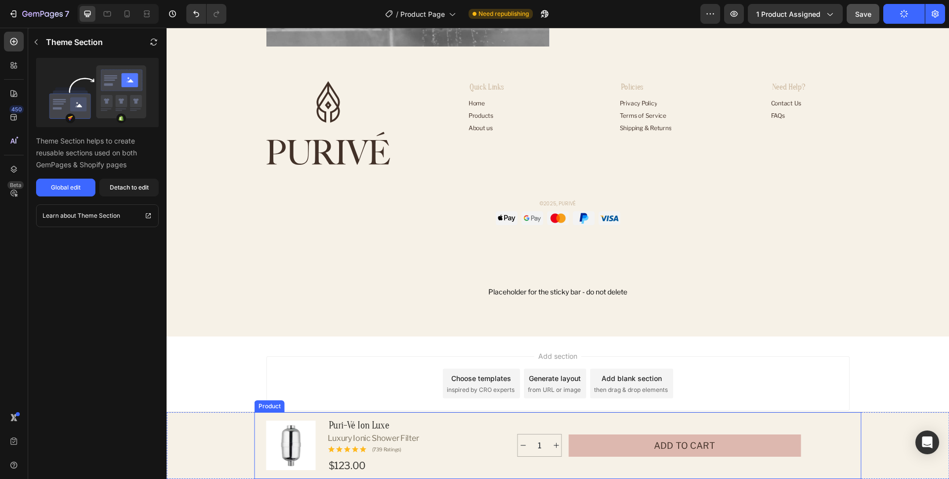
click at [509, 443] on div "1 Product Quantity Add to cart Add to Cart Row" at bounding box center [659, 445] width 381 height 55
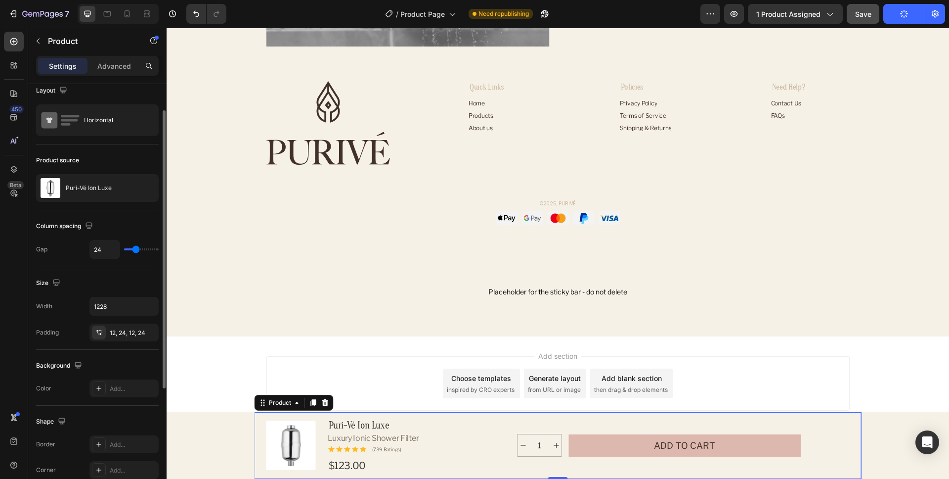
scroll to position [0, 0]
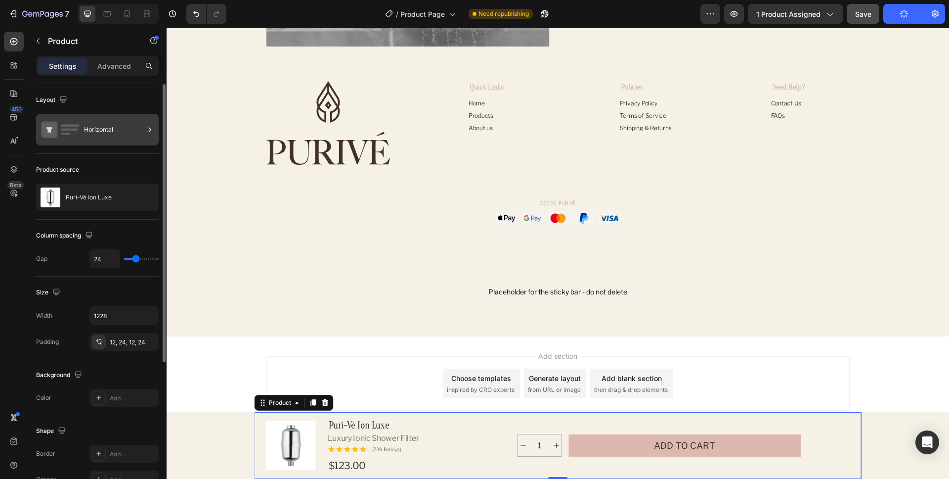
click at [111, 135] on div "Horizontal" at bounding box center [114, 129] width 60 height 23
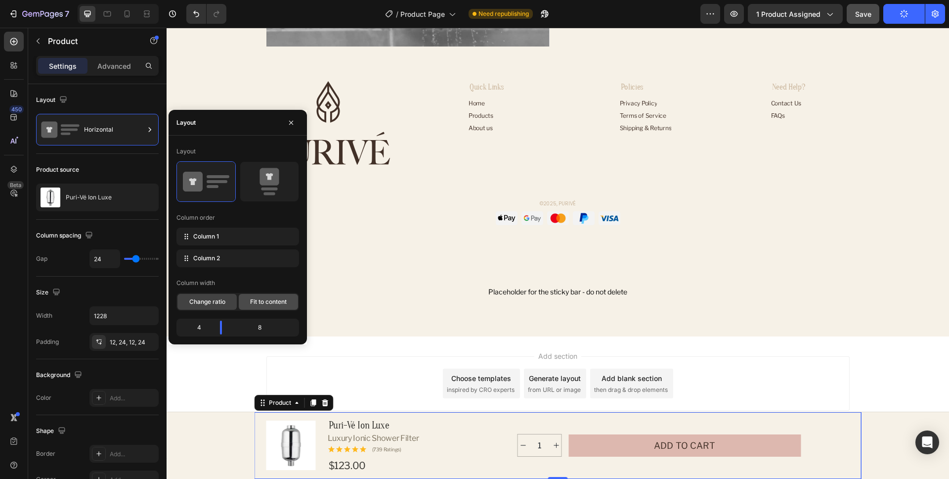
click at [264, 305] on span "Fit to content" at bounding box center [268, 301] width 37 height 9
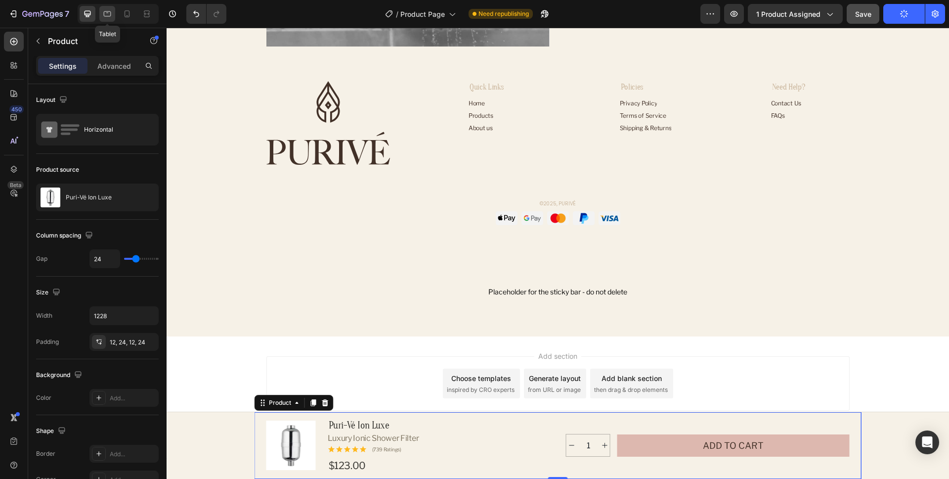
click at [107, 19] on div at bounding box center [107, 14] width 16 height 16
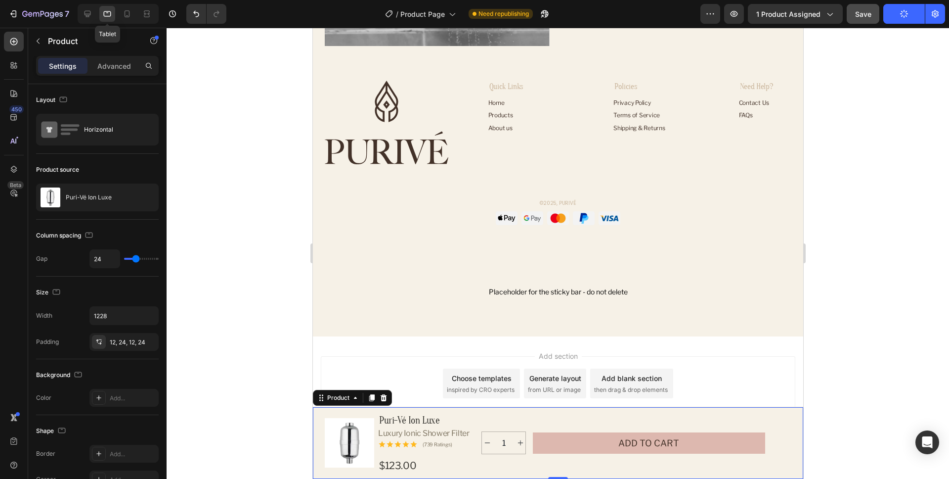
scroll to position [4296, 0]
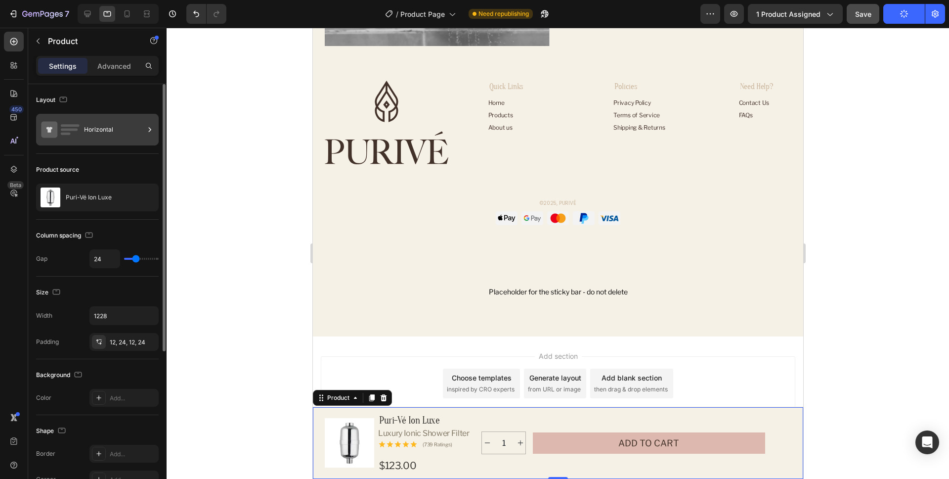
click at [98, 123] on div "Horizontal" at bounding box center [114, 129] width 60 height 23
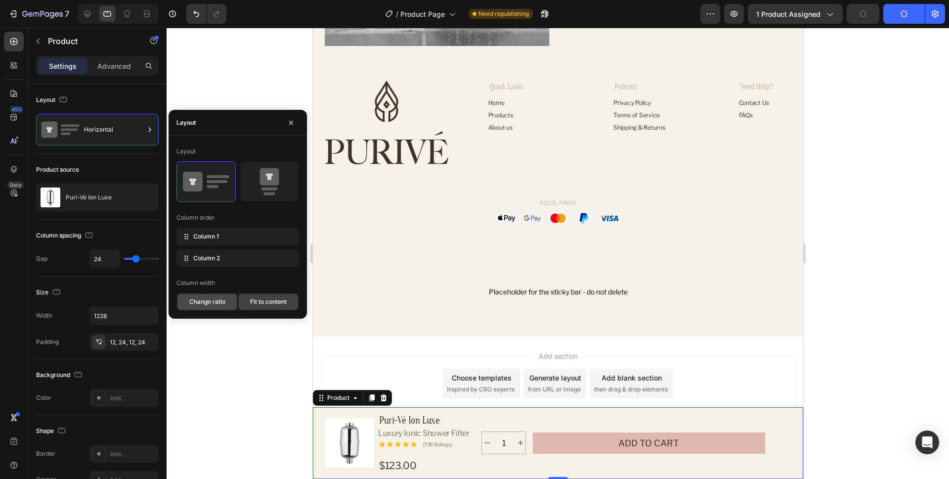
click at [211, 303] on span "Change ratio" at bounding box center [207, 301] width 36 height 9
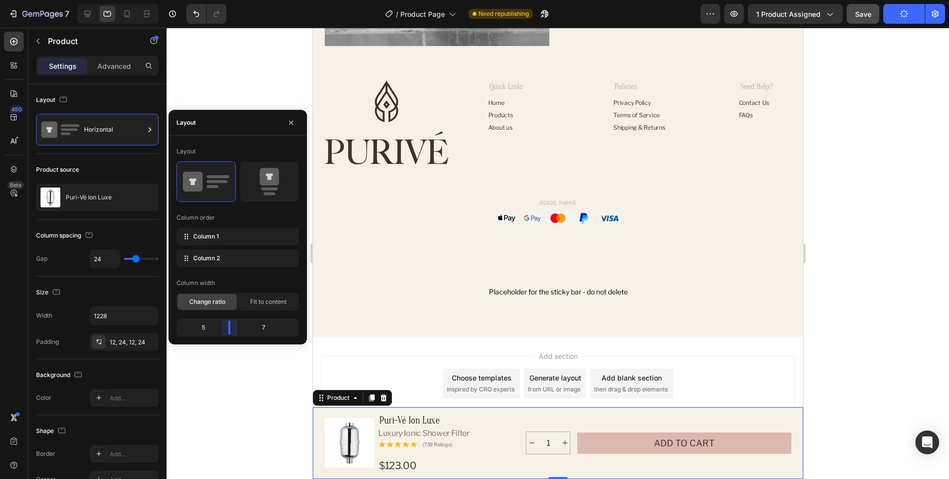
drag, startPoint x: 223, startPoint y: 329, endPoint x: 229, endPoint y: 329, distance: 6.4
click at [229, 0] on body "7 Version history / Product Page Need republishing Preview 1 product assigned S…" at bounding box center [474, 0] width 949 height 0
click at [295, 124] on button "button" at bounding box center [291, 123] width 16 height 16
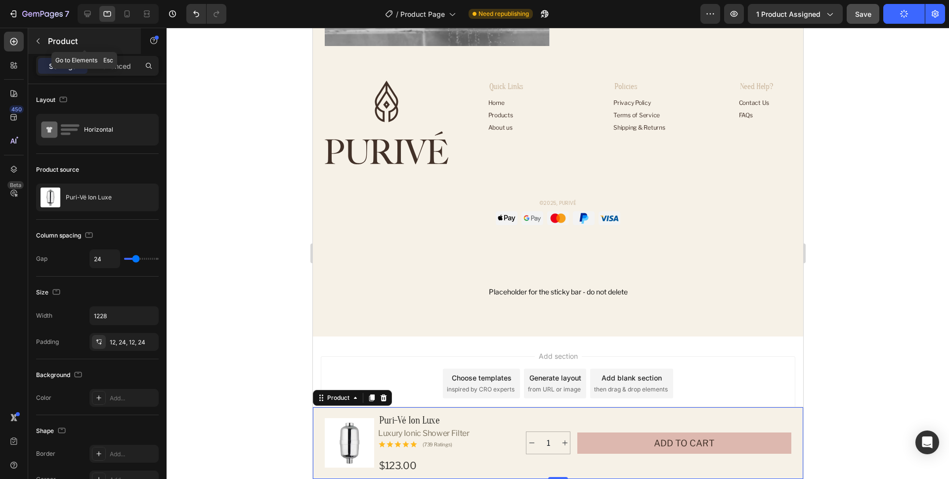
drag, startPoint x: 123, startPoint y: 17, endPoint x: 110, endPoint y: 32, distance: 19.3
click at [110, 0] on div "7 Version history / Product Page Need republishing Preview 1 product assigned S…" at bounding box center [474, 0] width 949 height 0
click at [132, 17] on div at bounding box center [127, 14] width 16 height 16
type input "0"
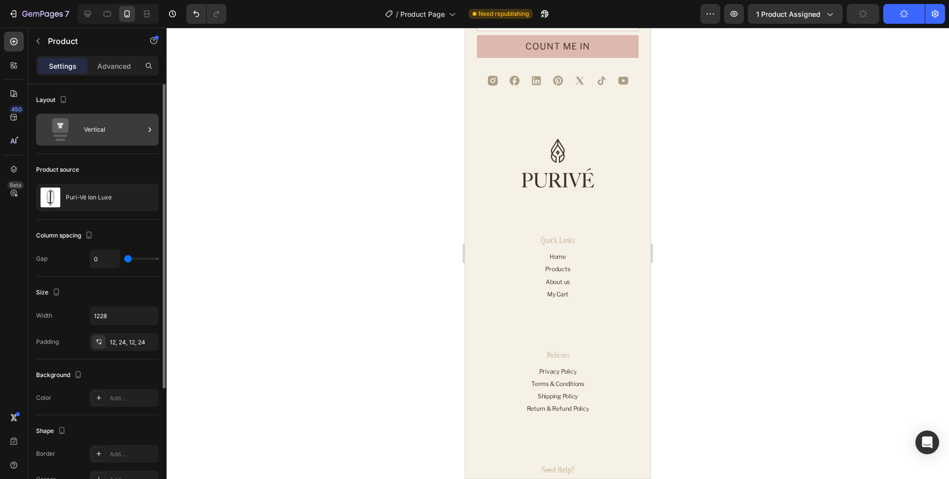
scroll to position [4180, 0]
click at [97, 127] on div "Vertical" at bounding box center [114, 129] width 60 height 23
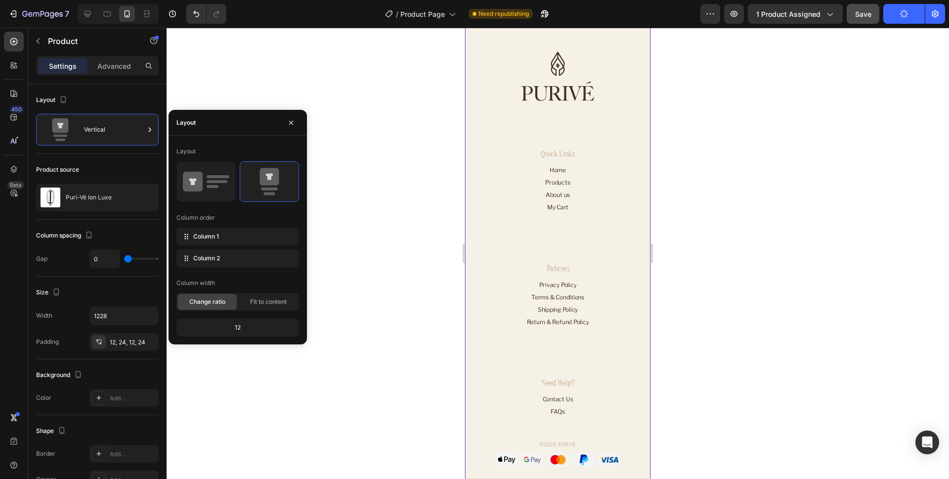
scroll to position [4231, 0]
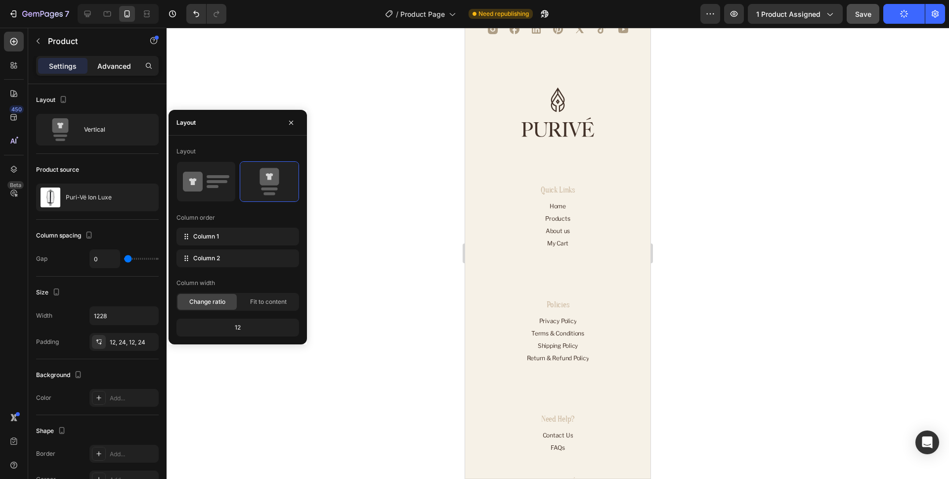
click at [109, 66] on p "Advanced" at bounding box center [114, 66] width 34 height 10
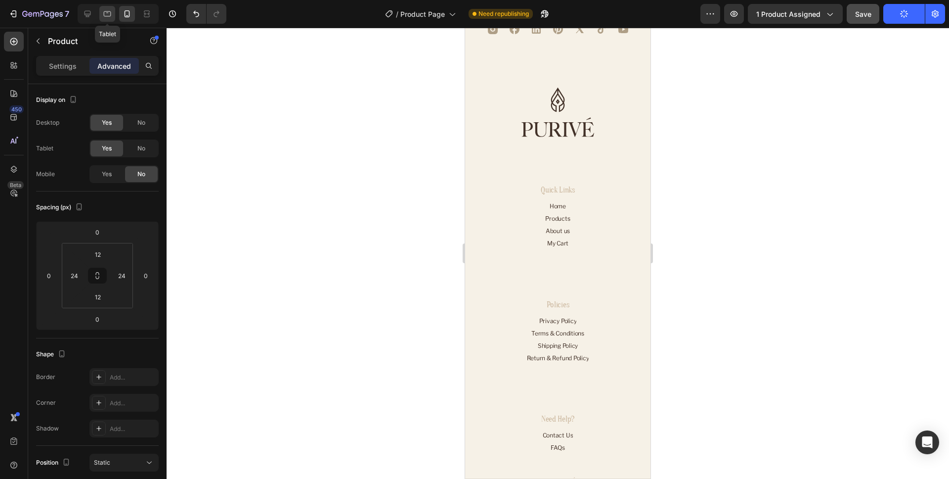
click at [108, 16] on icon at bounding box center [107, 13] width 7 height 5
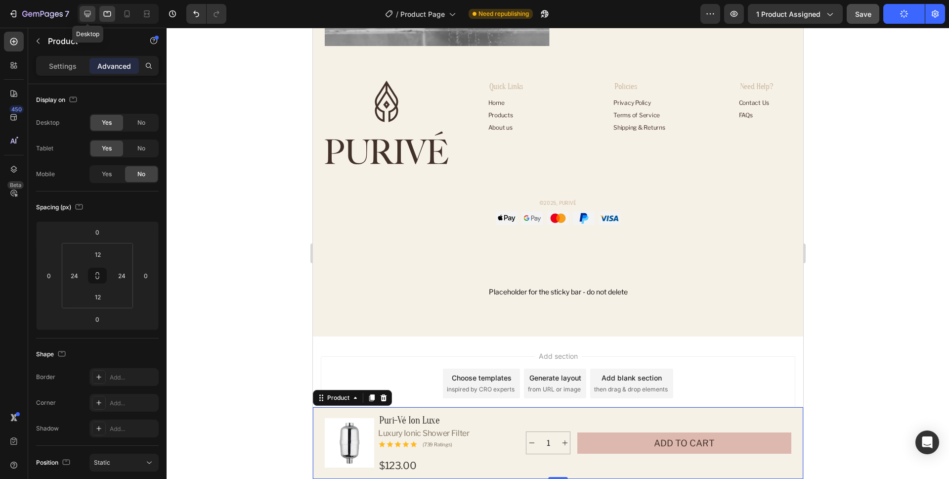
click at [88, 15] on icon at bounding box center [88, 14] width 6 height 6
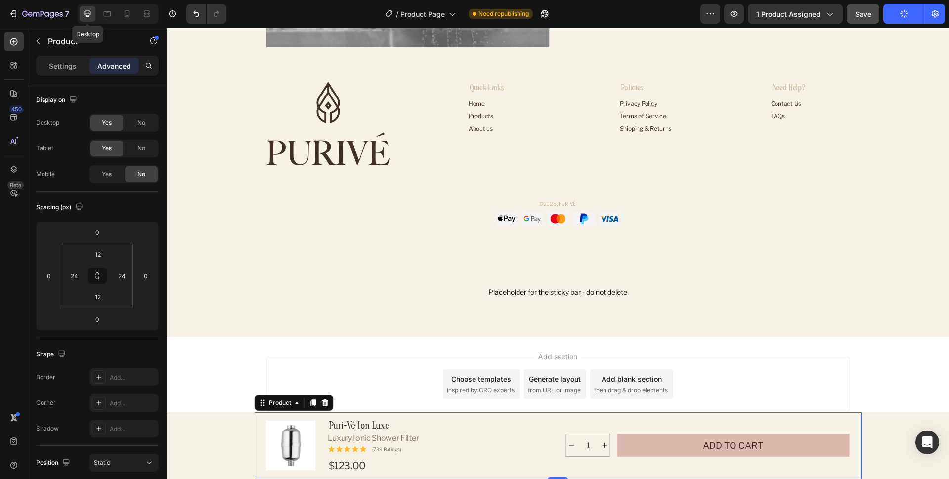
scroll to position [4327, 0]
click at [864, 17] on span "Save" at bounding box center [863, 14] width 16 height 8
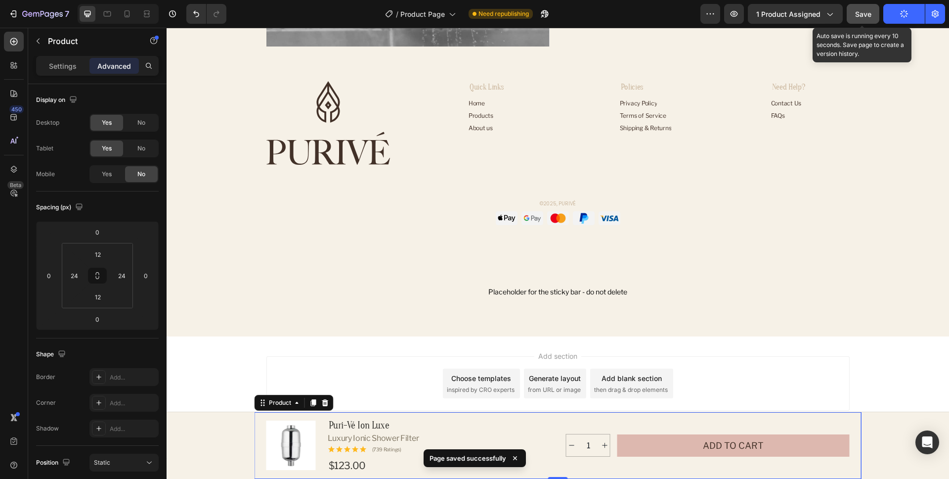
click at [867, 15] on span "Save" at bounding box center [863, 14] width 16 height 8
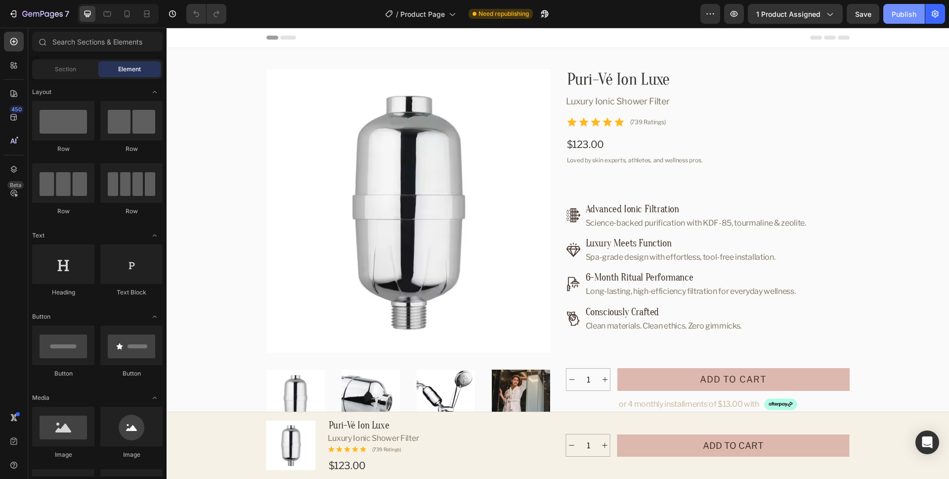
click at [910, 15] on div "Publish" at bounding box center [904, 14] width 25 height 10
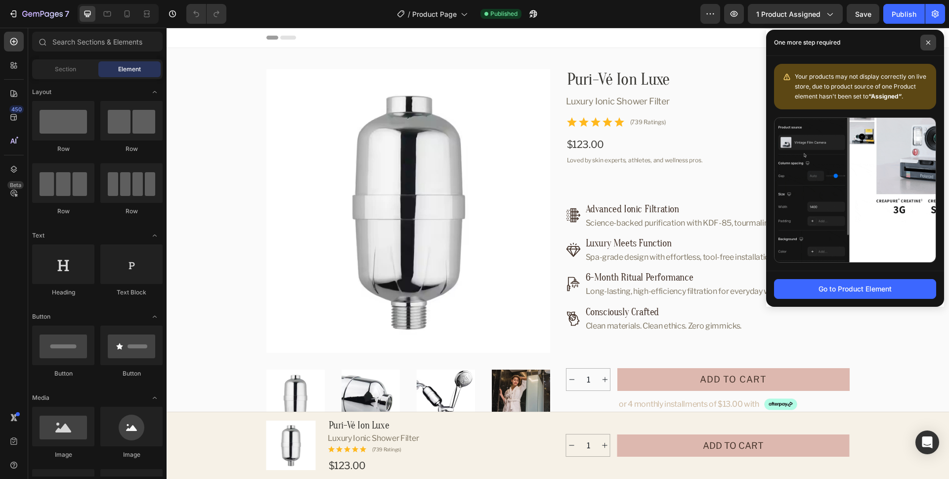
click at [930, 39] on span at bounding box center [929, 43] width 16 height 16
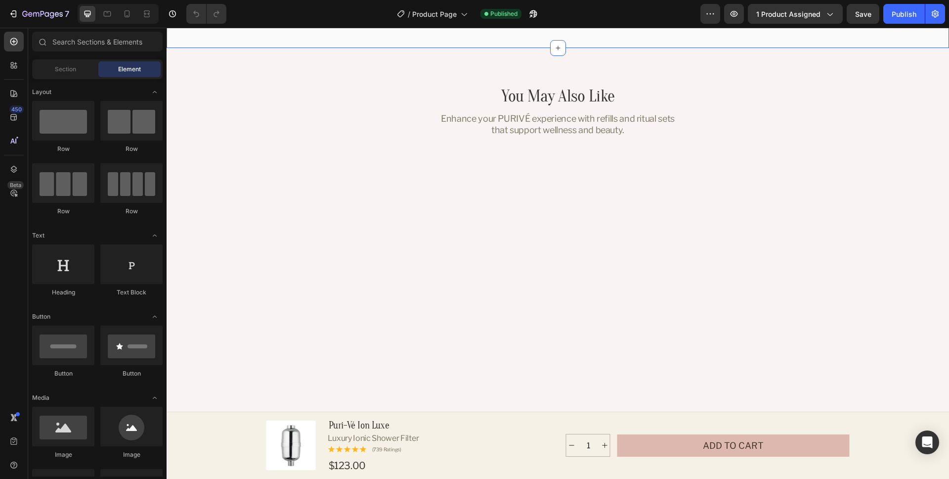
scroll to position [534, 0]
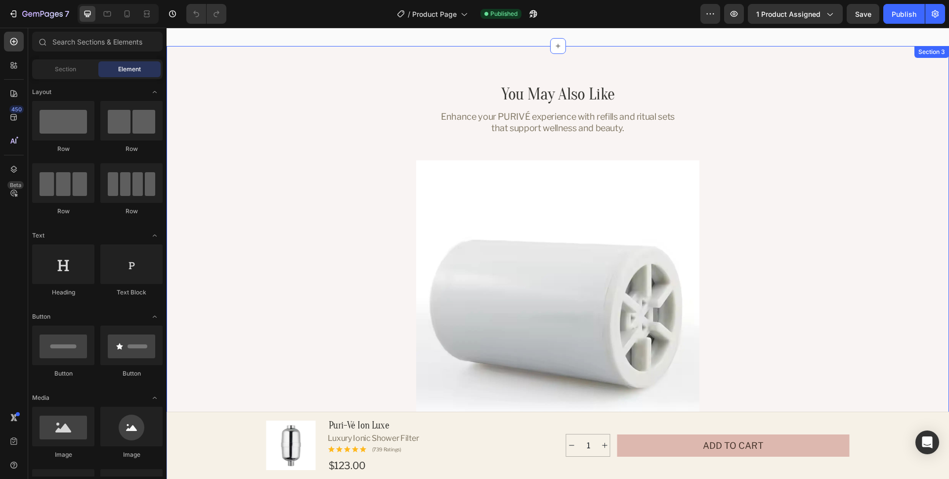
click at [881, 63] on div "You May Also Like Heading Enhance your PURIVÉ experience with refills and ritua…" at bounding box center [558, 315] width 783 height 539
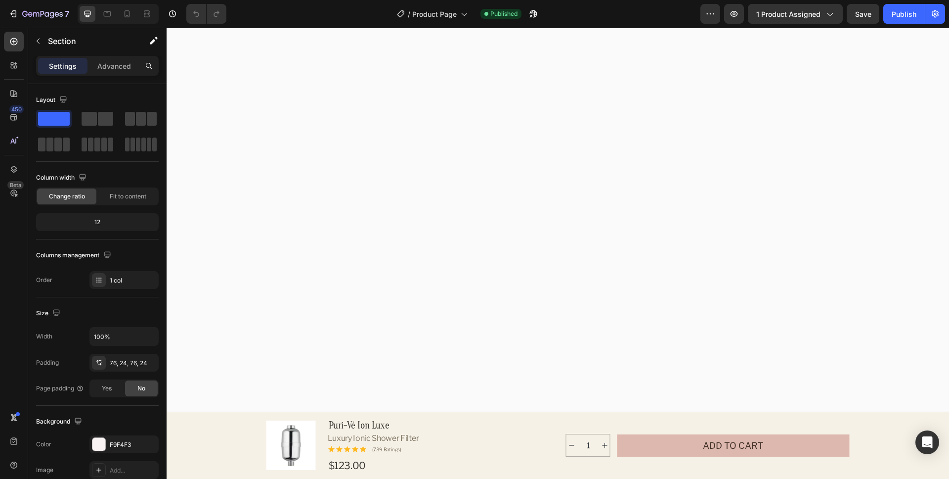
scroll to position [2408, 0]
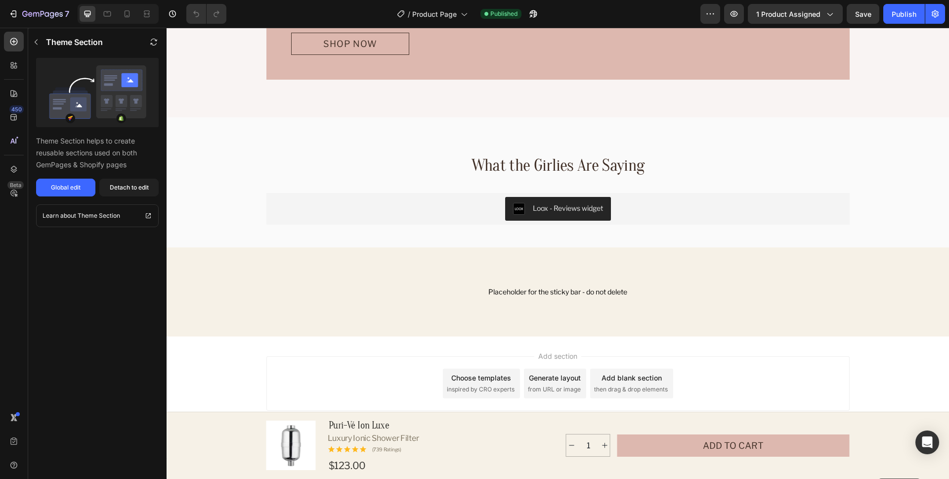
scroll to position [3796, 0]
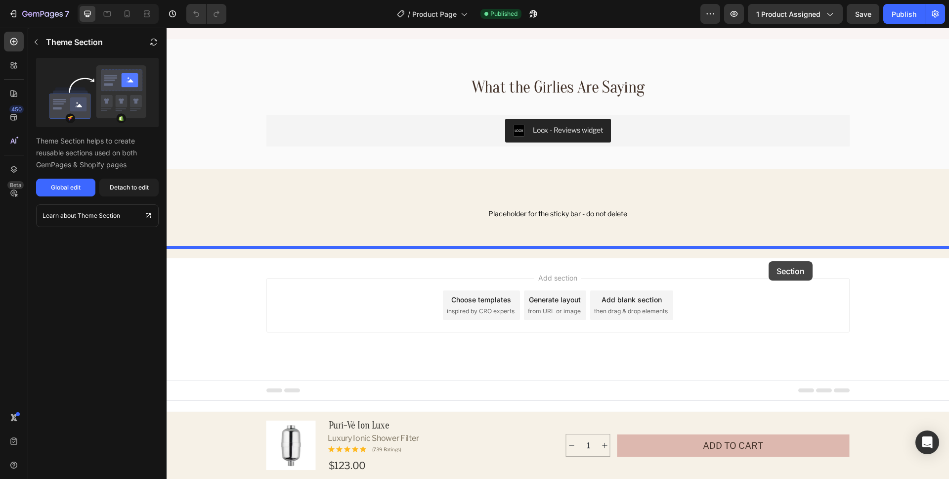
drag, startPoint x: 906, startPoint y: 179, endPoint x: 769, endPoint y: 261, distance: 160.1
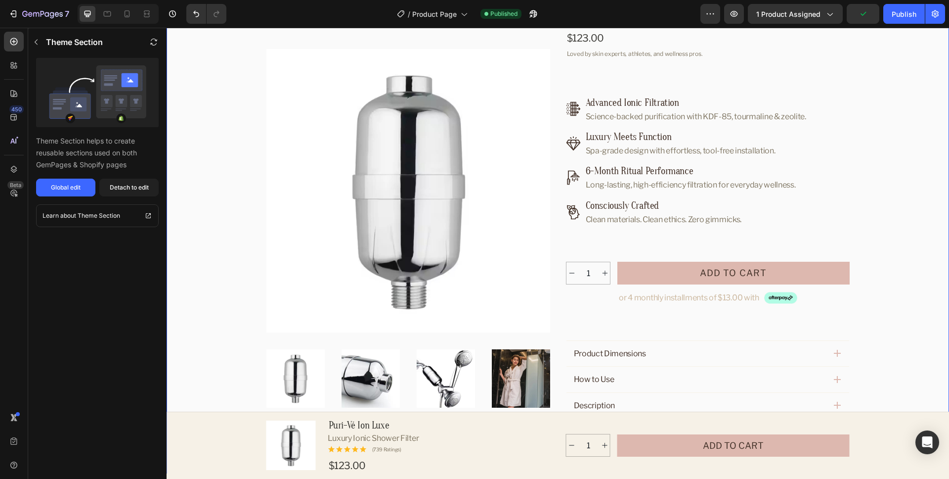
scroll to position [162, 0]
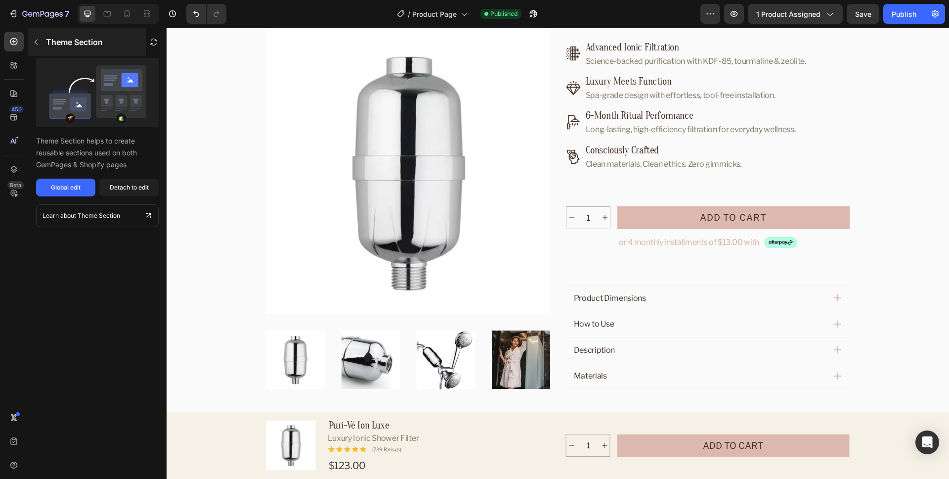
click at [32, 43] on icon "button" at bounding box center [36, 42] width 8 height 8
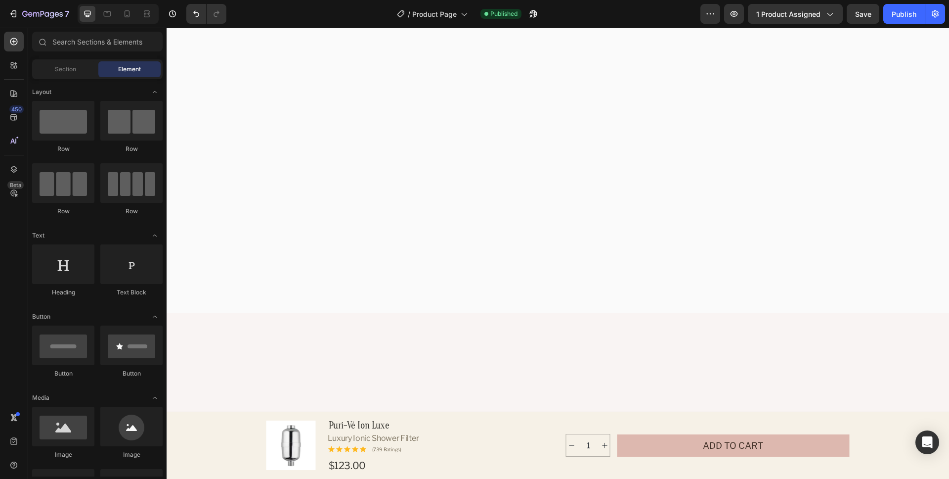
scroll to position [2354, 0]
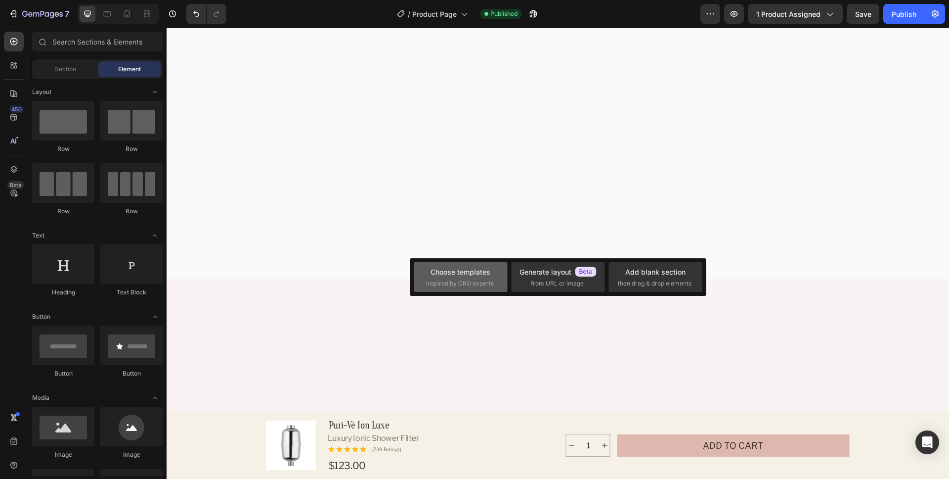
click at [461, 272] on div "Choose templates" at bounding box center [461, 272] width 60 height 10
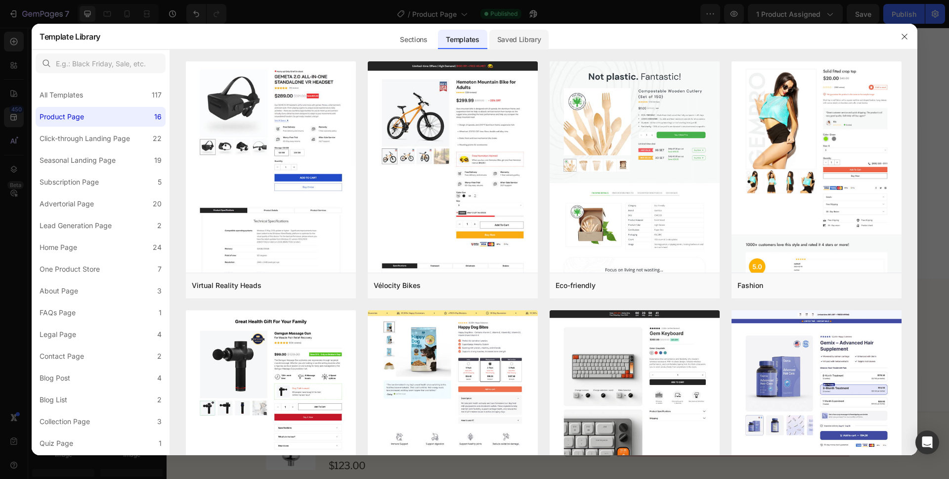
click at [514, 41] on div "Saved Library" at bounding box center [520, 40] width 60 height 20
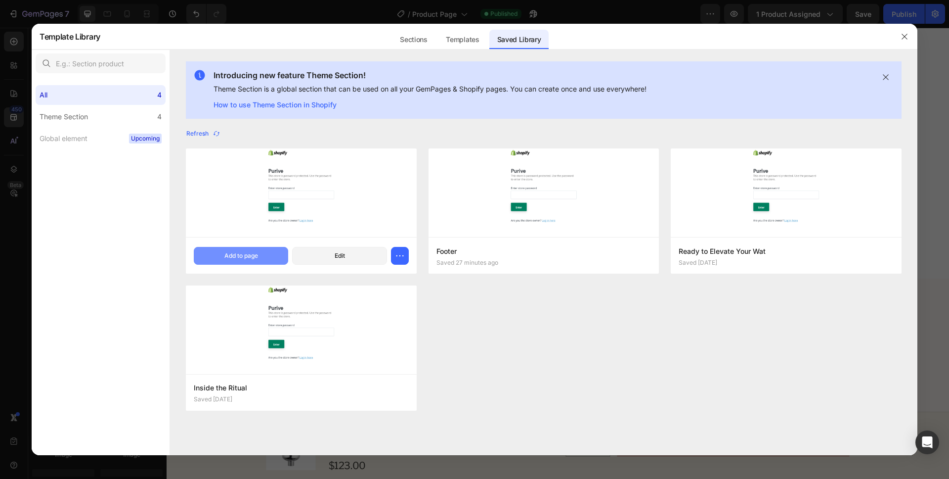
click at [265, 255] on button "Add to page" at bounding box center [241, 256] width 94 height 18
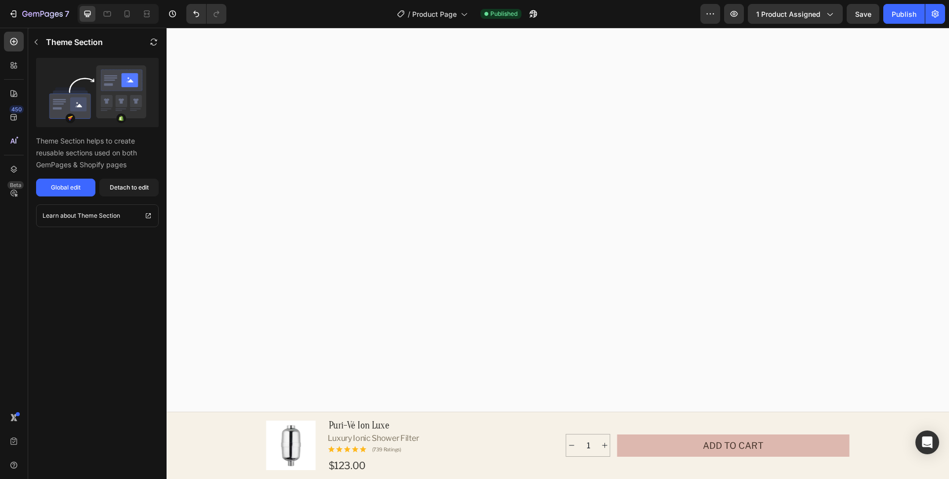
scroll to position [2568, 0]
click at [865, 15] on span "Save" at bounding box center [863, 14] width 16 height 8
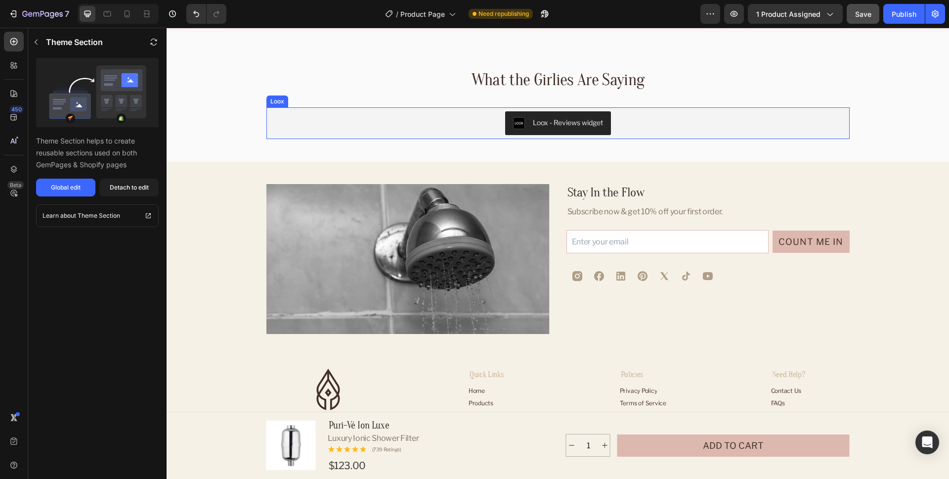
scroll to position [3967, 0]
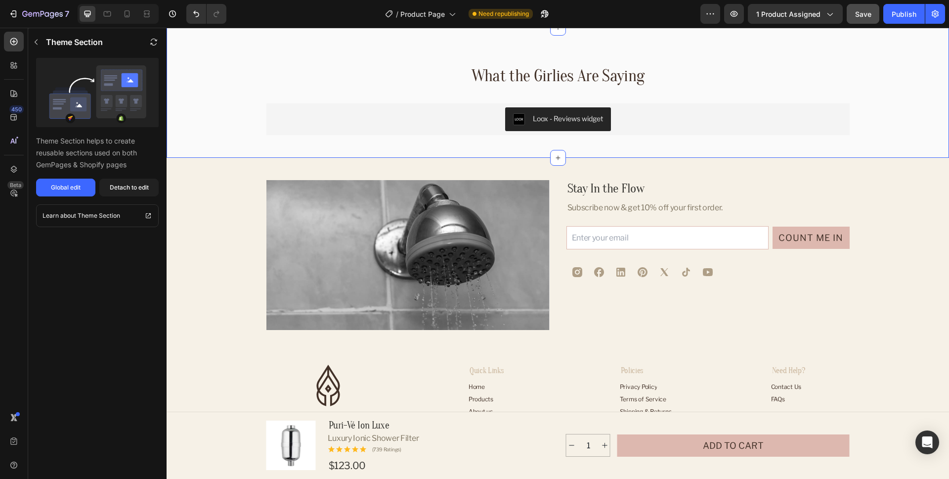
click at [861, 116] on div "What the Girlies Are Saying Heading Loox - Reviews widget Loox Row Section 10" at bounding box center [558, 93] width 783 height 130
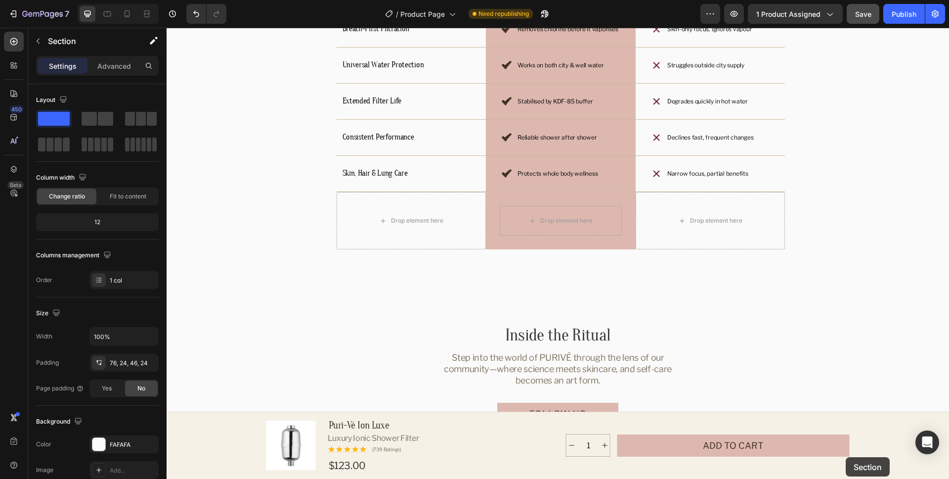
scroll to position [2877, 0]
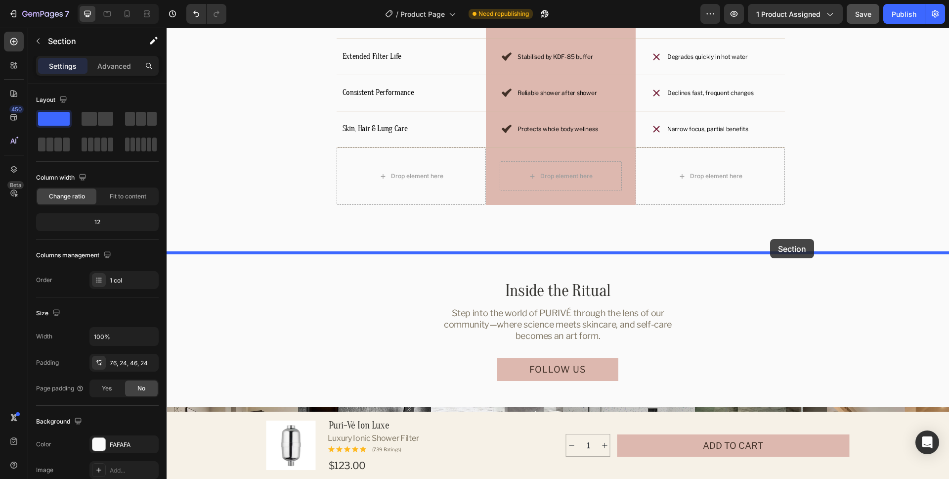
drag, startPoint x: 768, startPoint y: 95, endPoint x: 770, endPoint y: 239, distance: 143.9
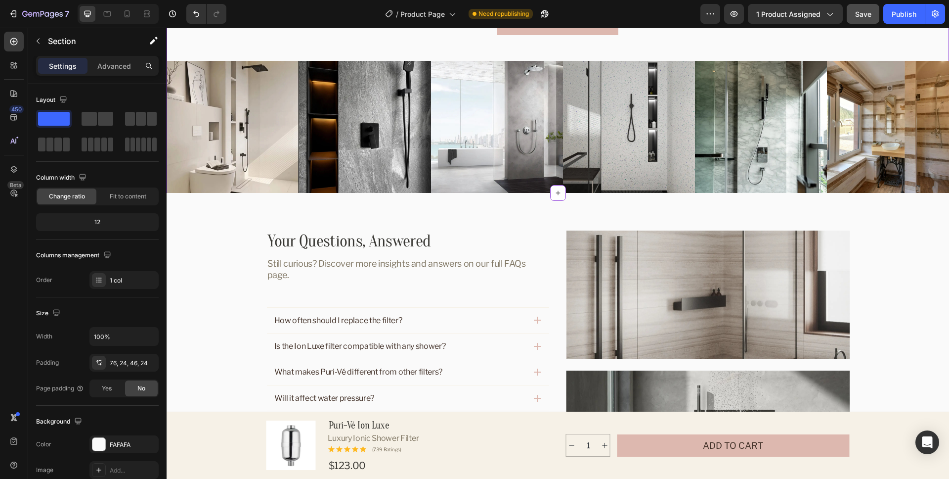
scroll to position [3369, 0]
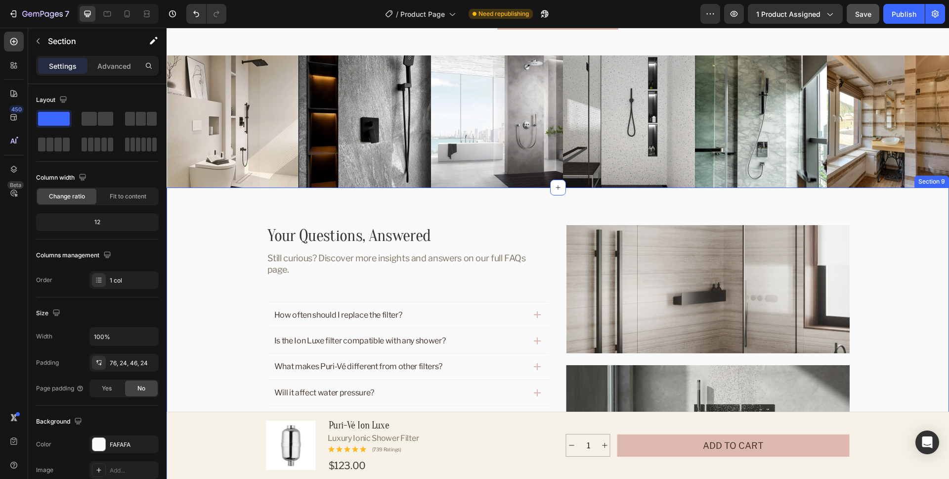
click at [906, 241] on div "Your Questions, Answered Heading Still curious? Discover more insights and answ…" at bounding box center [558, 359] width 759 height 269
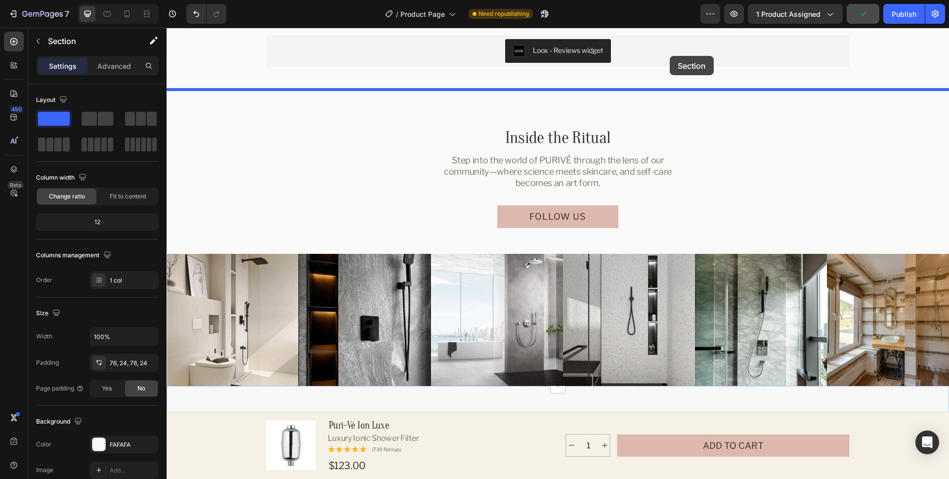
scroll to position [3146, 0]
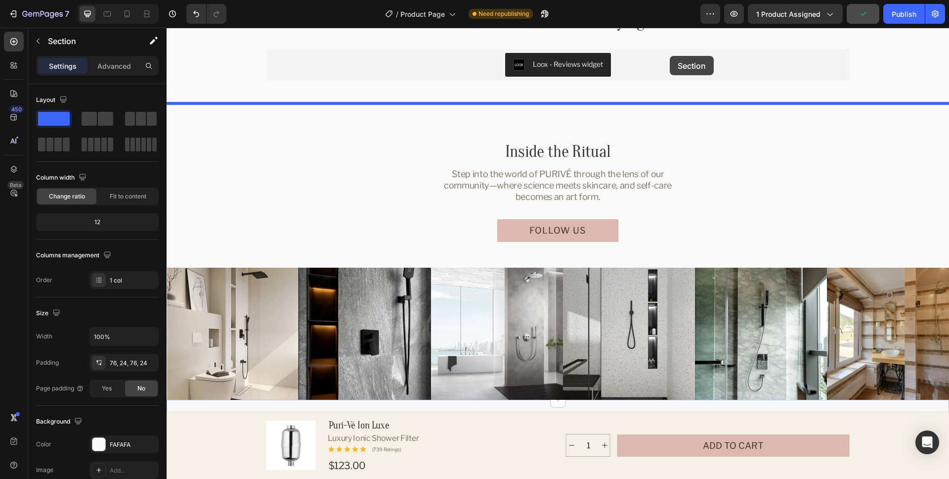
drag, startPoint x: 770, startPoint y: 324, endPoint x: 670, endPoint y: 56, distance: 286.7
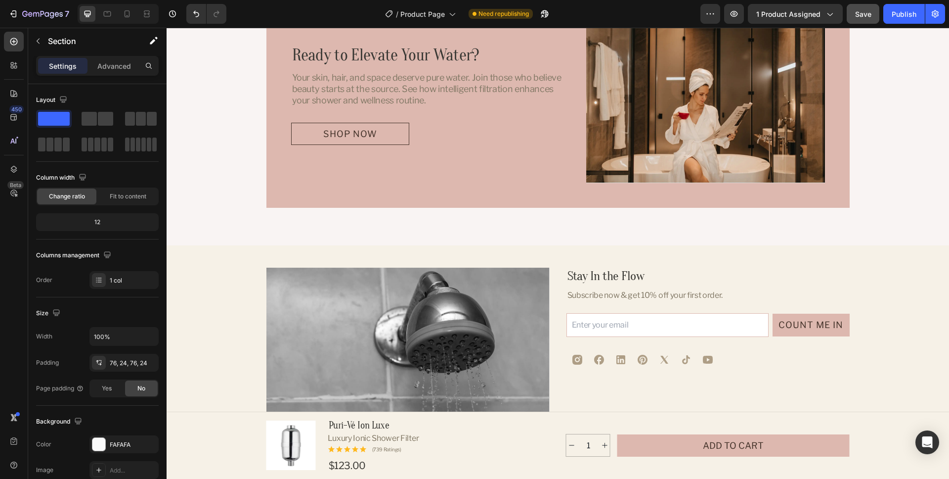
scroll to position [3992, 0]
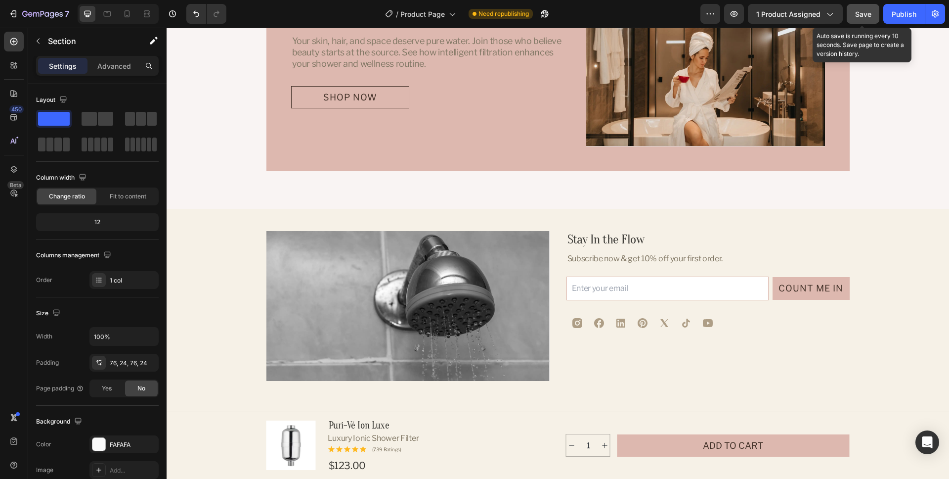
click at [862, 14] on span "Save" at bounding box center [863, 14] width 16 height 8
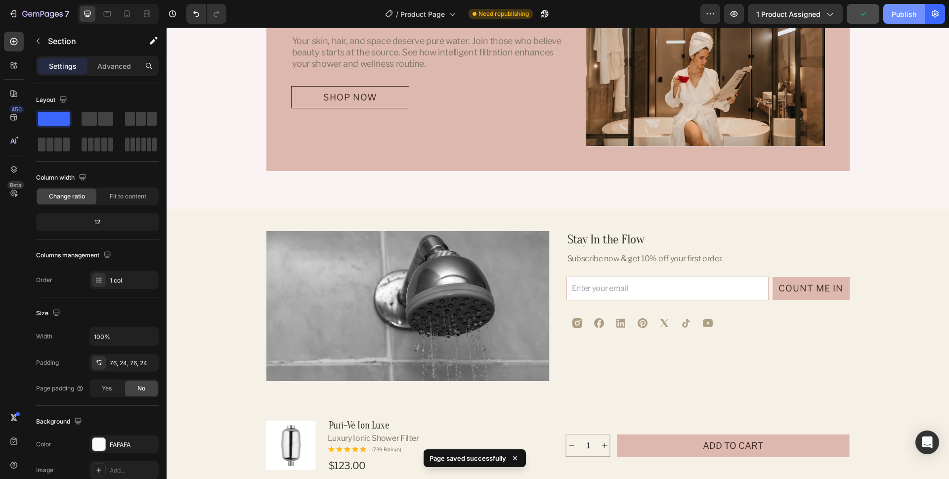
click at [904, 12] on div "Publish" at bounding box center [904, 14] width 25 height 10
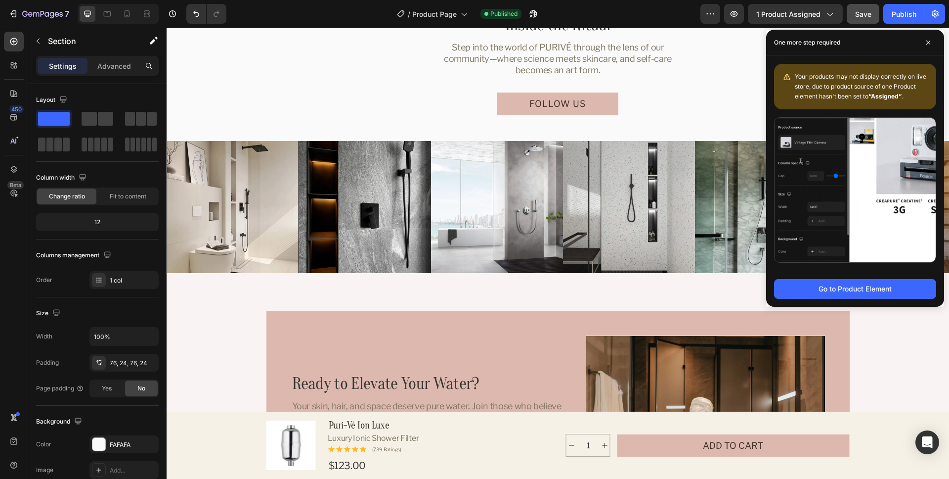
scroll to position [3626, 0]
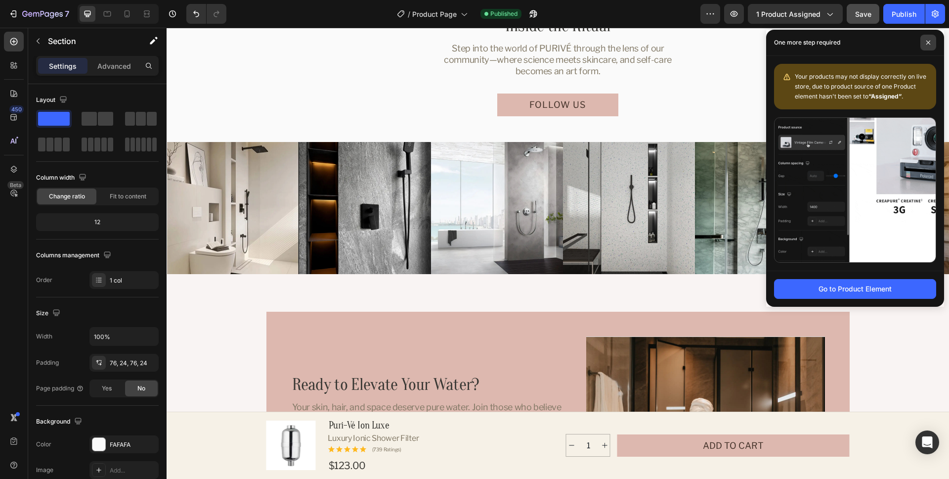
click at [929, 43] on icon at bounding box center [929, 43] width 4 height 4
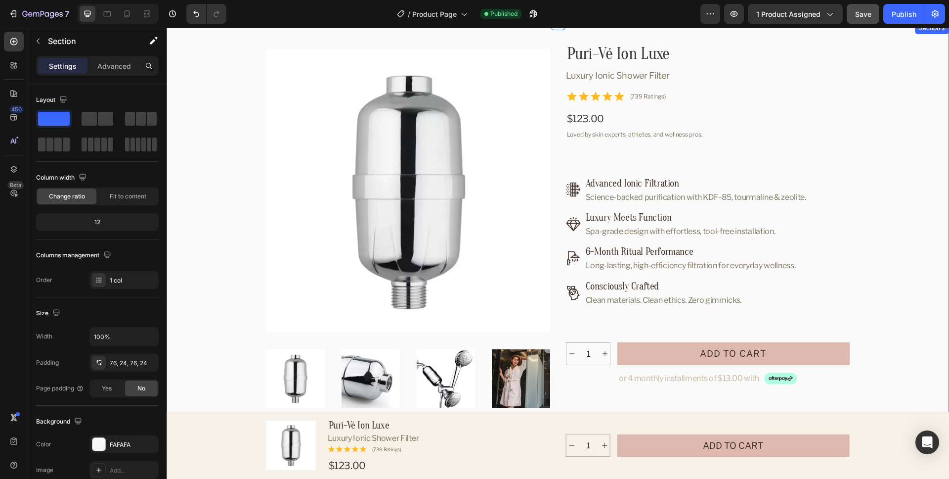
scroll to position [26, 0]
click at [926, 80] on div "Product Images Puri-Vé Ion Luxe Product Title Luxury Ionic Shower Filter Produc…" at bounding box center [558, 284] width 759 height 482
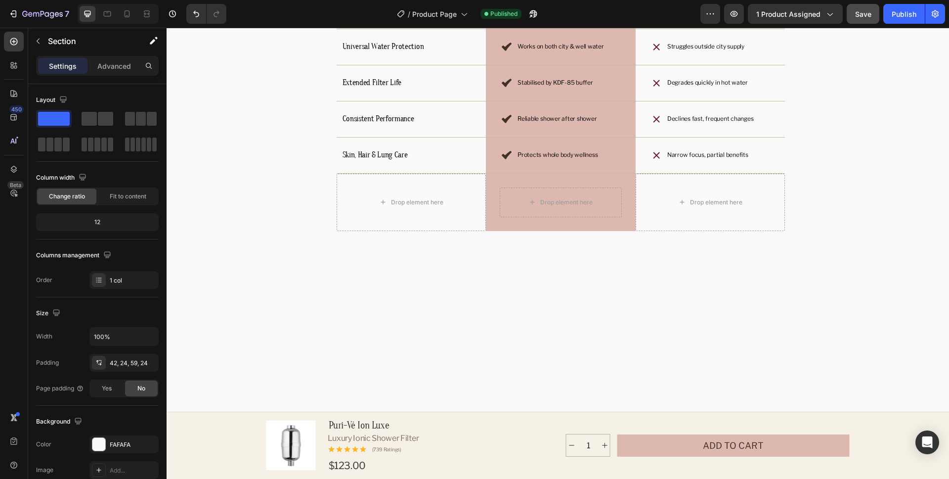
scroll to position [2177, 0]
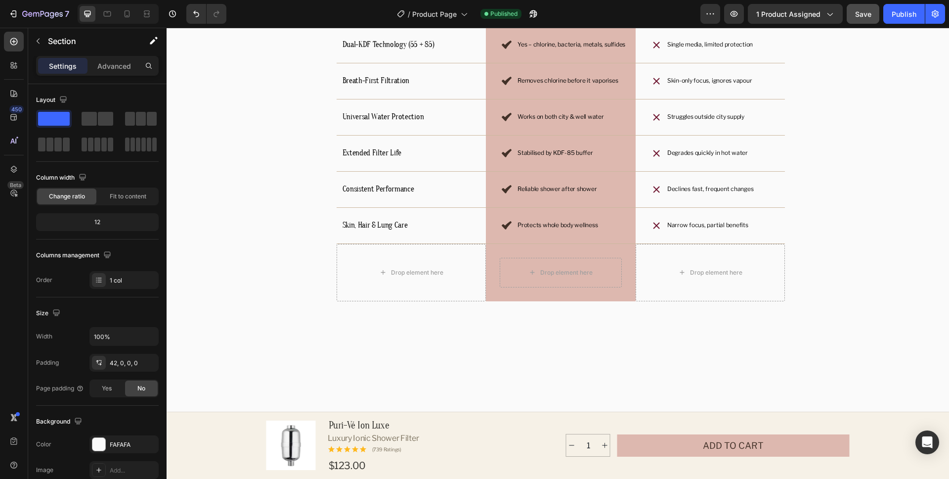
click at [100, 12] on div at bounding box center [107, 14] width 16 height 16
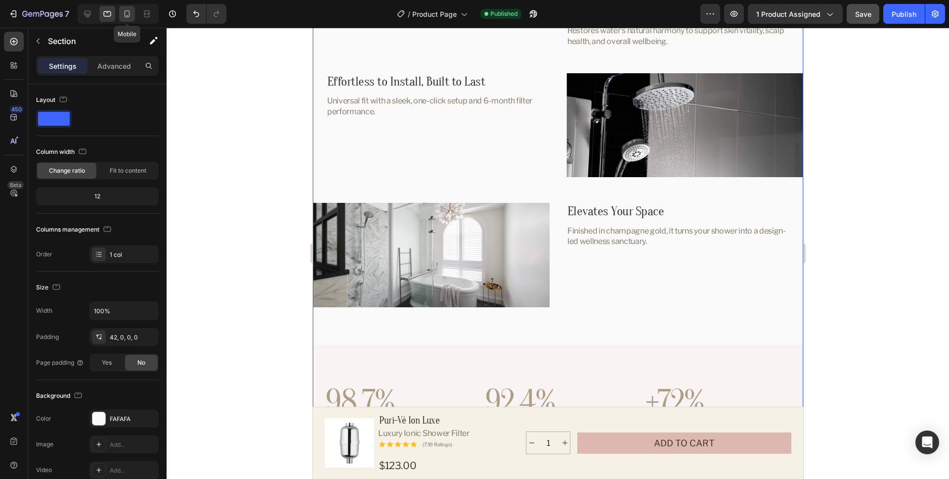
click at [130, 14] on icon at bounding box center [127, 13] width 5 height 7
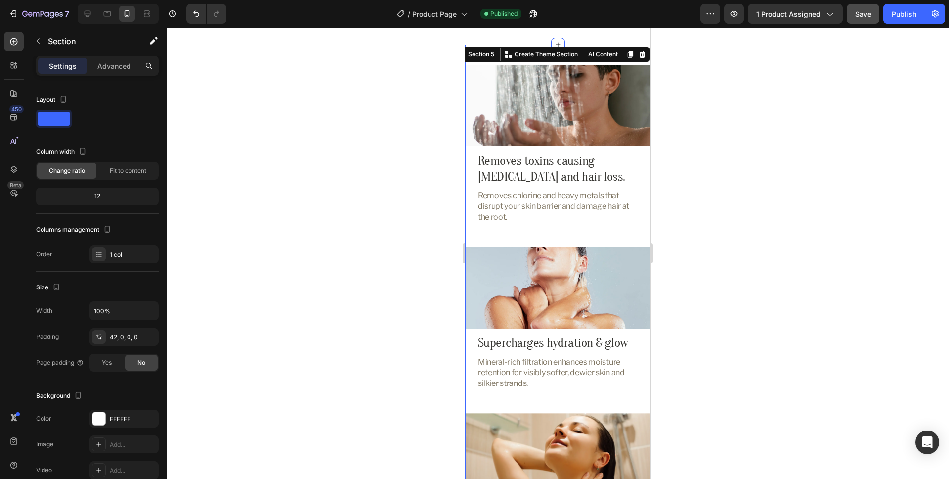
scroll to position [1057, 0]
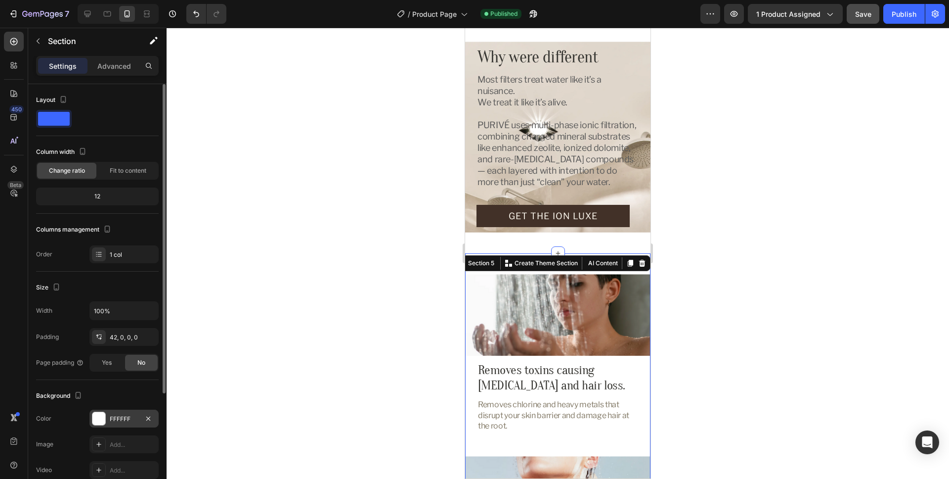
click at [129, 422] on div "FFFFFF" at bounding box center [124, 418] width 29 height 9
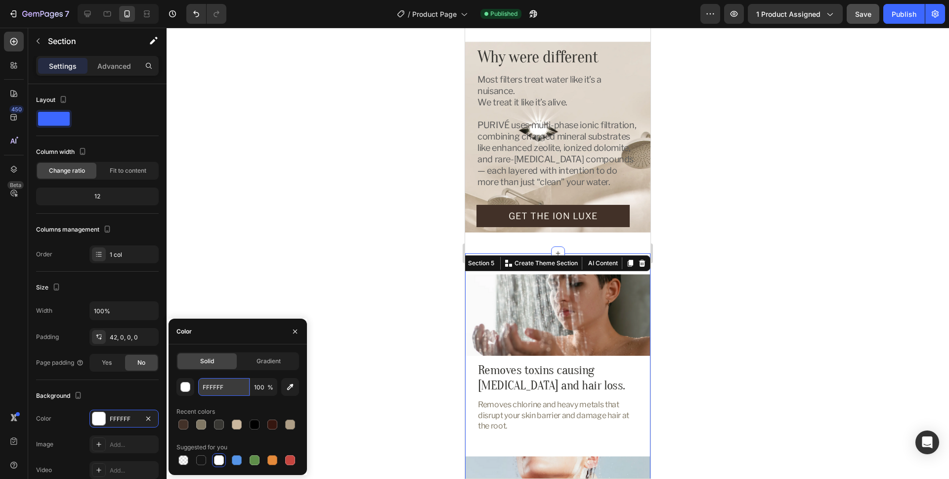
click at [238, 389] on input "FFFFFF" at bounding box center [223, 387] width 51 height 18
paste input "#FAFAFA"
click at [263, 405] on div "Recent colors" at bounding box center [238, 412] width 123 height 16
type input "FAFAFA"
click at [295, 333] on icon "button" at bounding box center [295, 331] width 8 height 8
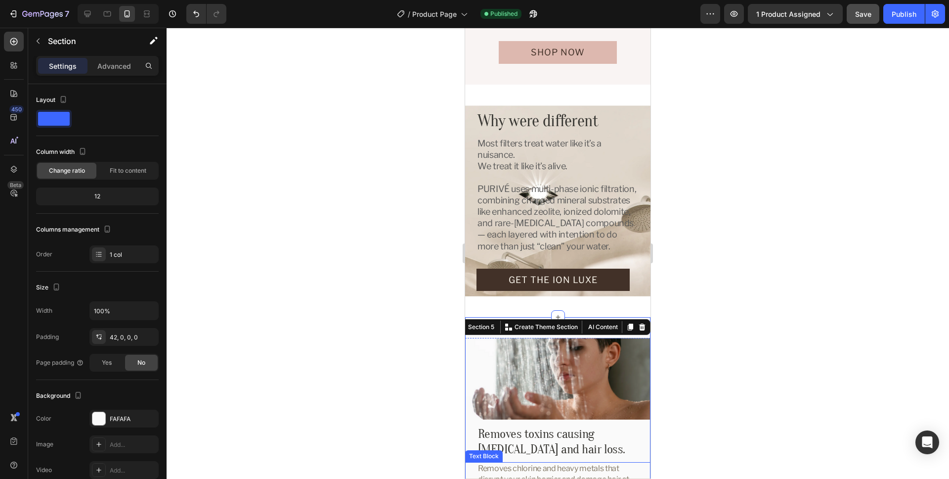
scroll to position [856, 0]
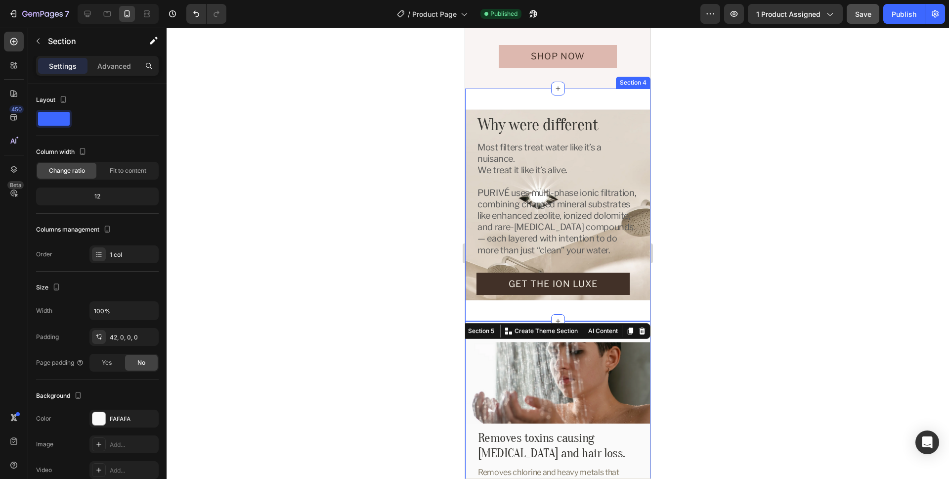
click at [624, 312] on div "Why were different Heading Most filters treat water like it’s a nuisance. We tr…" at bounding box center [557, 205] width 185 height 232
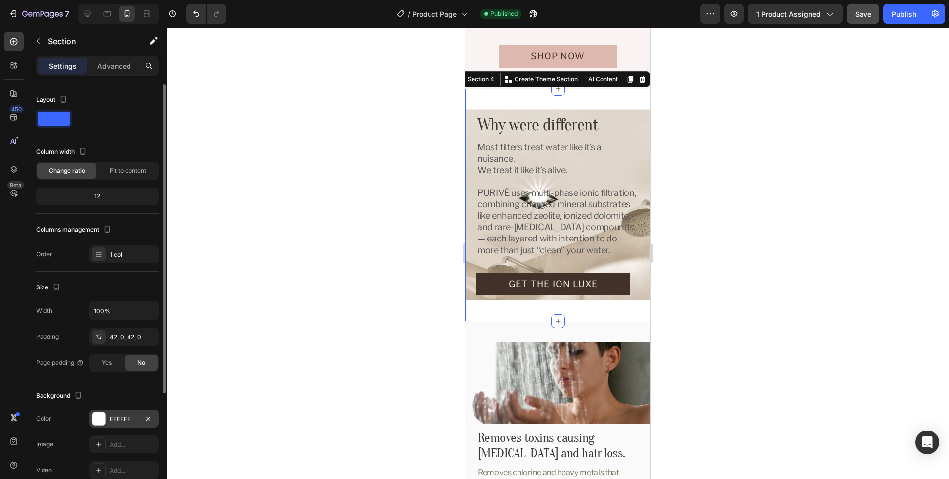
click at [111, 415] on div "FFFFFF" at bounding box center [124, 418] width 29 height 9
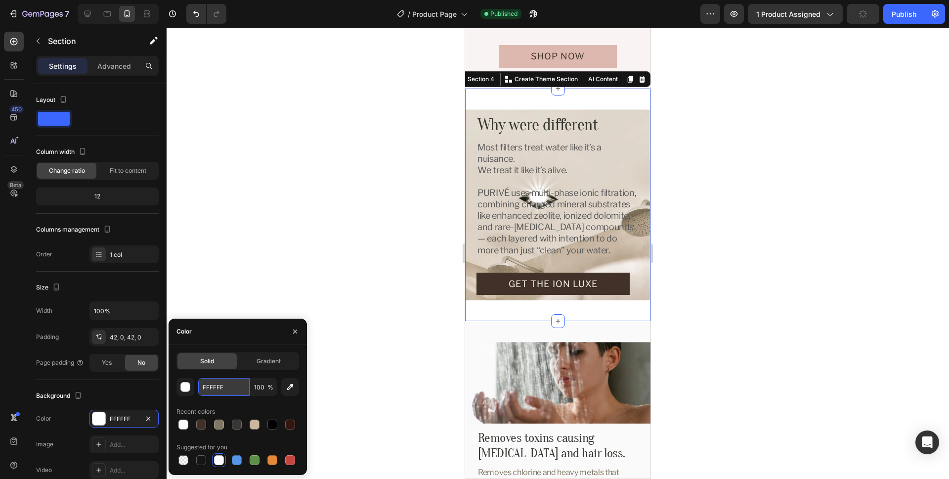
click at [234, 391] on input "FFFFFF" at bounding box center [223, 387] width 51 height 18
paste input "#FAFAFA"
drag, startPoint x: 261, startPoint y: 404, endPoint x: 278, endPoint y: 387, distance: 23.8
click at [261, 404] on div "Recent colors" at bounding box center [238, 412] width 123 height 16
type input "FAFAFA"
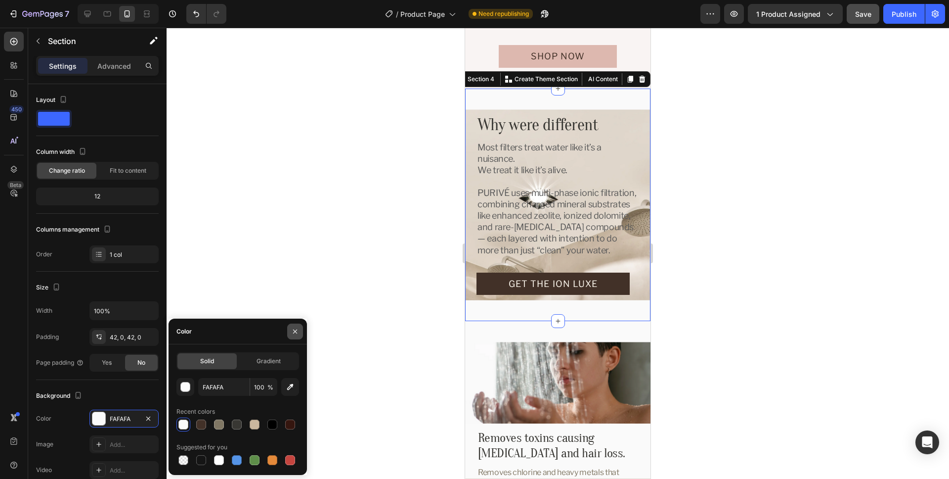
click at [295, 328] on icon "button" at bounding box center [295, 331] width 8 height 8
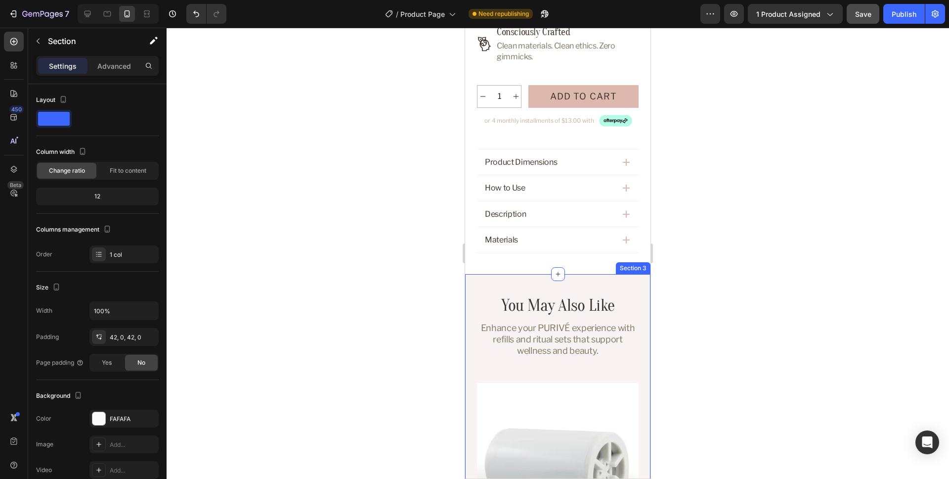
scroll to position [481, 0]
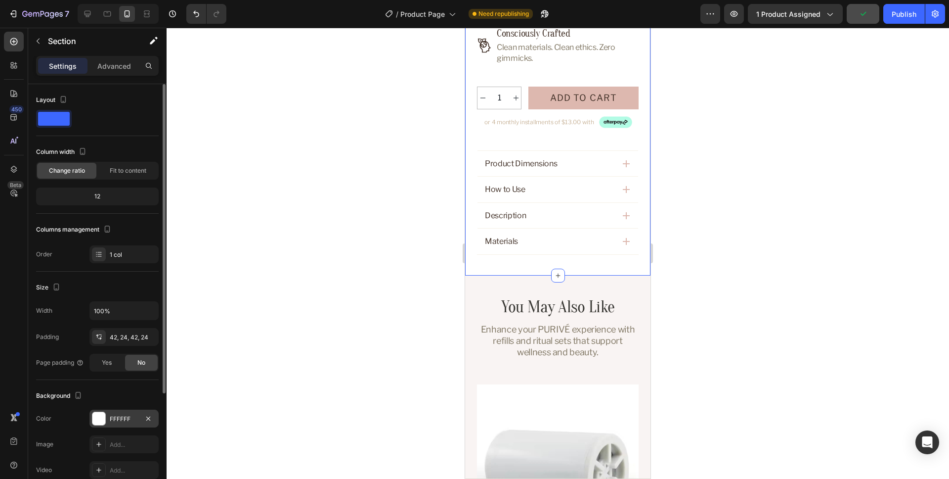
click at [123, 419] on div "FFFFFF" at bounding box center [124, 418] width 29 height 9
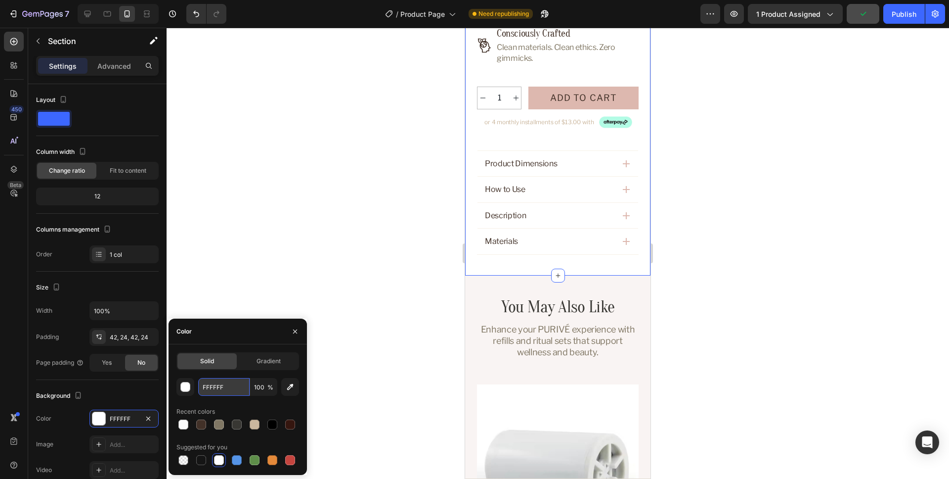
click at [241, 391] on input "FFFFFF" at bounding box center [223, 387] width 51 height 18
paste input "#FAFAFA"
click at [256, 402] on div "#FAFAFA 100 % Recent colors Suggested for you" at bounding box center [238, 422] width 123 height 89
type input "FAFAFA"
click at [297, 331] on icon "button" at bounding box center [295, 331] width 8 height 8
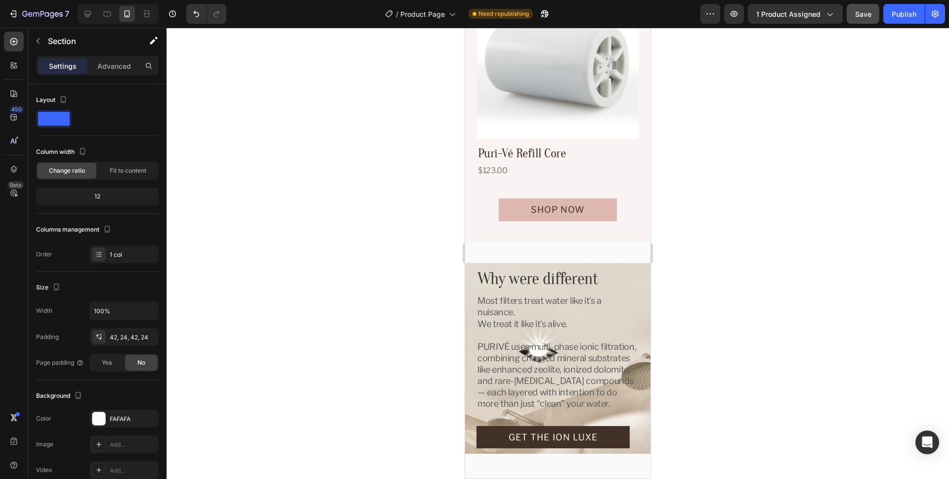
scroll to position [914, 0]
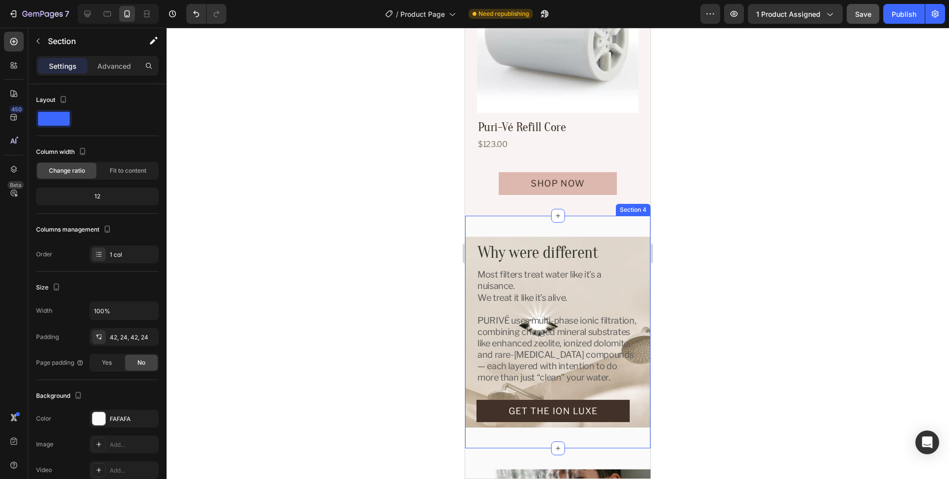
click at [601, 224] on div "Why were different Heading Most filters treat water like it’s a nuisance. We tr…" at bounding box center [557, 332] width 185 height 232
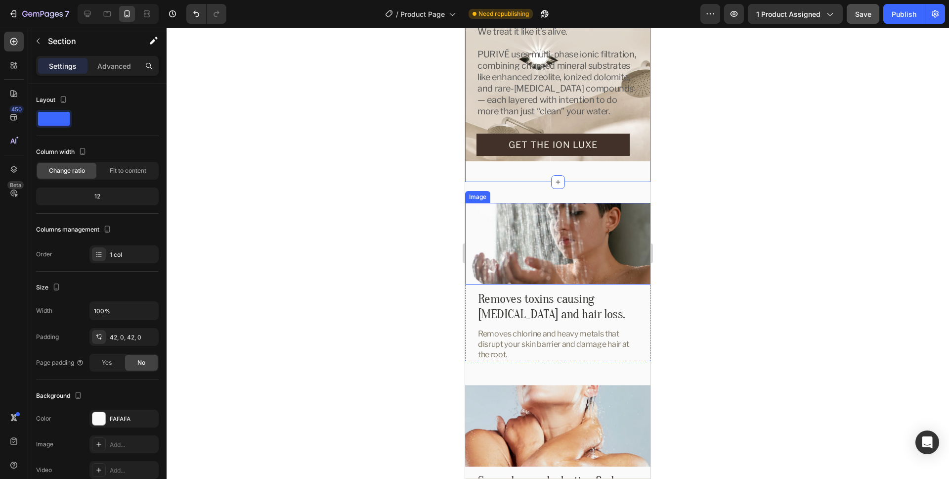
scroll to position [1201, 0]
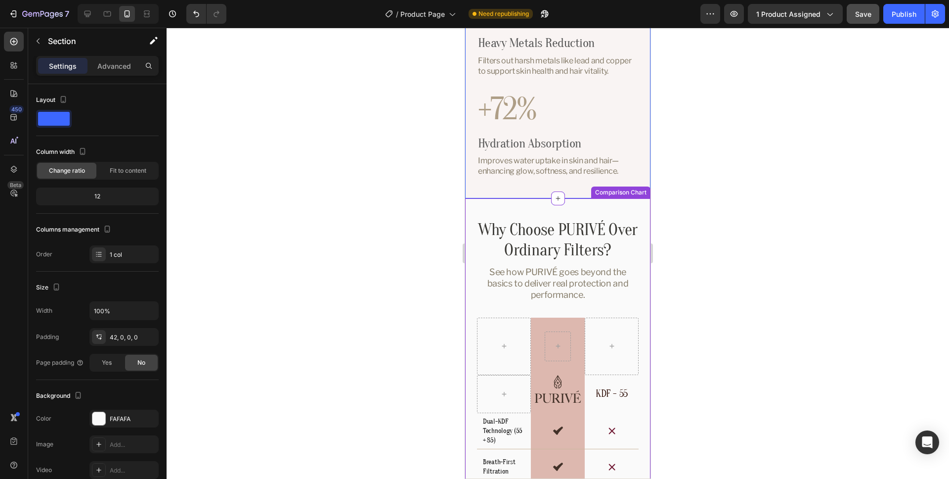
scroll to position [2387, 0]
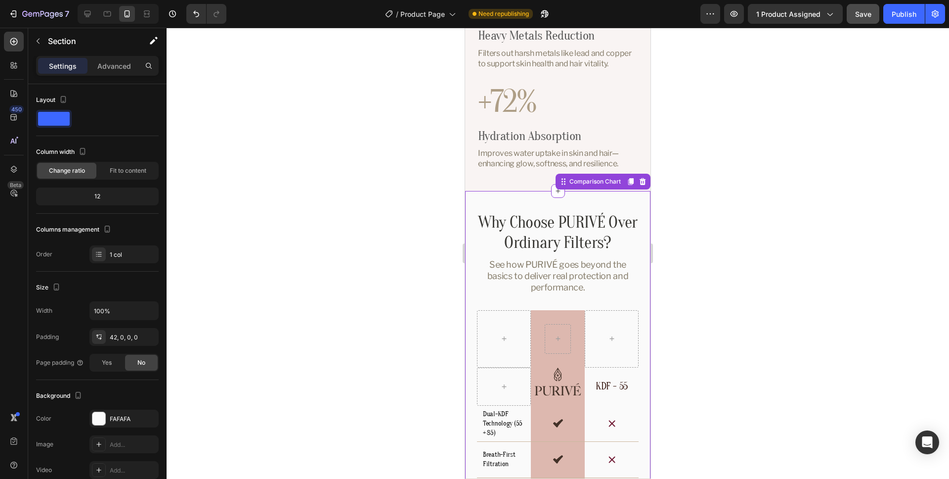
click at [640, 194] on div "Why Choose PURIVÉ Over Ordinary Filters? Heading See how PURIVÉ goes beyond the…" at bounding box center [557, 445] width 185 height 509
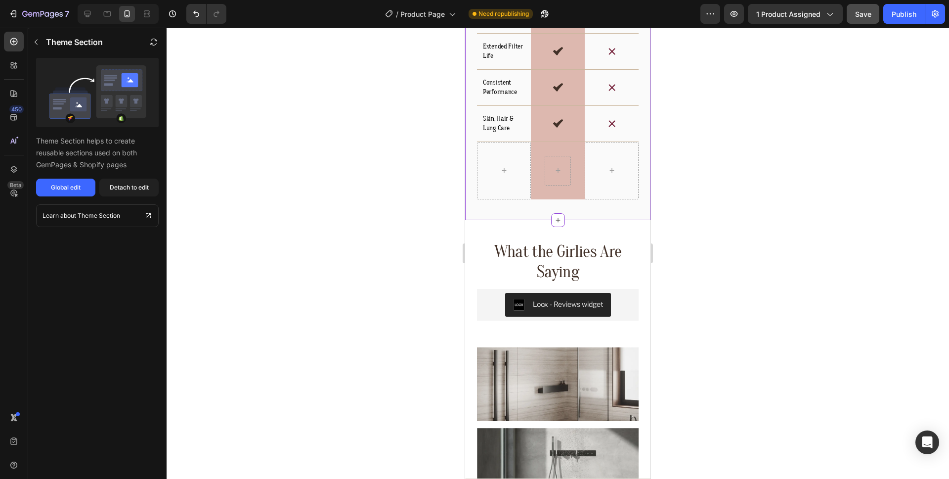
scroll to position [2938, 0]
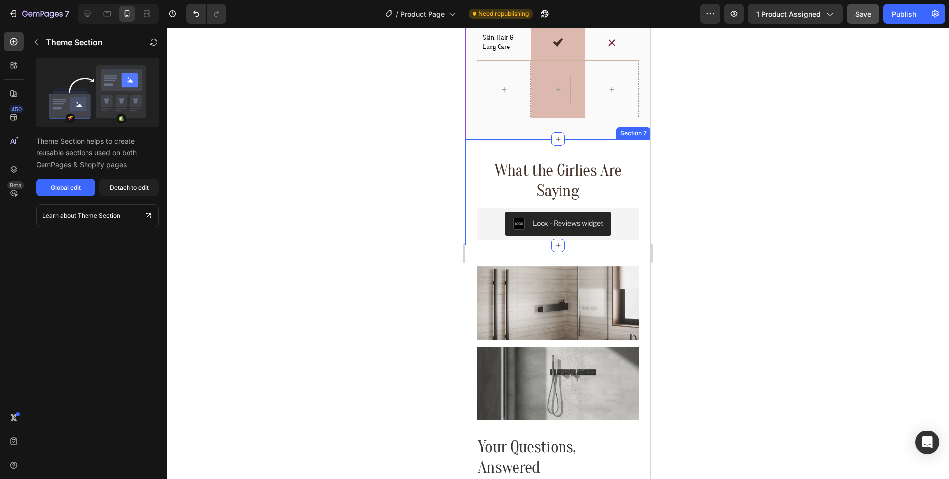
click at [480, 149] on div "What the Girlies Are Saying Heading Loox - Reviews widget Loox Row Section 7" at bounding box center [557, 192] width 185 height 107
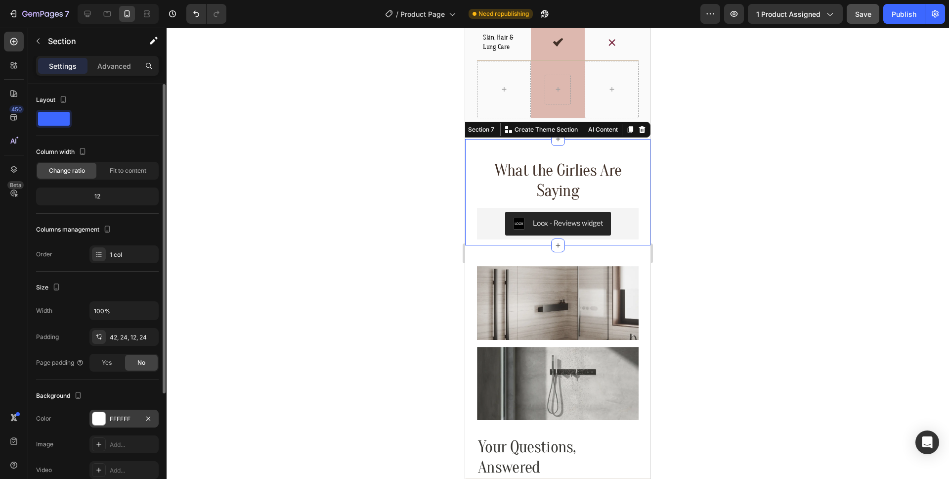
click at [121, 419] on div "FFFFFF" at bounding box center [124, 418] width 29 height 9
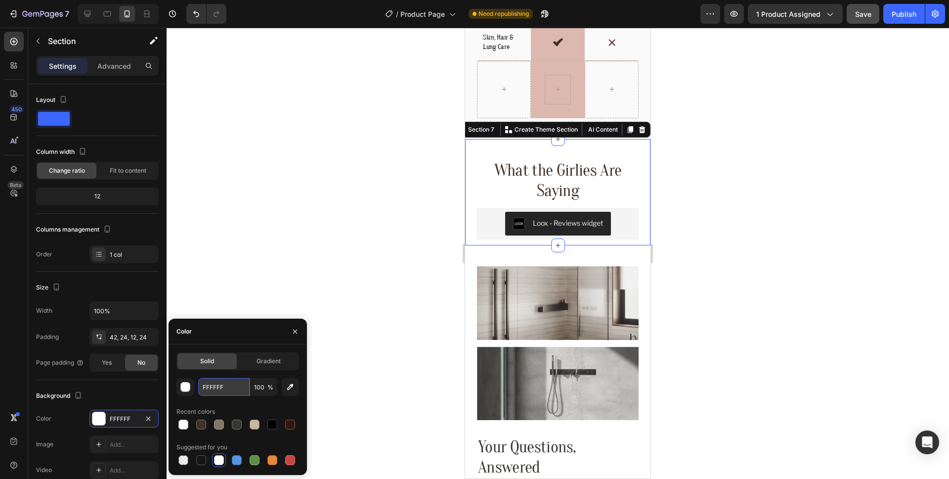
click at [232, 391] on input "FFFFFF" at bounding box center [223, 387] width 51 height 18
click at [107, 16] on icon at bounding box center [107, 14] width 10 height 10
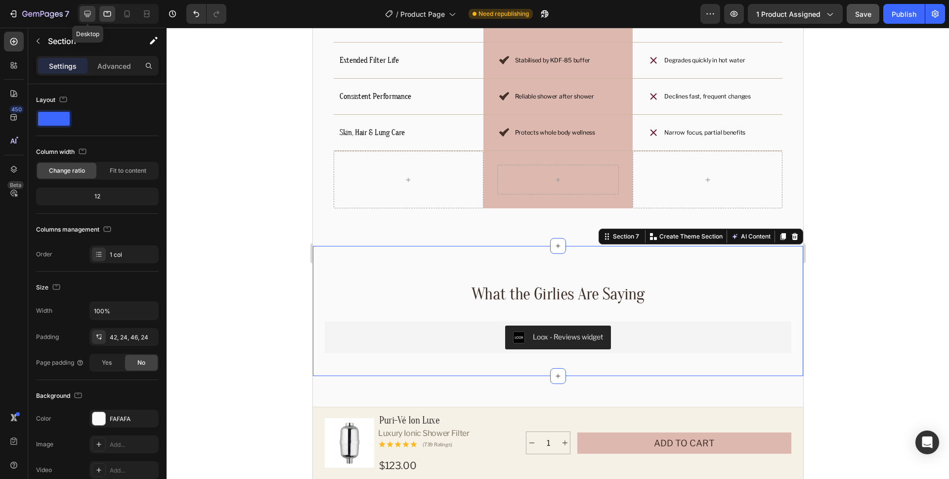
click at [86, 15] on icon at bounding box center [88, 14] width 6 height 6
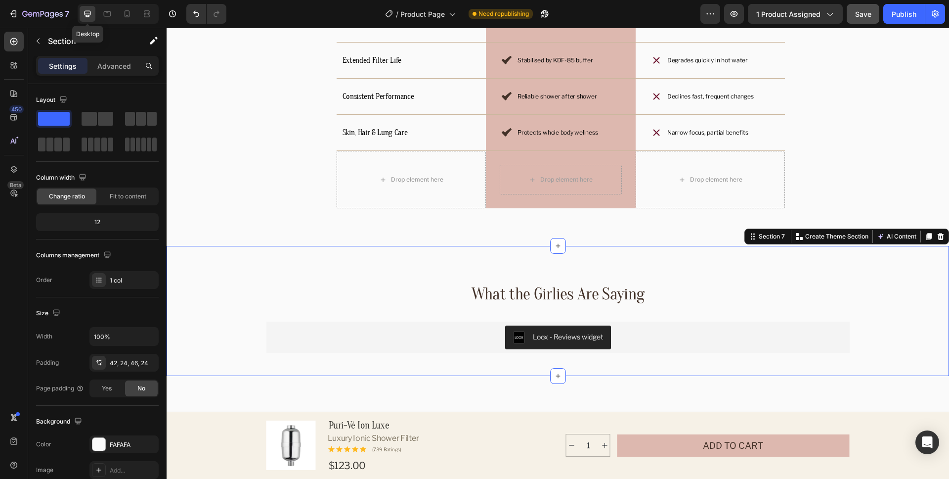
scroll to position [3114, 0]
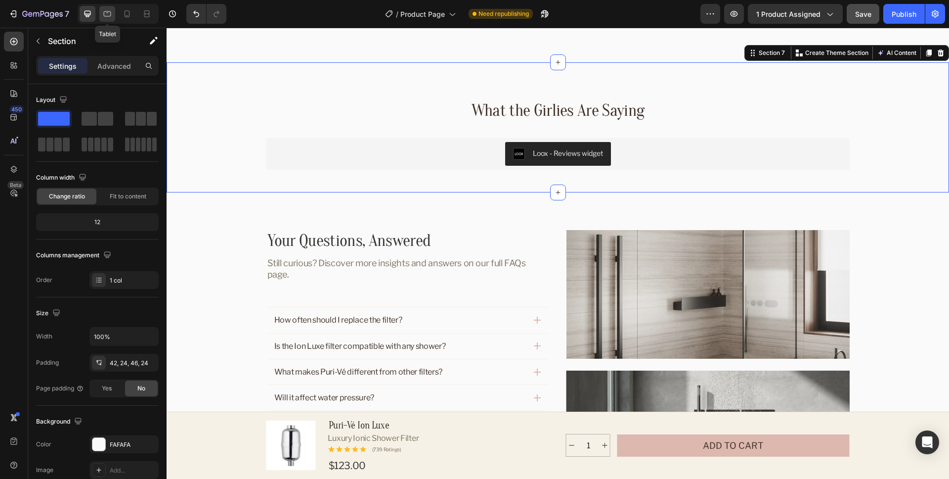
drag, startPoint x: 105, startPoint y: 14, endPoint x: 114, endPoint y: 14, distance: 8.9
click at [105, 14] on icon at bounding box center [107, 14] width 10 height 10
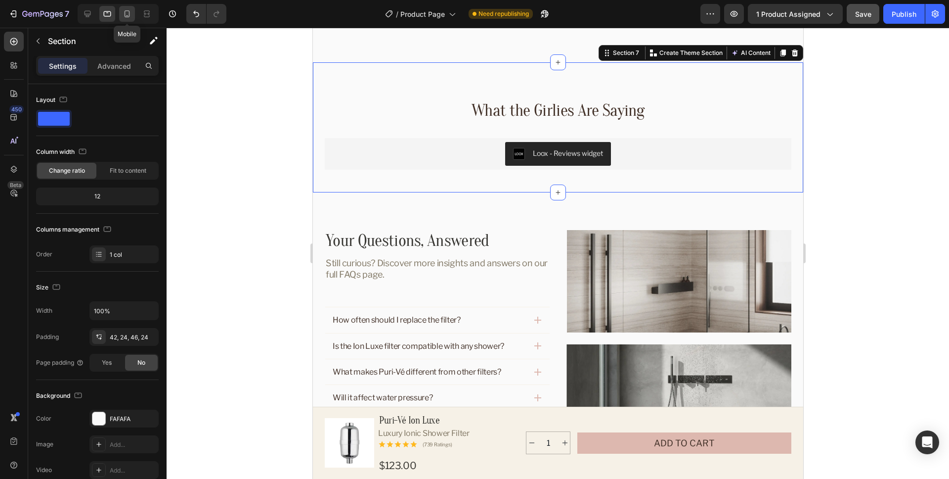
click at [125, 14] on icon at bounding box center [127, 14] width 10 height 10
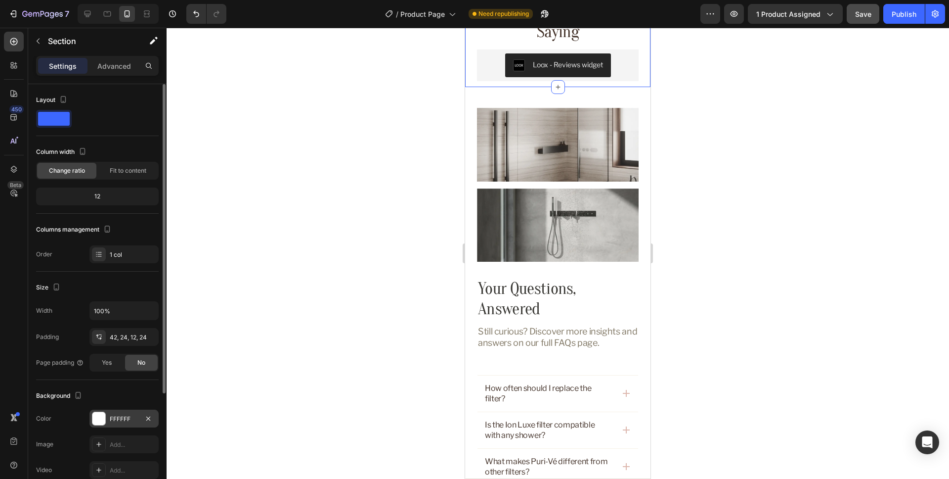
click at [123, 417] on div "FFFFFF" at bounding box center [124, 418] width 29 height 9
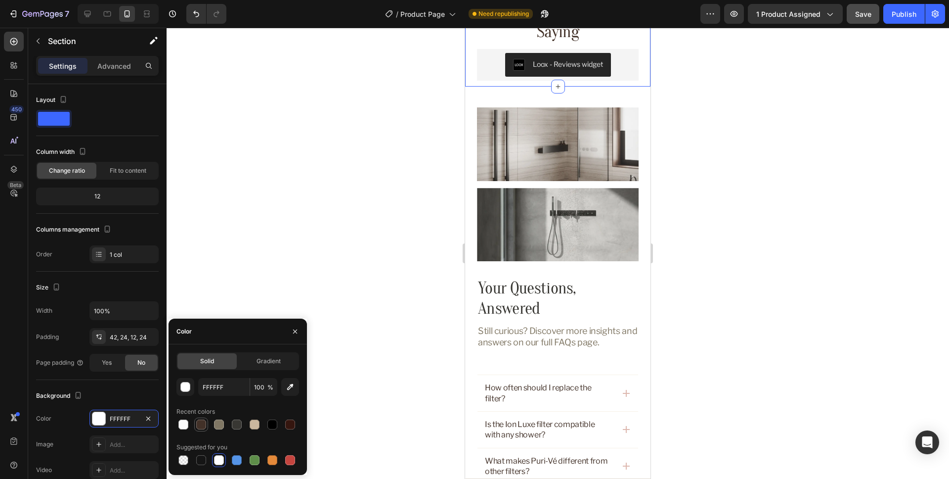
scroll to position [3015, 0]
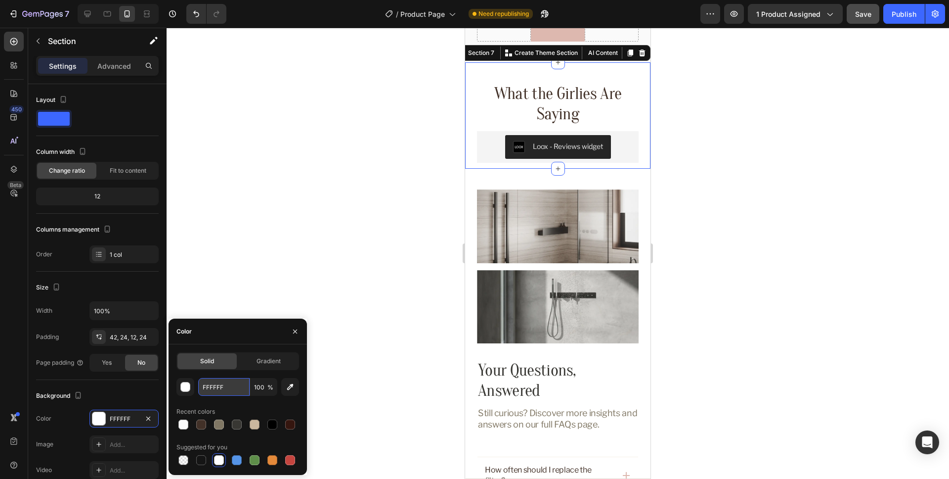
click at [227, 390] on input "FFFFFF" at bounding box center [223, 387] width 51 height 18
paste input "#FAFAFA"
click at [264, 405] on div "Recent colors" at bounding box center [238, 412] width 123 height 16
type input "FAFAFA"
click at [483, 175] on div "Your Questions, Answered Heading Still curious? Discover more insights and answ…" at bounding box center [557, 419] width 185 height 501
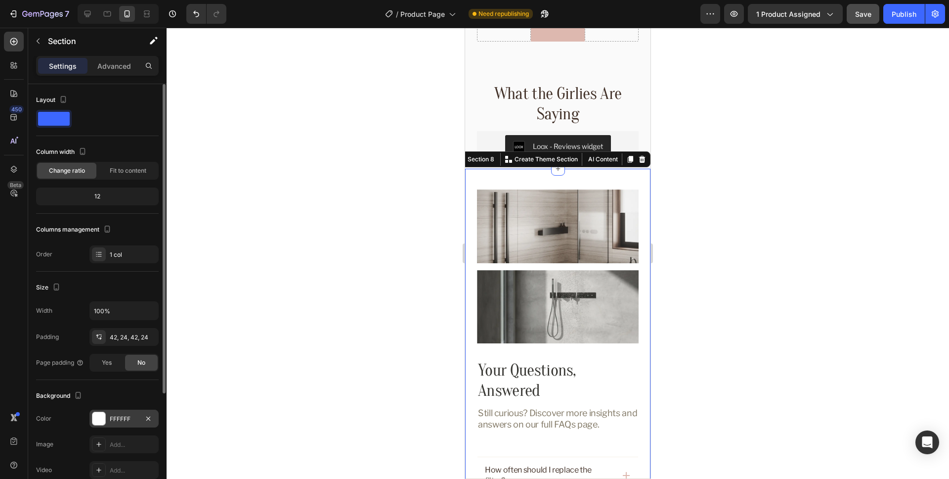
drag, startPoint x: 121, startPoint y: 413, endPoint x: 133, endPoint y: 415, distance: 11.5
click at [121, 413] on div "FFFFFF" at bounding box center [124, 418] width 69 height 18
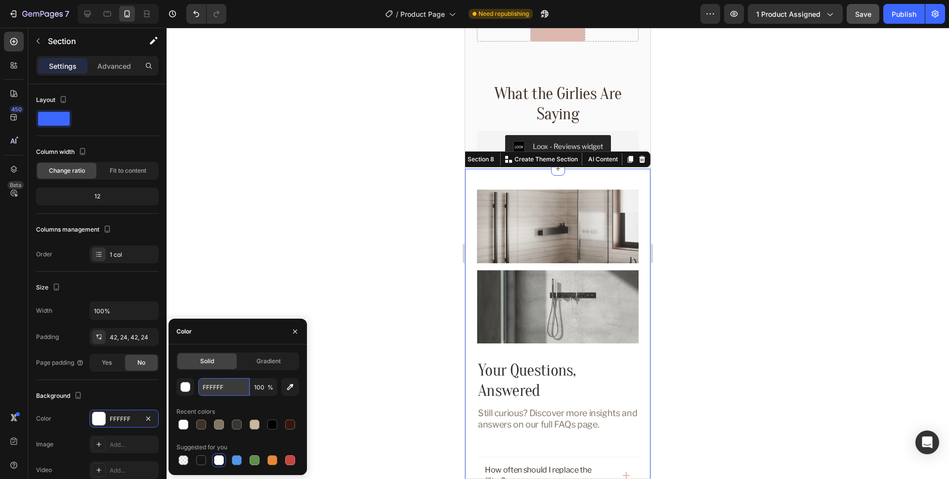
click at [229, 392] on input "FFFFFF" at bounding box center [223, 387] width 51 height 18
paste input "#FAFAFA"
click at [269, 407] on div "Recent colors" at bounding box center [238, 412] width 123 height 16
type input "FAFAFA"
click at [297, 334] on icon "button" at bounding box center [295, 331] width 8 height 8
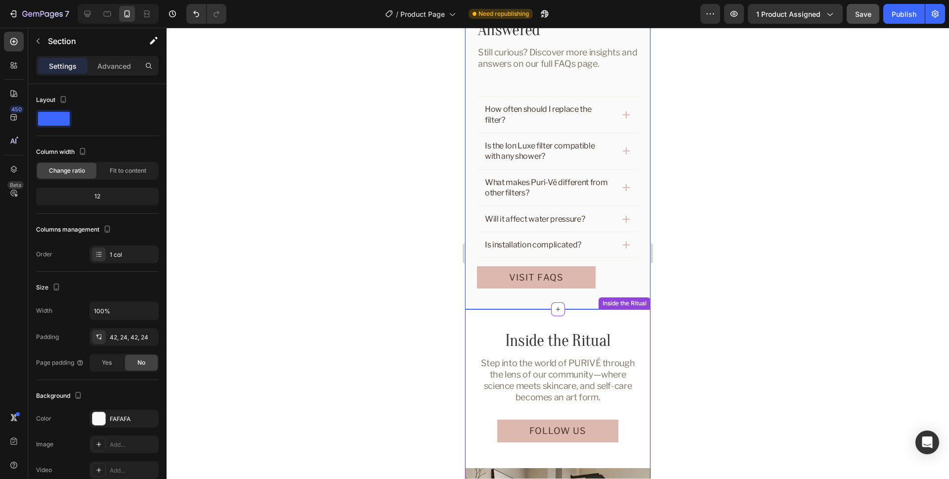
scroll to position [3388, 0]
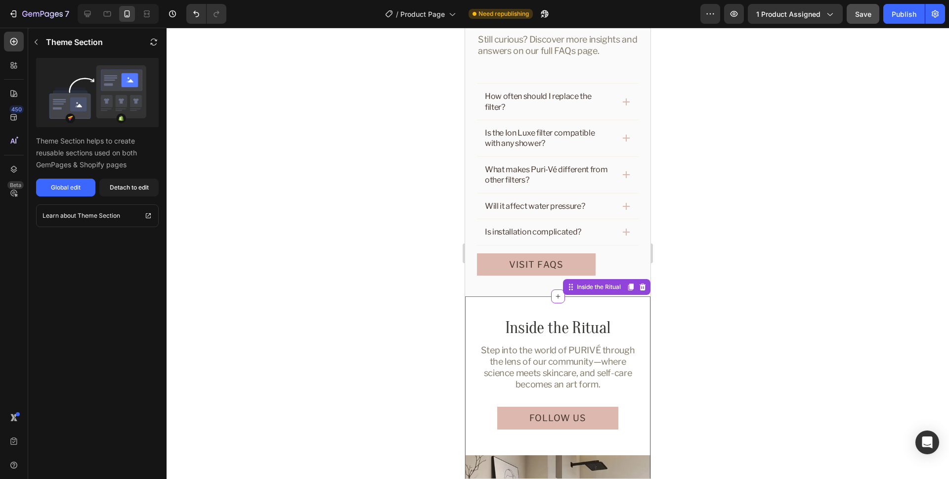
click at [476, 305] on div "Inside the Ritual Heading Step into the world of PURIVÉ through the lens of our…" at bounding box center [557, 468] width 185 height 344
click at [72, 189] on div "Global edit" at bounding box center [66, 187] width 30 height 9
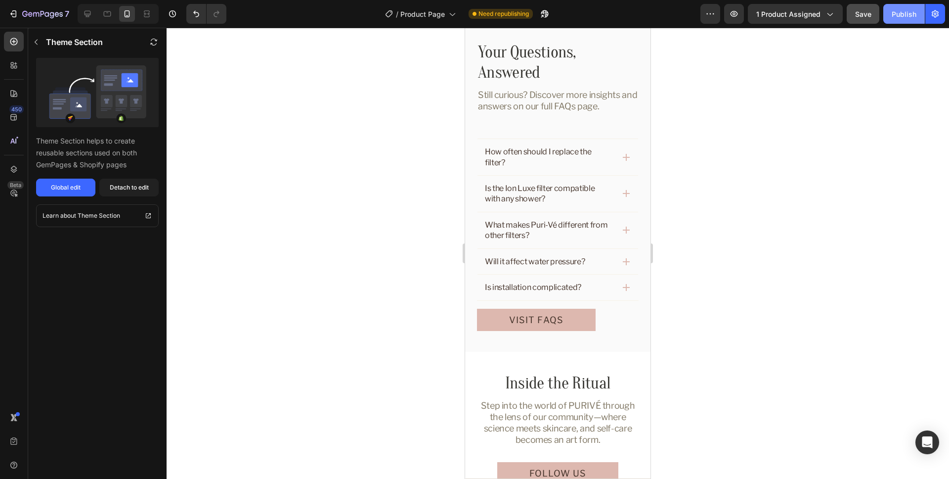
scroll to position [3331, 0]
drag, startPoint x: 912, startPoint y: 19, endPoint x: 796, endPoint y: 14, distance: 116.8
click at [912, 19] on button "Publish" at bounding box center [905, 14] width 42 height 20
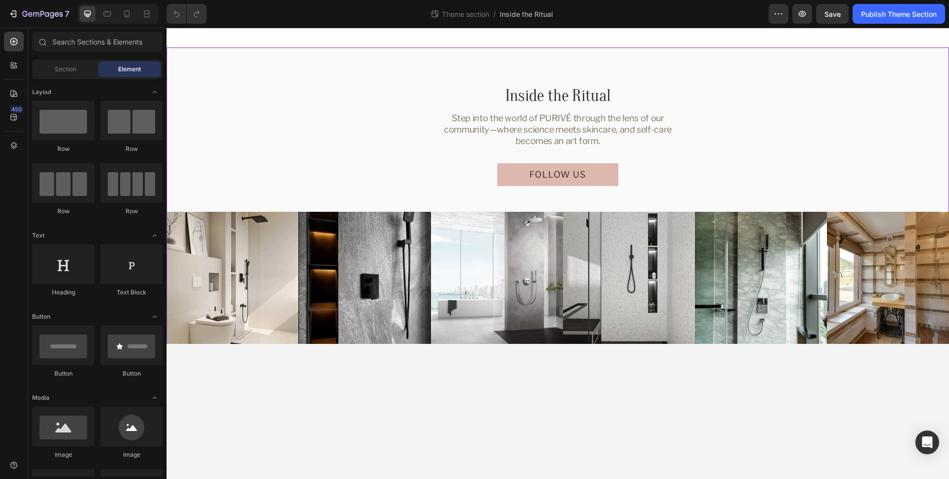
click at [250, 67] on div "Inside the Ritual Heading Step into the world of PURIVÉ through the lens of our…" at bounding box center [558, 195] width 783 height 296
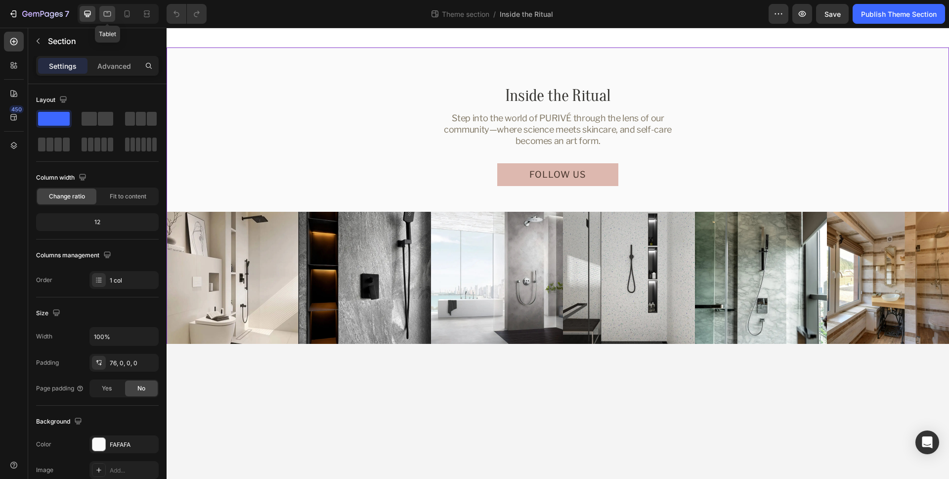
click at [109, 14] on icon at bounding box center [107, 14] width 10 height 10
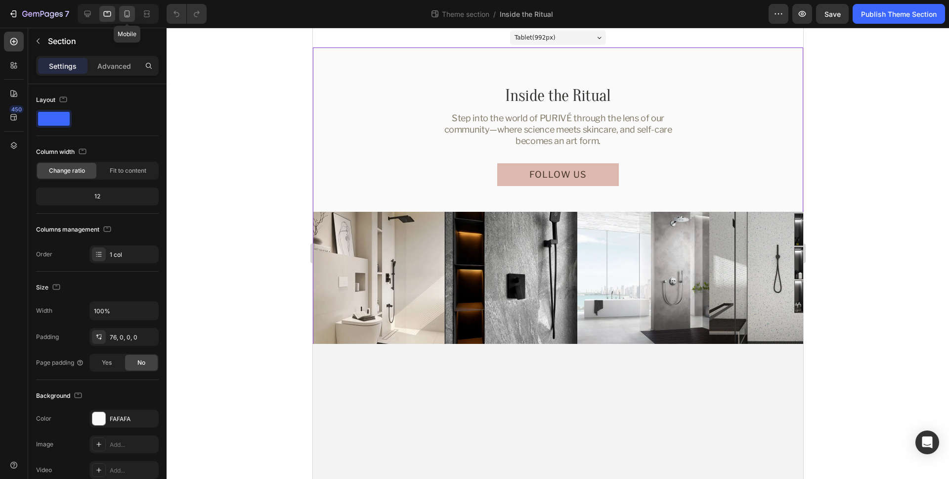
click at [126, 13] on icon at bounding box center [127, 14] width 10 height 10
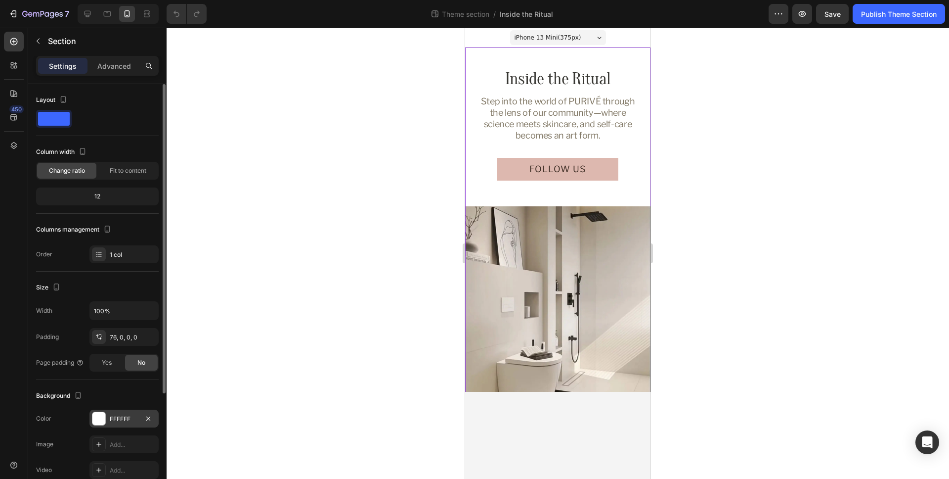
click at [122, 424] on div "FFFFFF" at bounding box center [124, 418] width 69 height 18
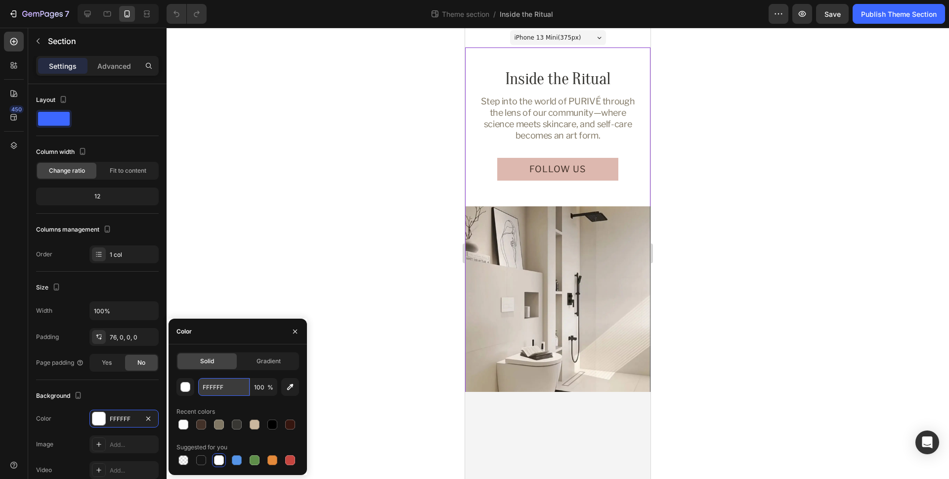
click at [232, 387] on input "FFFFFF" at bounding box center [223, 387] width 51 height 18
paste input "#FAFAFA"
type input "FAFAFA"
click at [251, 409] on div "Recent colors" at bounding box center [238, 412] width 123 height 16
click at [295, 332] on icon "button" at bounding box center [295, 331] width 8 height 8
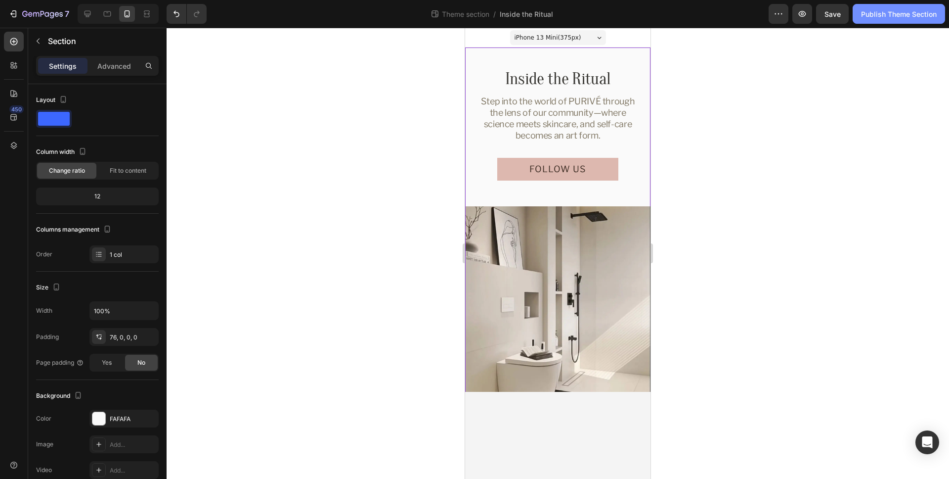
click at [880, 11] on div "Publish Theme Section" at bounding box center [899, 14] width 76 height 10
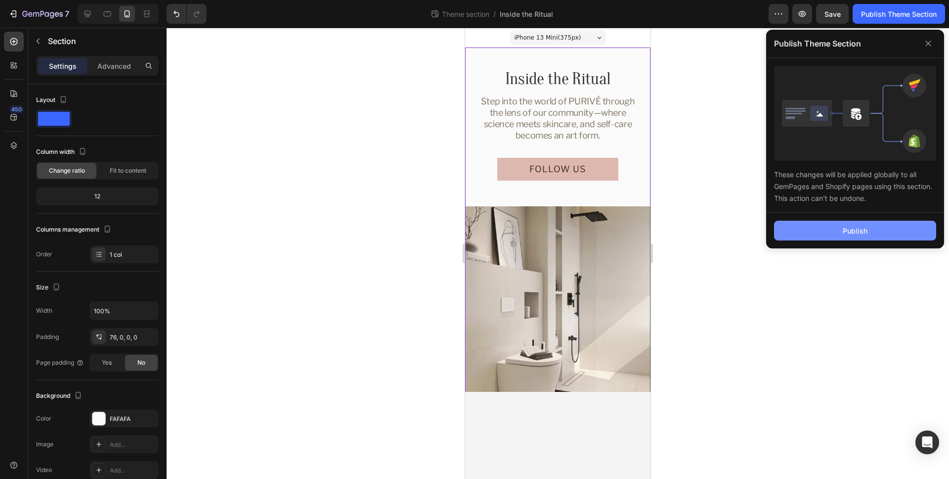
click at [878, 234] on button "Publish" at bounding box center [855, 231] width 162 height 20
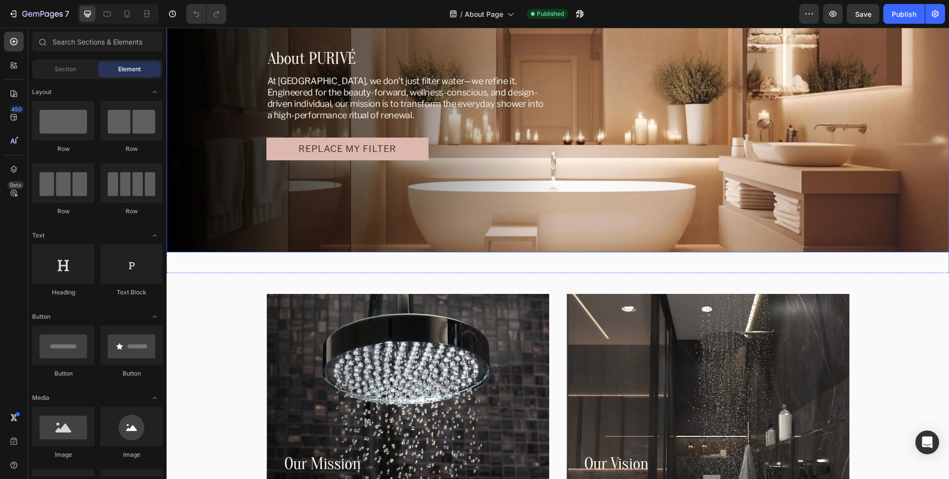
scroll to position [120, 0]
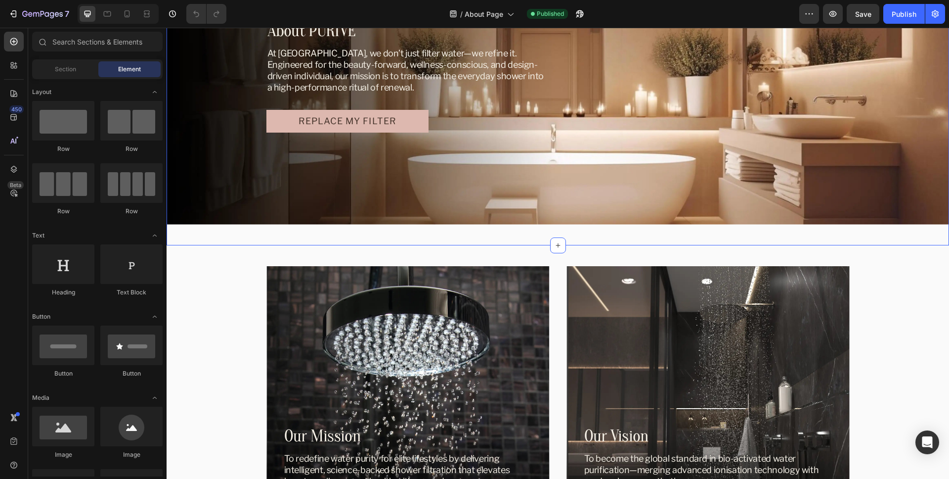
click at [298, 232] on div "About PURIVÉ Heading At PURIVÉ, we don’t just filter water—we refine it.  Engin…" at bounding box center [558, 86] width 783 height 317
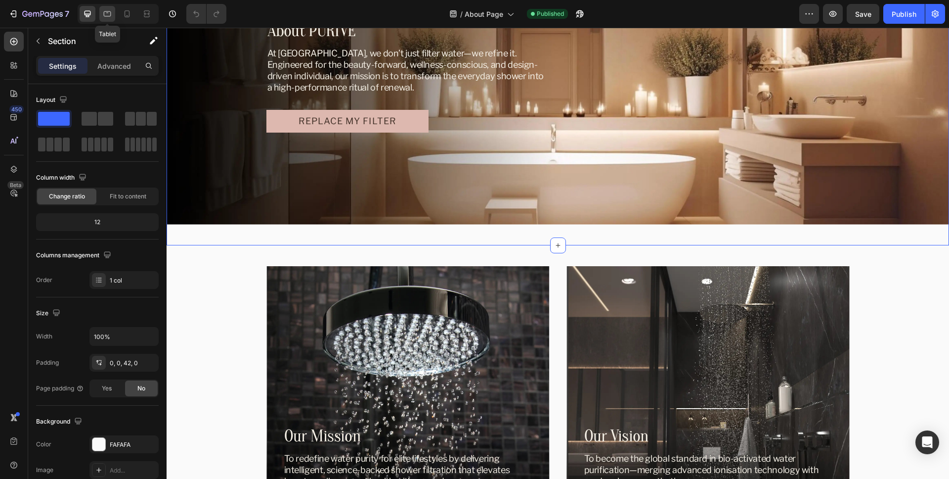
click at [107, 15] on icon at bounding box center [107, 14] width 10 height 10
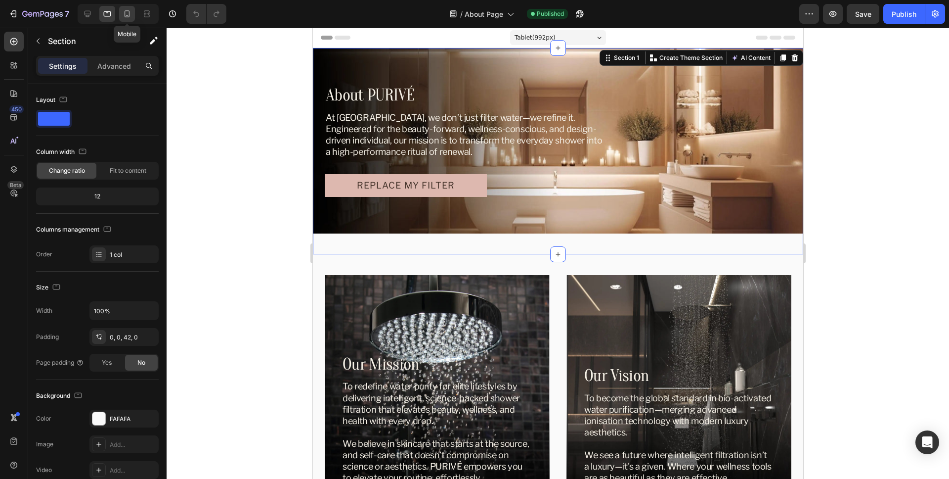
click at [124, 14] on icon at bounding box center [127, 14] width 10 height 10
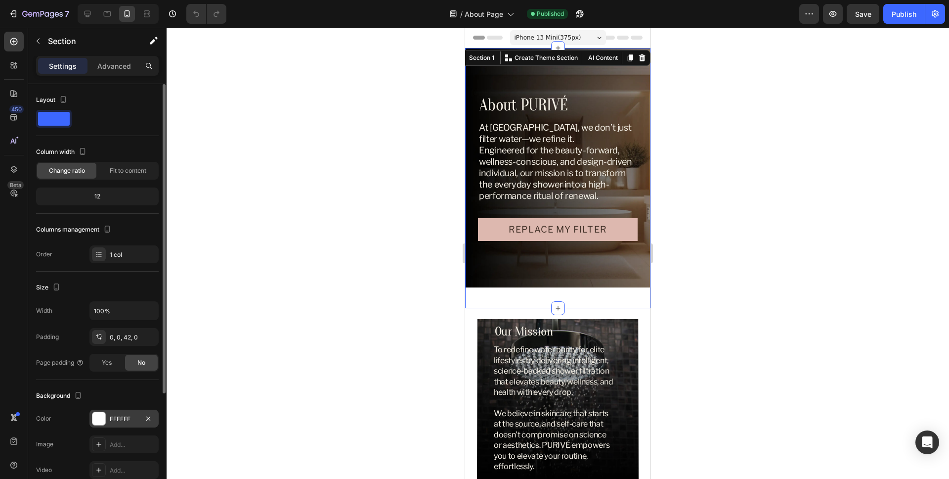
click at [128, 417] on div "FFFFFF" at bounding box center [124, 418] width 29 height 9
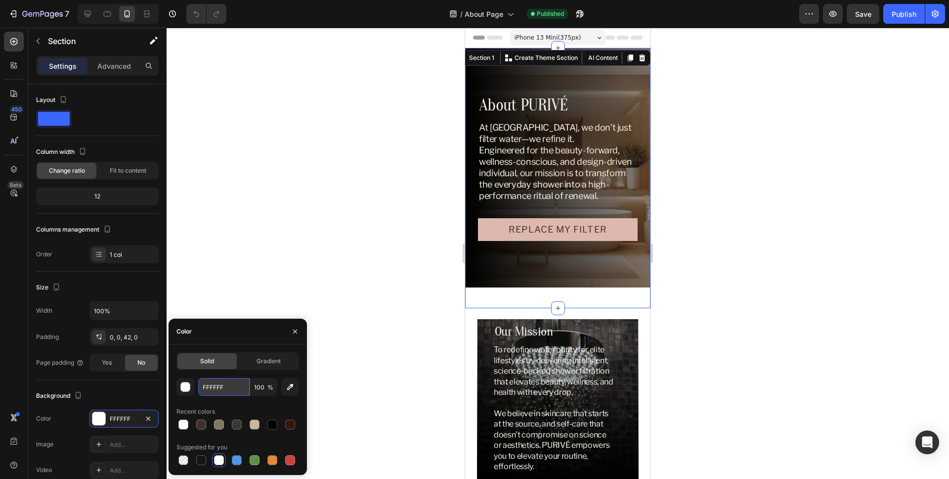
click at [227, 388] on input "FFFFFF" at bounding box center [223, 387] width 51 height 18
paste input "#FAFAFA"
click at [256, 404] on div "Recent colors" at bounding box center [238, 412] width 123 height 16
type input "FAFAFA"
click at [486, 314] on div "Our Mission Heading To redefine water purity for elite lifestyles by delivering…" at bounding box center [557, 484] width 185 height 352
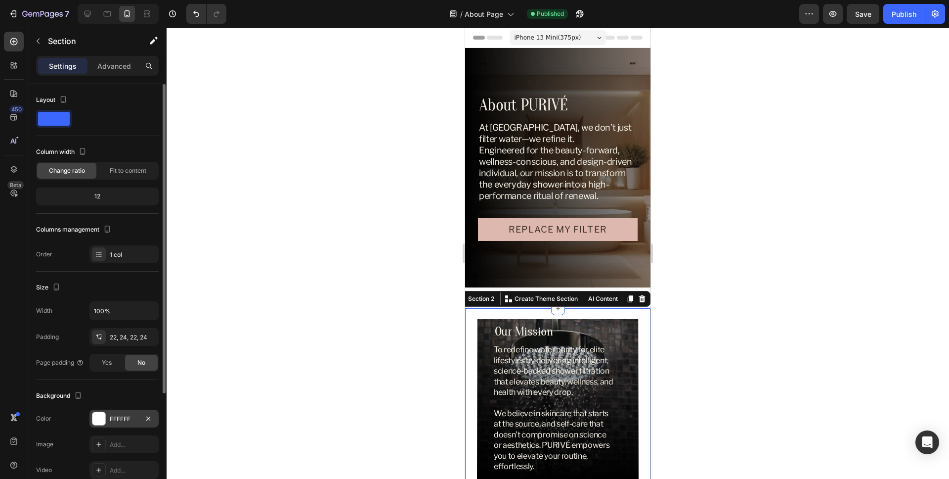
click at [122, 422] on div "FFFFFF" at bounding box center [124, 418] width 29 height 9
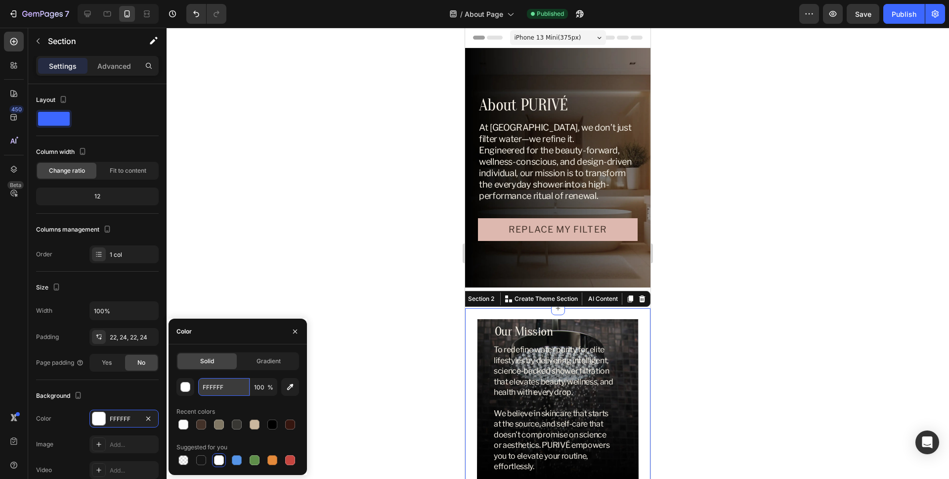
click at [226, 387] on input "FFFFFF" at bounding box center [223, 387] width 51 height 18
paste input "#FAFAFA"
type input "FAFAFA"
click at [272, 405] on div "Recent colors" at bounding box center [238, 412] width 123 height 16
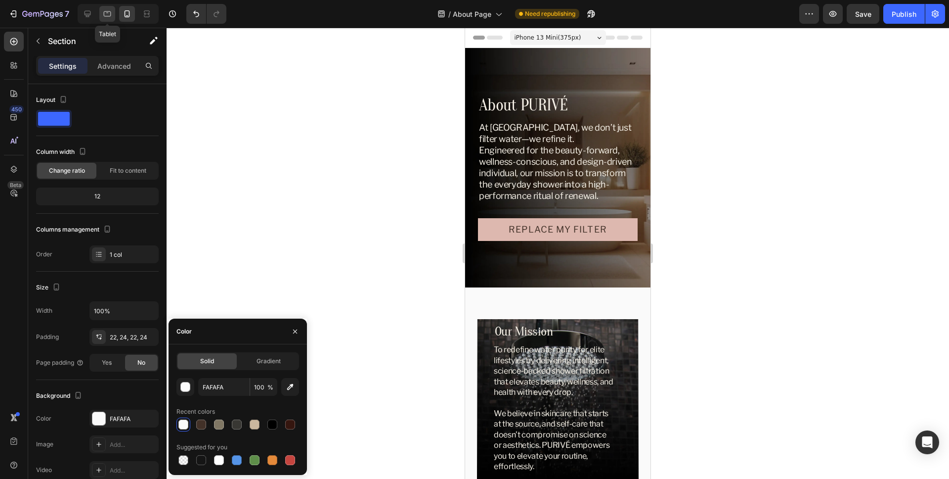
click at [106, 18] on icon at bounding box center [107, 14] width 10 height 10
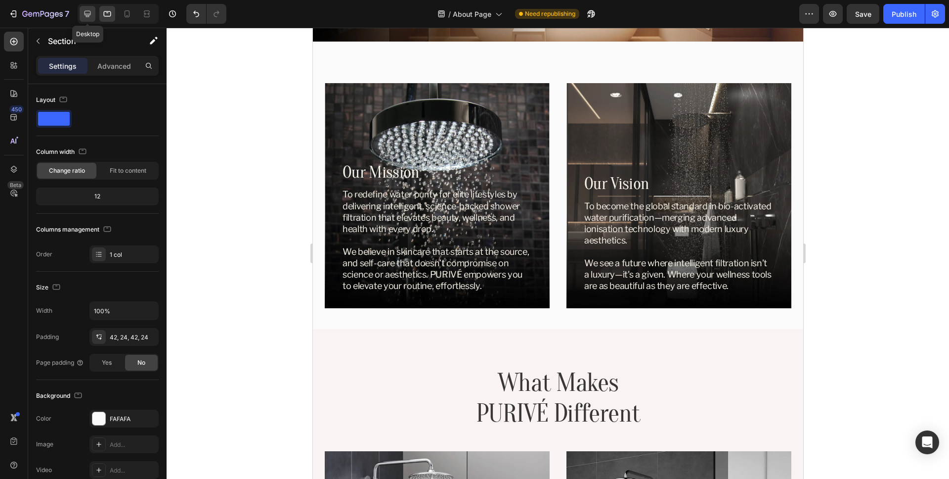
click at [86, 16] on icon at bounding box center [88, 14] width 10 height 10
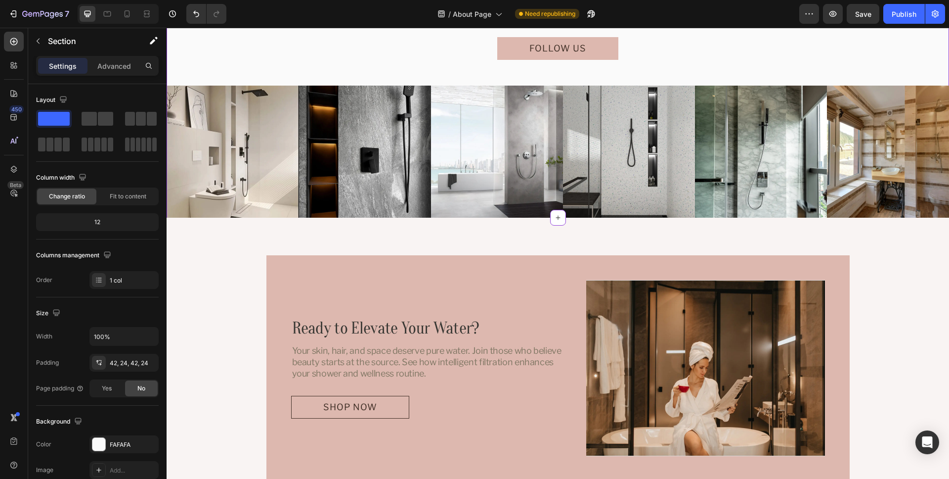
scroll to position [1134, 0]
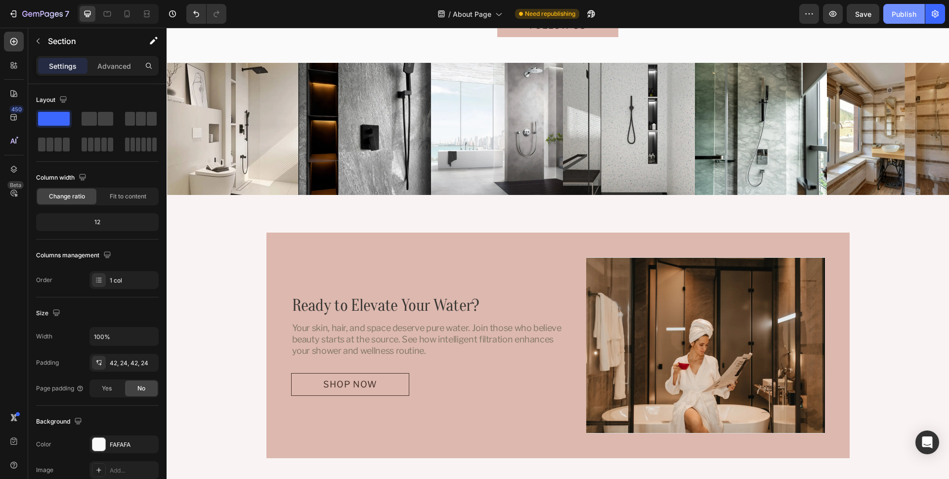
click at [898, 18] on div "Publish" at bounding box center [904, 14] width 25 height 10
click at [924, 220] on div "Ready to Elevate Your Water? Heading Your skin, hair, and space deserve pure wa…" at bounding box center [558, 345] width 783 height 301
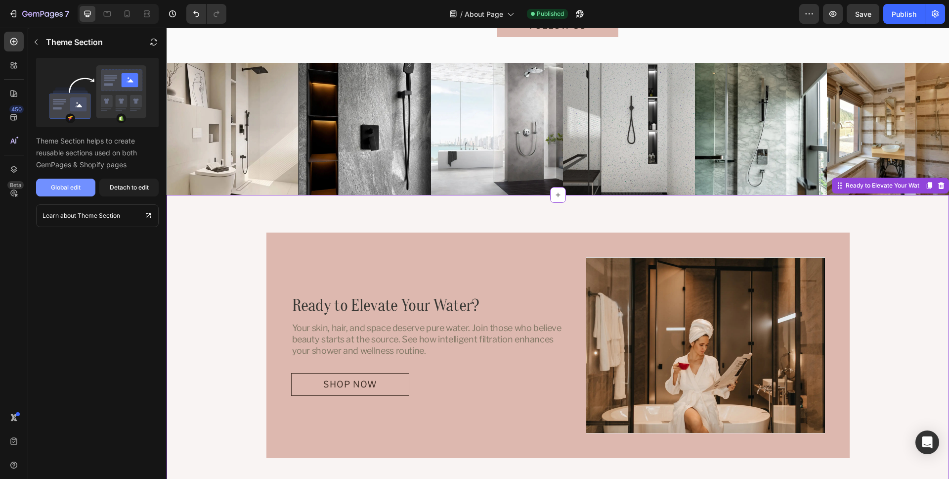
click at [67, 189] on div "Global edit" at bounding box center [66, 187] width 30 height 9
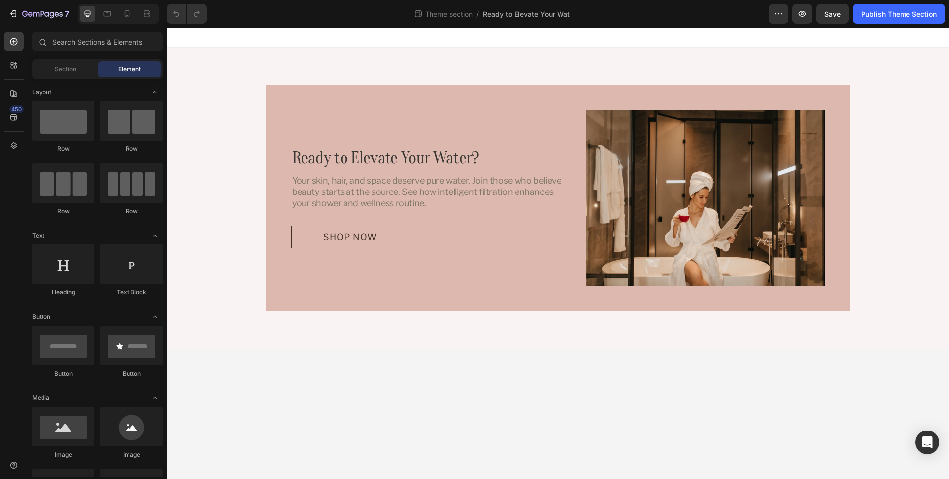
click at [229, 137] on div "Ready to Elevate Your Water? Heading Your skin, hair, and space deserve pure wa…" at bounding box center [558, 197] width 759 height 225
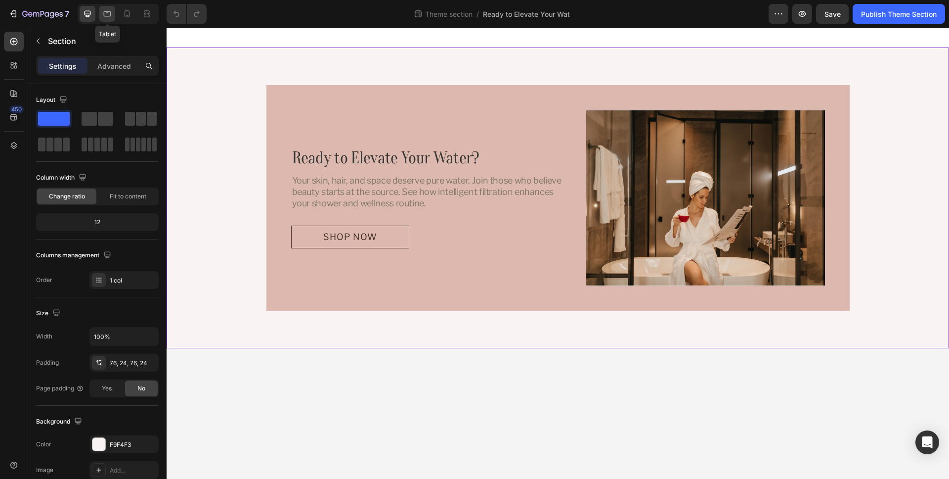
click at [111, 13] on icon at bounding box center [107, 14] width 10 height 10
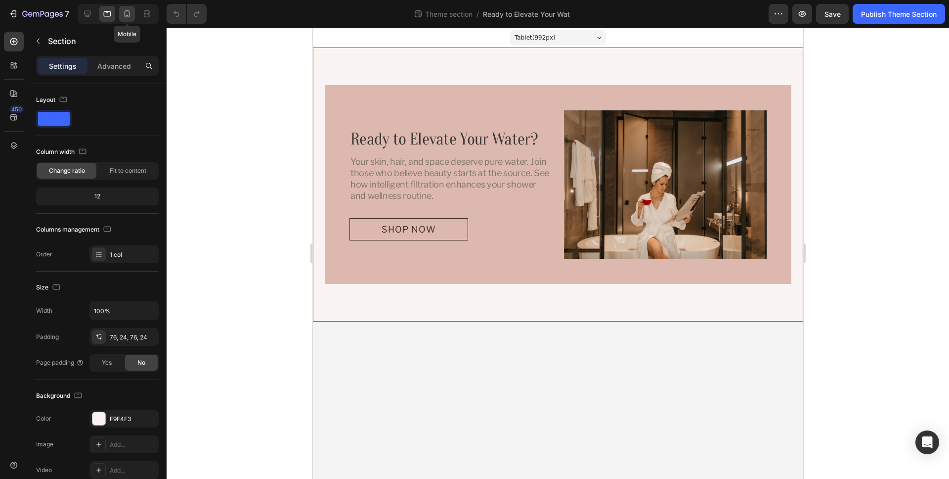
click at [125, 12] on icon at bounding box center [127, 14] width 10 height 10
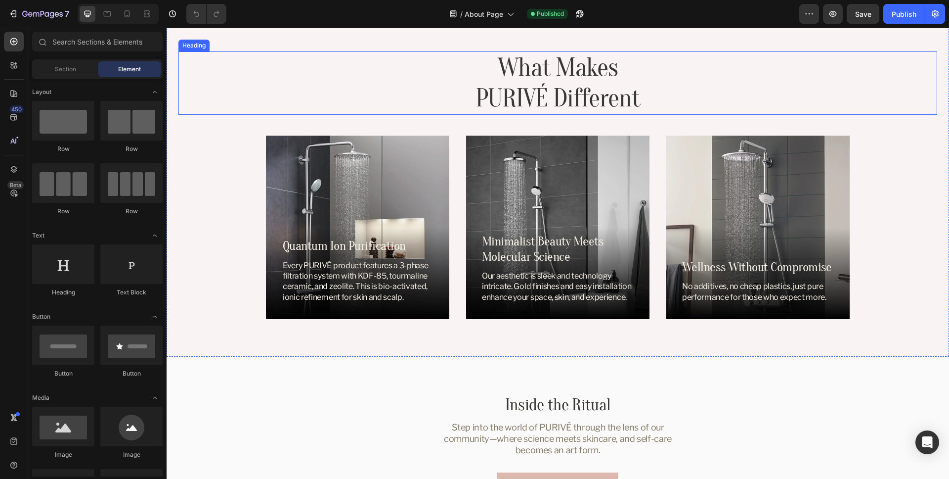
scroll to position [395, 0]
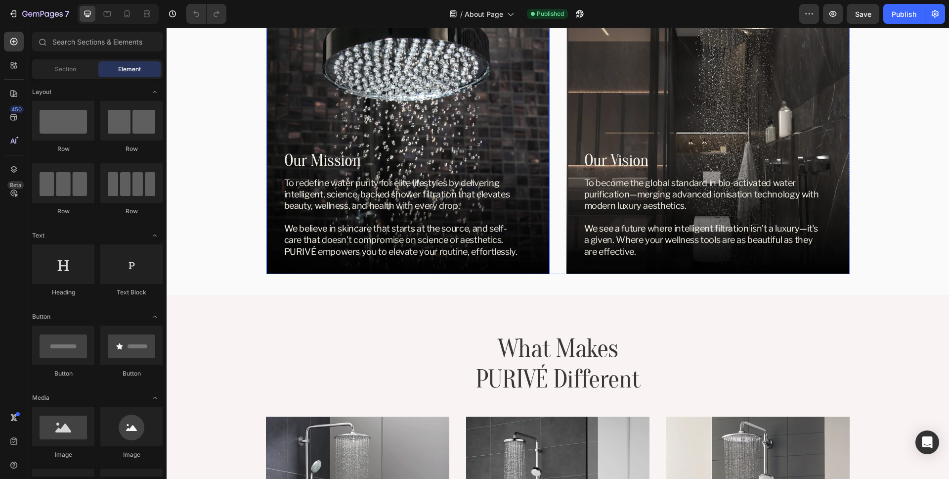
click at [526, 129] on div "Background Image" at bounding box center [408, 132] width 283 height 283
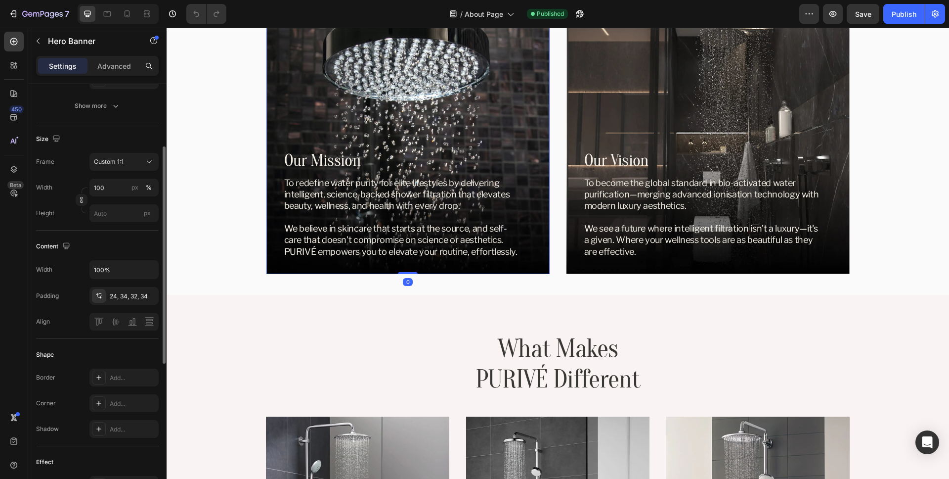
scroll to position [170, 0]
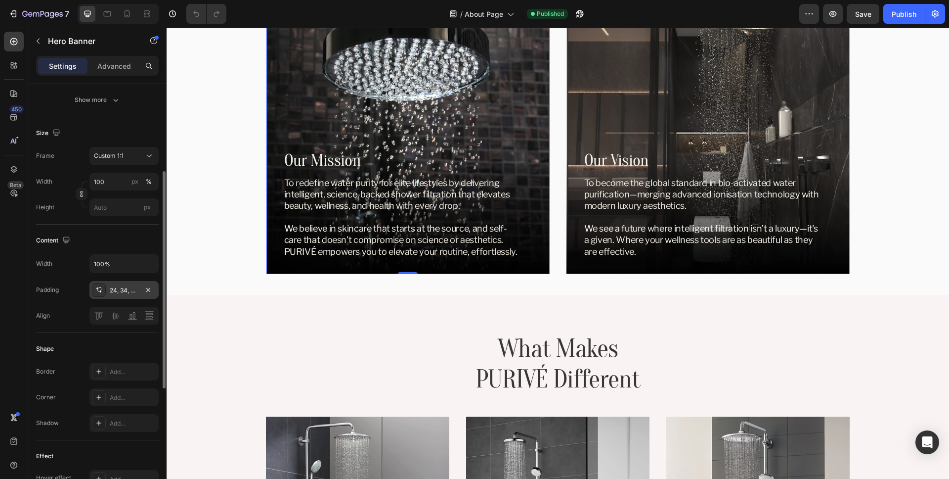
click at [123, 291] on div "24, 34, 32, 34" at bounding box center [124, 290] width 29 height 9
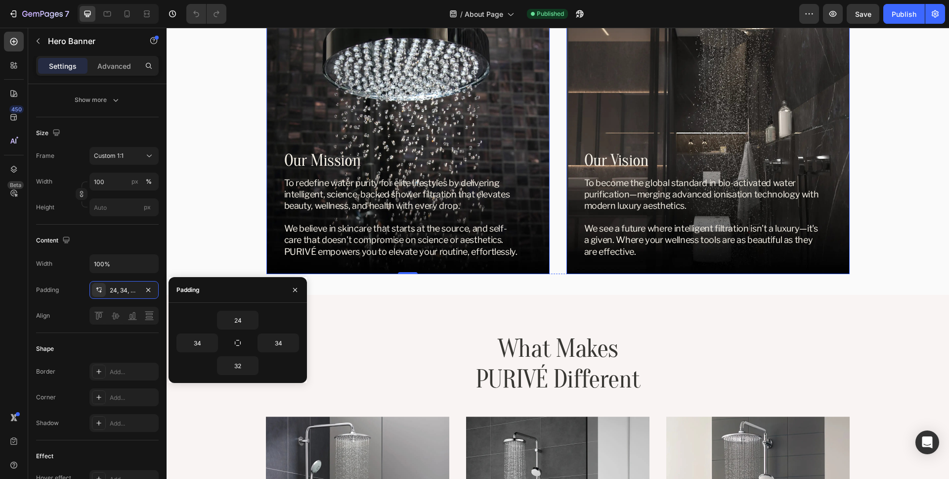
click at [755, 107] on div "Background Image" at bounding box center [708, 132] width 283 height 283
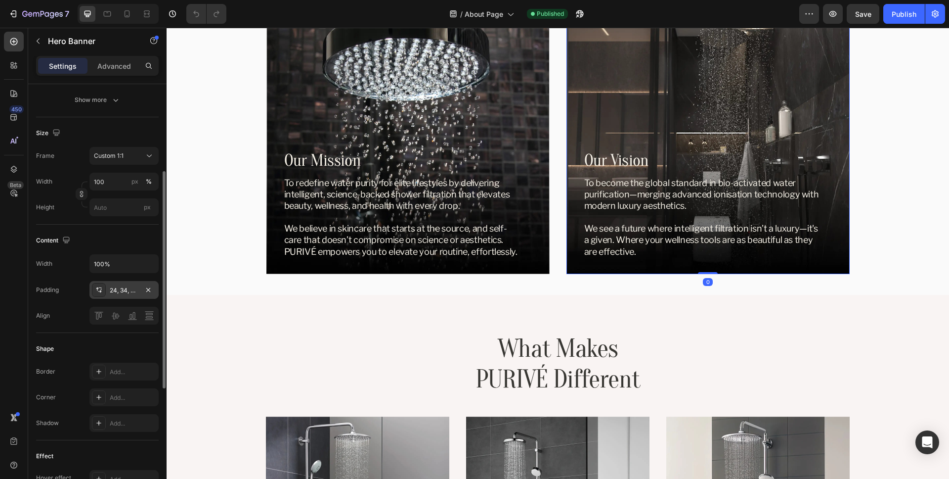
click at [122, 290] on div "24, 34, 32, 34" at bounding box center [124, 290] width 29 height 9
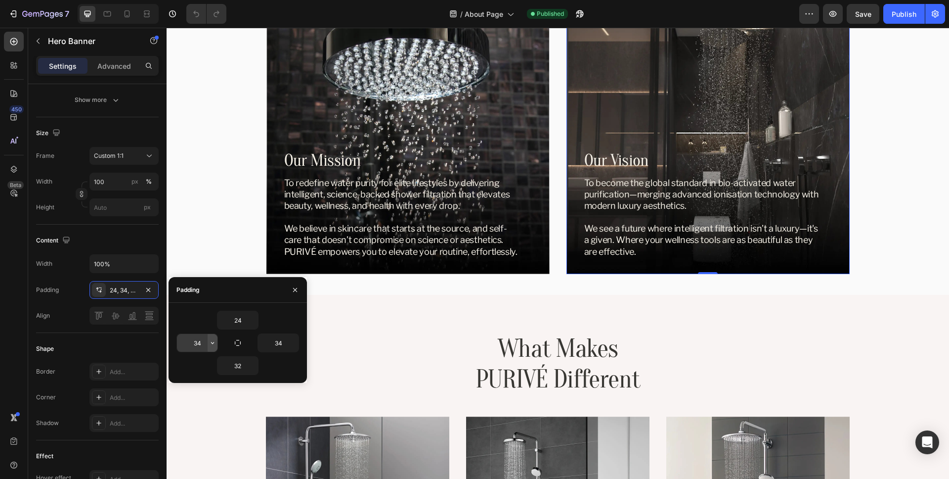
click at [211, 344] on icon "button" at bounding box center [213, 343] width 8 height 8
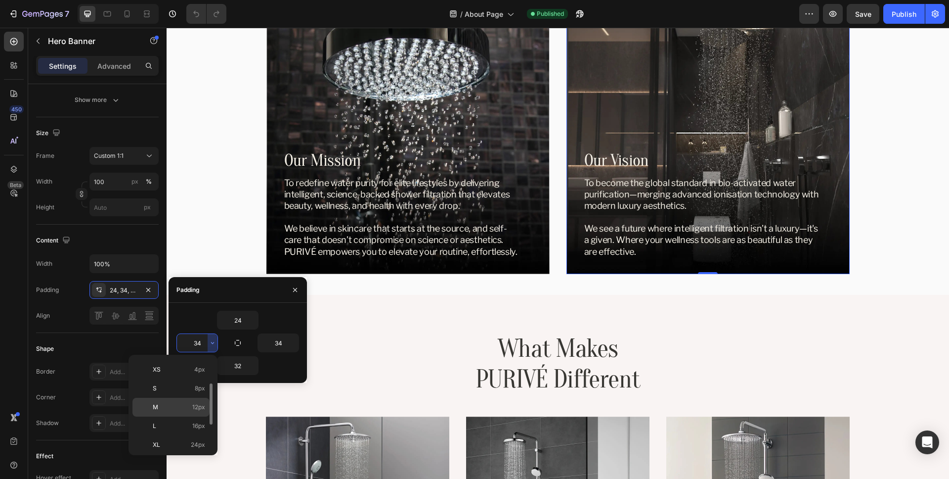
scroll to position [95, 0]
drag, startPoint x: 186, startPoint y: 405, endPoint x: 22, endPoint y: 376, distance: 167.1
click at [186, 405] on p "2XL 32px" at bounding box center [179, 404] width 52 height 9
type input "32"
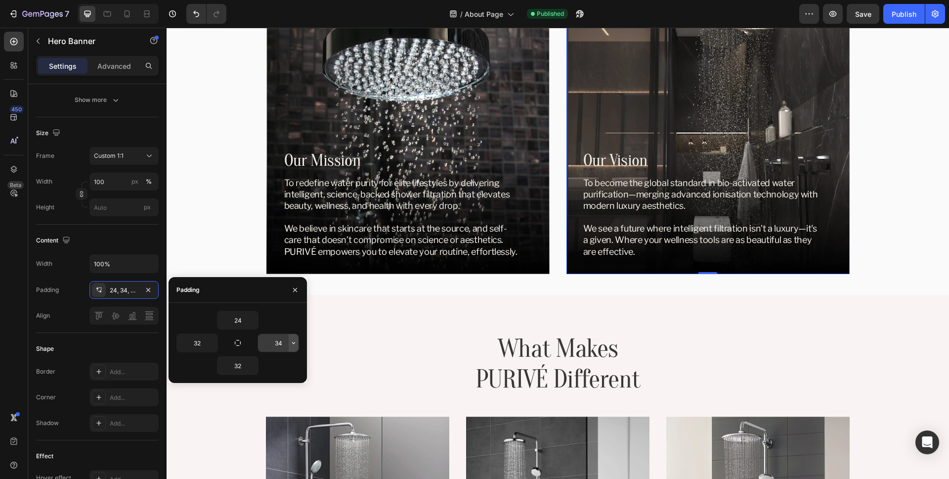
click at [295, 343] on icon "button" at bounding box center [294, 343] width 8 height 8
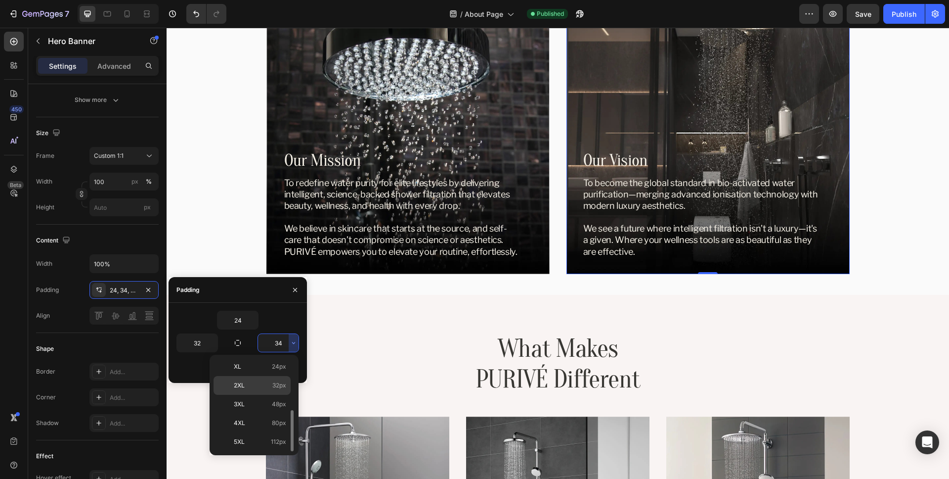
scroll to position [110, 0]
click at [248, 392] on p "2XL 32px" at bounding box center [260, 389] width 52 height 9
type input "32"
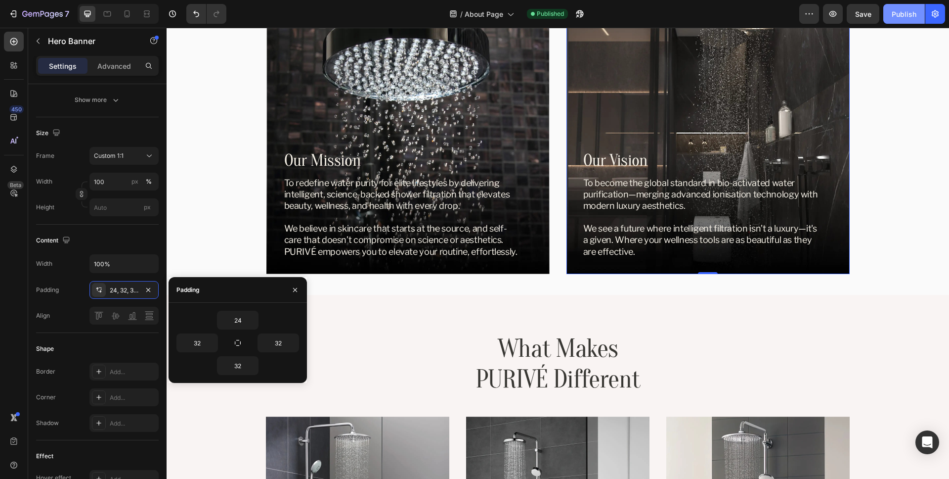
click at [906, 11] on div "Publish" at bounding box center [904, 14] width 25 height 10
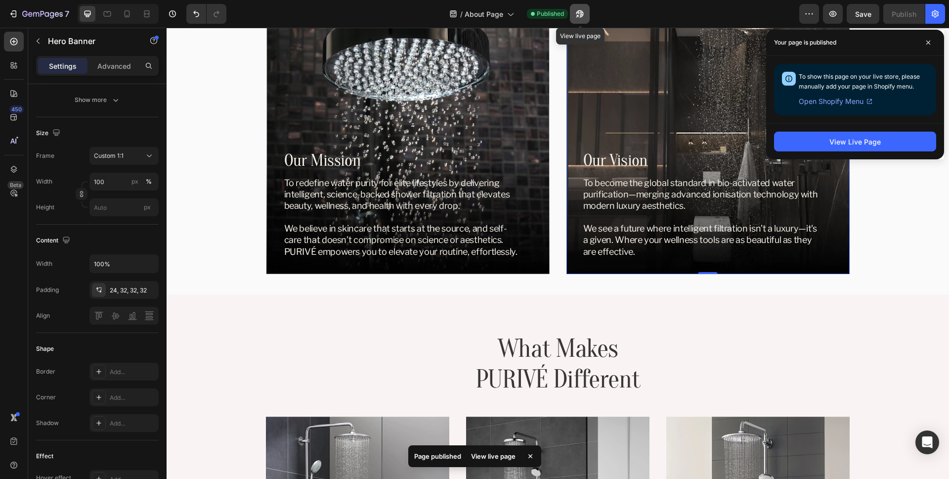
click at [581, 13] on icon "button" at bounding box center [580, 14] width 10 height 10
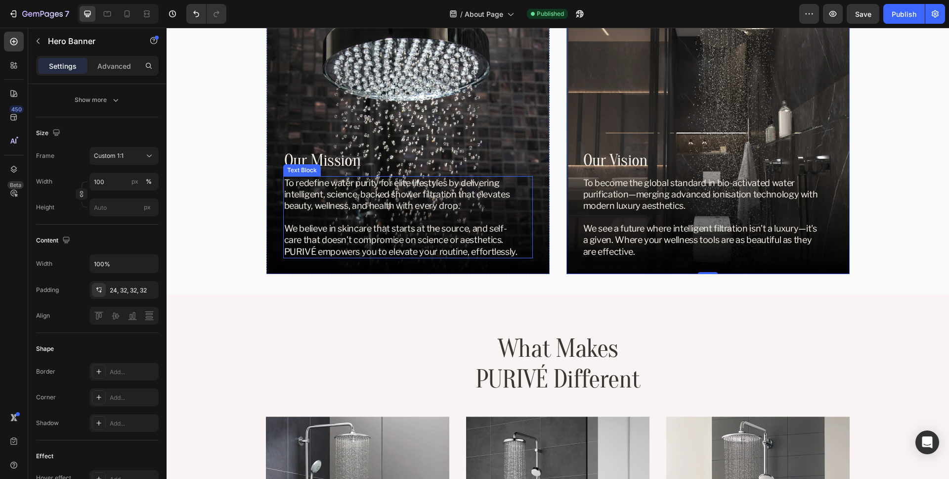
click at [520, 196] on p "To redefine water purity for elite lifestyles by delivering intelligent, scienc…" at bounding box center [403, 217] width 239 height 80
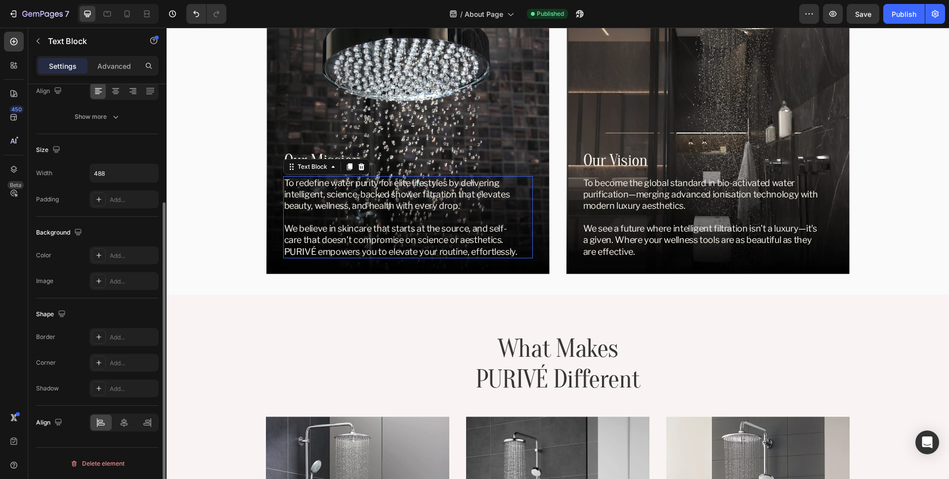
scroll to position [0, 0]
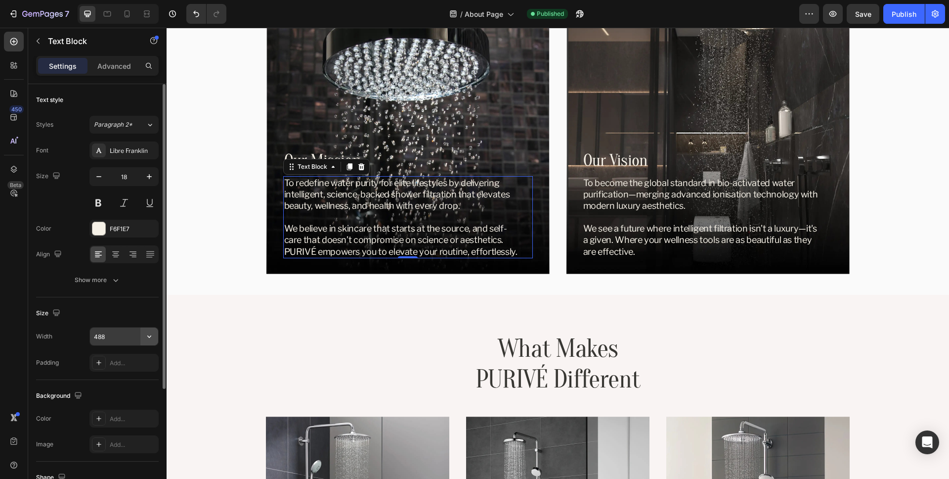
click at [149, 339] on icon "button" at bounding box center [149, 336] width 10 height 10
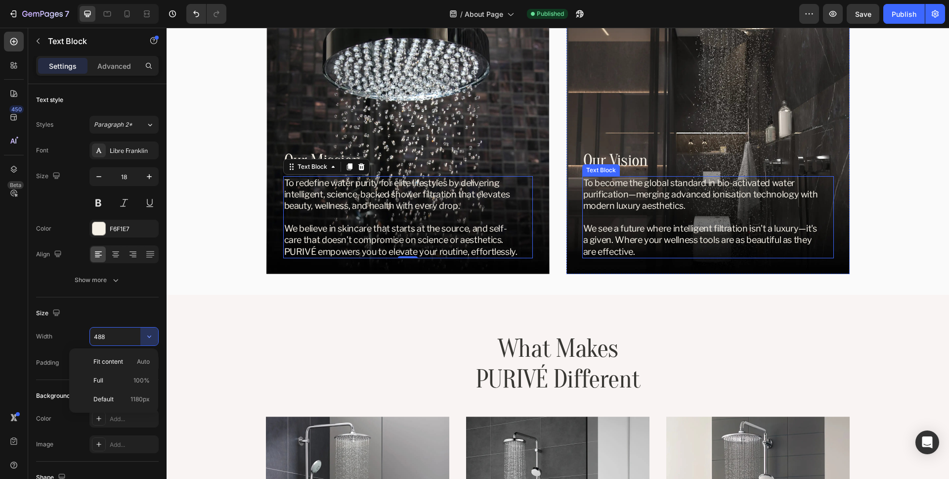
click at [828, 208] on div "To become the global standard in bio-activated water purification—merging advan…" at bounding box center [709, 217] width 252 height 82
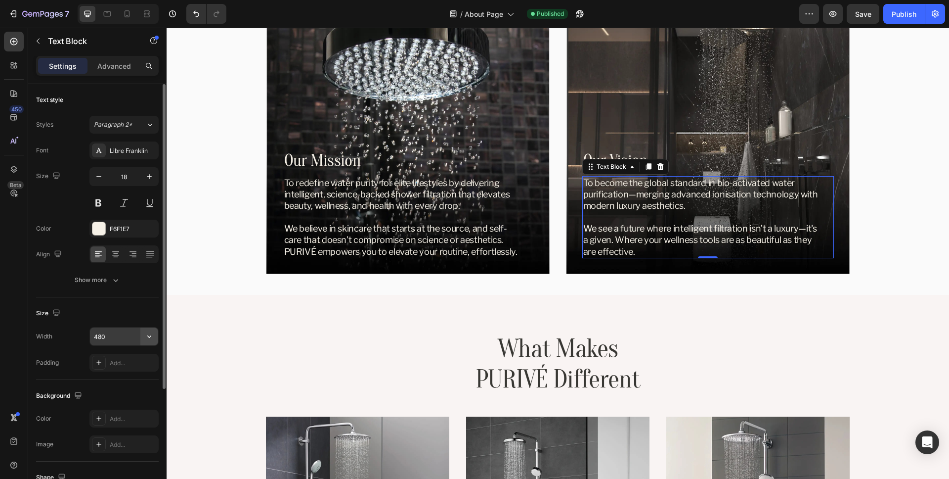
click at [149, 336] on icon "button" at bounding box center [149, 336] width 10 height 10
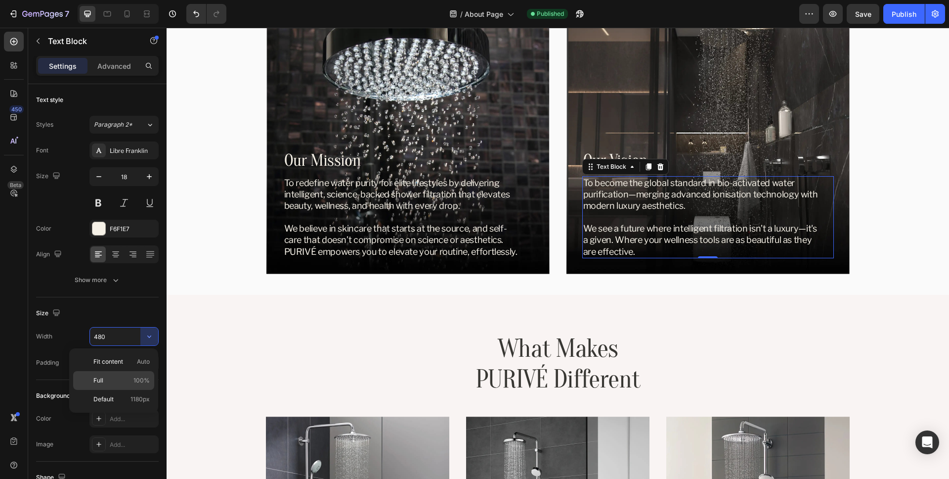
click at [128, 381] on p "Full 100%" at bounding box center [121, 380] width 56 height 9
type input "100%"
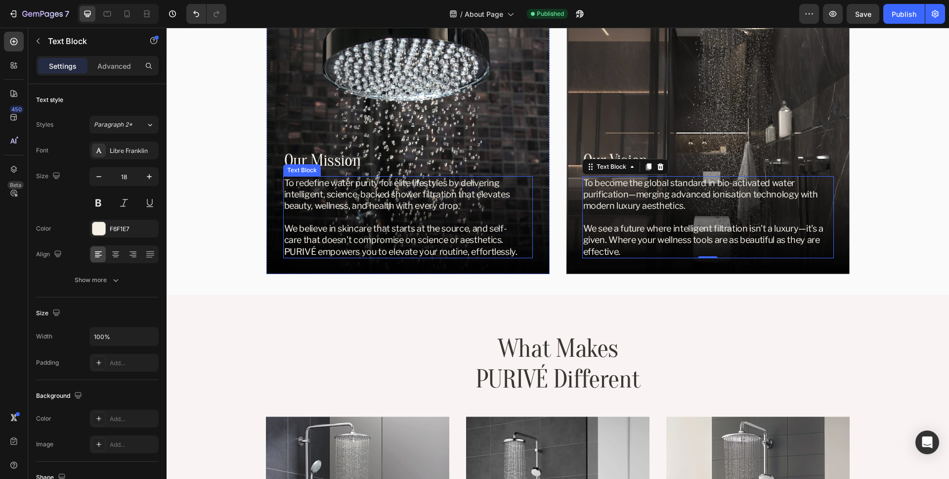
click at [524, 218] on div "To redefine water purity for elite lifestyles by delivering intelligent, scienc…" at bounding box center [403, 217] width 241 height 82
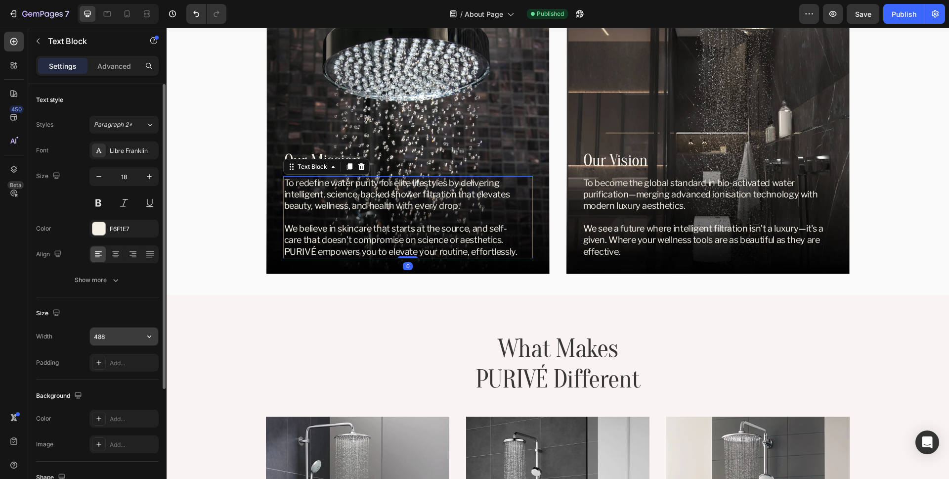
click at [155, 340] on button "button" at bounding box center [149, 336] width 18 height 18
click at [130, 376] on p "Full 100%" at bounding box center [121, 380] width 56 height 9
type input "100%"
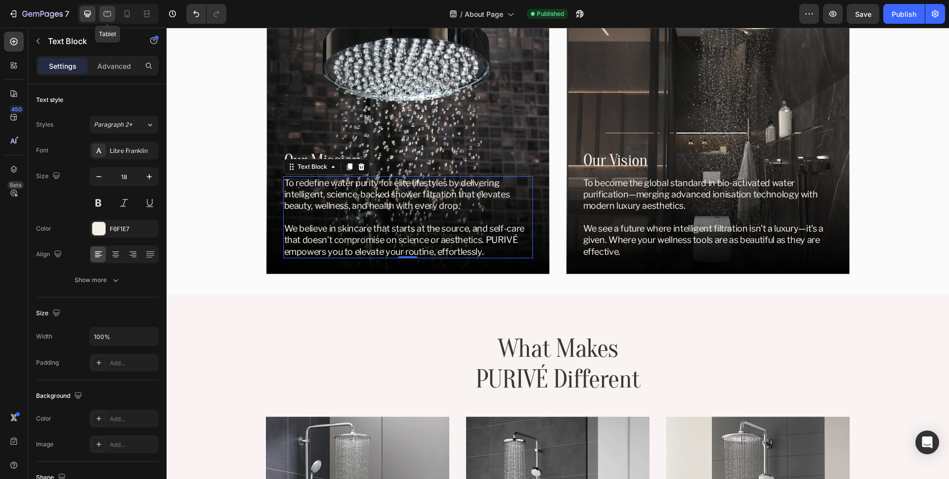
click at [108, 19] on div at bounding box center [107, 14] width 16 height 16
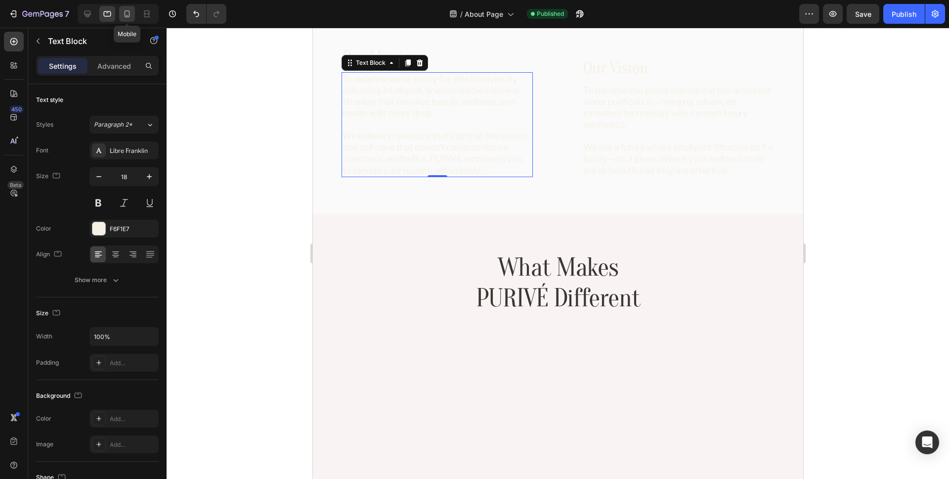
scroll to position [428, 0]
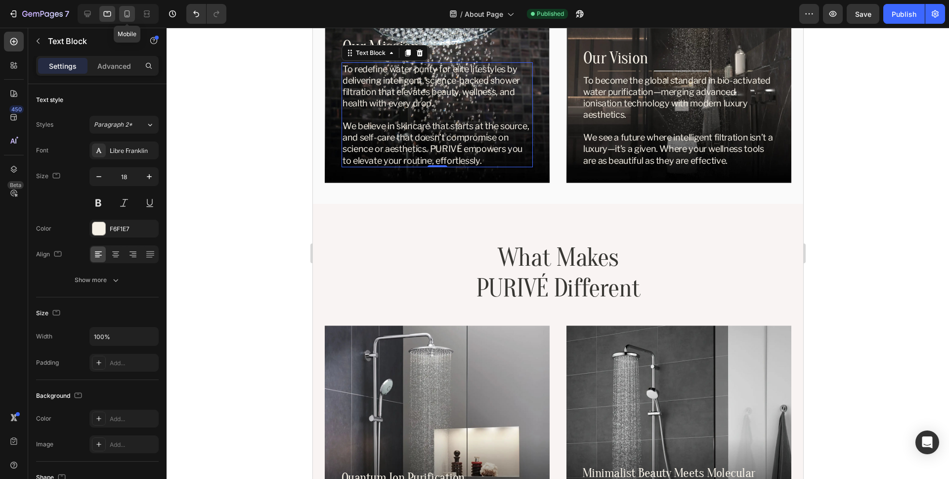
click at [128, 16] on icon at bounding box center [127, 13] width 5 height 7
type input "16"
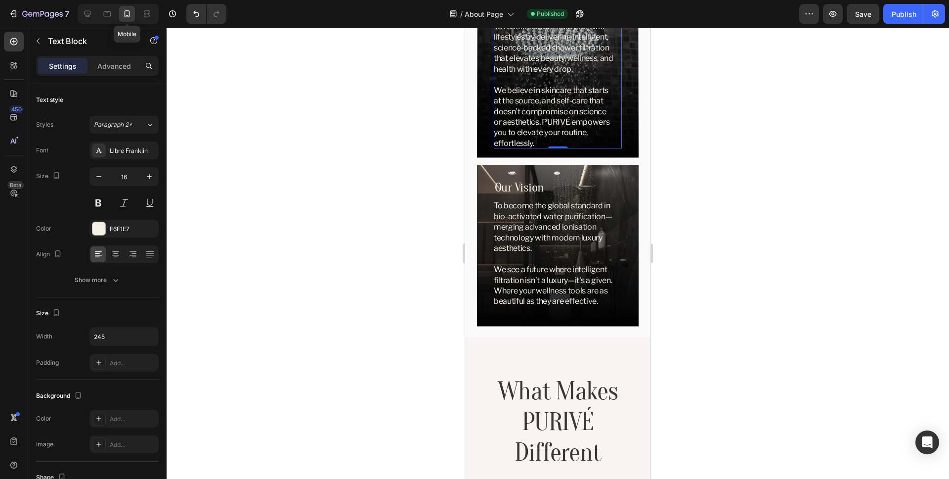
scroll to position [339, 0]
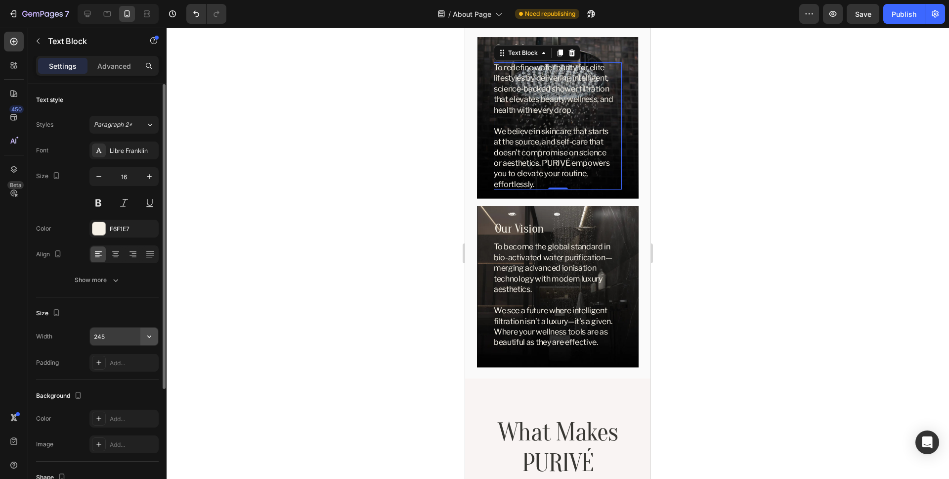
click at [149, 340] on icon "button" at bounding box center [149, 336] width 10 height 10
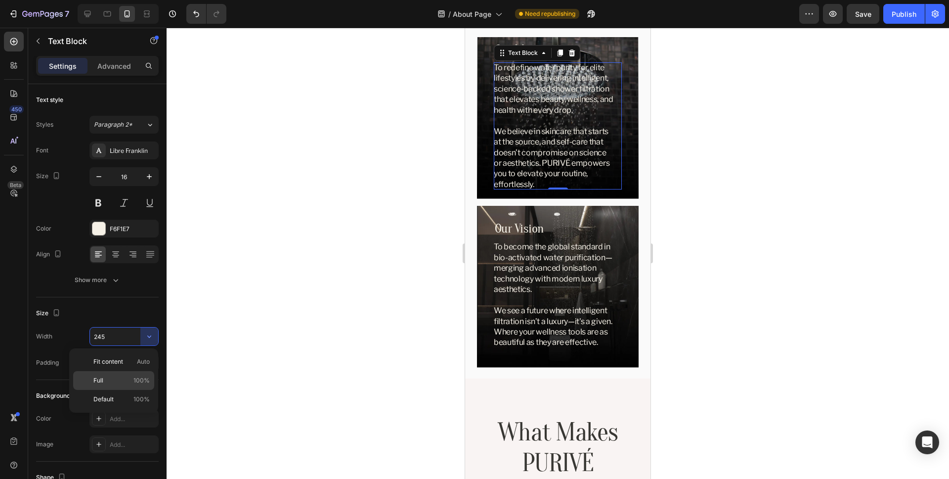
click at [137, 383] on span "100%" at bounding box center [142, 380] width 16 height 9
type input "100%"
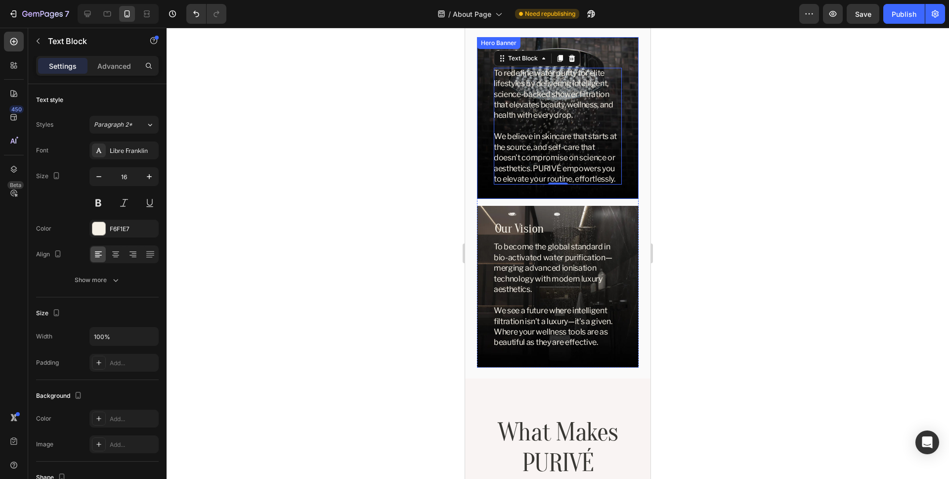
click at [488, 155] on div "Our Mission Heading To redefine water purity for elite lifestyles by delivering…" at bounding box center [558, 118] width 162 height 159
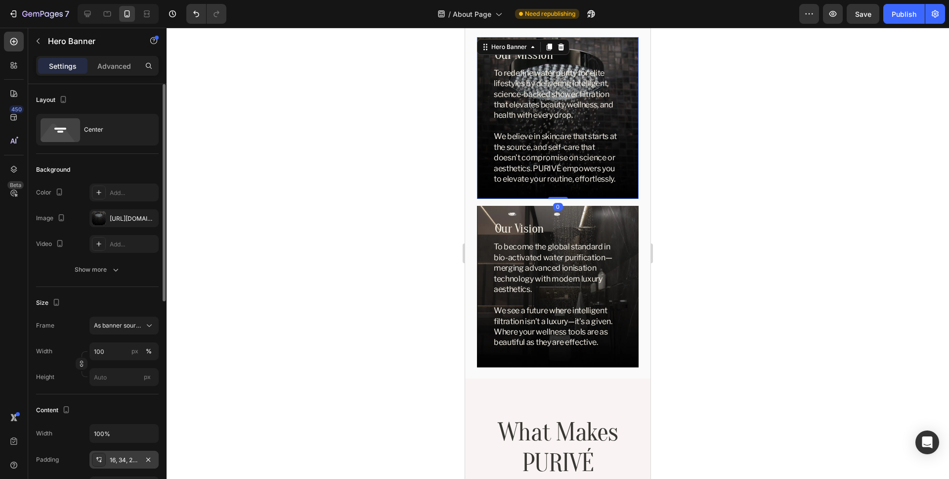
click at [122, 459] on div "16, 34, 26, 34" at bounding box center [124, 459] width 29 height 9
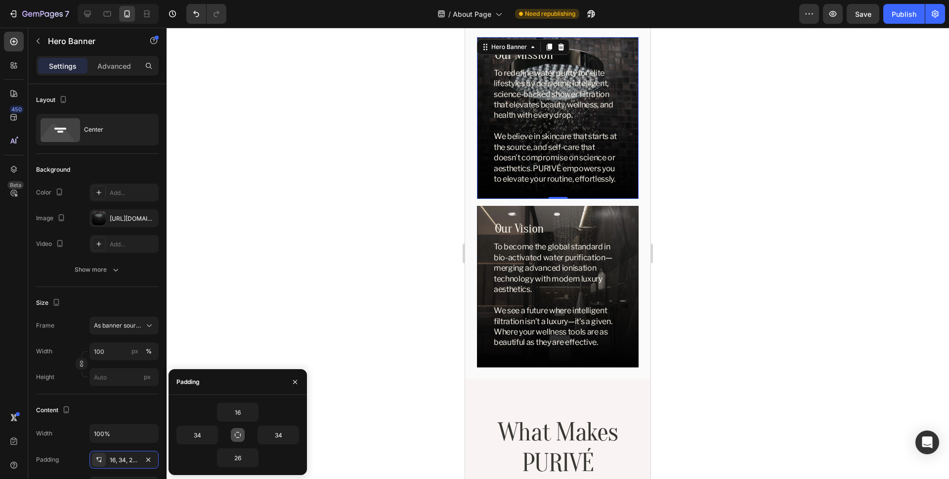
click at [240, 435] on icon "button" at bounding box center [238, 435] width 6 height 6
type input "16"
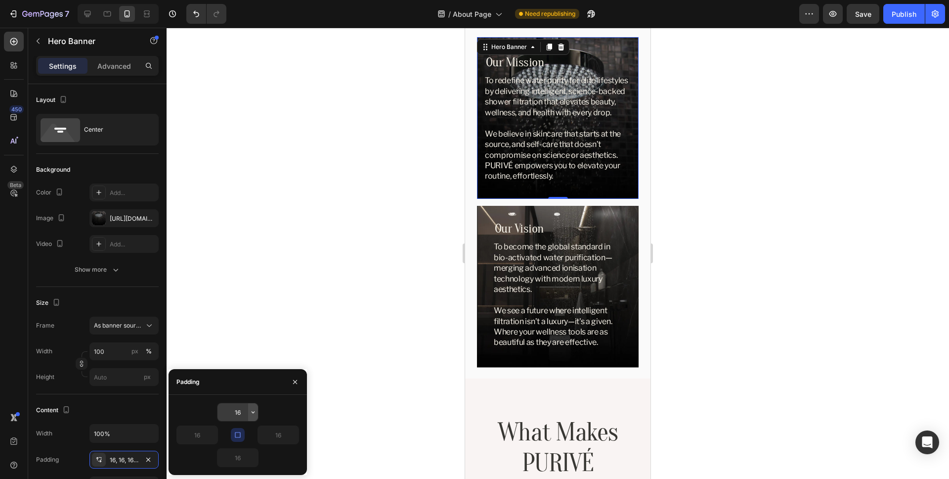
click at [256, 411] on icon "button" at bounding box center [253, 412] width 8 height 8
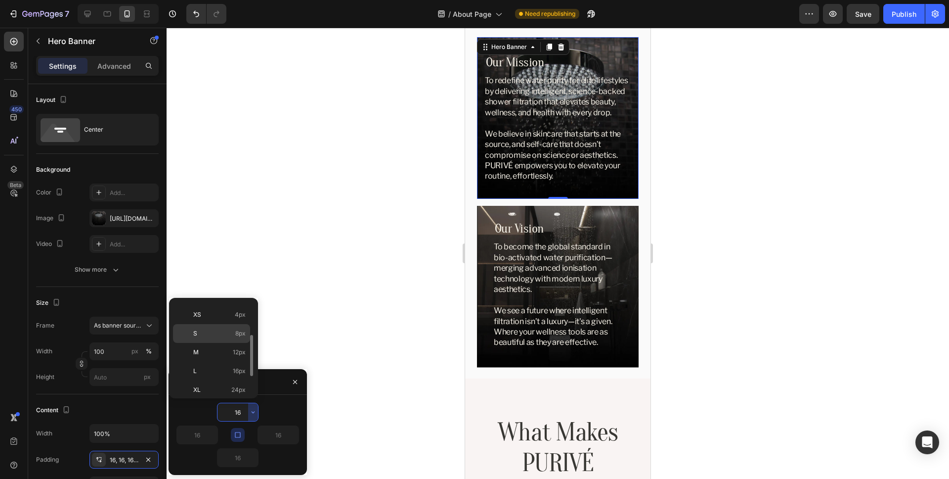
scroll to position [114, 0]
click at [217, 338] on div "2XL 32px" at bounding box center [211, 347] width 77 height 19
type input "32"
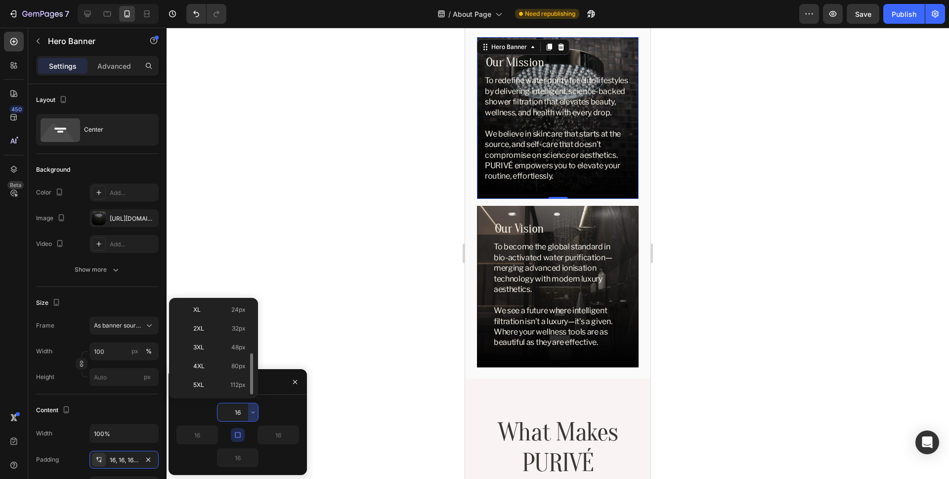
type input "32"
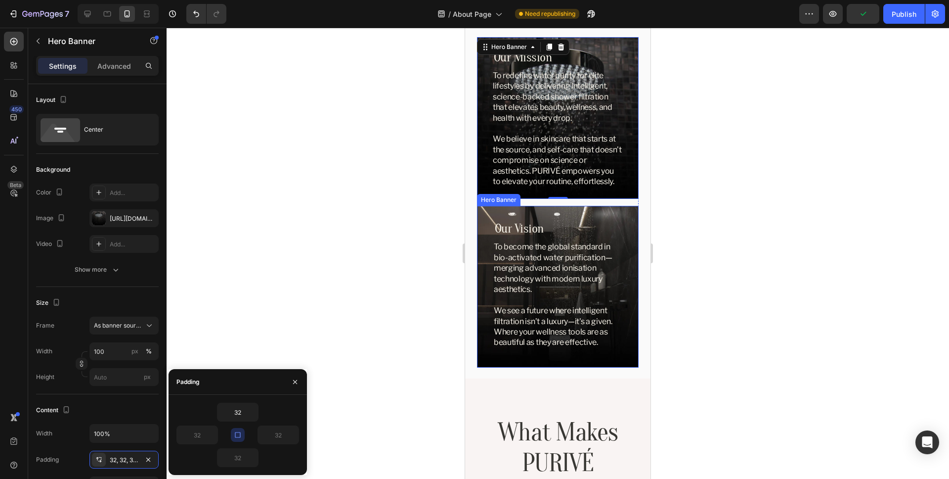
click at [487, 286] on div "Our Vision Heading To become the global standard in bio-activated water purific…" at bounding box center [558, 286] width 162 height 148
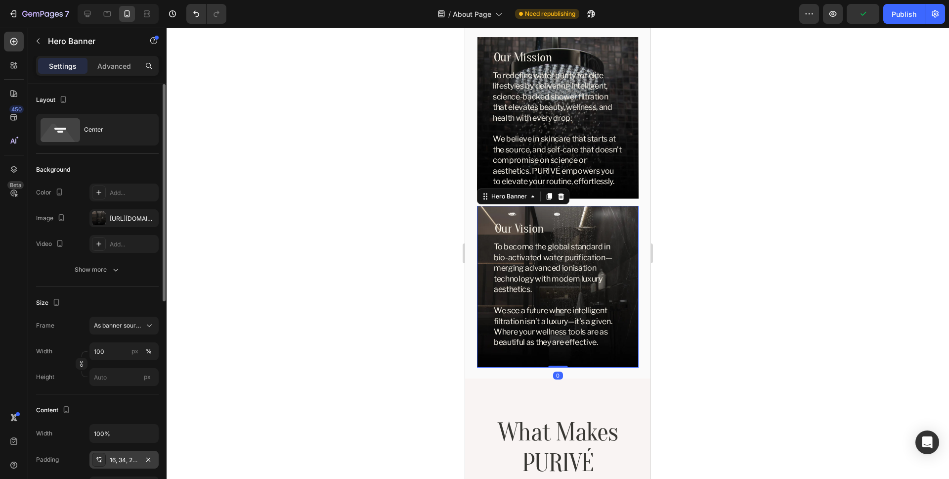
click at [124, 464] on div "16, 34, 26, 34" at bounding box center [124, 459] width 29 height 9
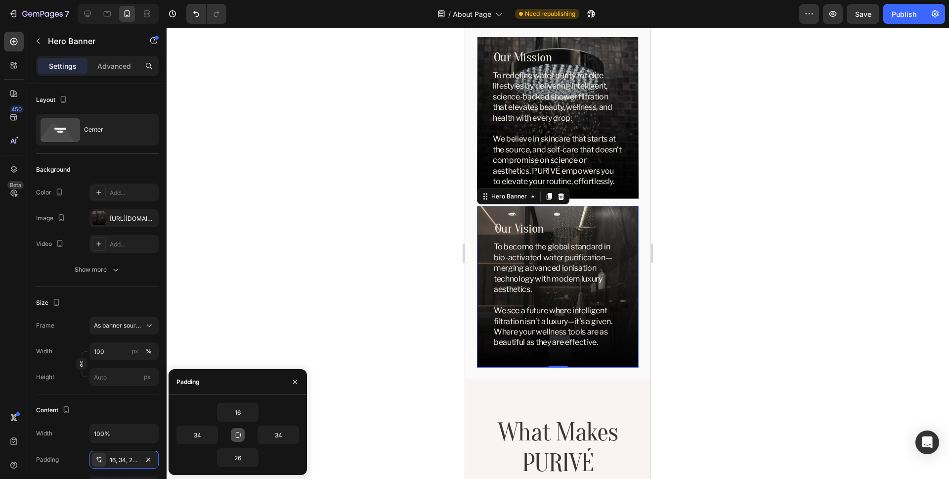
click at [237, 436] on icon "button" at bounding box center [238, 435] width 8 height 8
type input "16"
click at [253, 413] on icon "button" at bounding box center [253, 412] width 8 height 8
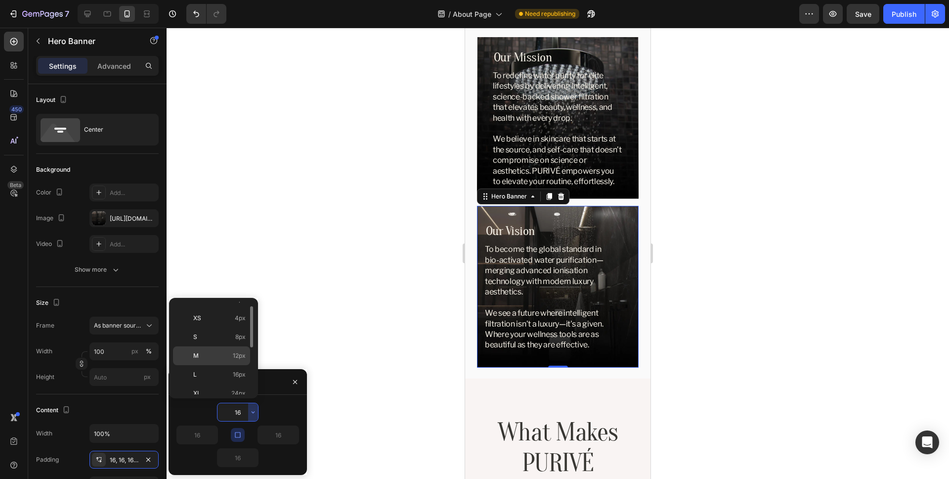
scroll to position [91, 0]
click at [228, 348] on p "2XL 32px" at bounding box center [219, 351] width 52 height 9
type input "32"
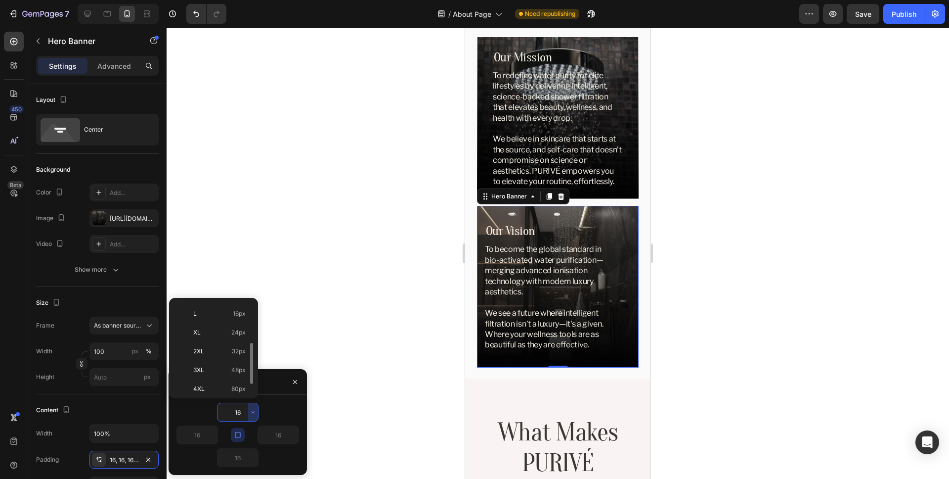
type input "32"
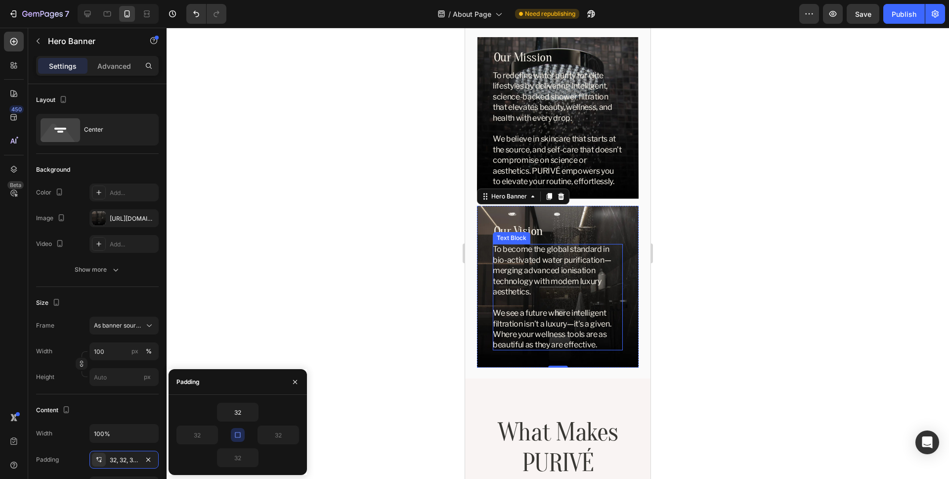
click at [562, 299] on p "To become the global standard in bio-activated water purification—merging advan…" at bounding box center [557, 297] width 128 height 106
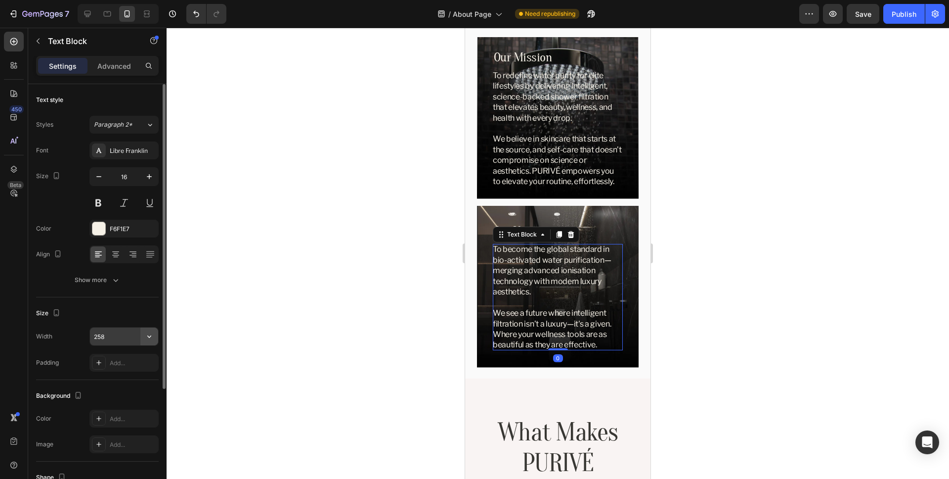
click at [149, 334] on icon "button" at bounding box center [149, 336] width 10 height 10
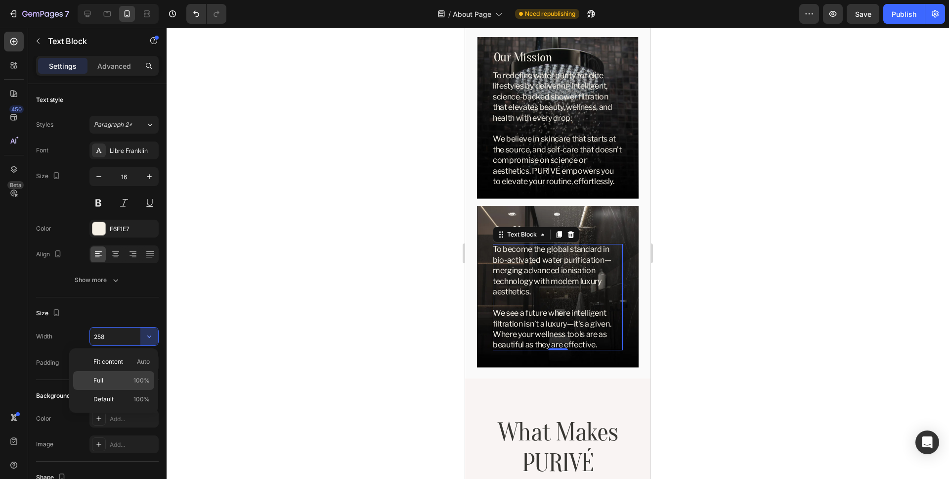
click at [132, 383] on p "Full 100%" at bounding box center [121, 380] width 56 height 9
type input "100%"
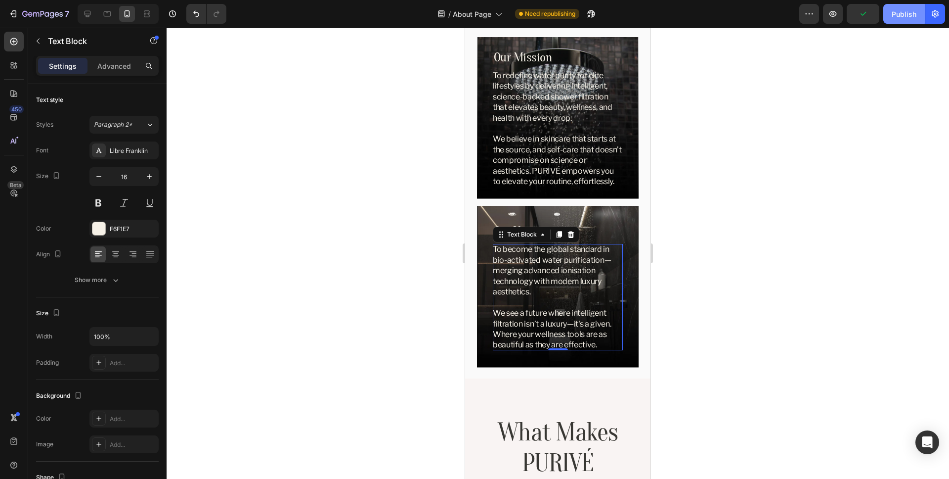
click at [902, 20] on button "Publish" at bounding box center [905, 14] width 42 height 20
click at [836, 216] on div at bounding box center [558, 253] width 783 height 451
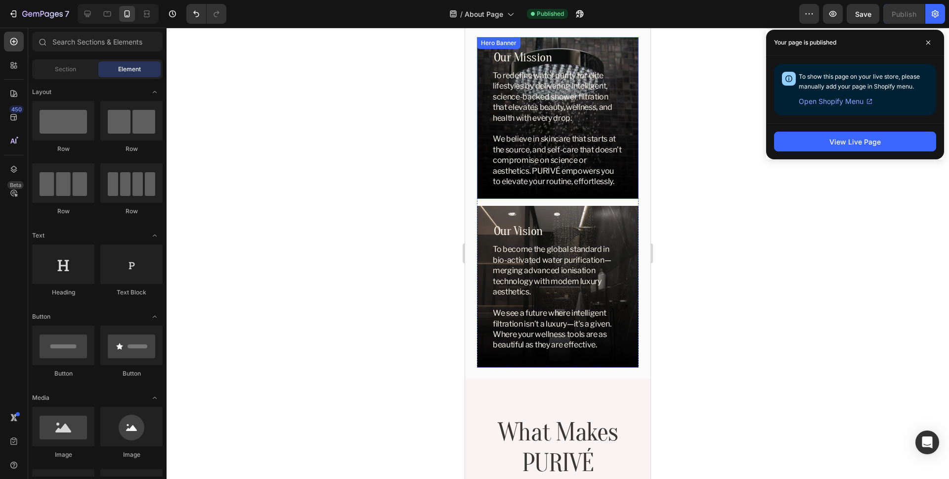
click at [627, 53] on div "Our Mission Heading To redefine water purity for elite lifestyles by delivering…" at bounding box center [558, 118] width 162 height 170
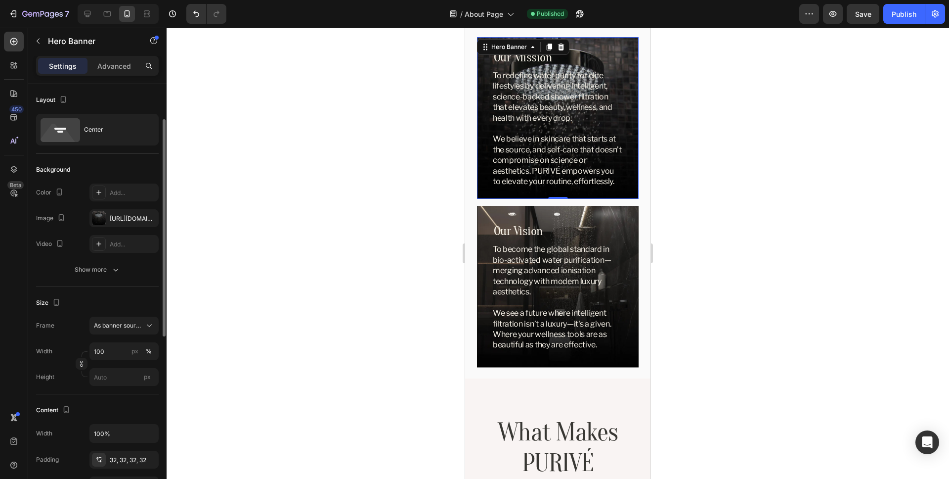
scroll to position [120, 0]
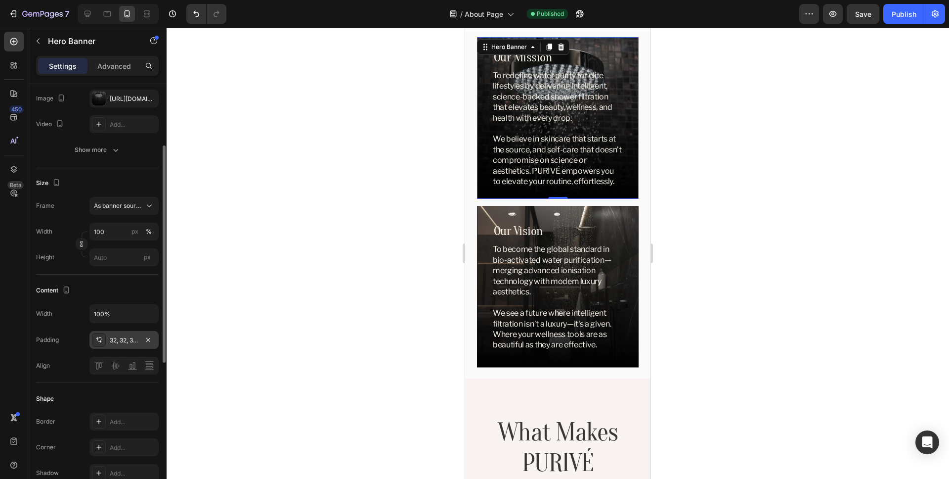
click at [119, 337] on div "32, 32, 32, 32" at bounding box center [124, 340] width 29 height 9
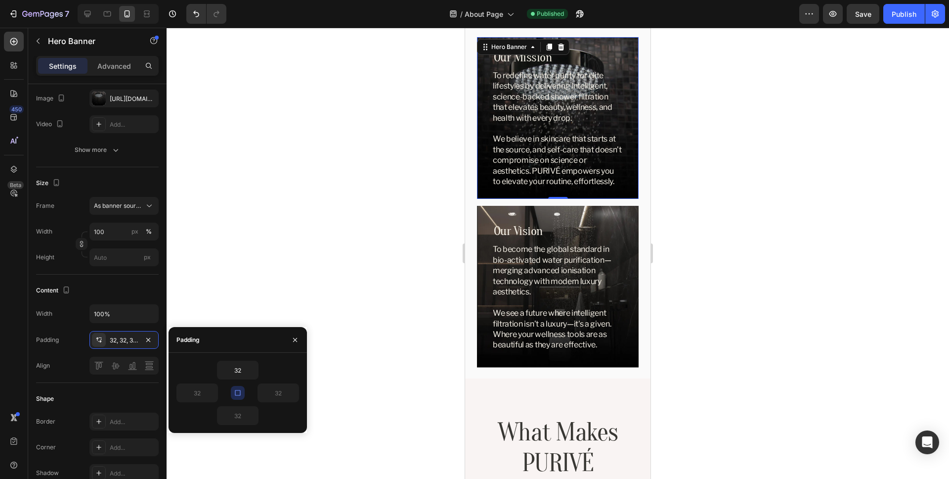
click at [240, 395] on icon "button" at bounding box center [237, 392] width 5 height 5
click at [253, 372] on icon "button" at bounding box center [253, 370] width 8 height 8
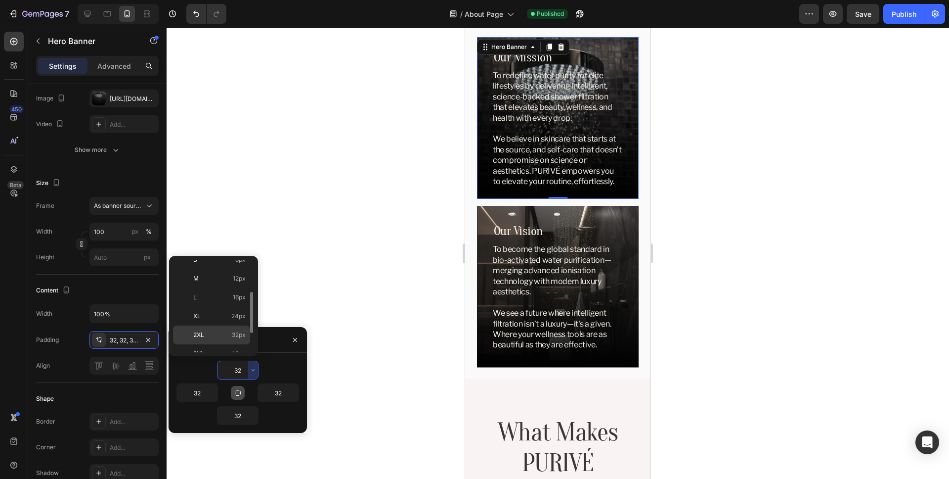
scroll to position [68, 0]
click at [213, 291] on p "L 16px" at bounding box center [219, 295] width 52 height 9
type input "16"
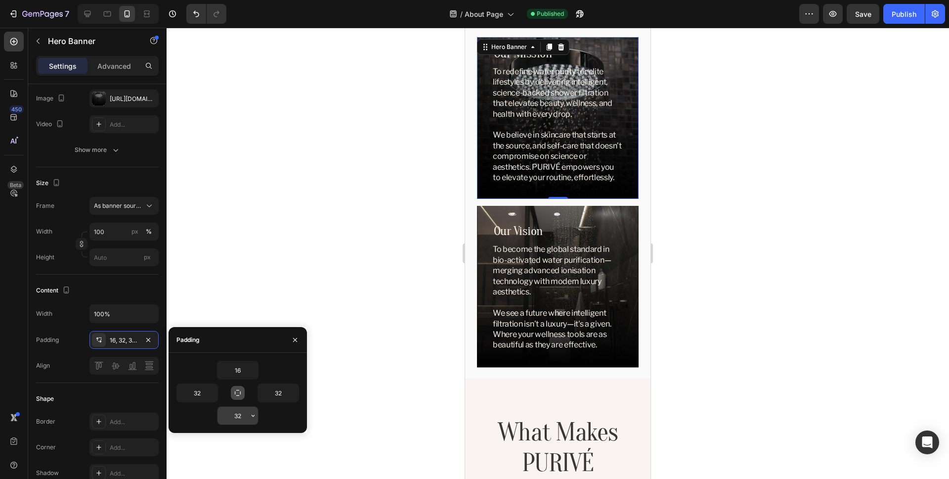
click at [255, 417] on icon "button" at bounding box center [253, 415] width 8 height 8
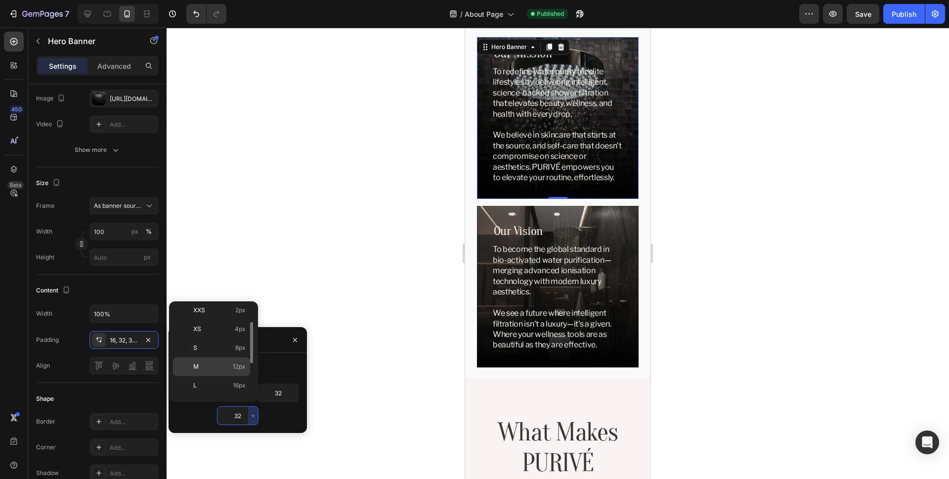
scroll to position [45, 0]
click at [215, 364] on p "L 16px" at bounding box center [219, 363] width 52 height 9
type input "16"
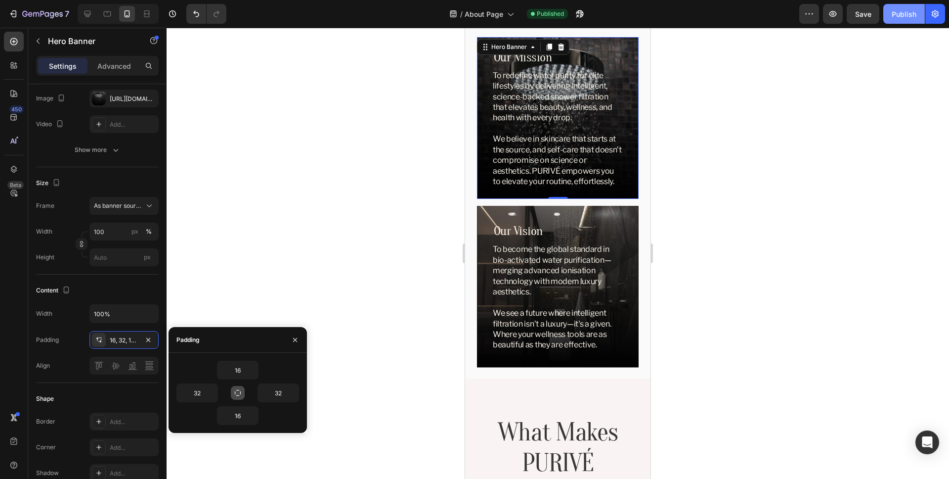
click at [906, 17] on div "Publish" at bounding box center [904, 14] width 25 height 10
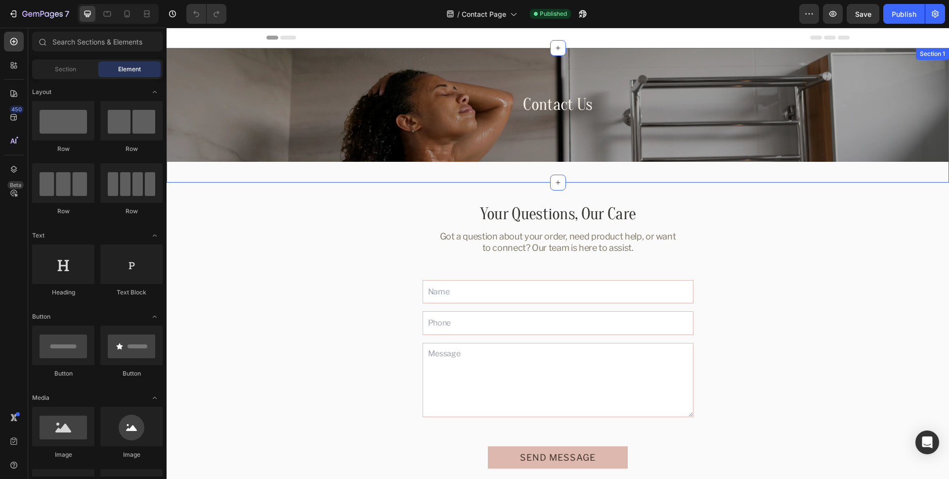
click at [439, 169] on div "Contact Us Heading Hero Banner Section 1" at bounding box center [558, 115] width 783 height 135
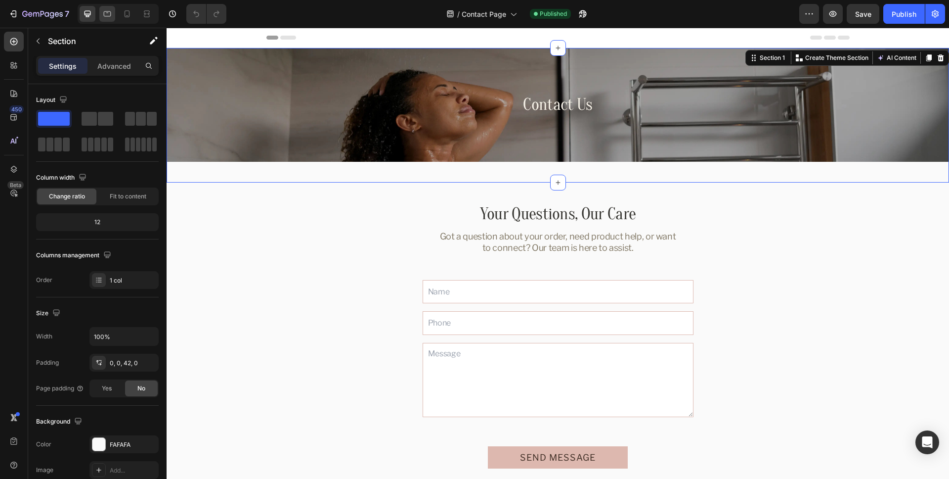
click at [107, 19] on div at bounding box center [107, 14] width 16 height 16
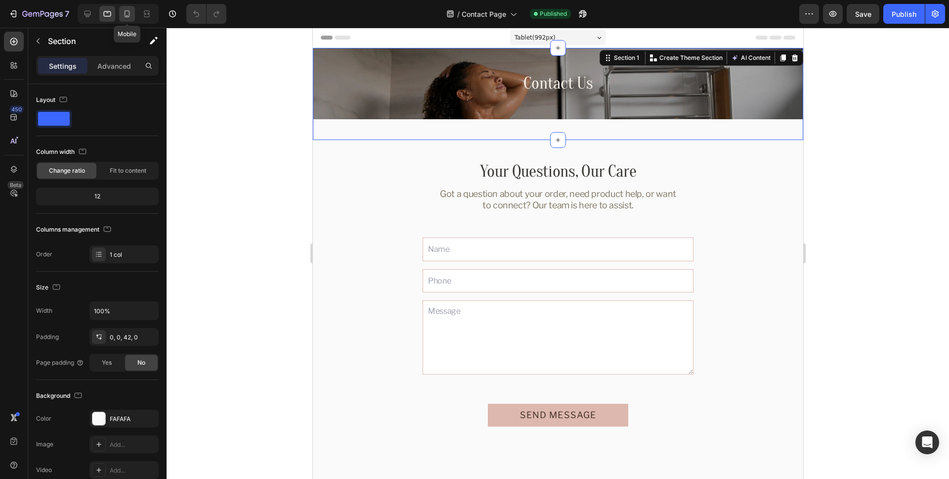
click at [126, 17] on icon at bounding box center [127, 14] width 10 height 10
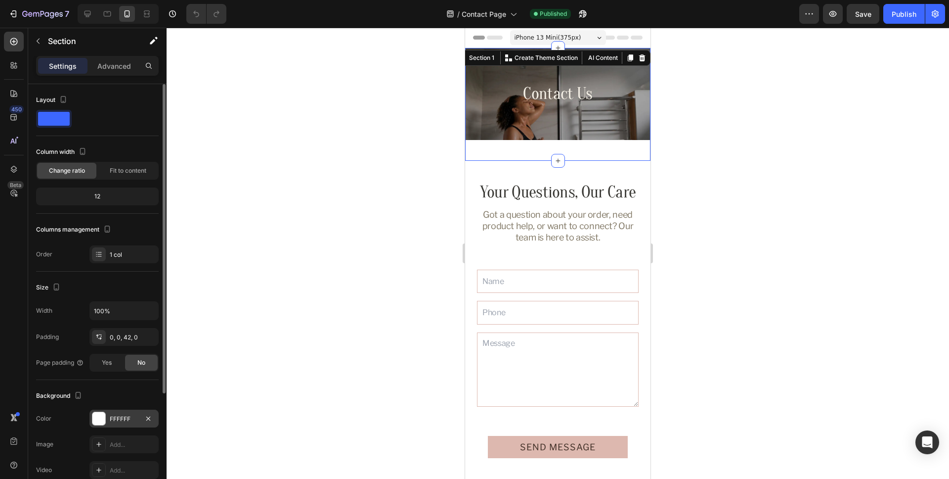
click at [122, 418] on div "FFFFFF" at bounding box center [124, 418] width 29 height 9
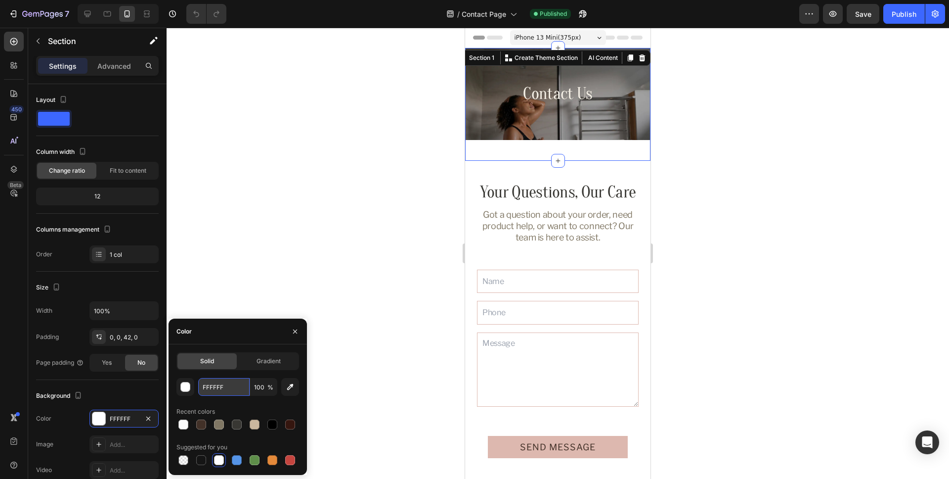
click at [231, 390] on input "FFFFFF" at bounding box center [223, 387] width 51 height 18
paste input "#FAFAFA"
click at [242, 339] on div "Color" at bounding box center [238, 331] width 138 height 26
type input "FAFAFA"
click at [296, 332] on icon "button" at bounding box center [295, 331] width 4 height 4
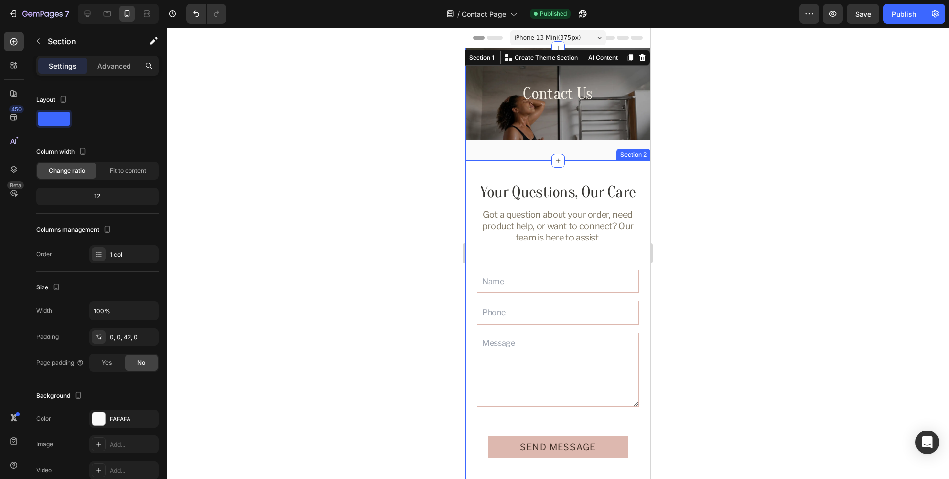
click at [532, 170] on div "Your Questions, Our Care Heading Got a question about your order, need product …" at bounding box center [557, 328] width 185 height 335
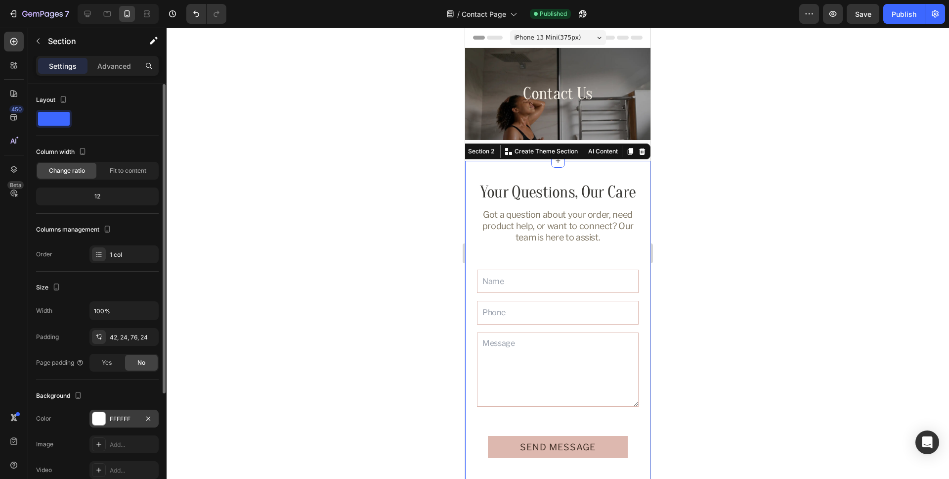
click at [126, 423] on div "FFFFFF" at bounding box center [124, 418] width 69 height 18
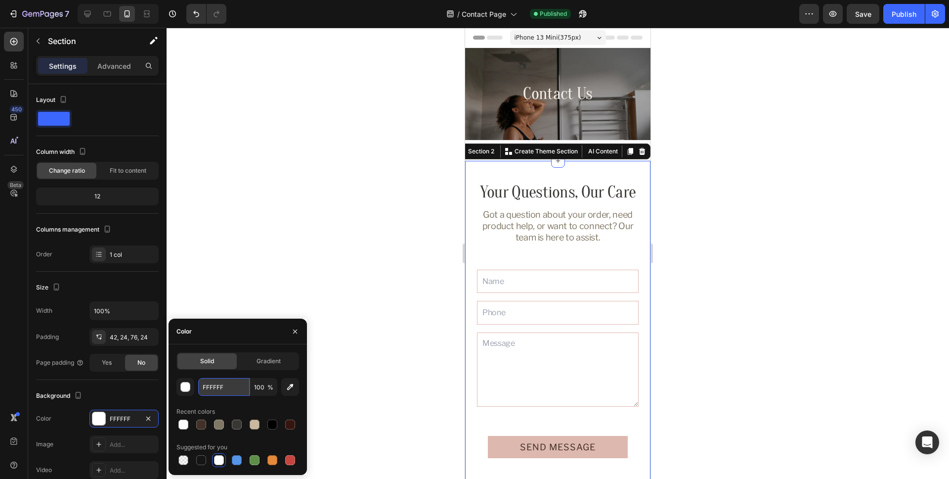
click at [239, 388] on input "FFFFFF" at bounding box center [223, 387] width 51 height 18
paste input "#FAFAFA"
click at [249, 338] on div "Color" at bounding box center [238, 331] width 138 height 26
type input "FAFAFA"
click at [297, 329] on icon "button" at bounding box center [295, 331] width 8 height 8
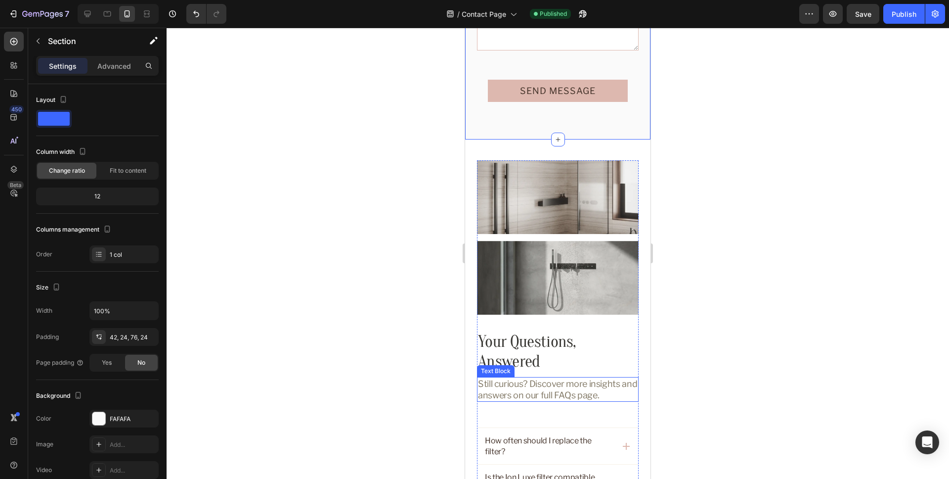
scroll to position [316, 0]
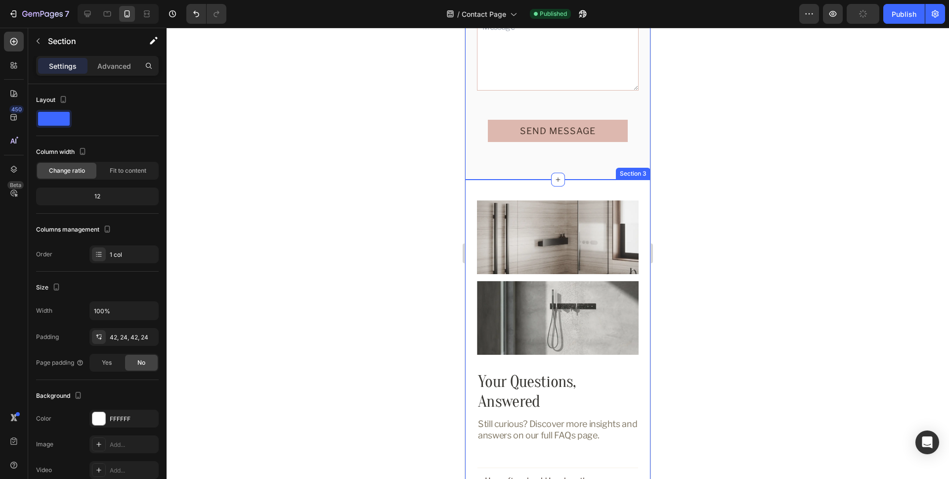
click at [506, 189] on div "Your Questions, Answered Heading Still curious? Discover more insights and answ…" at bounding box center [557, 430] width 185 height 501
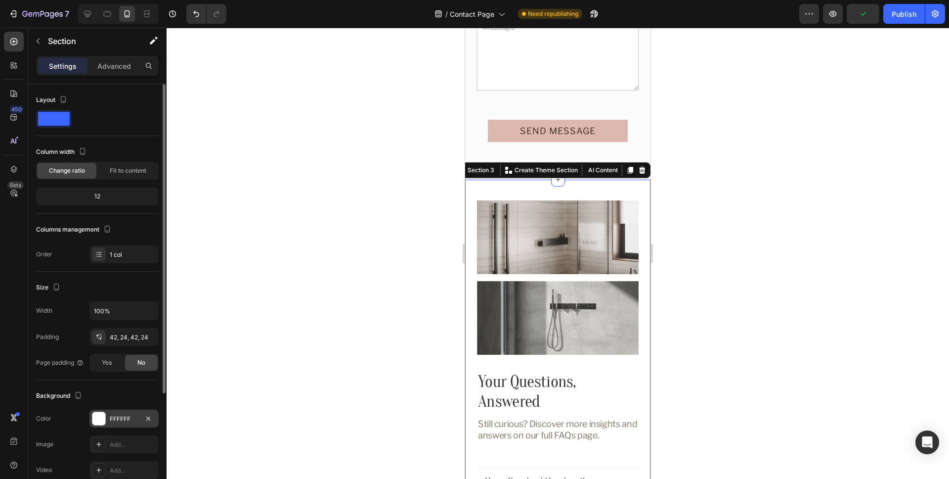
click at [115, 420] on div "FFFFFF" at bounding box center [124, 418] width 29 height 9
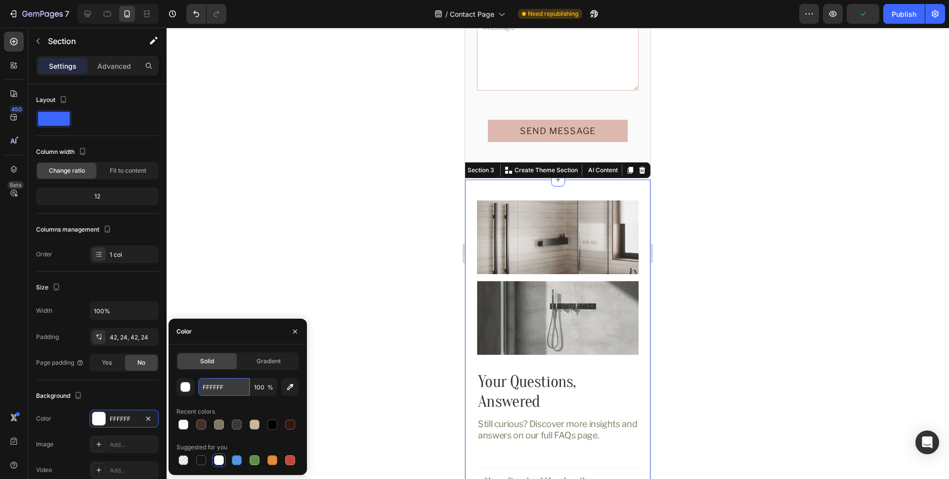
click at [229, 389] on input "FFFFFF" at bounding box center [223, 387] width 51 height 18
paste input "#FAFAFA"
click at [241, 339] on div "Color" at bounding box center [238, 331] width 138 height 26
type input "FAFAFA"
click at [293, 332] on icon "button" at bounding box center [295, 331] width 8 height 8
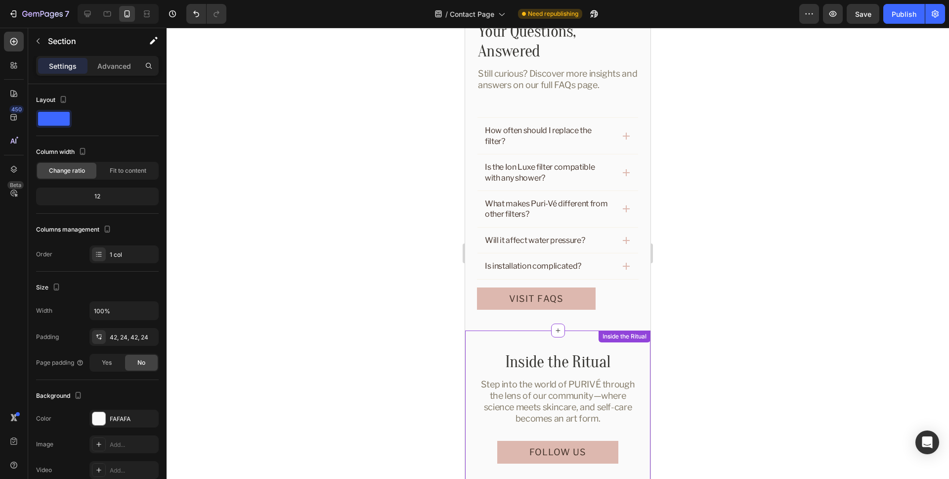
scroll to position [663, 0]
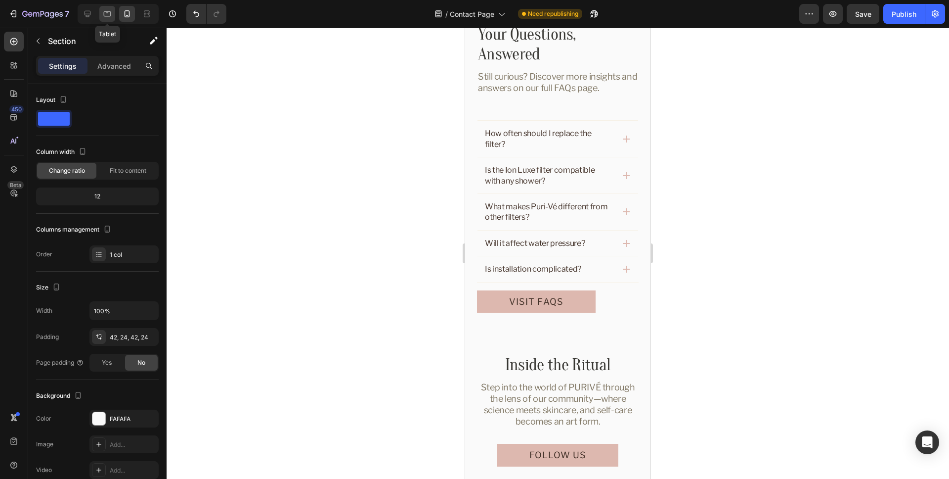
click at [104, 17] on icon at bounding box center [107, 14] width 10 height 10
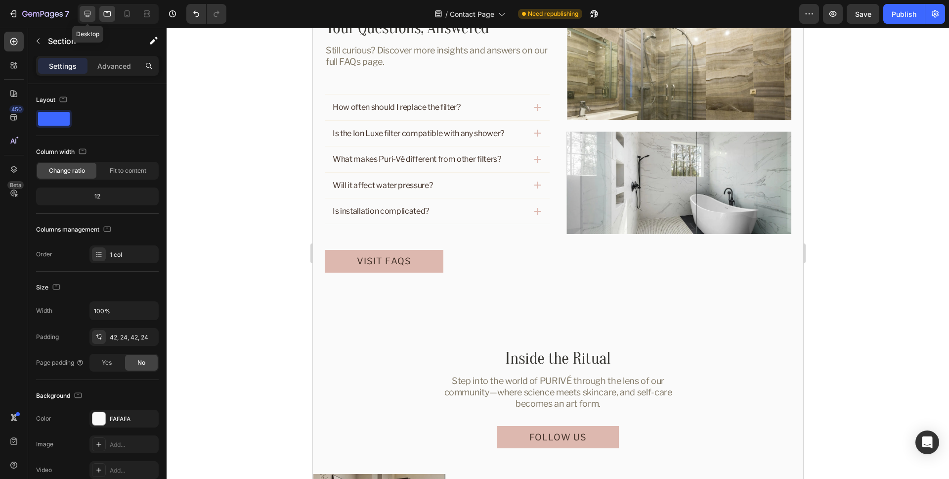
click at [89, 15] on icon at bounding box center [88, 14] width 6 height 6
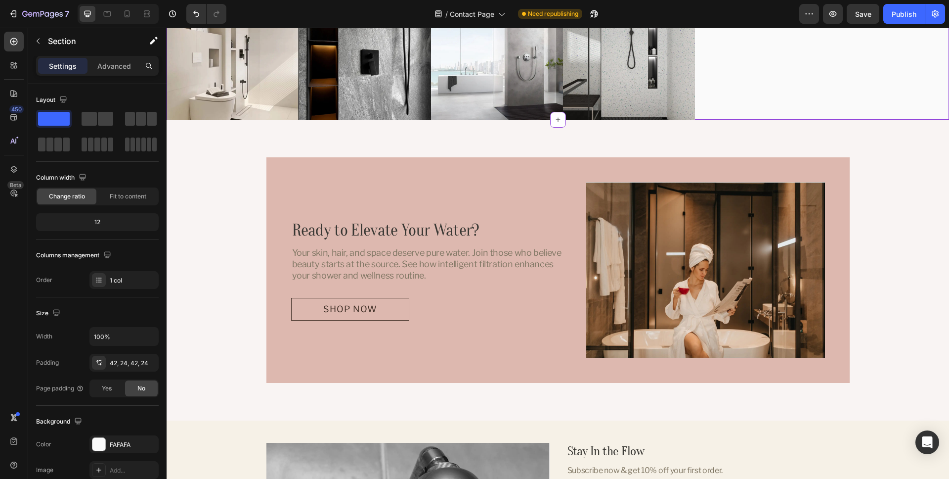
scroll to position [1030, 0]
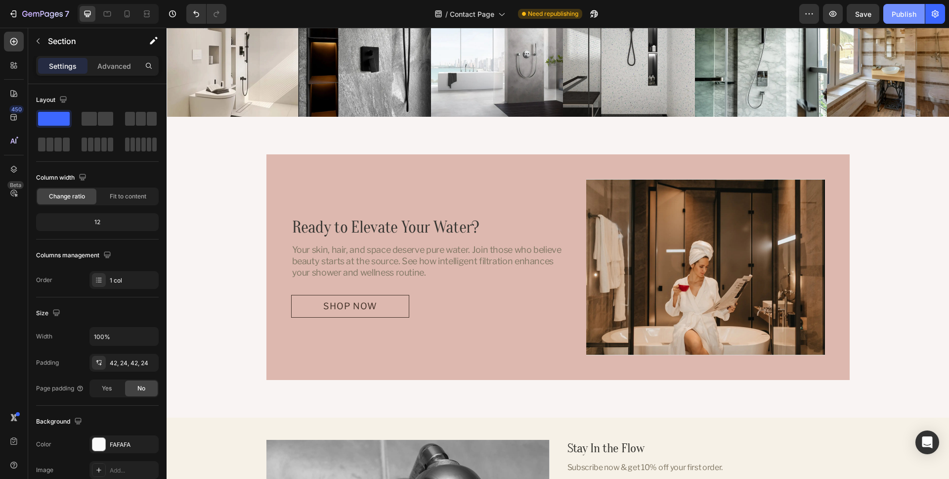
click at [911, 12] on div "Publish" at bounding box center [904, 14] width 25 height 10
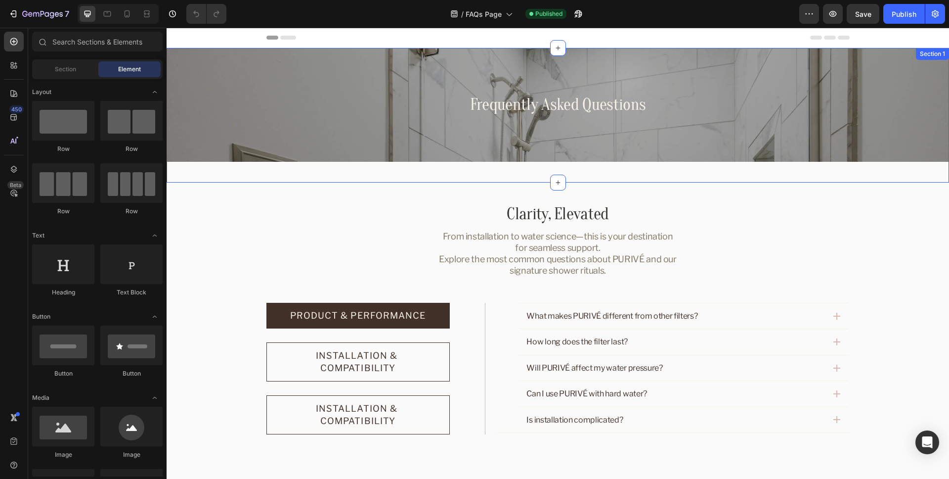
click at [467, 174] on div "Frequently Asked Questions Heading Hero Banner Section 1" at bounding box center [558, 115] width 783 height 135
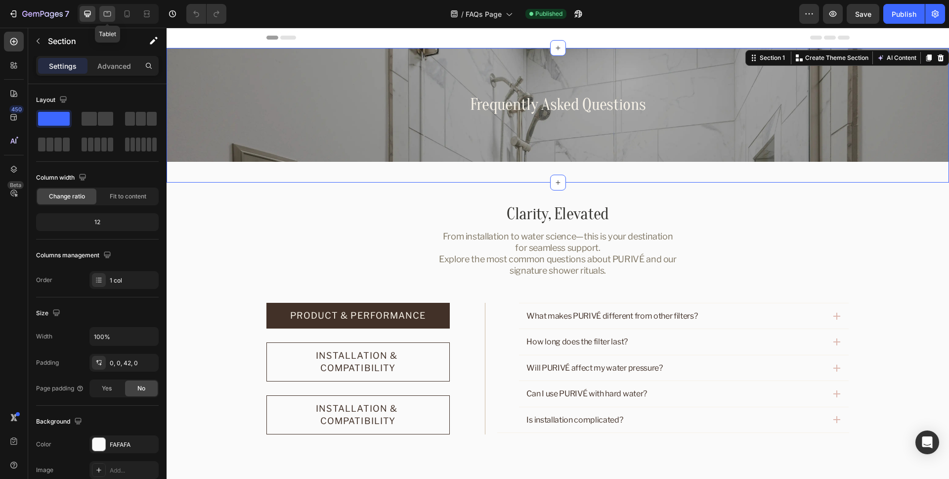
click at [105, 16] on icon at bounding box center [107, 13] width 7 height 5
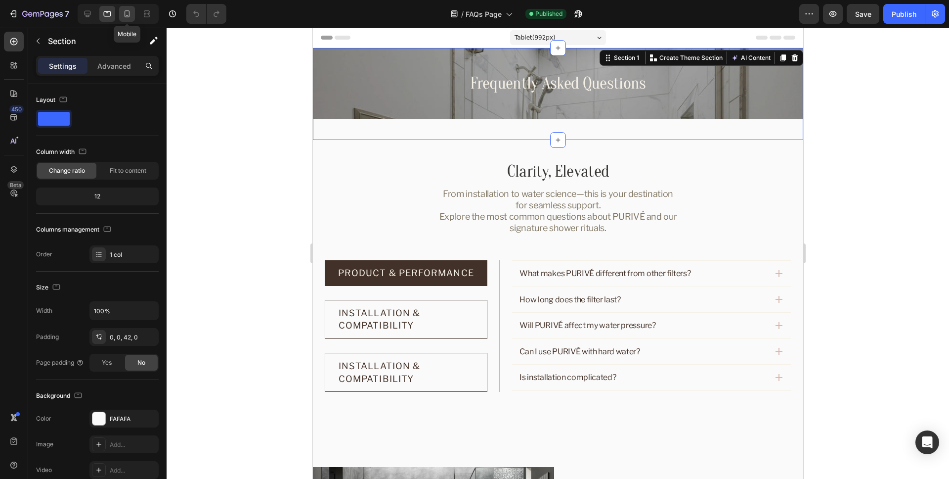
click at [124, 14] on icon at bounding box center [127, 14] width 10 height 10
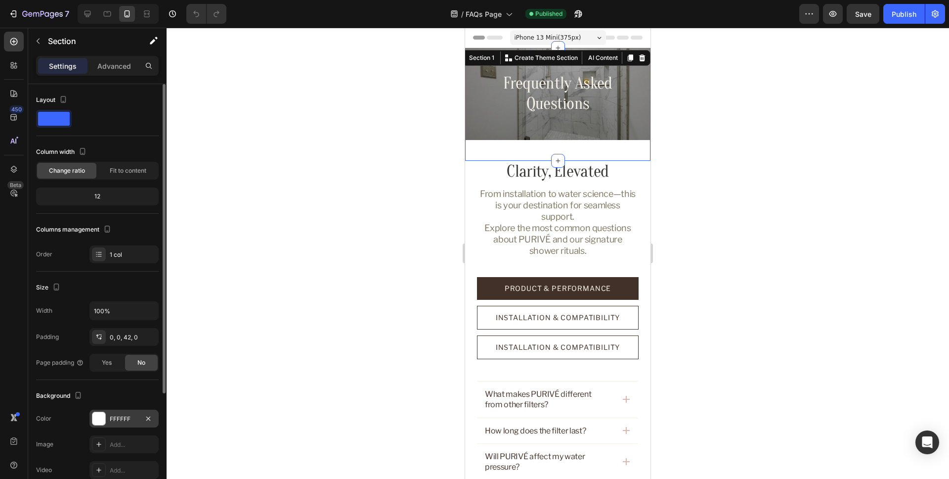
click at [124, 421] on div "FFFFFF" at bounding box center [124, 418] width 29 height 9
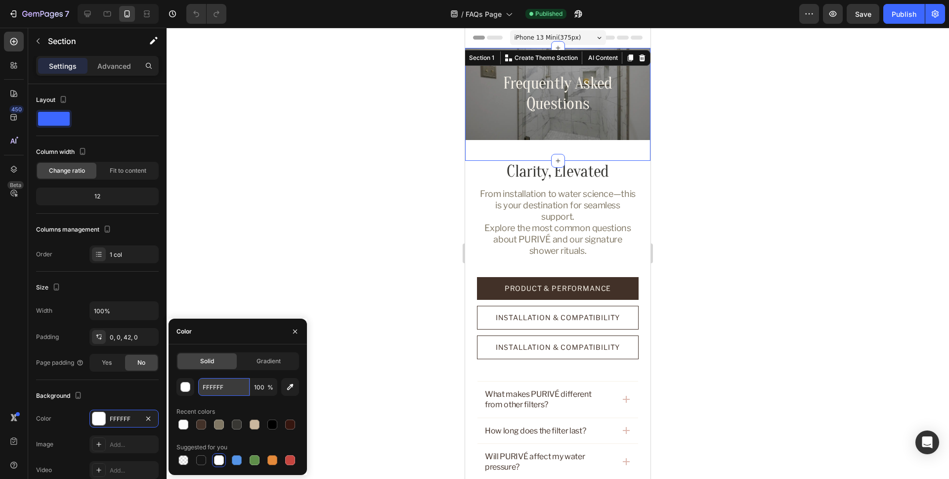
click at [235, 391] on input "FFFFFF" at bounding box center [223, 387] width 51 height 18
paste input "#FAFAFA"
click at [249, 337] on div "Color" at bounding box center [238, 331] width 138 height 26
type input "FAFAFA"
click at [296, 332] on icon "button" at bounding box center [295, 331] width 4 height 4
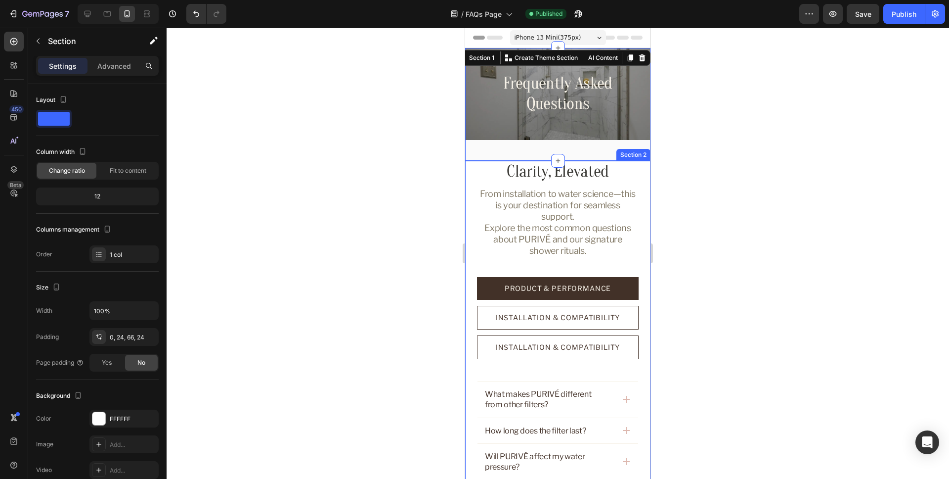
click at [472, 172] on div "Clarity, Elevated Heading From installation to water science—this is your desti…" at bounding box center [557, 363] width 185 height 404
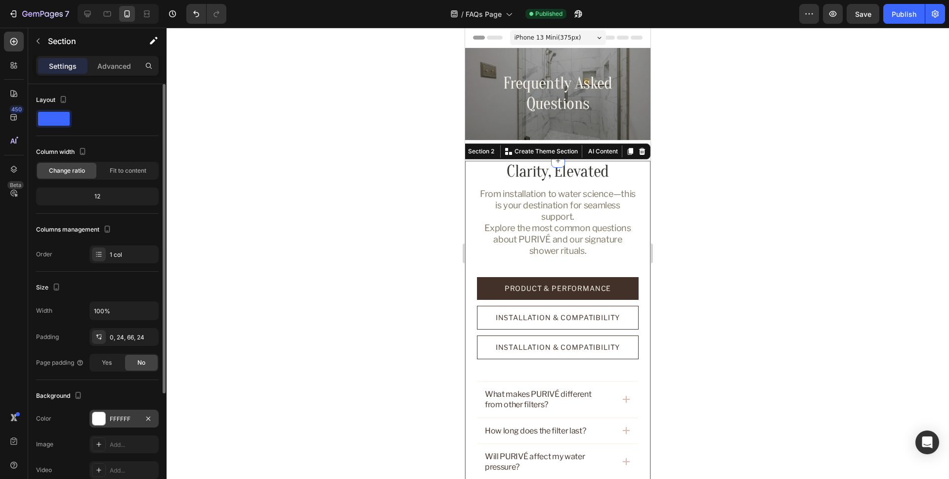
click at [122, 422] on div "FFFFFF" at bounding box center [124, 418] width 29 height 9
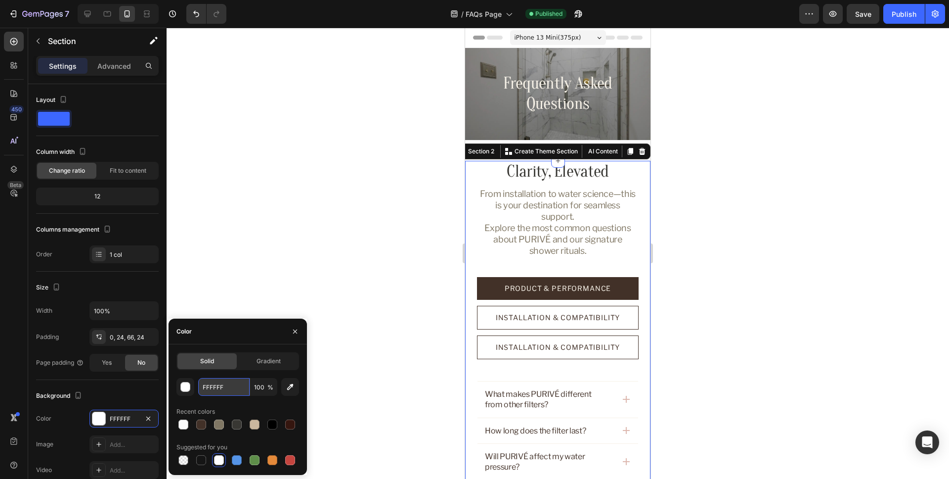
click at [224, 388] on input "FFFFFF" at bounding box center [223, 387] width 51 height 18
paste input "#FAFAFA"
click at [246, 335] on div "Color" at bounding box center [238, 331] width 138 height 26
type input "FAFAFA"
click at [292, 333] on icon "button" at bounding box center [295, 331] width 8 height 8
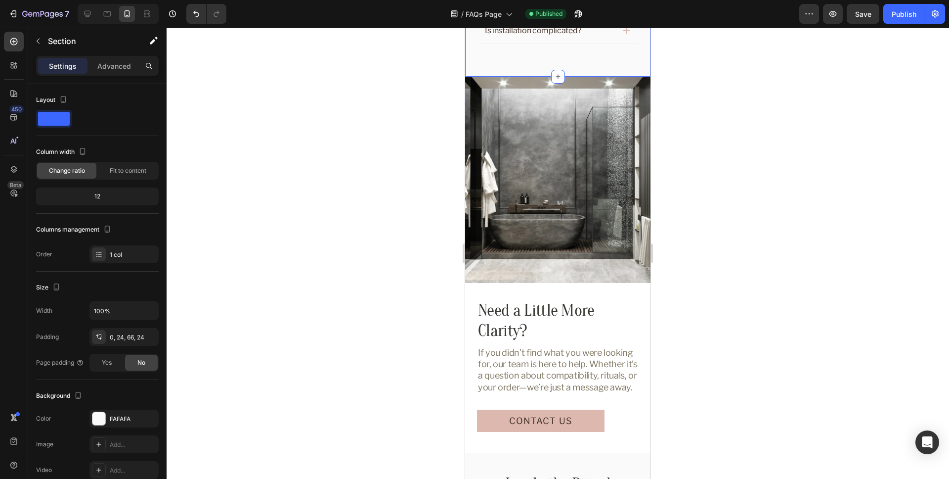
scroll to position [496, 0]
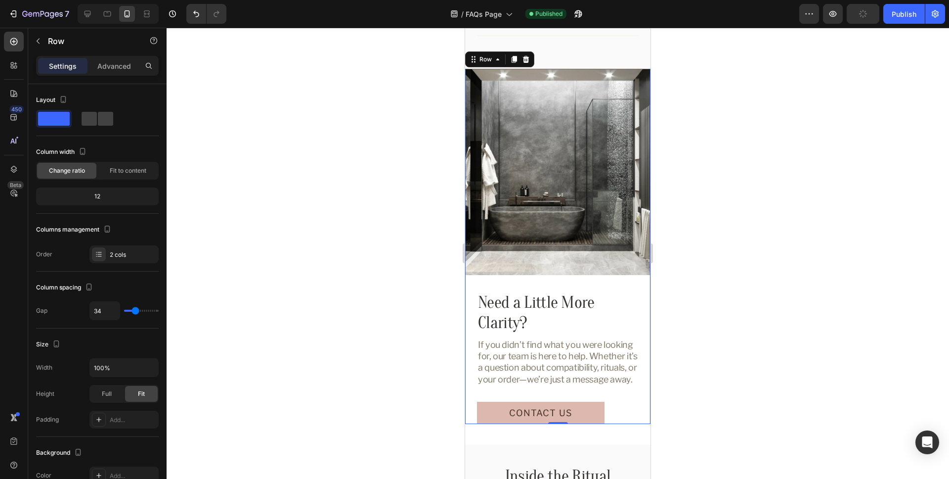
click at [539, 283] on div "Image Need a Little More Clarity? Heading If you didn’t find what you were look…" at bounding box center [557, 246] width 185 height 355
click at [481, 58] on div "Row" at bounding box center [486, 59] width 16 height 9
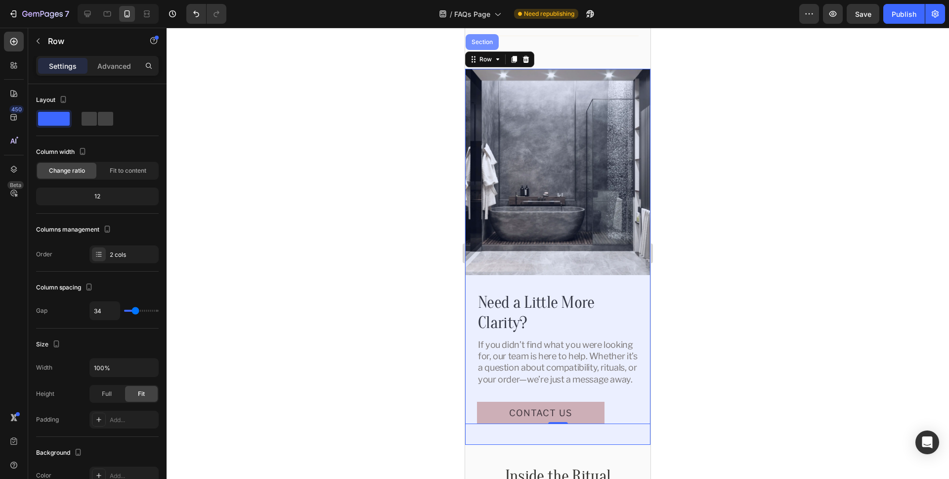
click at [484, 46] on div "Section" at bounding box center [482, 42] width 33 height 16
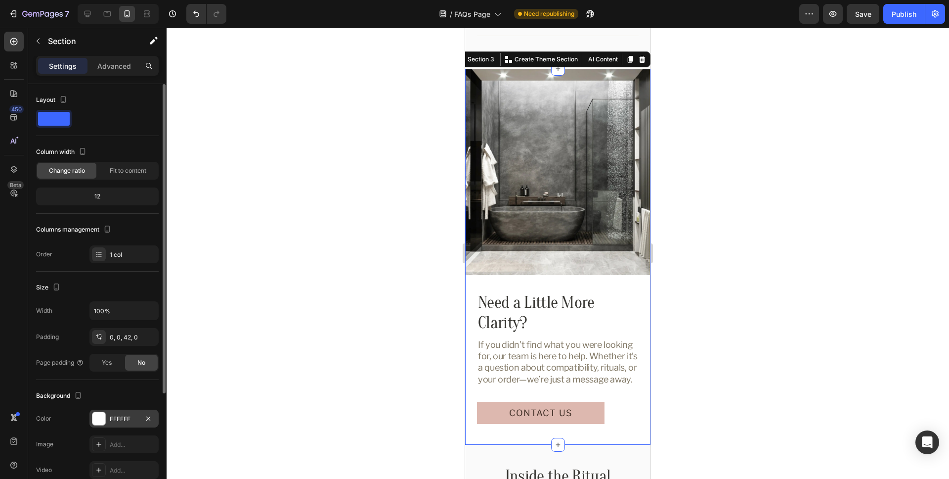
click at [126, 415] on div "FFFFFF" at bounding box center [124, 418] width 29 height 9
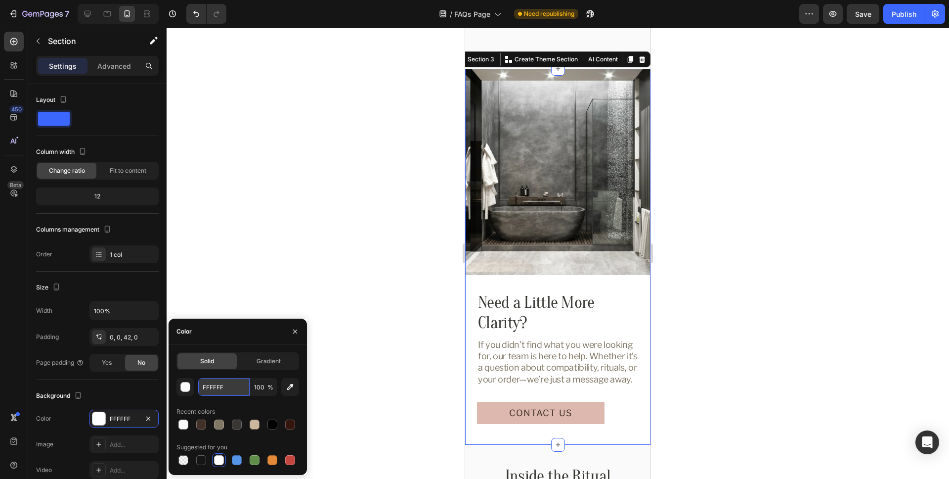
drag, startPoint x: 225, startPoint y: 390, endPoint x: 238, endPoint y: 385, distance: 14.7
click at [225, 390] on input "FFFFFF" at bounding box center [223, 387] width 51 height 18
paste input "#FAFAFA"
click at [252, 333] on div "Color" at bounding box center [238, 331] width 138 height 26
type input "FAFAFA"
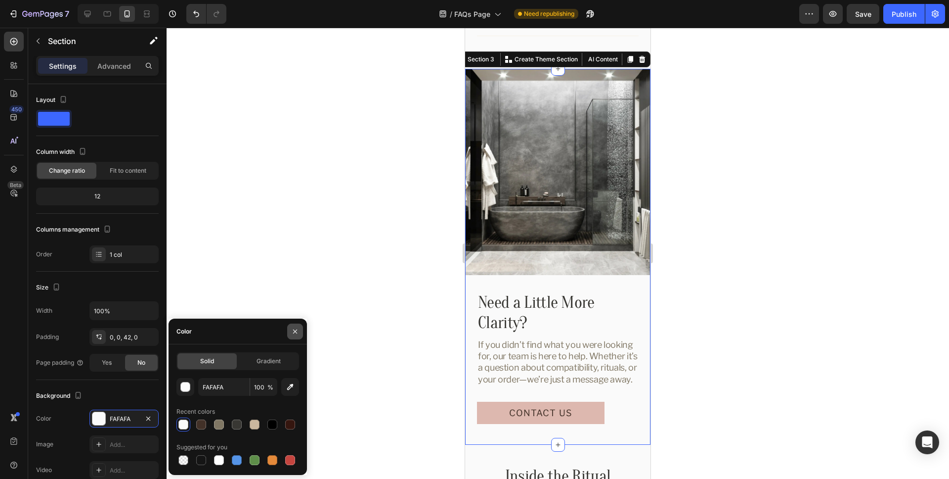
drag, startPoint x: 297, startPoint y: 332, endPoint x: 60, endPoint y: 313, distance: 237.2
click at [297, 332] on icon "button" at bounding box center [295, 331] width 4 height 4
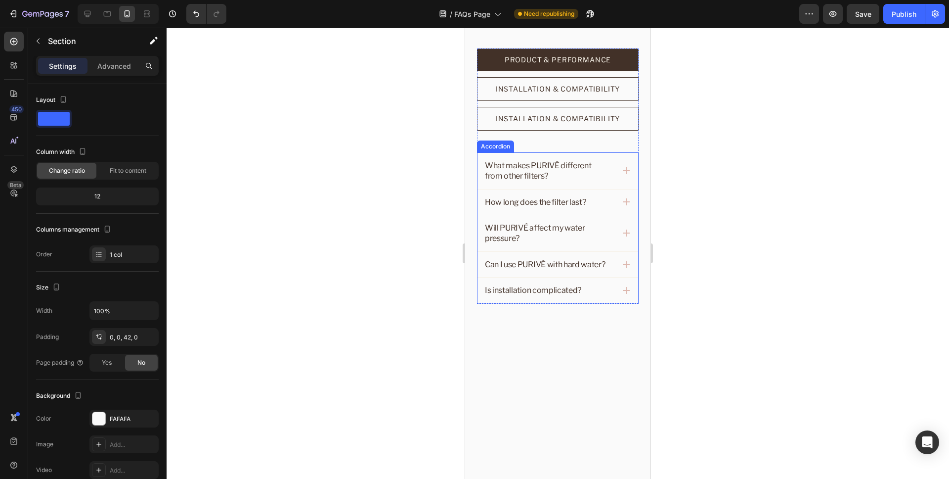
scroll to position [0, 0]
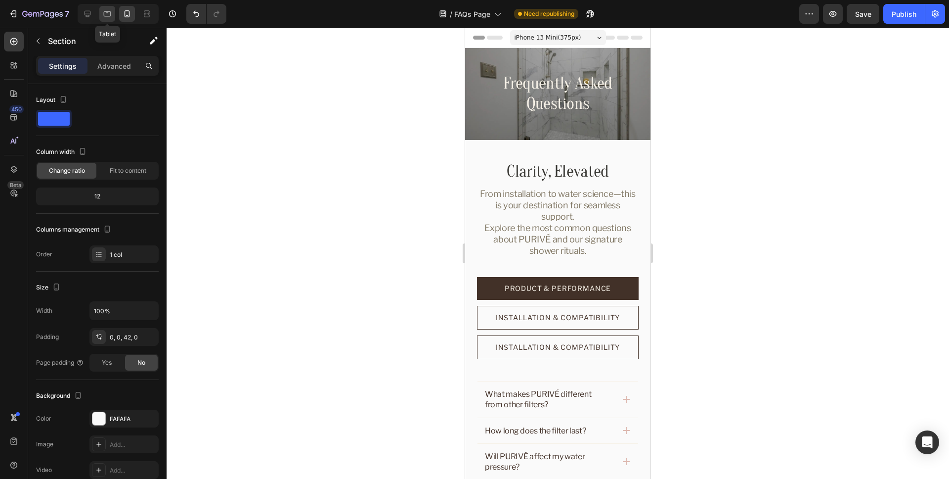
click at [108, 19] on div at bounding box center [107, 14] width 16 height 16
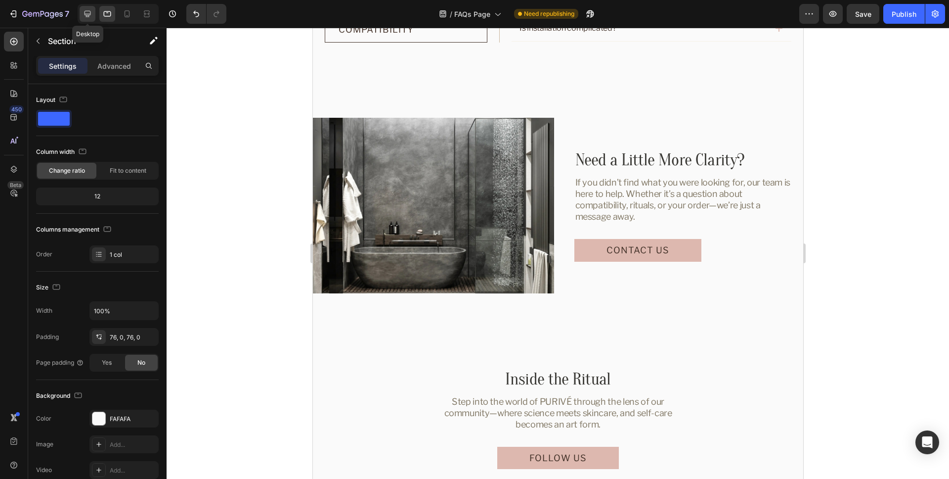
scroll to position [367, 0]
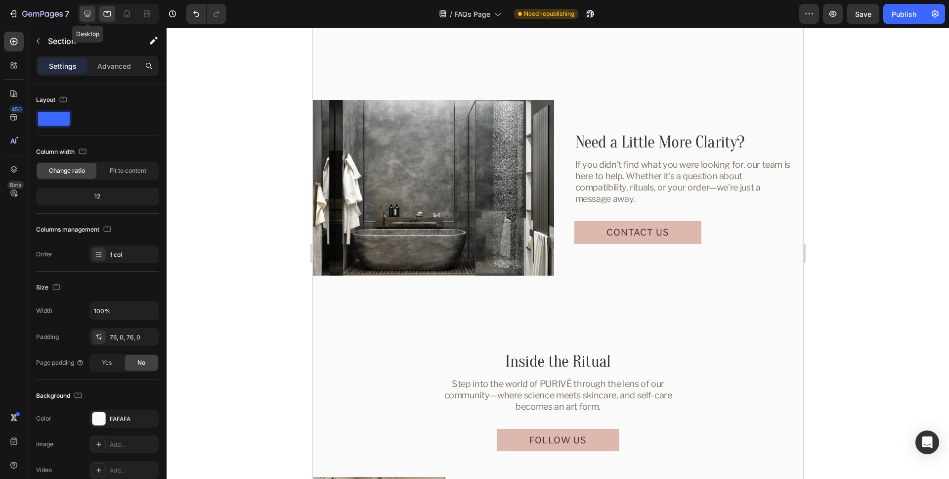
click at [87, 16] on icon at bounding box center [88, 14] width 6 height 6
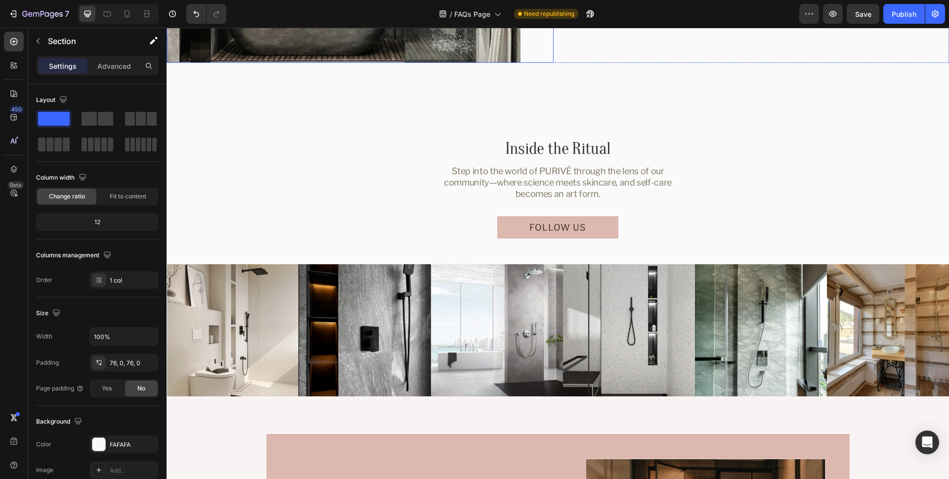
scroll to position [807, 0]
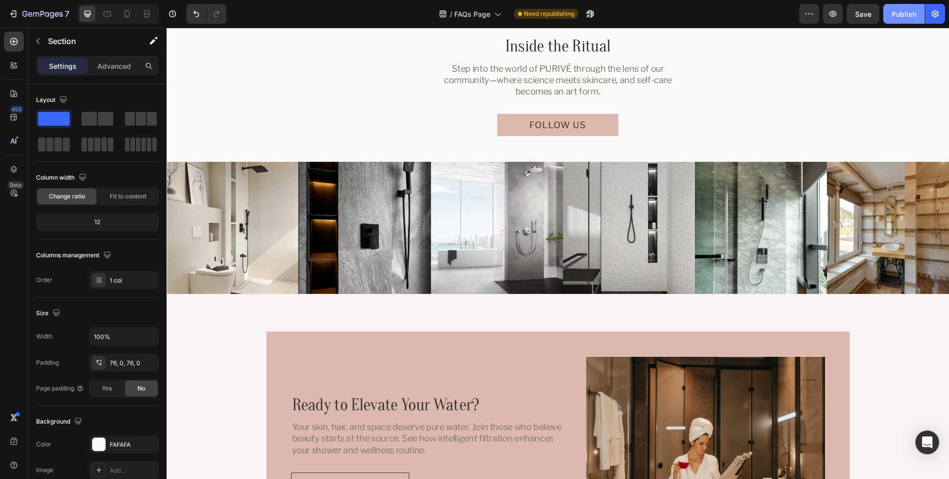
click at [912, 10] on div "Publish" at bounding box center [904, 14] width 25 height 10
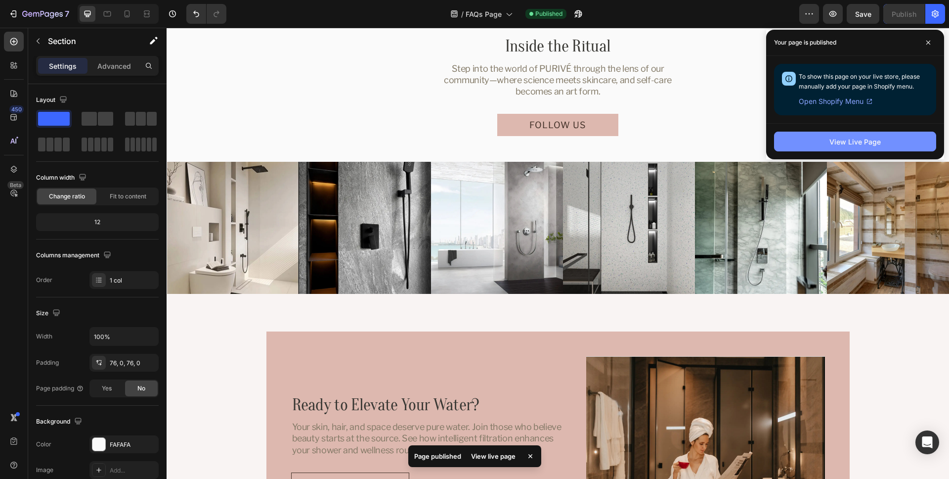
click at [867, 147] on button "View Live Page" at bounding box center [855, 142] width 162 height 20
